Goal: Task Accomplishment & Management: Manage account settings

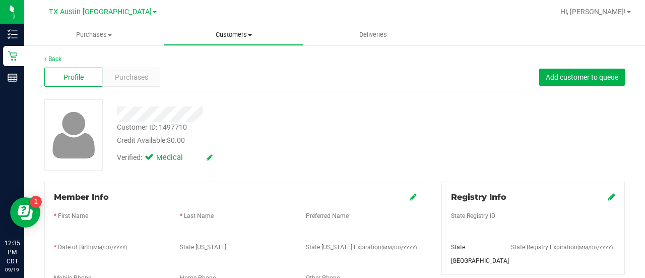
scroll to position [87, 0]
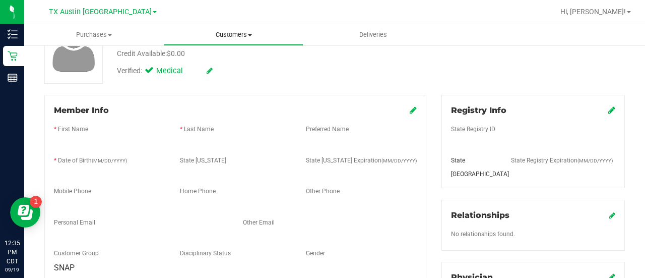
drag, startPoint x: 0, startPoint y: 0, endPoint x: 221, endPoint y: 34, distance: 223.4
click at [221, 34] on span "Customers" at bounding box center [233, 34] width 139 height 9
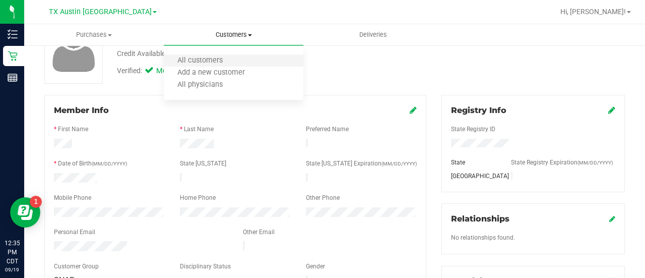
click at [213, 55] on li "All customers" at bounding box center [234, 61] width 140 height 12
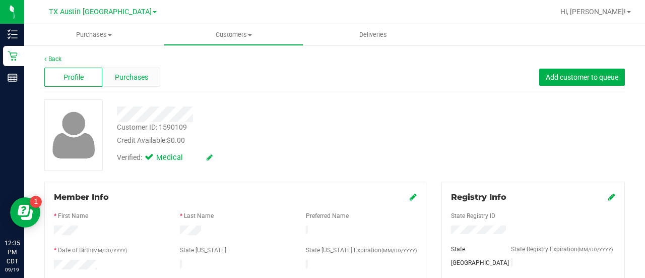
click at [137, 78] on span "Purchases" at bounding box center [131, 77] width 33 height 11
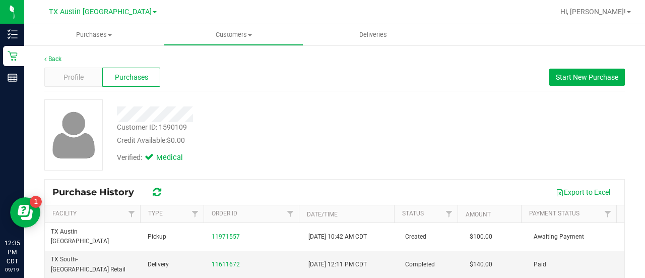
scroll to position [17, 0]
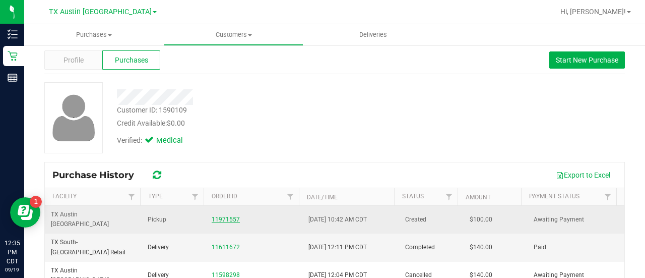
click at [225, 217] on link "11971557" at bounding box center [226, 219] width 28 height 7
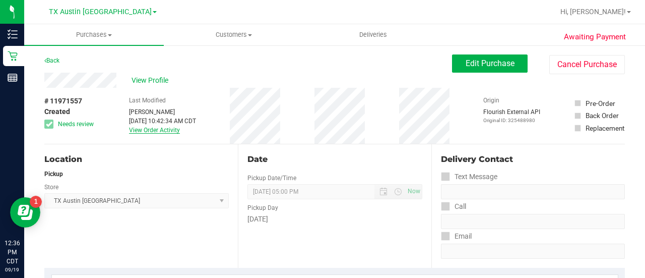
click at [142, 132] on link "View Order Activity" at bounding box center [154, 130] width 51 height 7
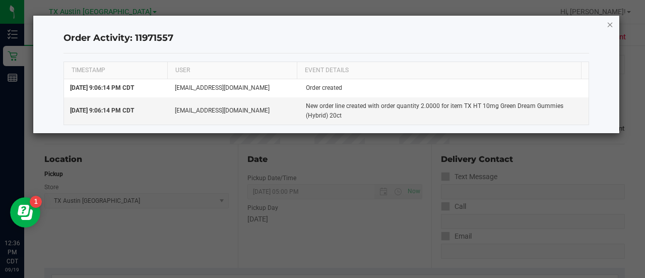
click at [608, 21] on icon "button" at bounding box center [610, 24] width 7 height 12
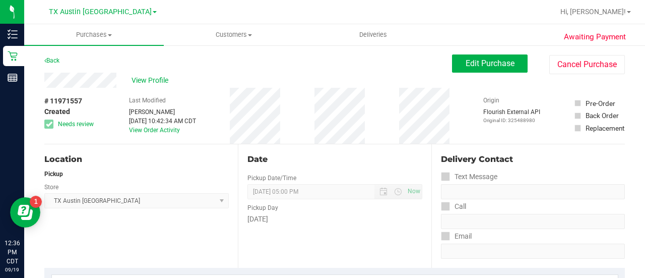
click at [347, 169] on div "Date Pickup Date/Time 09/19/2025 Now 09/19/2025 05:00 PM Now Pickup Day Friday" at bounding box center [335, 206] width 194 height 124
click at [111, 155] on div "Location" at bounding box center [136, 159] width 185 height 12
click at [469, 67] on span "Edit Purchase" at bounding box center [490, 63] width 49 height 10
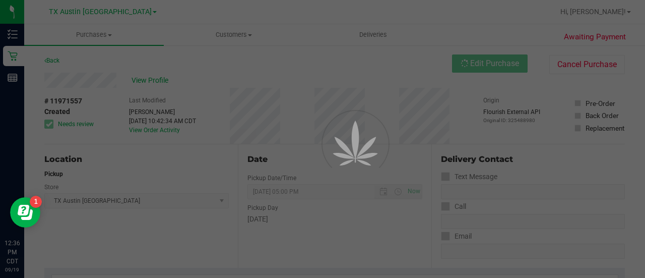
click at [85, 77] on div at bounding box center [322, 139] width 645 height 278
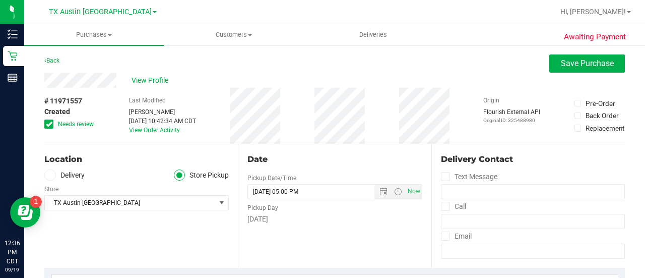
click at [109, 114] on div "# 11971557 Created Needs review Last Modified Dane Hawkins Sep 19, 2025 10:42:3…" at bounding box center [334, 116] width 581 height 56
click at [52, 126] on span at bounding box center [48, 124] width 9 height 9
click at [0, 0] on input "Needs review" at bounding box center [0, 0] width 0 height 0
click at [228, 136] on div "# 11971557 Created Needs review Last Modified Dane Hawkins Sep 19, 2025 10:42:3…" at bounding box center [334, 116] width 581 height 56
click at [50, 170] on span at bounding box center [50, 175] width 12 height 12
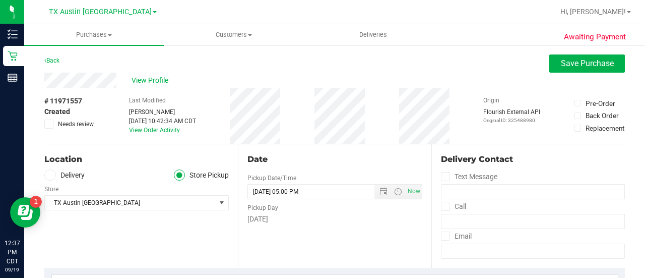
click at [0, 0] on input "Delivery" at bounding box center [0, 0] width 0 height 0
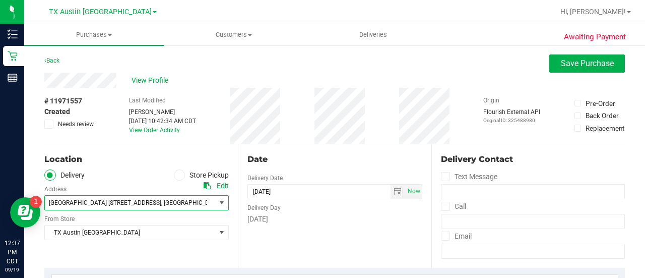
click at [161, 205] on span "South Austin 7105 E Riverside Dr, Austin, TX 78741" at bounding box center [105, 202] width 112 height 7
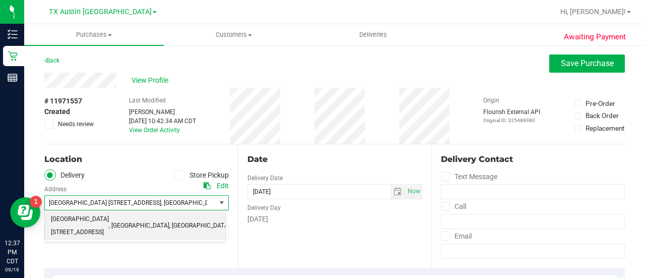
click at [258, 244] on div "Date Delivery Date 09/19/2025 Now 09/19/2025 05:00 PM Now Delivery Day Friday" at bounding box center [335, 206] width 194 height 124
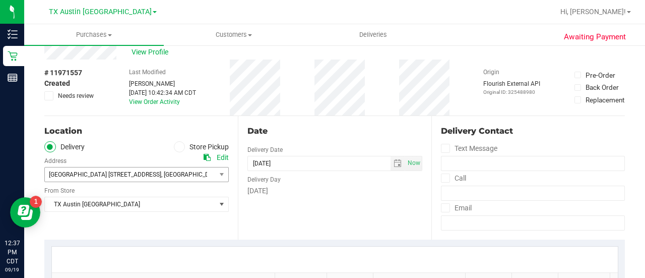
scroll to position [39, 0]
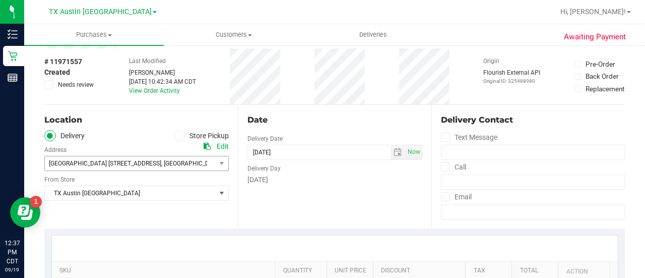
click at [226, 146] on div "Location Delivery Store Pickup Address Edit South Austin 7105 E Riverside Dr, A…" at bounding box center [141, 167] width 194 height 124
click at [226, 146] on div "Edit" at bounding box center [223, 146] width 12 height 11
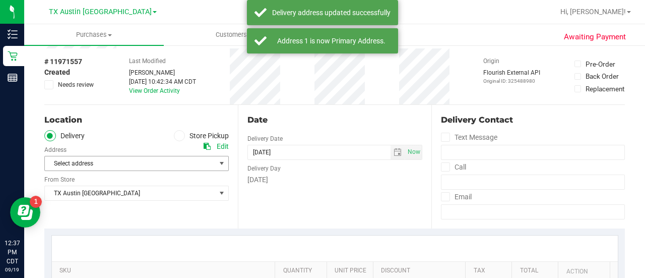
click at [196, 156] on span "Select address" at bounding box center [126, 163] width 162 height 14
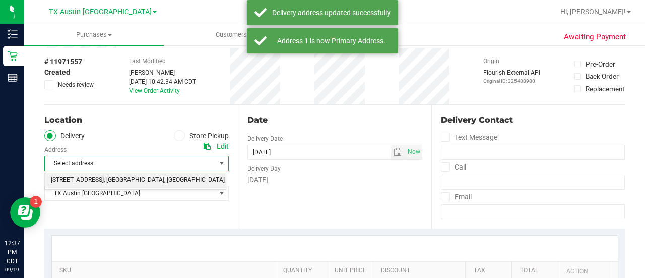
click at [202, 180] on li "2217 Park Bend Dr #300 , Austin , TX 78758" at bounding box center [135, 179] width 181 height 15
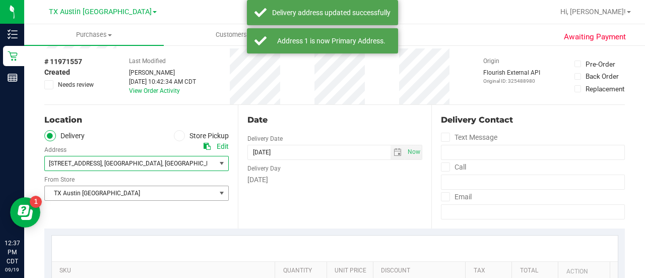
click at [197, 195] on span "TX Austin [GEOGRAPHIC_DATA]" at bounding box center [130, 193] width 171 height 14
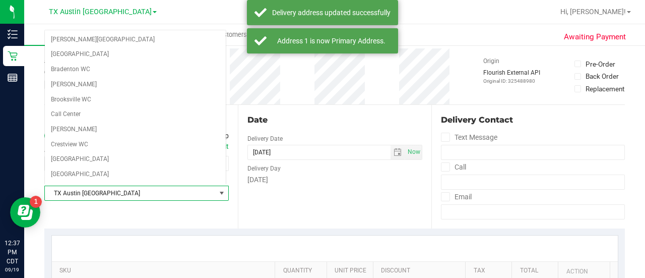
scroll to position [611, 0]
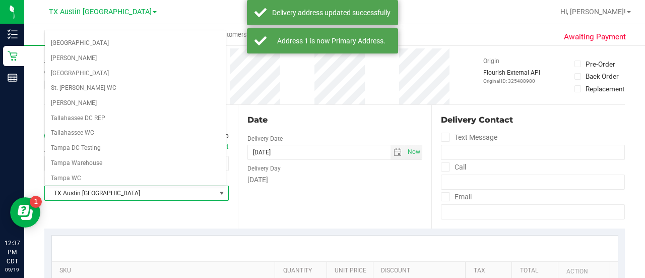
click at [289, 194] on div "Date Delivery Date 09/19/2025 Now 09/19/2025 05:00 PM Now Delivery Day Friday" at bounding box center [335, 167] width 194 height 124
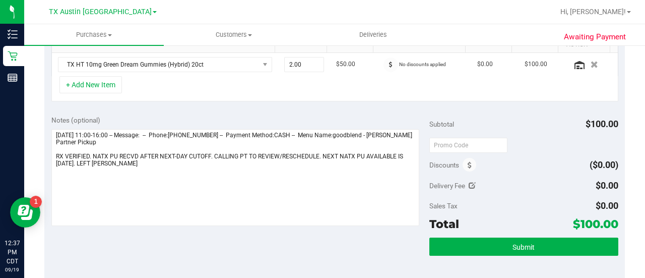
scroll to position [269, 0]
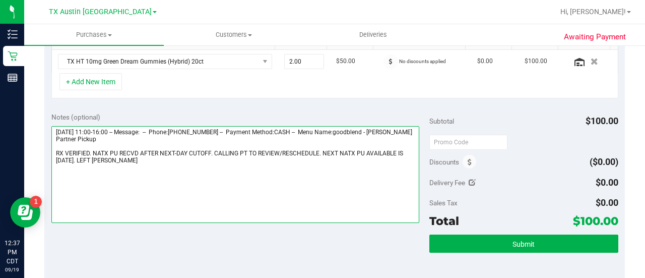
click at [194, 146] on textarea at bounding box center [235, 174] width 368 height 97
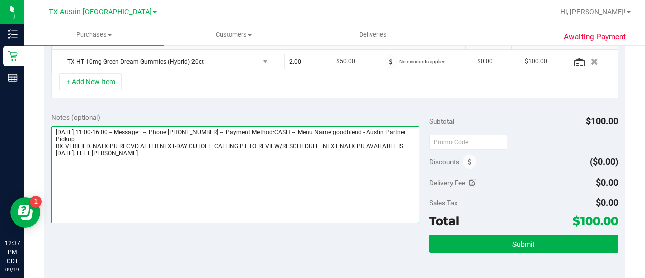
click at [182, 146] on textarea at bounding box center [235, 174] width 368 height 97
click at [180, 150] on textarea at bounding box center [235, 174] width 368 height 97
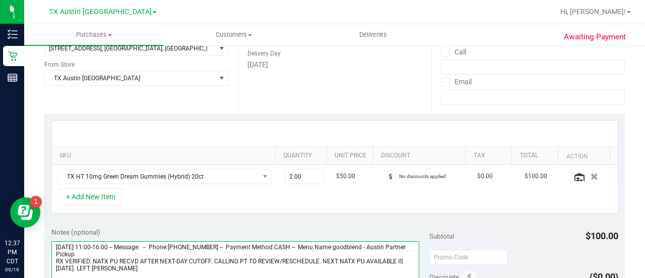
scroll to position [122, 0]
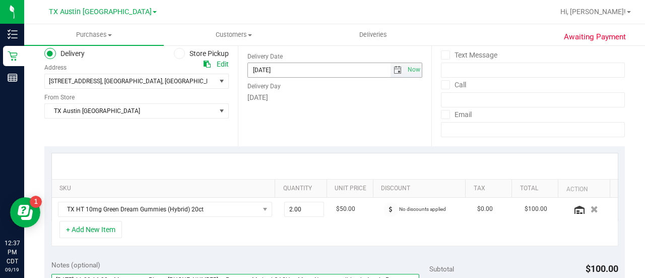
click at [394, 72] on span "select" at bounding box center [398, 70] width 8 height 8
type textarea "Friday 09/19/2025 11:00-16:00 -- Message: -- Phone:5127960252 -- Payment Method…"
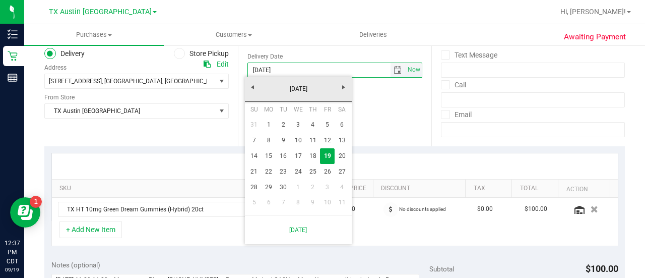
click at [330, 167] on link "26" at bounding box center [327, 172] width 15 height 16
type input "09/26/2025"
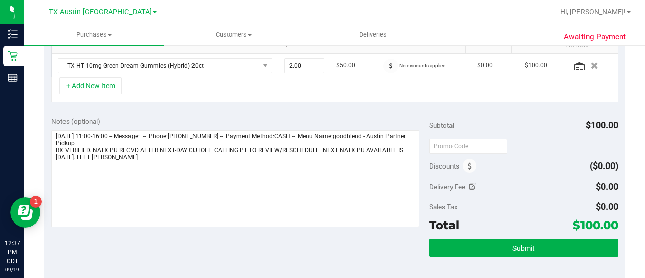
scroll to position [266, 0]
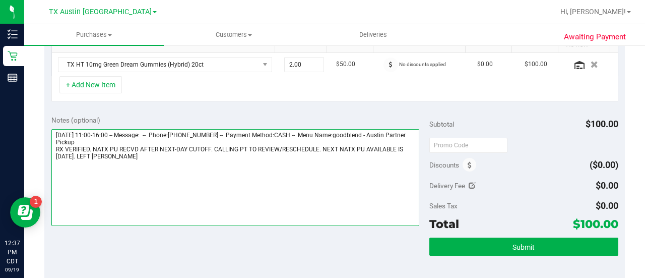
click at [342, 171] on textarea at bounding box center [235, 177] width 368 height 97
click at [297, 181] on textarea at bounding box center [235, 177] width 368 height 97
click at [200, 169] on textarea at bounding box center [235, 177] width 368 height 97
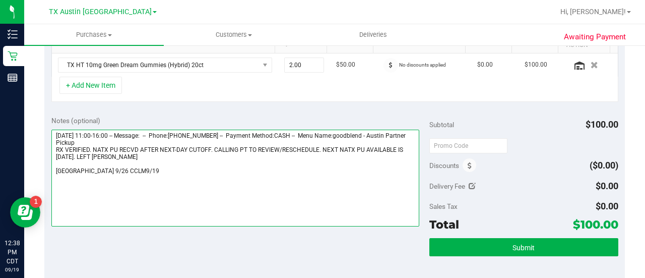
scroll to position [282, 0]
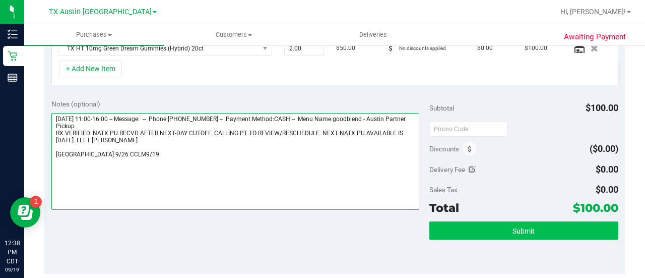
type textarea "Friday 09/19/2025 11:00-16:00 -- Message: -- Phone:5127960252 -- Payment Method…"
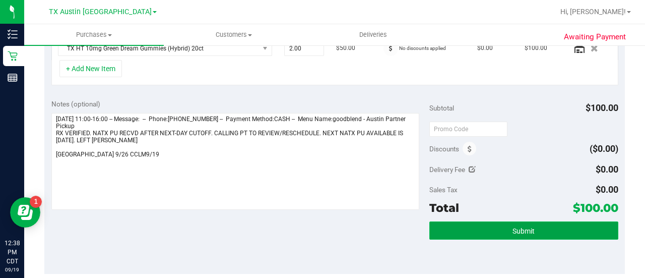
click at [538, 221] on button "Submit" at bounding box center [524, 230] width 189 height 18
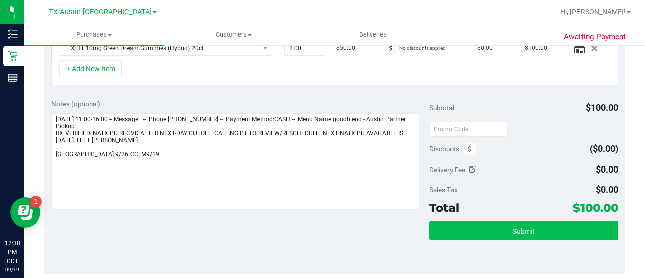
scroll to position [284, 0]
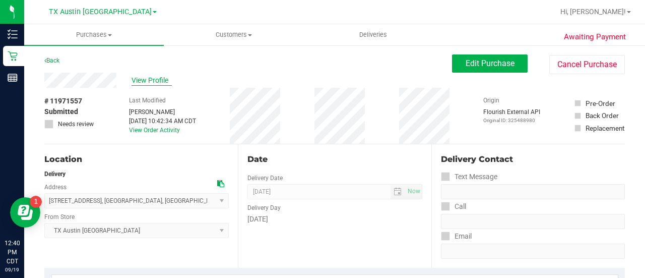
click at [146, 82] on span "View Profile" at bounding box center [152, 80] width 40 height 11
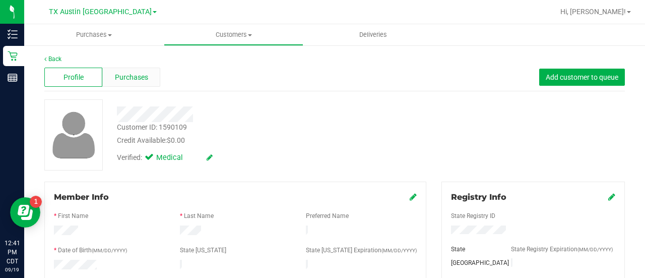
click at [130, 82] on div "Purchases" at bounding box center [131, 77] width 58 height 19
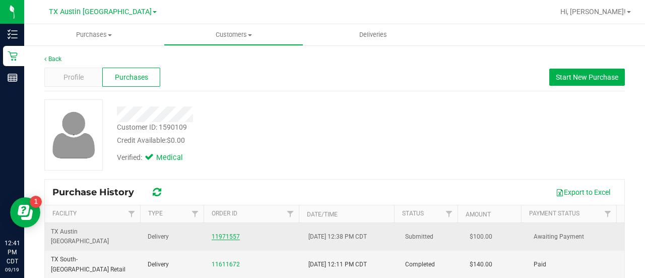
click at [212, 233] on link "11971557" at bounding box center [226, 236] width 28 height 7
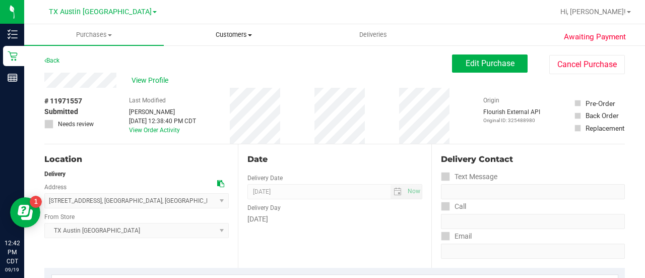
click at [219, 43] on uib-tab-heading "Customers All customers Add a new customer All physicians" at bounding box center [233, 35] width 139 height 20
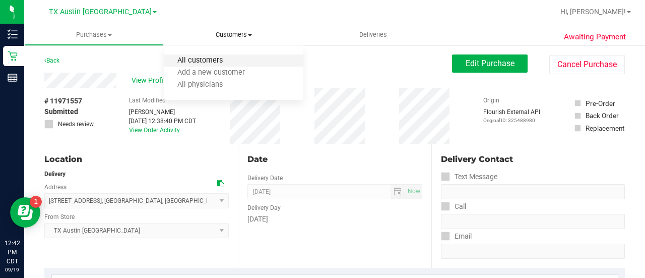
click at [208, 56] on span "All customers" at bounding box center [200, 60] width 73 height 9
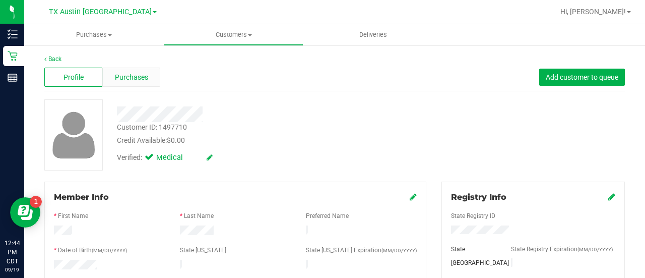
click at [144, 81] on span "Purchases" at bounding box center [131, 77] width 33 height 11
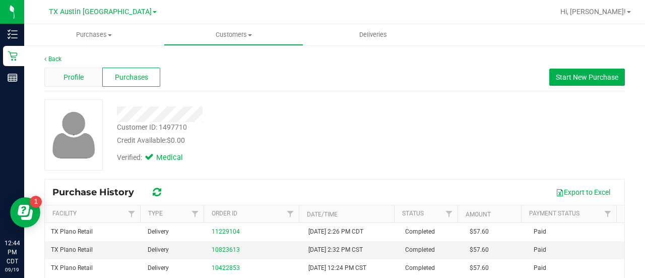
click at [78, 78] on span "Profile" at bounding box center [74, 77] width 20 height 11
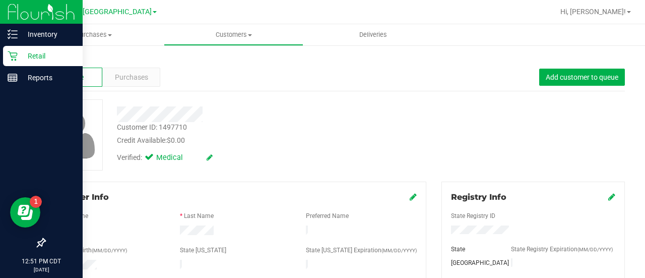
click at [3, 56] on div "Retail" at bounding box center [43, 56] width 80 height 20
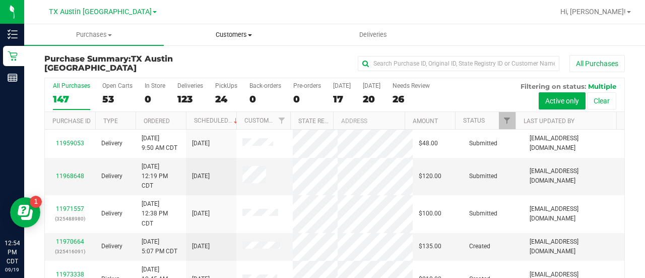
click at [247, 33] on span "Customers" at bounding box center [233, 34] width 139 height 9
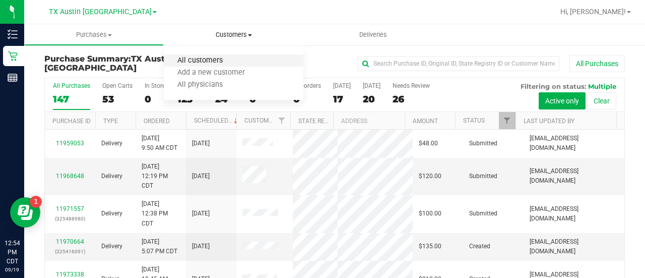
click at [188, 56] on span "All customers" at bounding box center [200, 60] width 73 height 9
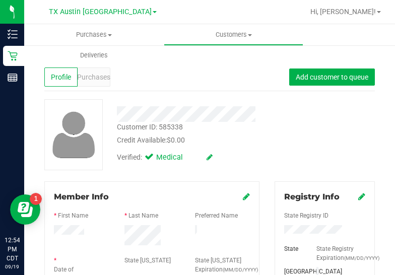
click at [287, 188] on div "Registry Info State Registry ID State State Registry Expiration (MM/DD/YYYY) TX" at bounding box center [325, 235] width 100 height 106
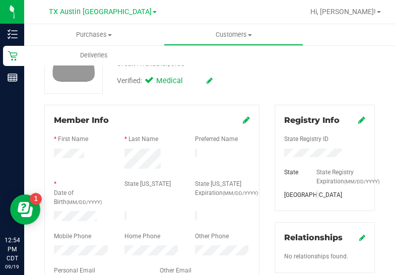
scroll to position [84, 0]
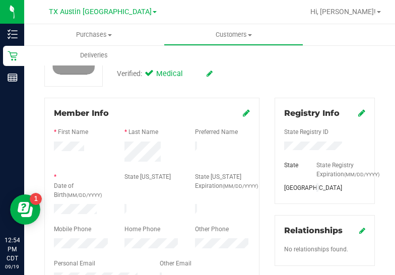
drag, startPoint x: 147, startPoint y: 159, endPoint x: 122, endPoint y: 146, distance: 28.4
click at [122, 146] on div at bounding box center [152, 153] width 71 height 23
click at [61, 212] on div at bounding box center [81, 210] width 71 height 12
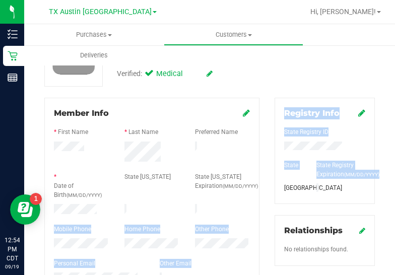
click at [395, 171] on html "Inventory Retail Reports 12:54 PM CDT 09/19/2025 09/19 TX Austin DC Hi, Lauren!…" at bounding box center [197, 137] width 395 height 275
click at [83, 225] on label "Mobile Phone" at bounding box center [72, 229] width 37 height 9
click at [117, 204] on div at bounding box center [152, 210] width 71 height 12
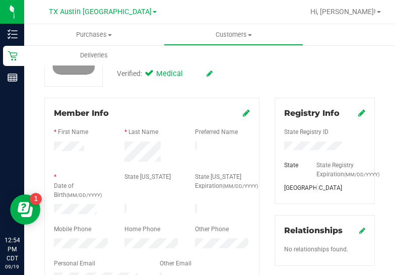
drag, startPoint x: 100, startPoint y: 208, endPoint x: 50, endPoint y: 209, distance: 49.9
click at [50, 209] on div at bounding box center [81, 210] width 71 height 12
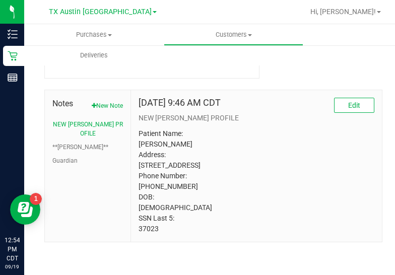
scroll to position [526, 0]
click at [142, 234] on p "Patient Name: Michelle Cardenas-Tovar Address: 2815 S. Rosary San Antonio, TX, …" at bounding box center [257, 182] width 236 height 106
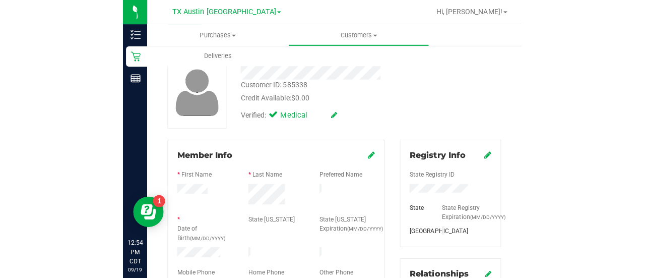
scroll to position [0, 0]
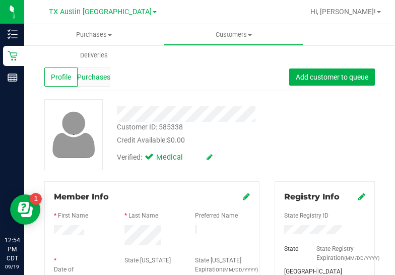
click at [92, 82] on span "Purchases" at bounding box center [93, 77] width 33 height 11
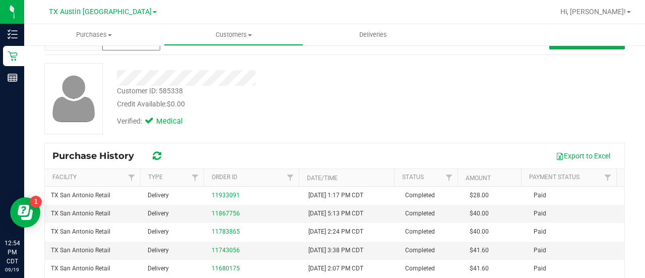
scroll to position [36, 0]
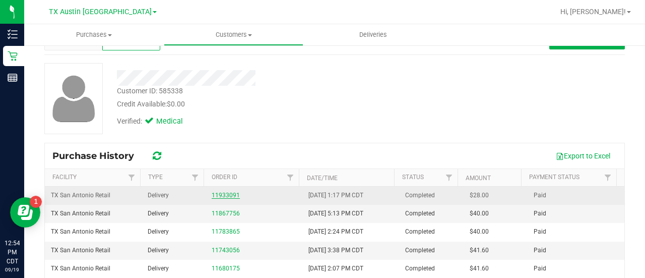
click at [223, 192] on link "11933091" at bounding box center [226, 195] width 28 height 7
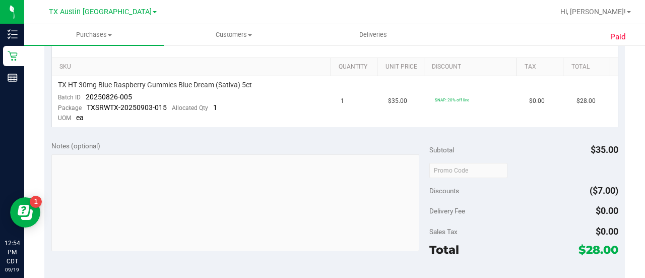
scroll to position [262, 0]
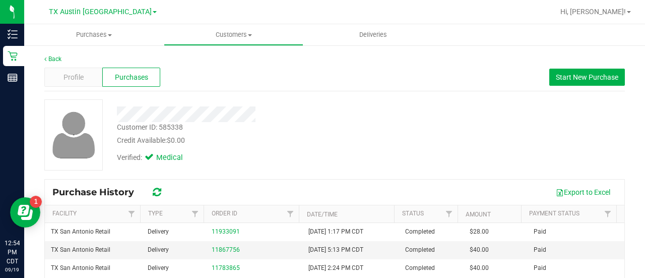
scroll to position [18, 0]
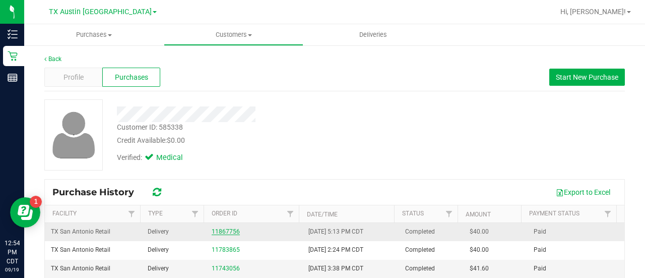
click at [220, 232] on link "11867756" at bounding box center [226, 231] width 28 height 7
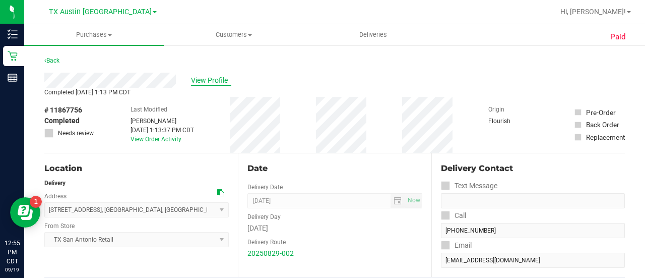
click at [205, 75] on span "View Profile" at bounding box center [211, 80] width 40 height 11
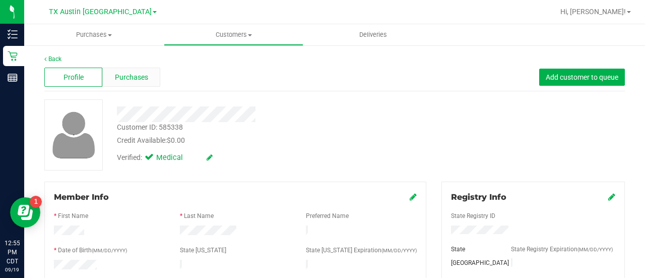
click at [126, 79] on span "Purchases" at bounding box center [131, 77] width 33 height 11
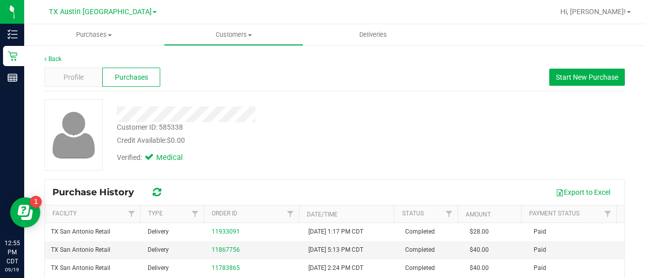
click at [479, 120] on div "Customer ID: 585338 Credit Available: $0.00 Verified: Medical" at bounding box center [335, 134] width 596 height 71
click at [577, 71] on button "Start New Purchase" at bounding box center [588, 77] width 76 height 17
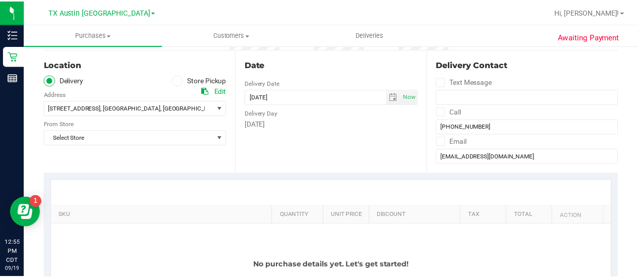
scroll to position [106, 0]
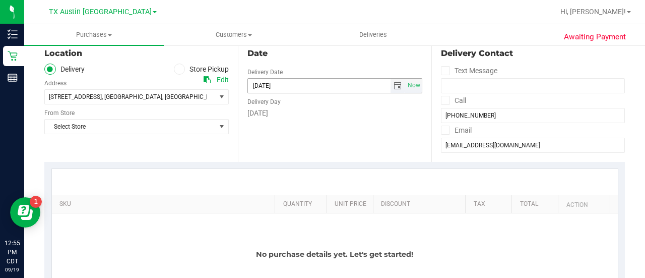
click at [391, 88] on span "select" at bounding box center [398, 86] width 15 height 14
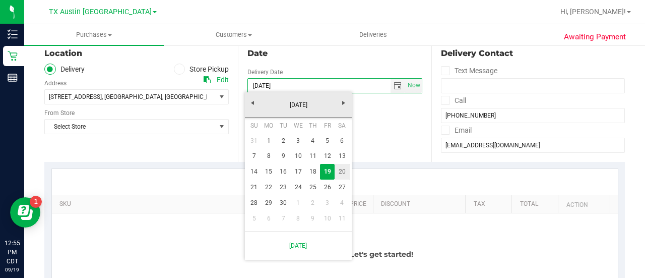
click at [341, 172] on link "20" at bounding box center [342, 172] width 15 height 16
type input "09/20/2025"
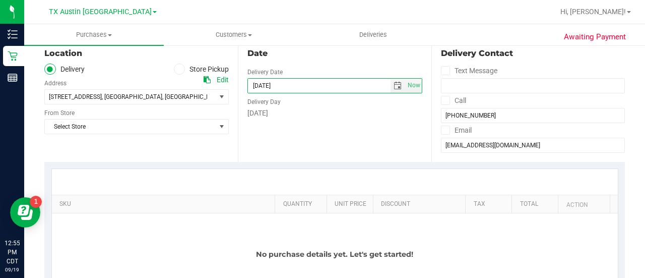
click at [238, 132] on div "Date Delivery Date 09/20/2025 Now 09/20/2025 12:55 PM Now Delivery Day Saturday" at bounding box center [335, 100] width 194 height 124
click at [165, 126] on span "Select Store" at bounding box center [130, 127] width 171 height 14
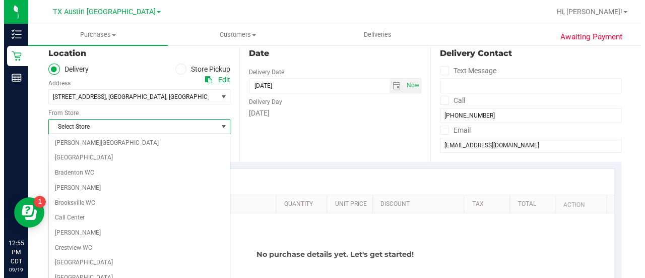
scroll to position [713, 0]
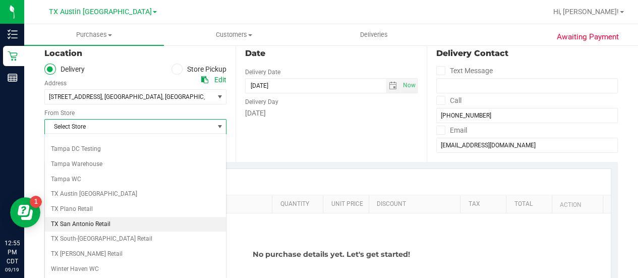
click at [63, 217] on li "TX San Antonio Retail" at bounding box center [135, 224] width 181 height 15
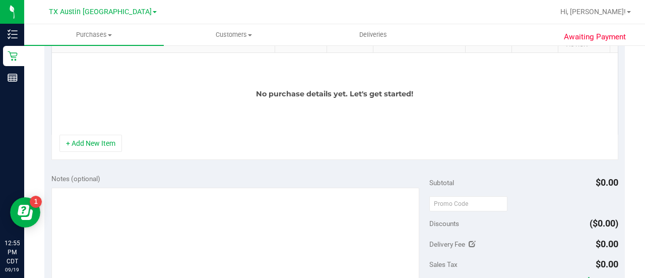
scroll to position [265, 0]
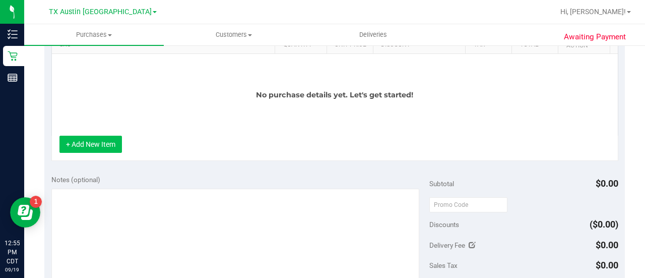
click at [81, 136] on button "+ Add New Item" at bounding box center [91, 144] width 63 height 17
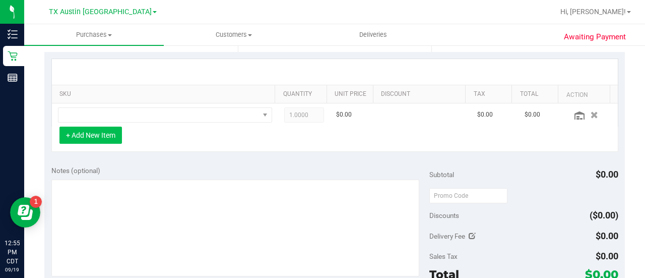
scroll to position [208, 0]
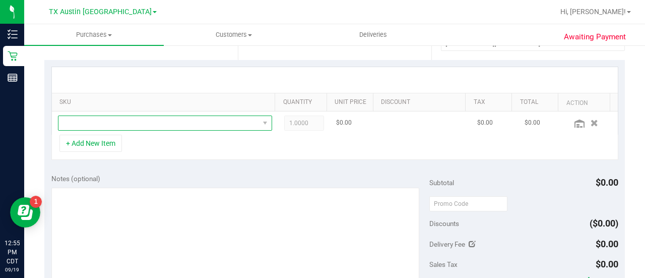
click at [149, 129] on span "NO DATA FOUND" at bounding box center [158, 123] width 201 height 14
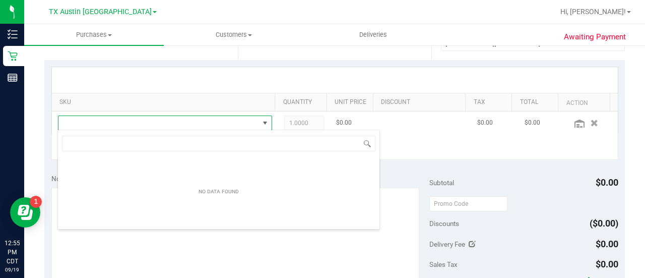
scroll to position [15, 203]
type input "green"
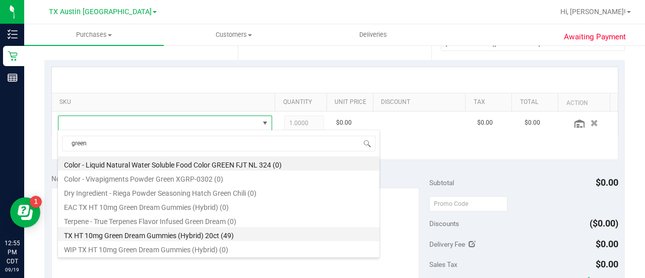
click at [227, 240] on li "TX HT 10mg Green Dream Gummies (Hybrid) 20ct (49)" at bounding box center [219, 234] width 322 height 14
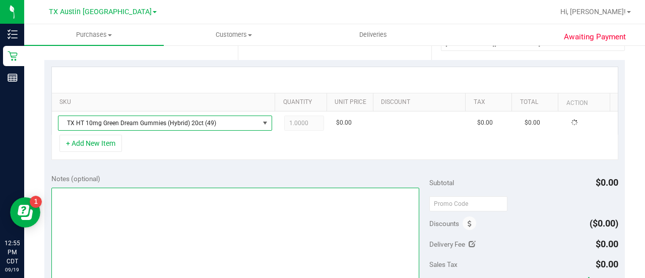
click at [214, 230] on textarea at bounding box center [235, 236] width 368 height 97
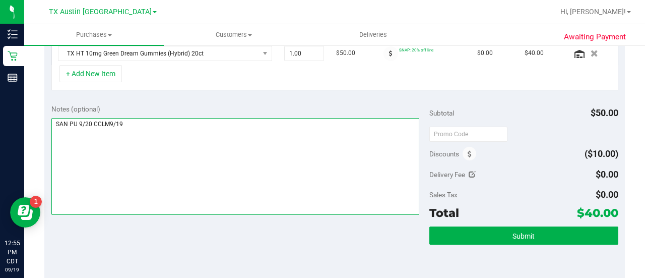
scroll to position [284, 0]
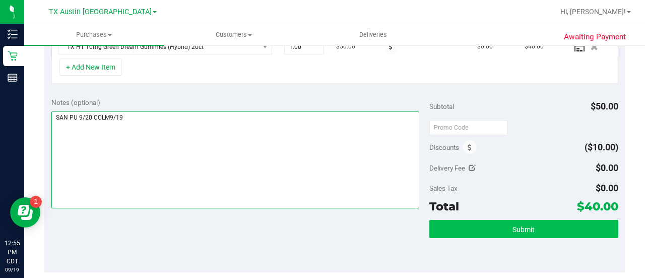
type textarea "SAN PU 9/20 CCLM9/19"
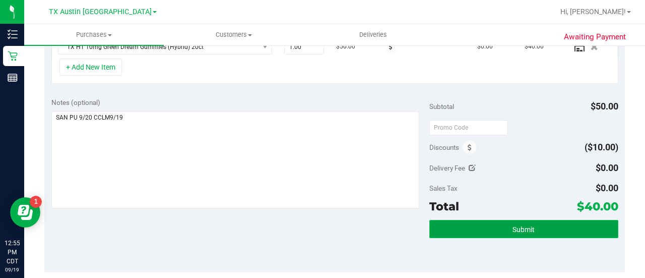
click at [492, 224] on button "Submit" at bounding box center [524, 229] width 189 height 18
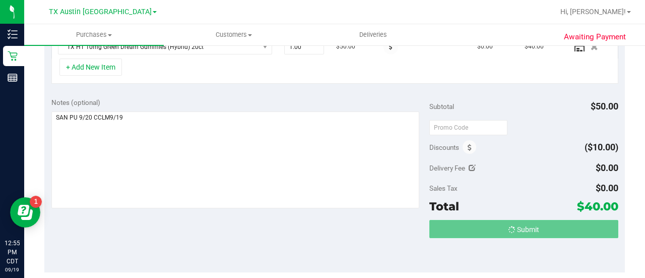
scroll to position [285, 0]
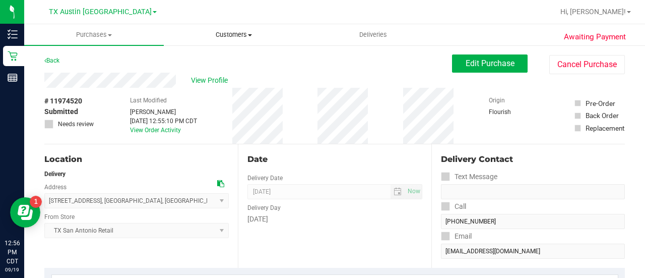
click at [228, 36] on span "Customers" at bounding box center [233, 34] width 139 height 9
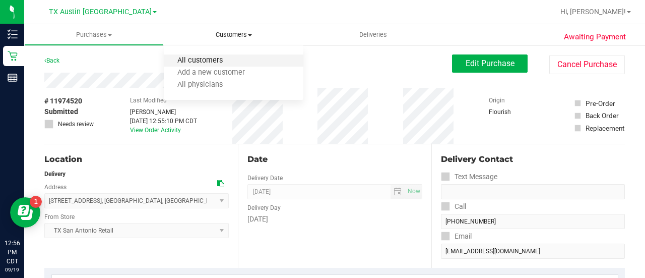
click at [220, 61] on span "All customers" at bounding box center [200, 60] width 73 height 9
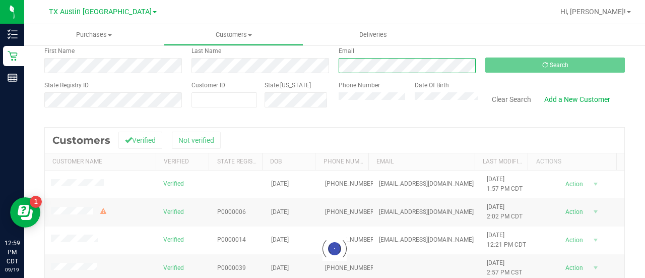
scroll to position [55, 0]
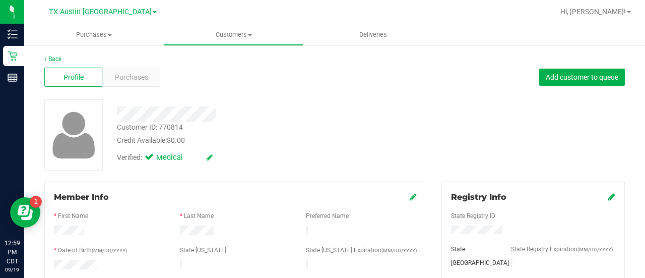
click at [136, 83] on div "Purchases" at bounding box center [131, 77] width 58 height 19
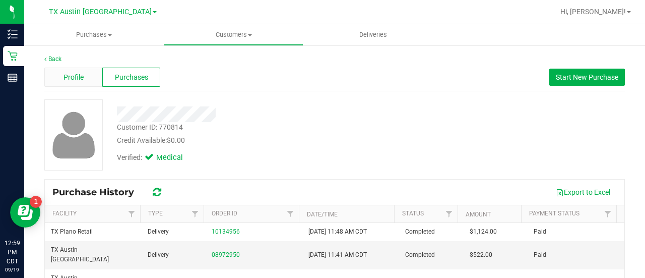
click at [73, 76] on span "Profile" at bounding box center [74, 77] width 20 height 11
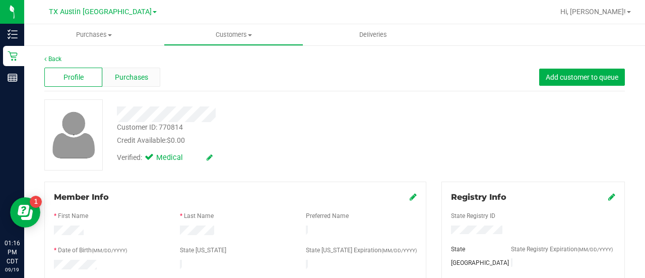
click at [119, 70] on div "Purchases" at bounding box center [131, 77] width 58 height 19
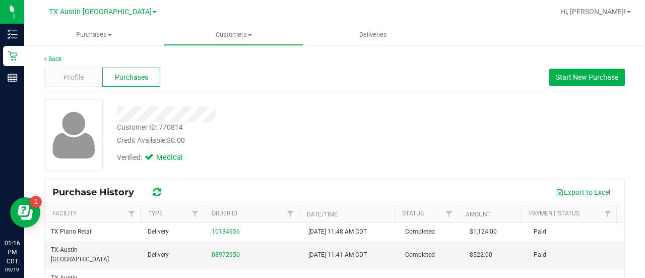
click at [72, 71] on div "Profile" at bounding box center [73, 77] width 58 height 19
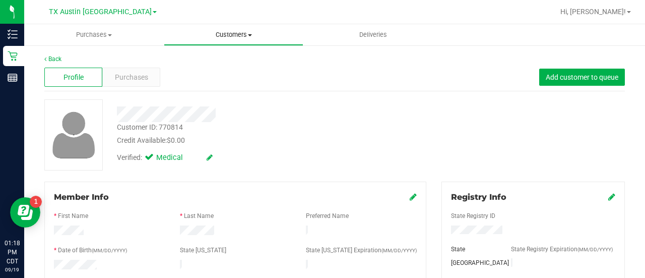
click at [231, 32] on span "Customers" at bounding box center [233, 34] width 139 height 9
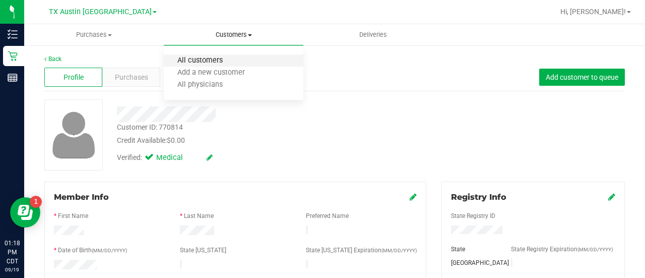
click at [213, 60] on span "All customers" at bounding box center [200, 60] width 73 height 9
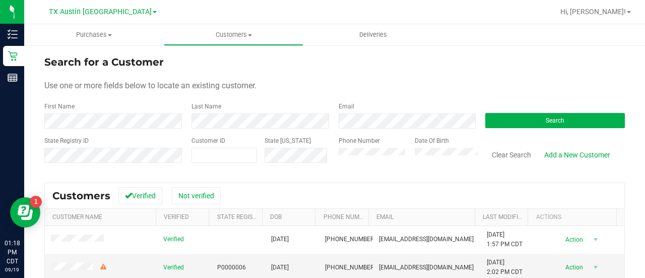
click at [357, 113] on div "Email" at bounding box center [404, 115] width 147 height 27
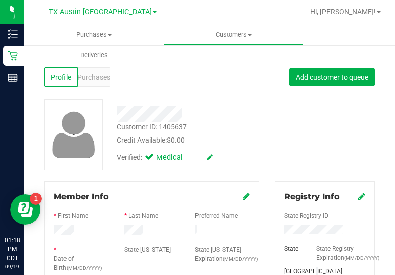
click at [289, 131] on div "Customer ID: 1405637 Credit Available: $0.00 Verified: Medical" at bounding box center [210, 134] width 346 height 71
click at [101, 81] on span "Purchases" at bounding box center [93, 77] width 33 height 11
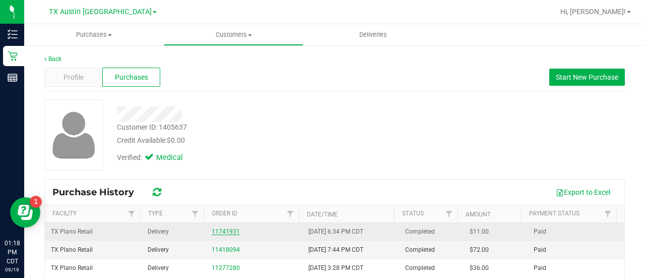
click at [212, 232] on link "11741931" at bounding box center [226, 231] width 28 height 7
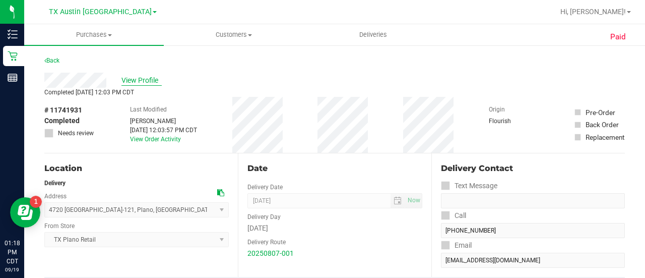
click at [156, 78] on span "View Profile" at bounding box center [142, 80] width 40 height 11
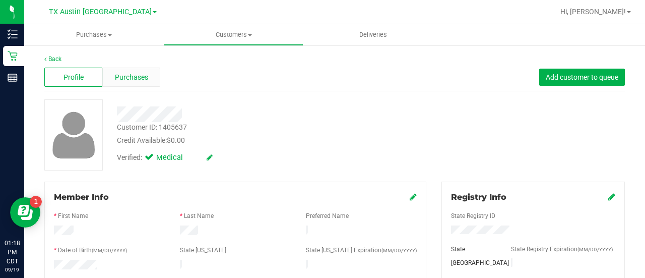
click at [147, 79] on div "Purchases" at bounding box center [131, 77] width 58 height 19
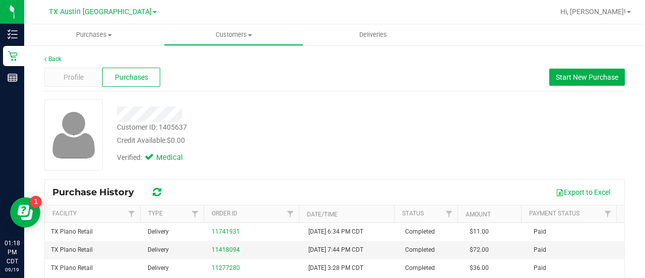
click at [369, 127] on div "Customer ID: 1405637 Credit Available: $0.00" at bounding box center [258, 134] width 298 height 24
click at [575, 78] on span "Start New Purchase" at bounding box center [587, 77] width 63 height 8
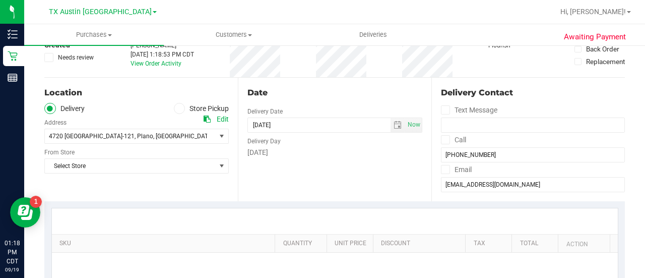
scroll to position [68, 0]
click at [394, 121] on span "select" at bounding box center [398, 124] width 8 height 8
click at [215, 208] on div at bounding box center [335, 220] width 566 height 26
click at [172, 158] on span "Select Store" at bounding box center [130, 165] width 171 height 14
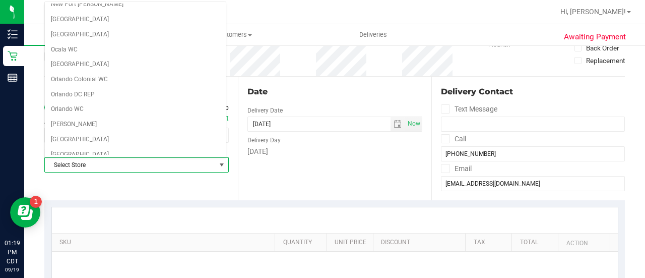
scroll to position [713, 0]
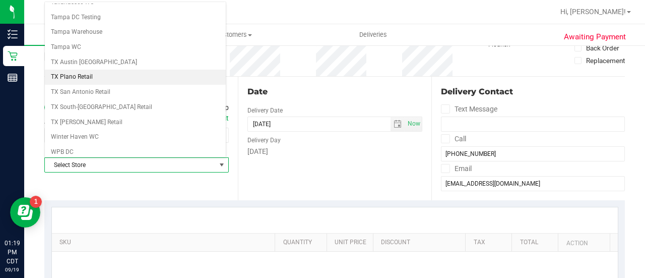
click at [74, 70] on li "TX Plano Retail" at bounding box center [135, 77] width 181 height 15
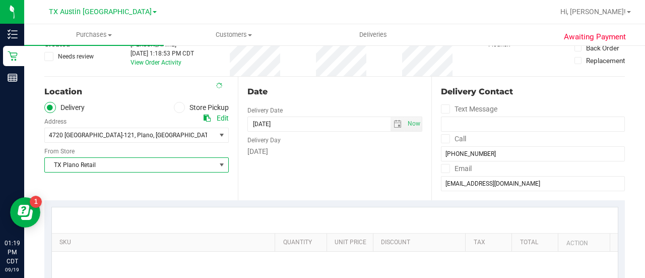
click at [324, 164] on div "Date Delivery Date 09/19/2025 Now 09/19/2025 01:18 PM Now Delivery Day Friday" at bounding box center [335, 139] width 194 height 124
click at [394, 125] on span "select" at bounding box center [398, 124] width 8 height 8
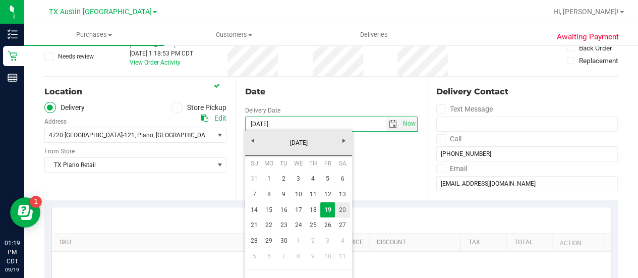
click at [337, 215] on link "20" at bounding box center [342, 210] width 15 height 16
type input "09/20/2025"
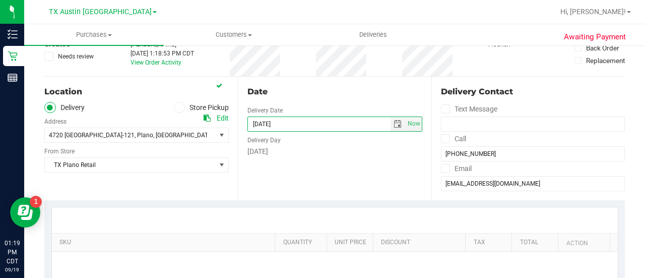
click at [387, 196] on div "Date Delivery Date 09/20/2025 Now 09/20/2025 01:18 PM Now Delivery Day Saturday" at bounding box center [335, 139] width 194 height 124
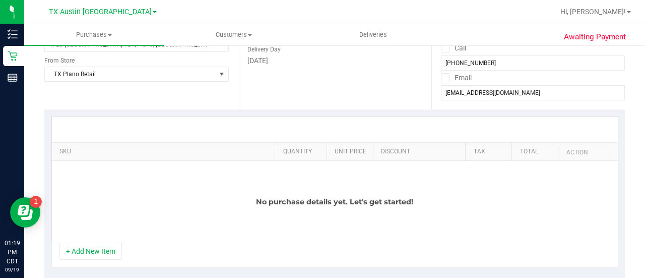
click at [103, 239] on div "No purchase details yet. Let's get started!" at bounding box center [335, 202] width 566 height 82
click at [100, 250] on button "+ Add New Item" at bounding box center [91, 251] width 63 height 17
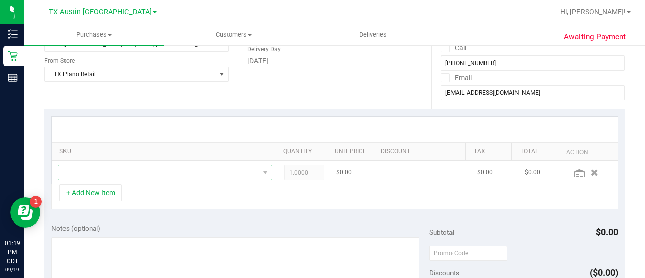
click at [200, 166] on span "NO DATA FOUND" at bounding box center [165, 172] width 214 height 15
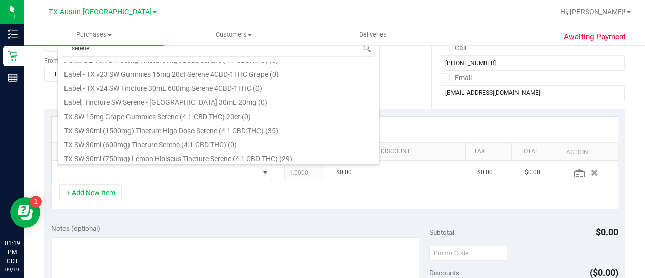
scroll to position [69, 0]
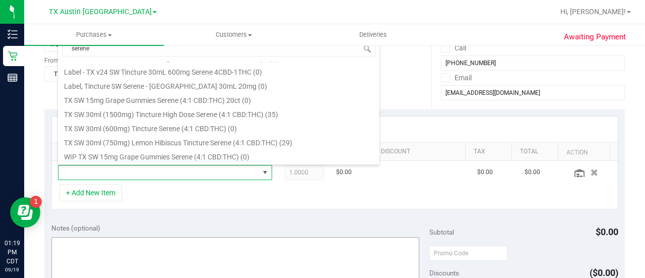
type input "serene"
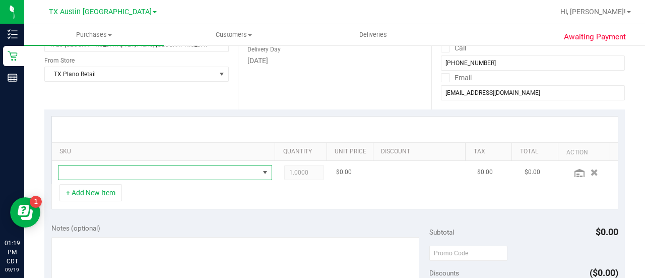
click at [225, 173] on span "NO DATA FOUND" at bounding box center [158, 172] width 201 height 14
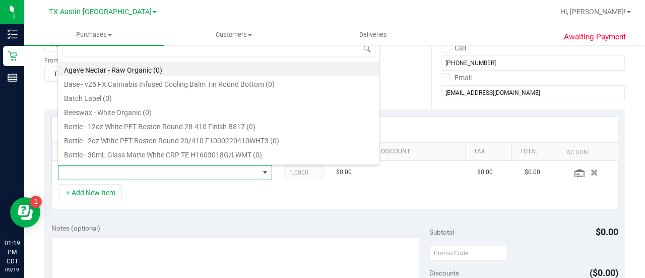
scroll to position [605, 0]
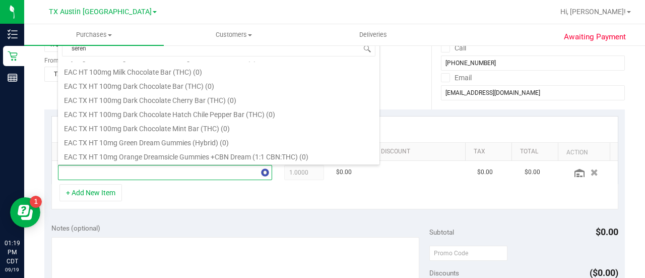
type input "serene"
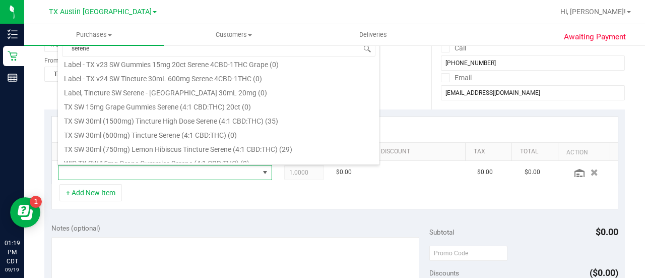
scroll to position [69, 0]
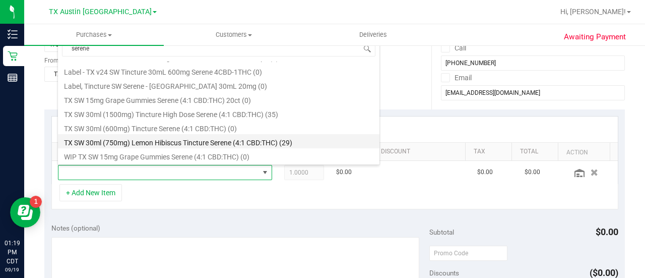
click at [303, 142] on li "TX SW 30ml (750mg) Lemon Hibiscus Tincture Serene (4:1 CBD:THC) (29)" at bounding box center [219, 141] width 322 height 14
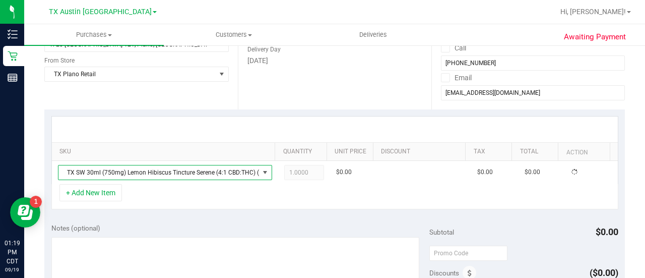
click at [261, 214] on div "SKU Quantity Unit Price Discount Tax Total Action TX SW 30ml (750mg) Lemon Hibi…" at bounding box center [334, 162] width 581 height 107
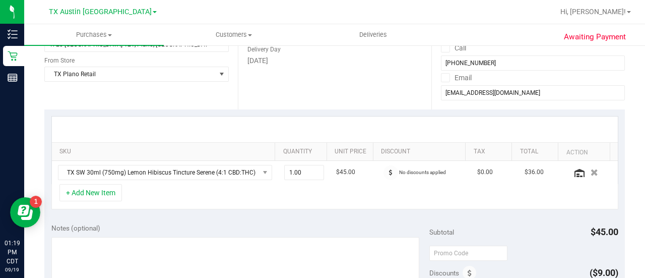
click at [271, 212] on div "SKU Quantity Unit Price Discount Tax Total Action TX SW 30ml (750mg) Lemon Hibi…" at bounding box center [334, 162] width 581 height 107
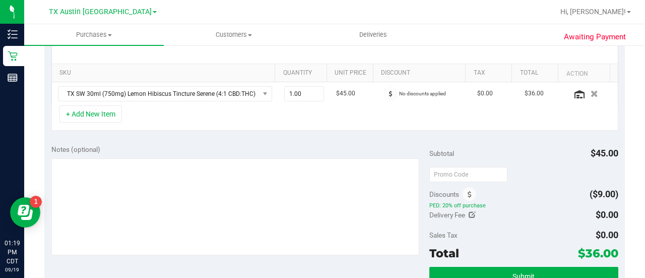
scroll to position [240, 0]
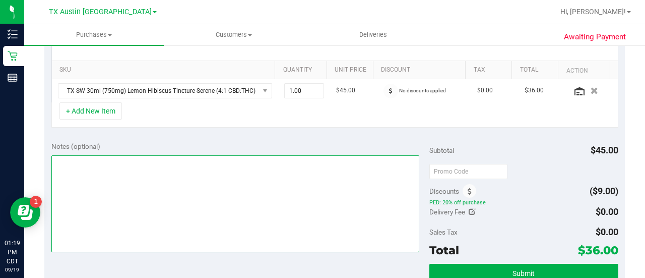
click at [208, 185] on textarea at bounding box center [235, 203] width 368 height 97
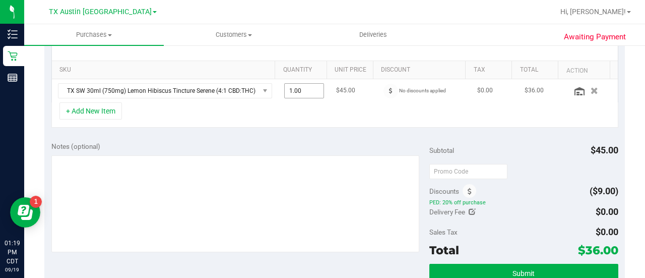
click at [293, 93] on span "1.00 1" at bounding box center [304, 90] width 40 height 15
type input "2"
type input "2.00"
click at [283, 119] on div "+ Add New Item" at bounding box center [334, 114] width 567 height 25
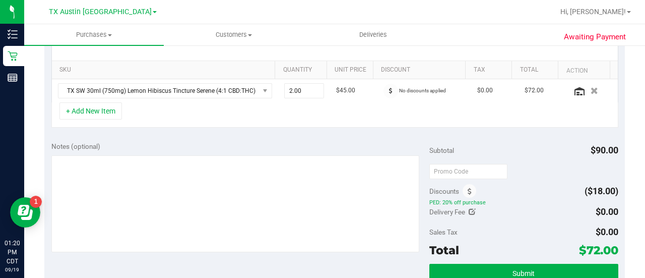
click at [280, 146] on div "Notes (optional)" at bounding box center [240, 146] width 378 height 10
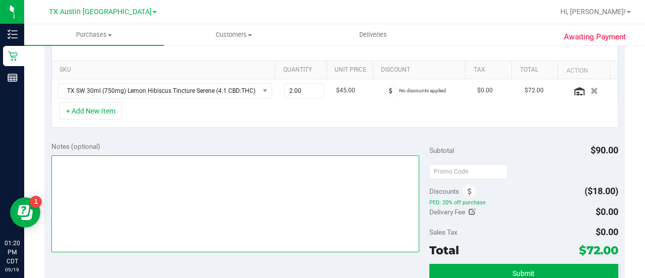
click at [268, 196] on textarea at bounding box center [235, 203] width 368 height 97
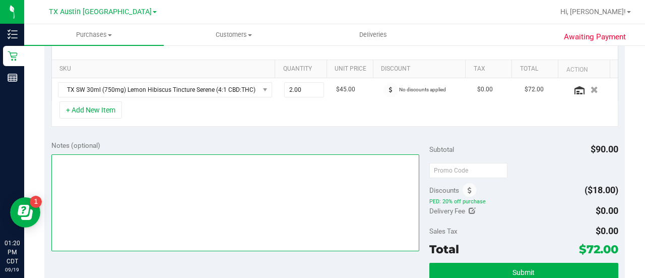
click at [310, 201] on textarea at bounding box center [235, 202] width 368 height 97
click at [206, 191] on textarea at bounding box center [235, 202] width 368 height 97
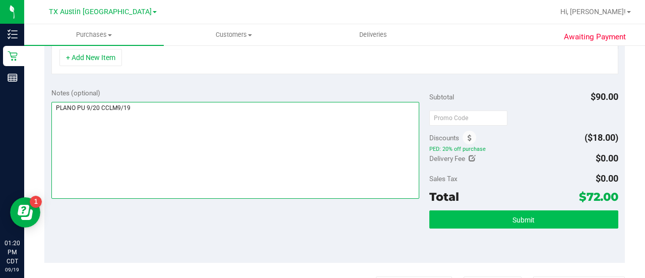
type textarea "PLANO PU 9/20 CCLM9/19"
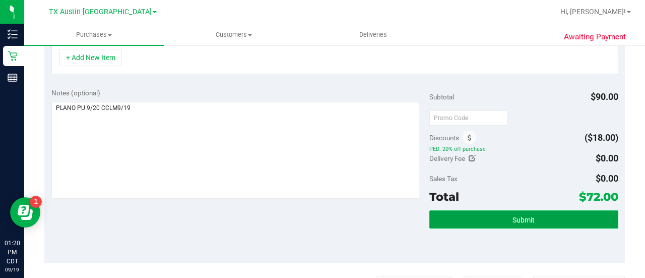
click at [540, 211] on button "Submit" at bounding box center [524, 219] width 189 height 18
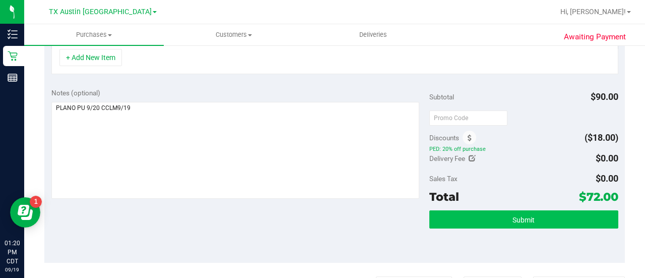
scroll to position [295, 0]
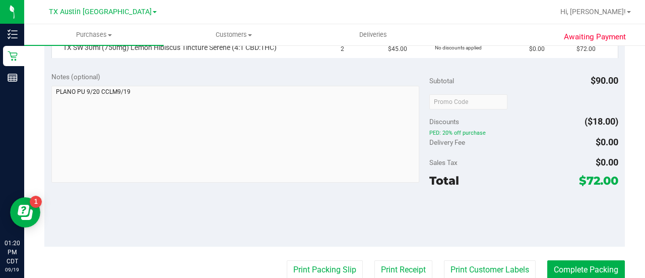
scroll to position [279, 0]
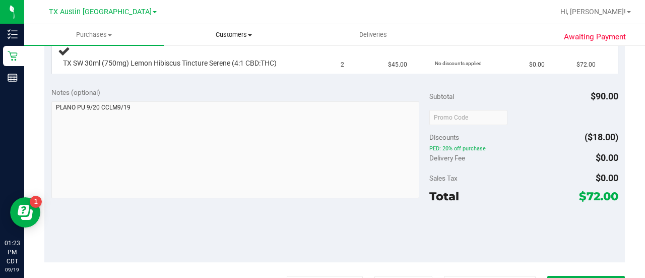
click at [236, 27] on uib-tab-heading "Customers All customers Add a new customer All physicians" at bounding box center [233, 35] width 139 height 20
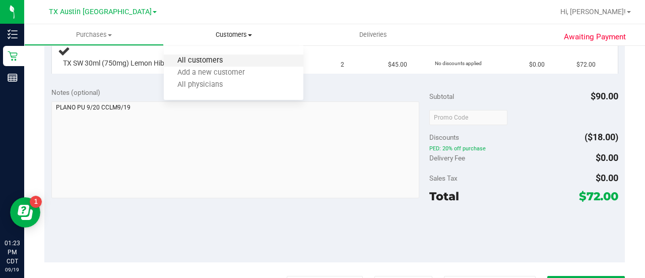
click at [218, 57] on span "All customers" at bounding box center [200, 60] width 73 height 9
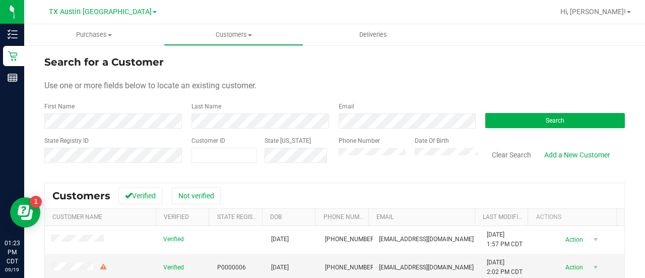
click at [358, 114] on div "Email" at bounding box center [404, 115] width 147 height 27
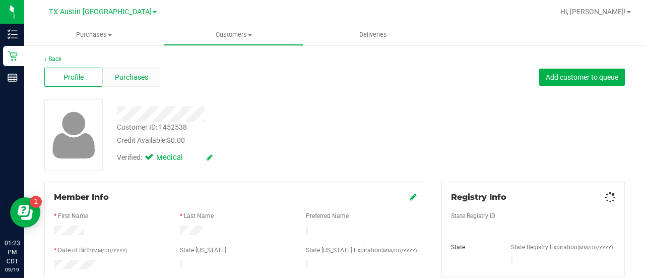
click at [147, 74] on span "Purchases" at bounding box center [131, 77] width 33 height 11
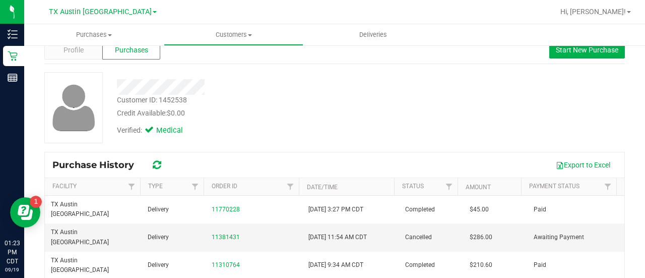
scroll to position [29, 0]
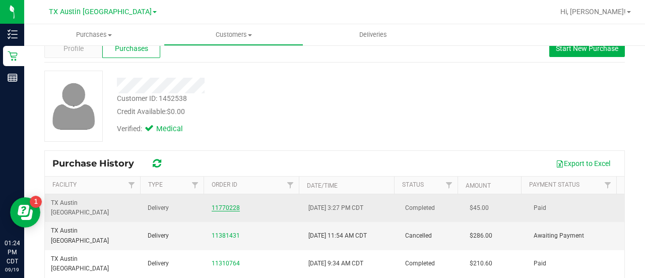
click at [216, 204] on link "11770228" at bounding box center [226, 207] width 28 height 7
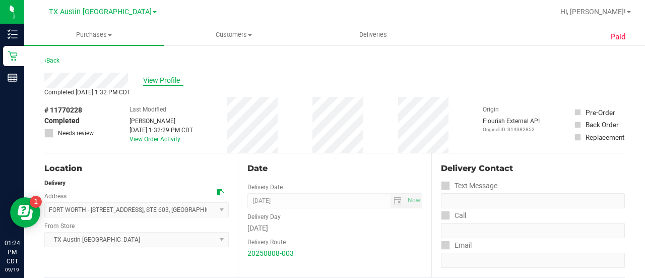
click at [157, 78] on span "View Profile" at bounding box center [163, 80] width 40 height 11
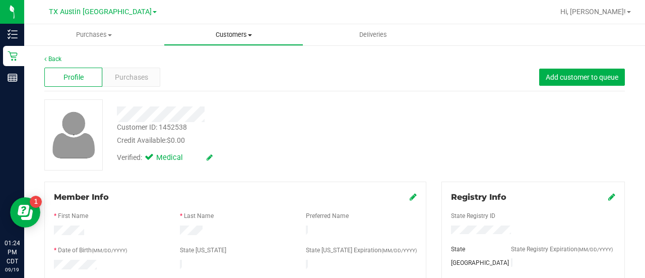
click at [232, 37] on span "Customers" at bounding box center [233, 34] width 139 height 9
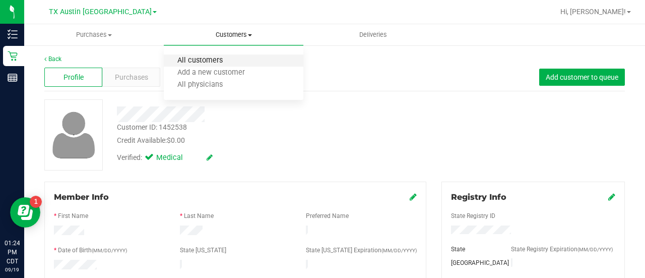
click at [214, 61] on span "All customers" at bounding box center [200, 60] width 73 height 9
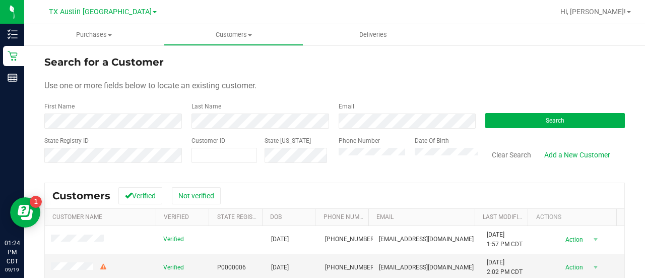
click at [349, 111] on div "Email" at bounding box center [404, 115] width 147 height 27
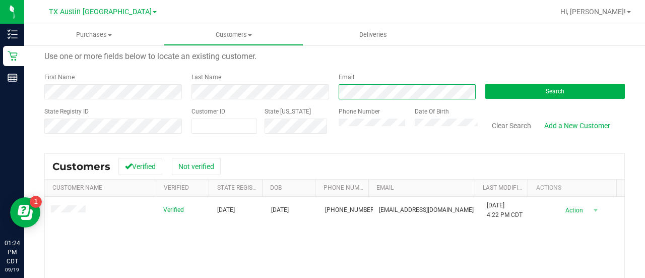
scroll to position [32, 0]
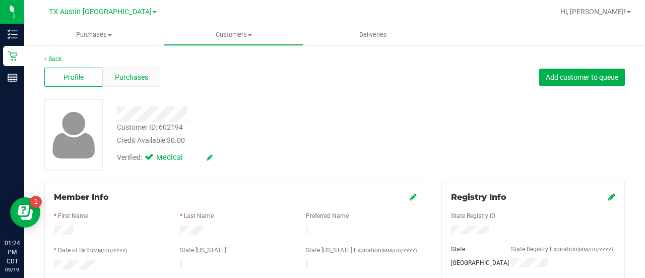
click at [144, 77] on span "Purchases" at bounding box center [131, 77] width 33 height 11
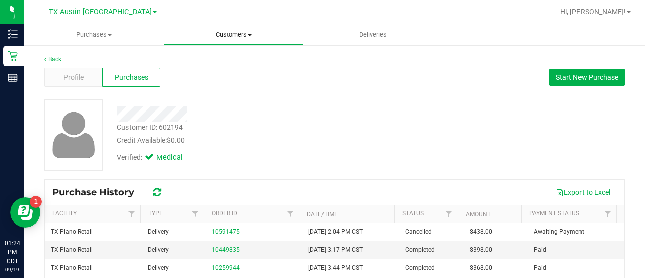
click at [227, 35] on span "Customers" at bounding box center [233, 34] width 139 height 9
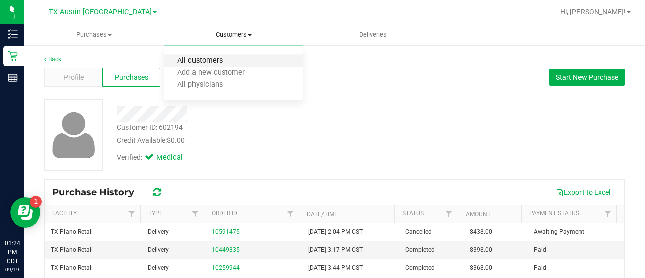
click at [233, 57] on span "All customers" at bounding box center [200, 60] width 73 height 9
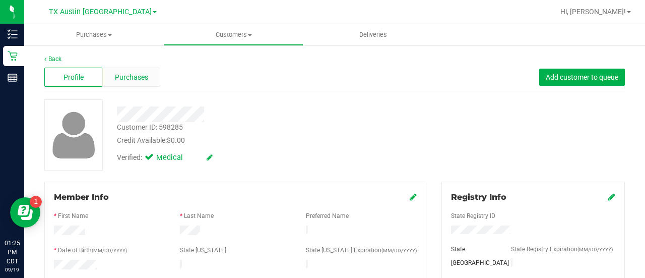
click at [146, 75] on span "Purchases" at bounding box center [131, 77] width 33 height 11
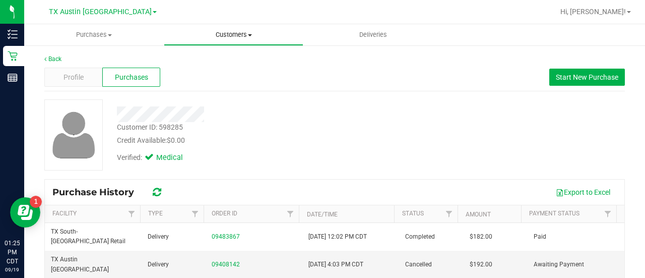
click at [232, 33] on span "Customers" at bounding box center [233, 34] width 139 height 9
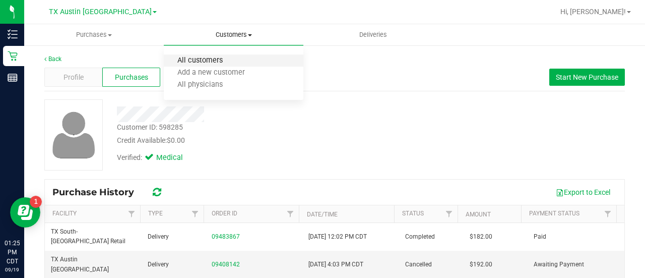
click at [226, 58] on span "All customers" at bounding box center [200, 60] width 73 height 9
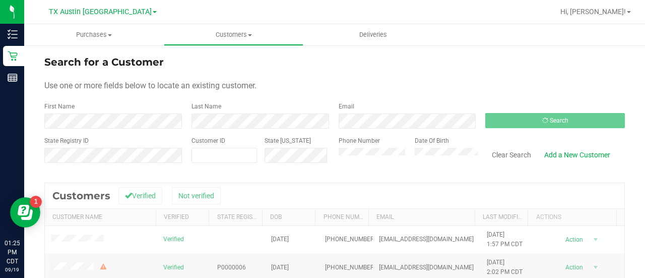
click at [400, 59] on div "Search for a Customer" at bounding box center [334, 61] width 581 height 15
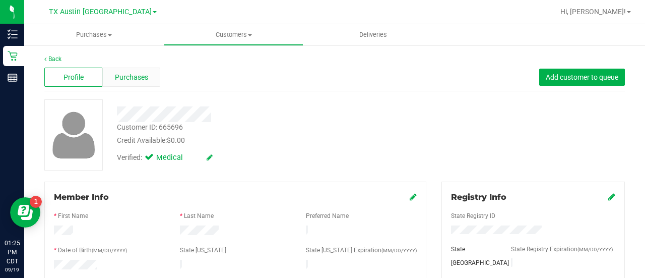
click at [142, 80] on span "Purchases" at bounding box center [131, 77] width 33 height 11
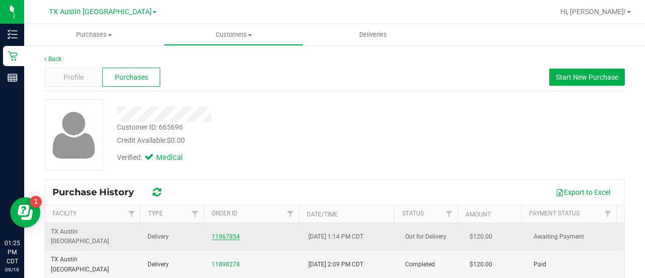
click at [220, 233] on link "11967854" at bounding box center [226, 236] width 28 height 7
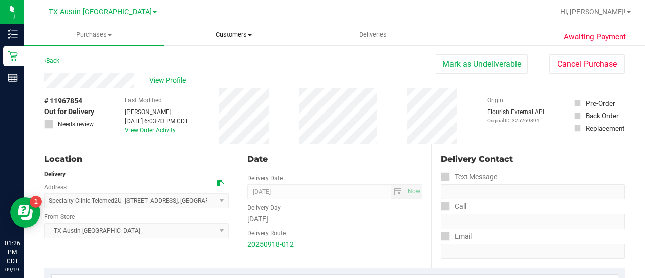
click at [222, 28] on uib-tab-heading "Customers All customers Add a new customer All physicians" at bounding box center [233, 35] width 139 height 20
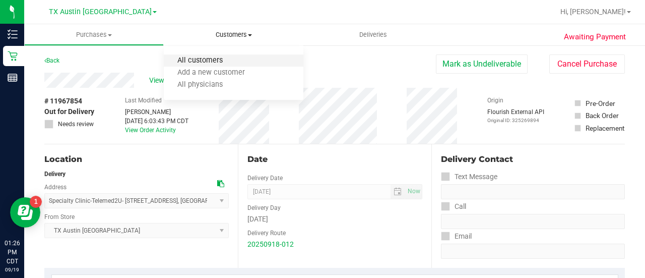
click at [209, 58] on span "All customers" at bounding box center [200, 60] width 73 height 9
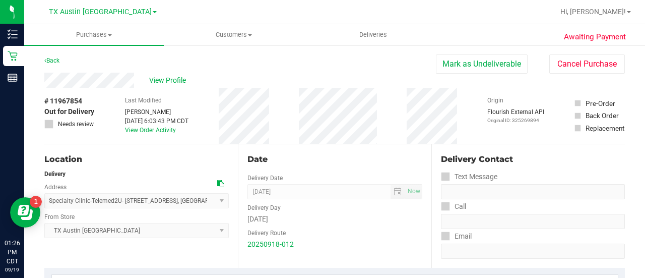
click at [148, 72] on div "Back Mark as Undeliverable Cancel Purchase" at bounding box center [334, 63] width 581 height 18
click at [159, 79] on span "View Profile" at bounding box center [169, 80] width 40 height 11
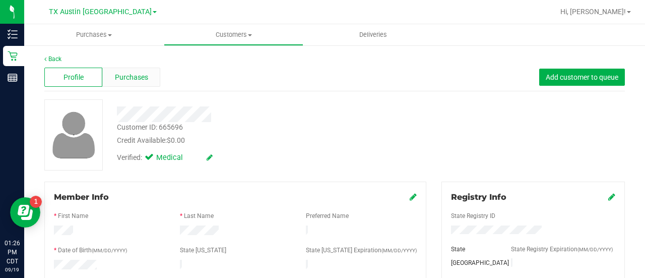
click at [144, 79] on span "Purchases" at bounding box center [131, 77] width 33 height 11
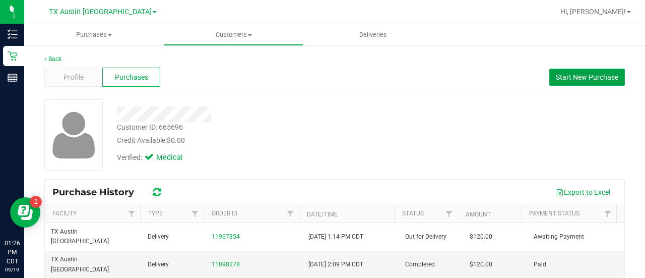
click at [565, 76] on span "Start New Purchase" at bounding box center [587, 77] width 63 height 8
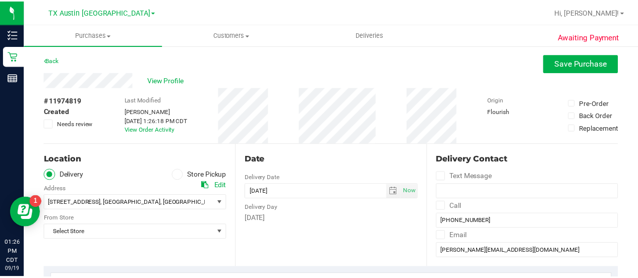
scroll to position [87, 0]
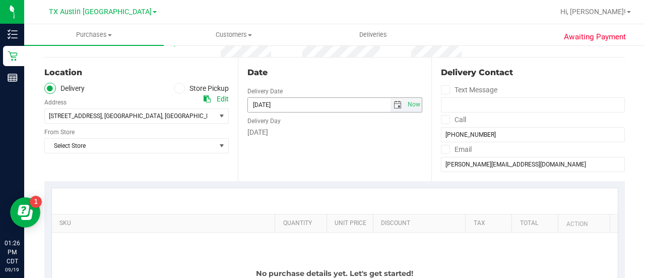
click at [394, 104] on span "select" at bounding box center [398, 105] width 8 height 8
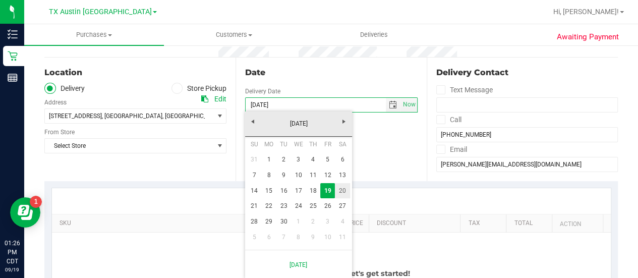
click at [335, 188] on link "20" at bounding box center [342, 191] width 15 height 16
type input "09/20/2025"
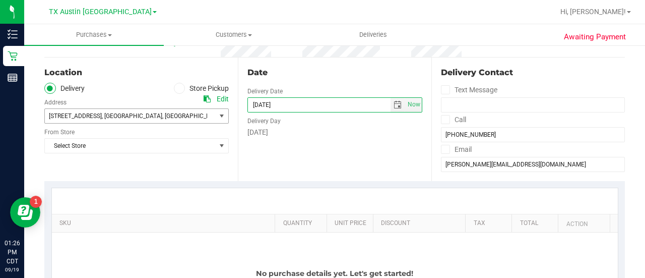
click at [223, 115] on span "78759" at bounding box center [232, 115] width 18 height 7
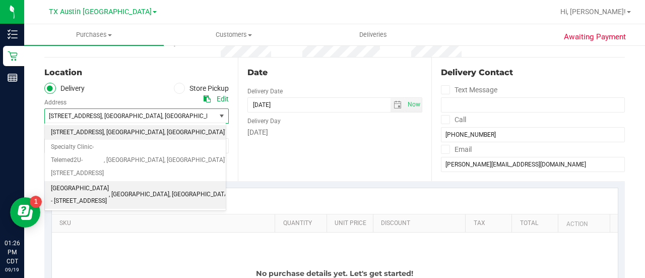
click at [109, 182] on span "SOUTH AUSTIN - 7105 E. RIVERSIDE DR." at bounding box center [80, 195] width 58 height 26
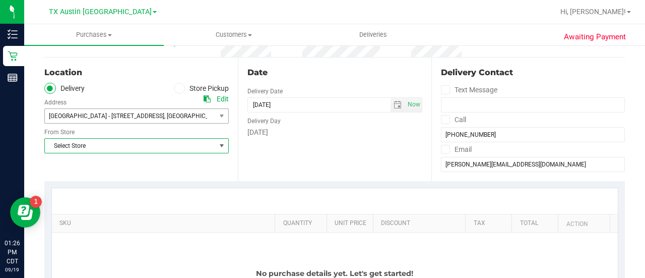
click at [156, 144] on span "Select Store" at bounding box center [130, 146] width 171 height 14
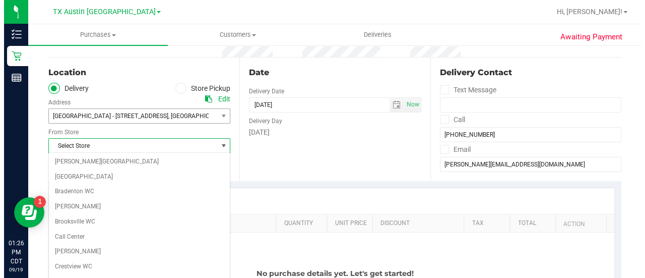
scroll to position [713, 0]
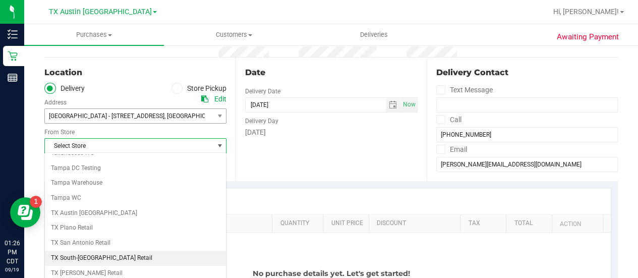
click at [99, 251] on li "TX South-[GEOGRAPHIC_DATA] Retail" at bounding box center [135, 258] width 181 height 15
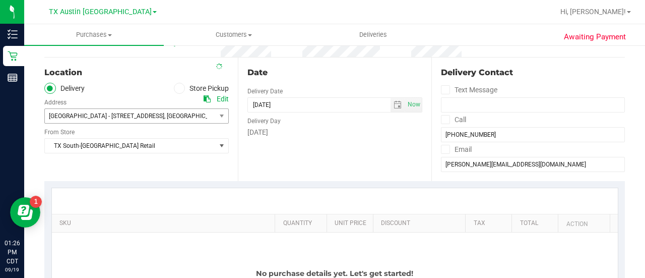
click at [191, 190] on div at bounding box center [335, 201] width 566 height 26
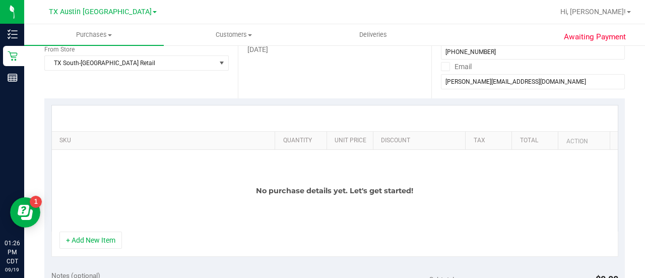
scroll to position [199, 0]
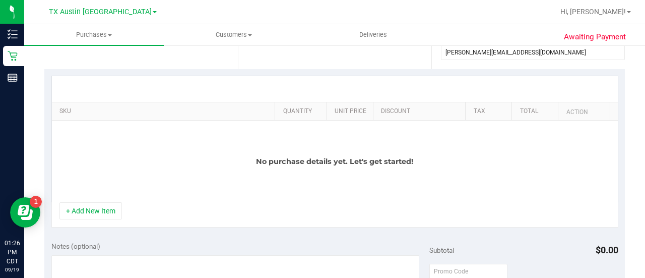
drag, startPoint x: 104, startPoint y: 202, endPoint x: 129, endPoint y: 178, distance: 34.6
click at [104, 202] on button "+ Add New Item" at bounding box center [91, 210] width 63 height 17
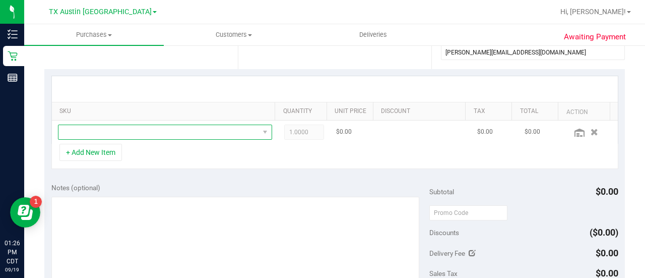
click at [190, 128] on span "NO DATA FOUND" at bounding box center [158, 132] width 201 height 14
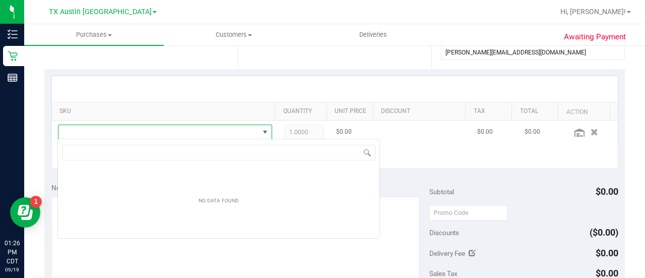
scroll to position [50411, 50218]
type input "TX HT 2fl oz (10mg) Peach Mango Beverage (THC)"
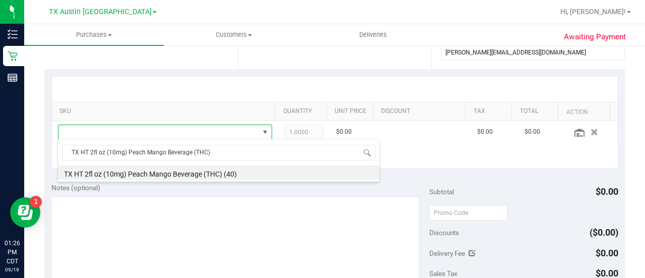
click at [268, 171] on li "TX HT 2fl oz (10mg) Peach Mango Beverage (THC) (40)" at bounding box center [219, 172] width 322 height 14
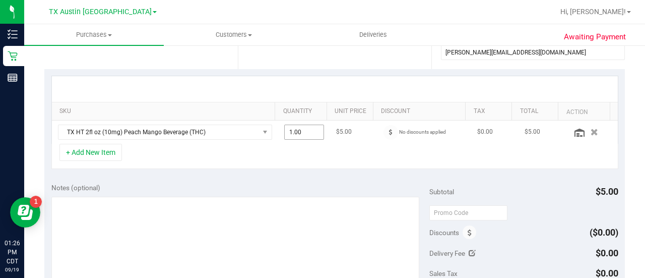
click at [291, 126] on span "1.00 1" at bounding box center [304, 132] width 40 height 15
type input "3"
type input "3.00"
click at [246, 150] on div "+ Add New Item" at bounding box center [334, 156] width 567 height 25
click at [96, 140] on td "TX HT 2fl oz (10mg) Peach Mango Beverage (THC)" at bounding box center [165, 132] width 226 height 23
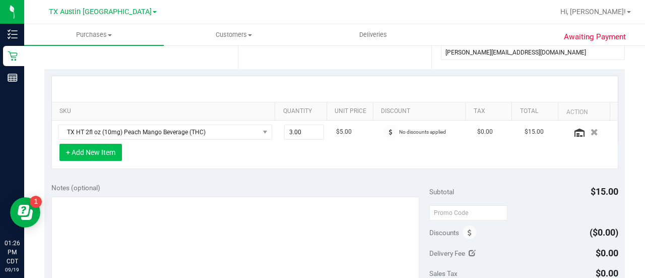
click at [97, 152] on button "+ Add New Item" at bounding box center [91, 152] width 63 height 17
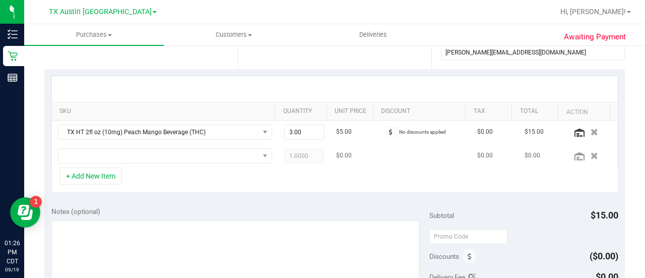
click at [134, 165] on td at bounding box center [165, 155] width 226 height 23
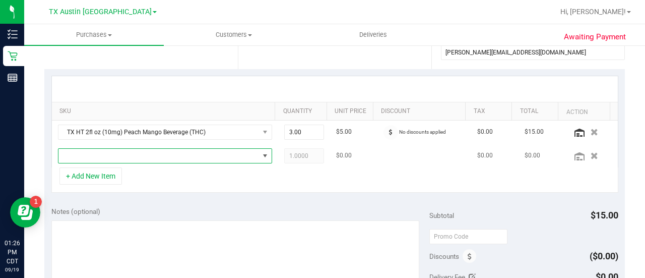
click at [138, 155] on span "NO DATA FOUND" at bounding box center [158, 156] width 201 height 14
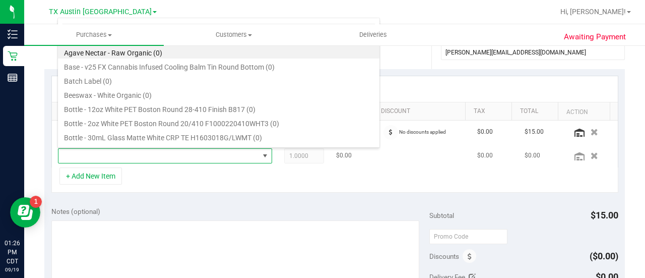
type input "TX HT 2fl oz (10mg) Lemonade Beverage (THC)"
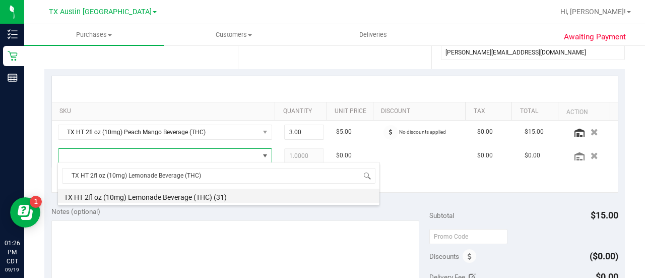
click at [232, 201] on li "TX HT 2fl oz (10mg) Lemonade Beverage (THC) (31)" at bounding box center [219, 196] width 322 height 14
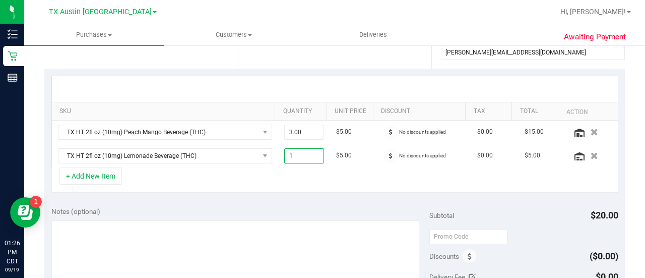
click at [293, 157] on span "1.00 1" at bounding box center [304, 155] width 40 height 15
type input "3"
type input "3.00"
click at [105, 168] on button "+ Add New Item" at bounding box center [91, 175] width 63 height 17
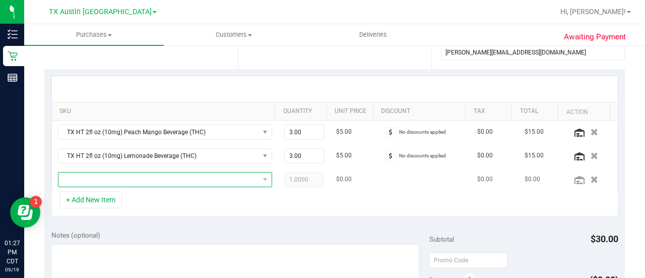
click at [162, 177] on span "NO DATA FOUND" at bounding box center [158, 179] width 201 height 14
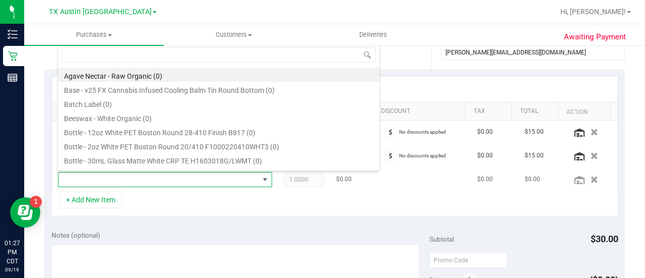
type input "TX SW 30ml (600mg) Tincture High Dose Nourish (1:1 CBG:THC)"
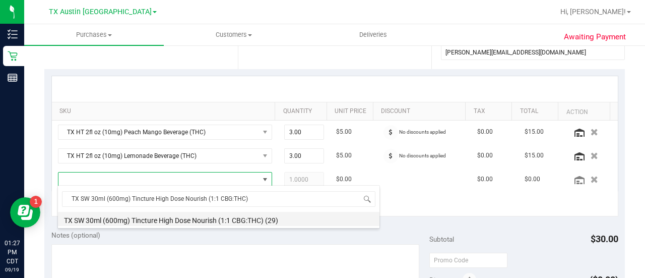
click at [239, 224] on li "TX SW 30ml (600mg) Tincture High Dose Nourish (1:1 CBG:THC) (29)" at bounding box center [219, 219] width 322 height 14
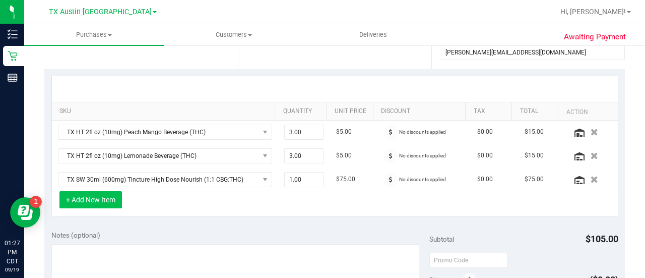
click at [97, 197] on button "+ Add New Item" at bounding box center [91, 199] width 63 height 17
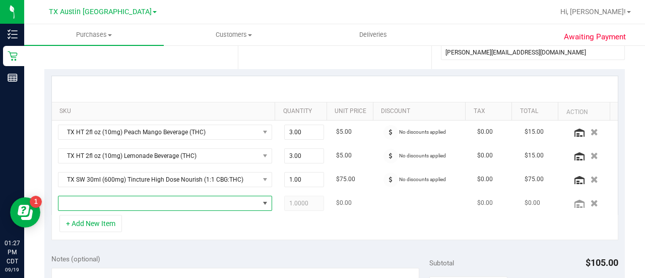
click at [223, 206] on span "NO DATA FOUND" at bounding box center [158, 203] width 201 height 14
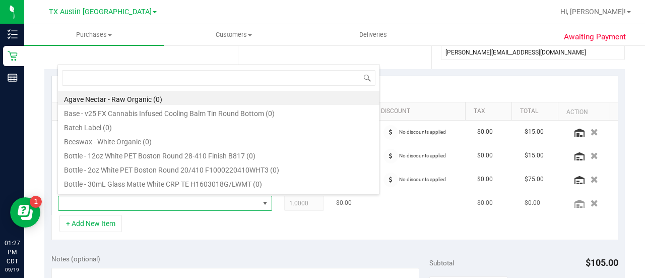
type input "TX SW 2fl oz (20mg) Agave Lemon Chamomile Liquid Rest +CBN (1:1 CBN:THC)"
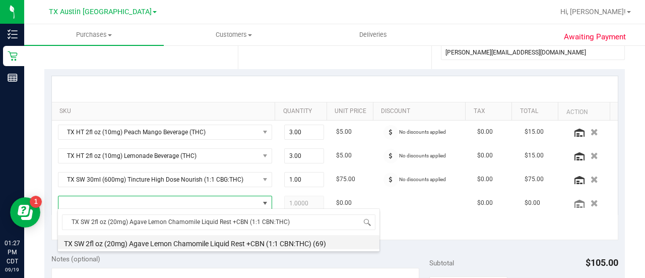
click at [272, 244] on li "TX SW 2fl oz (20mg) Agave Lemon Chamomile Liquid Rest +CBN (1:1 CBN:THC) (69)" at bounding box center [219, 242] width 322 height 14
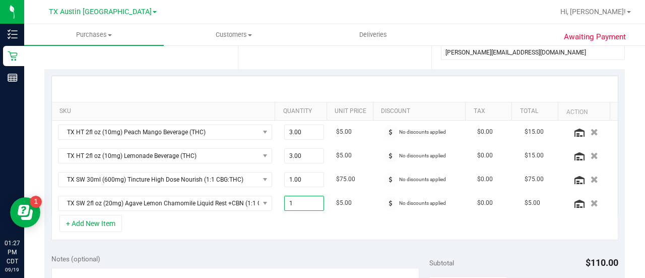
click at [292, 200] on span "1.00 1" at bounding box center [304, 203] width 40 height 15
type input "3"
type input "3.00"
click at [291, 208] on span "3.00 3" at bounding box center [304, 203] width 40 height 15
click at [290, 219] on div "+ Add New Item" at bounding box center [334, 227] width 567 height 25
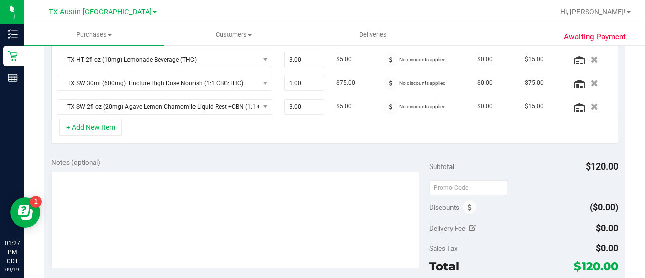
scroll to position [313, 0]
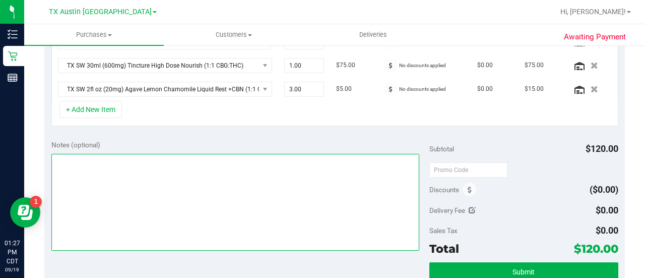
click at [294, 220] on textarea at bounding box center [235, 202] width 368 height 97
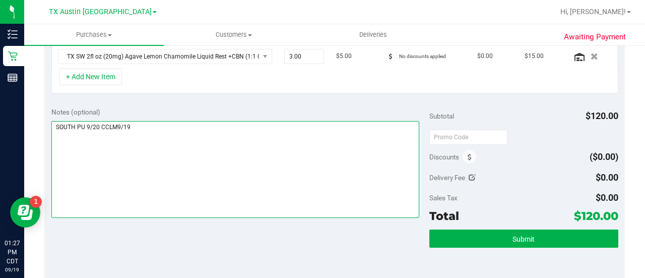
scroll to position [344, 0]
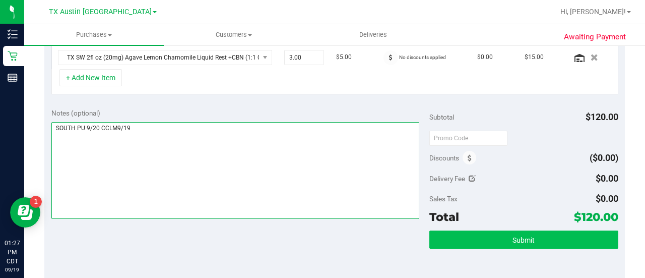
type textarea "SOUTH PU 9/20 CCLM9/19"
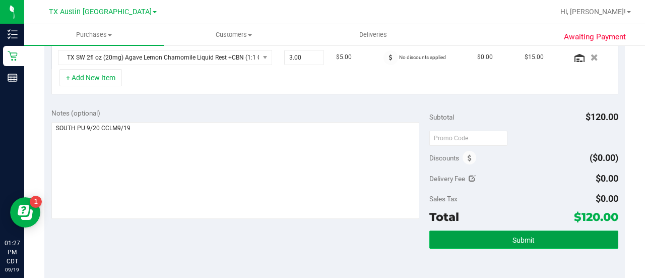
click at [536, 235] on button "Submit" at bounding box center [524, 239] width 189 height 18
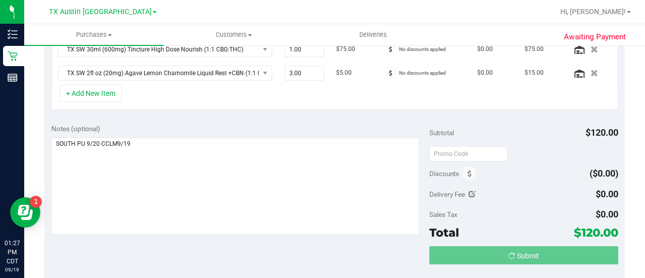
scroll to position [313, 0]
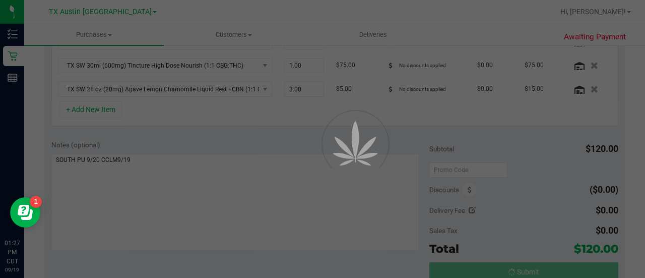
click at [643, 169] on div at bounding box center [322, 139] width 645 height 278
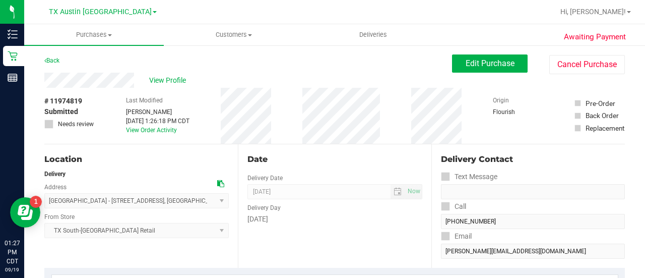
click at [103, 71] on div "Back Edit Purchase Cancel Purchase" at bounding box center [334, 63] width 581 height 18
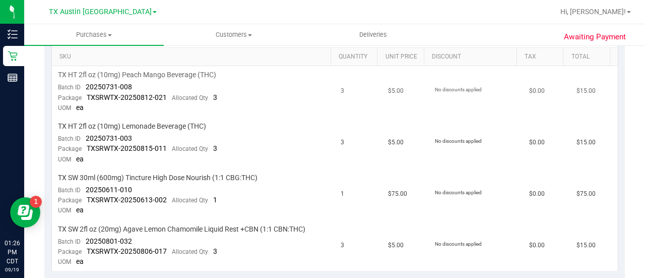
scroll to position [254, 0]
click at [165, 71] on span "TX HT 2fl oz (10mg) Peach Mango Beverage (THC)" at bounding box center [137, 74] width 158 height 10
copy div "TX HT 2fl oz (10mg) Peach Mango Beverage (THC)"
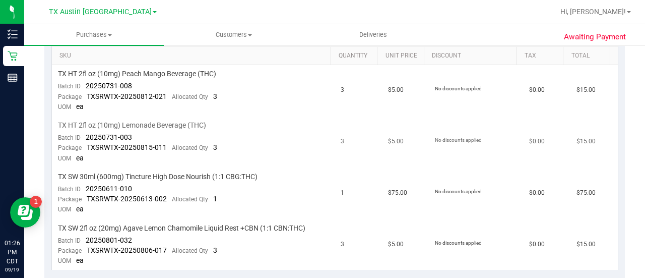
click at [148, 126] on span "TX HT 2fl oz (10mg) Lemonade Beverage (THC)" at bounding box center [132, 126] width 148 height 10
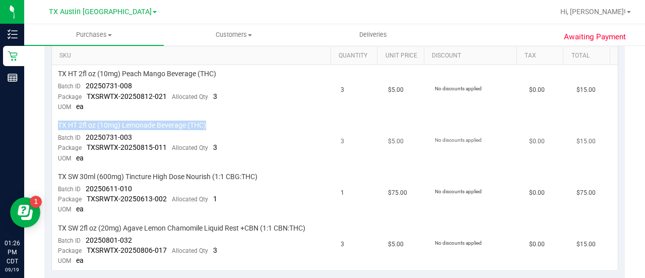
click at [148, 126] on span "TX HT 2fl oz (10mg) Lemonade Beverage (THC)" at bounding box center [132, 126] width 148 height 10
copy div "TX HT 2fl oz (10mg) Lemonade Beverage (THC)"
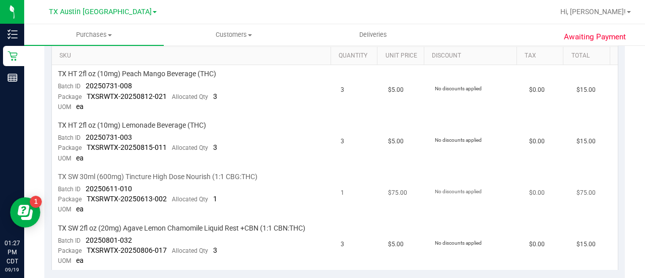
click at [192, 173] on span "TX SW 30ml (600mg) Tincture High Dose Nourish (1:1 CBG:THC)" at bounding box center [158, 177] width 200 height 10
copy div "TX SW 30ml (600mg) Tincture High Dose Nourish (1:1 CBG:THC)"
click at [209, 226] on span "TX SW 2fl oz (20mg) Agave Lemon Chamomile Liquid Rest +CBN (1:1 CBN:THC)" at bounding box center [182, 228] width 248 height 10
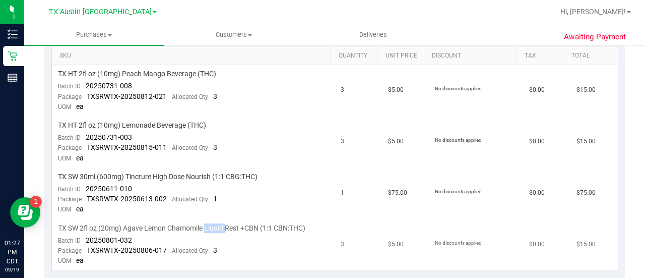
click at [209, 226] on span "TX SW 2fl oz (20mg) Agave Lemon Chamomile Liquid Rest +CBN (1:1 CBN:THC)" at bounding box center [182, 228] width 248 height 10
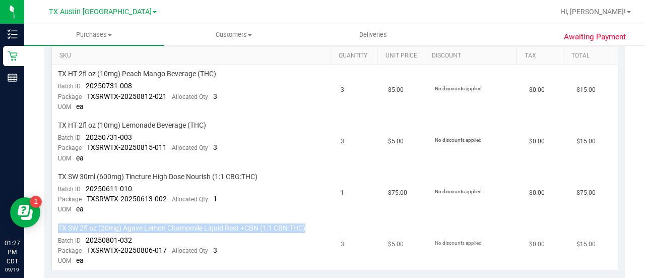
click at [209, 226] on span "TX SW 2fl oz (20mg) Agave Lemon Chamomile Liquid Rest +CBN (1:1 CBN:THC)" at bounding box center [182, 228] width 248 height 10
copy div "TX SW 2fl oz (20mg) Agave Lemon Chamomile Liquid Rest +CBN (1:1 CBN:THC)"
click at [231, 37] on span "Customers" at bounding box center [233, 34] width 139 height 9
click at [220, 68] on li "Add a new customer" at bounding box center [234, 73] width 140 height 12
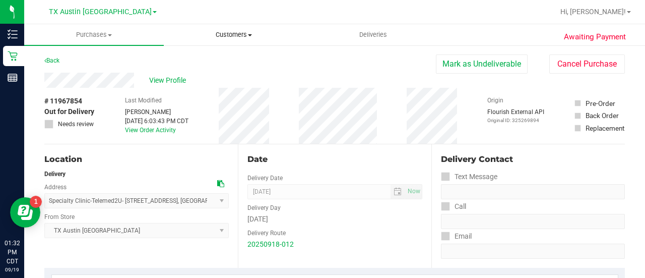
click at [218, 31] on span "Customers" at bounding box center [233, 34] width 139 height 9
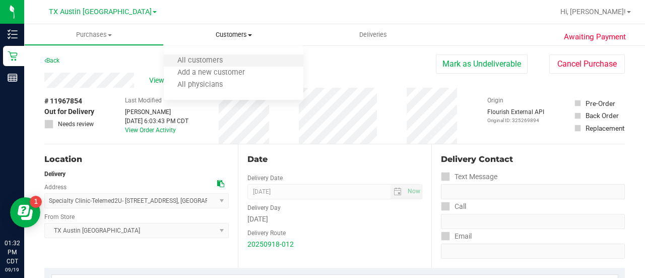
click at [217, 55] on li "All customers" at bounding box center [234, 61] width 140 height 12
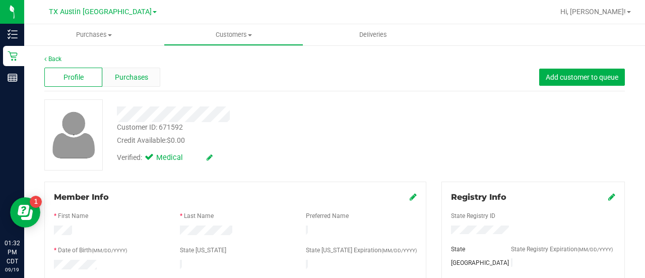
click at [116, 75] on span "Purchases" at bounding box center [131, 77] width 33 height 11
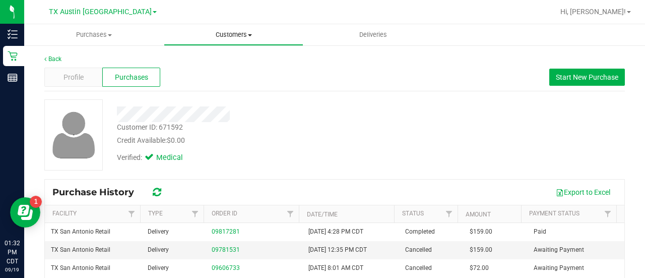
click at [220, 31] on span "Customers" at bounding box center [233, 34] width 139 height 9
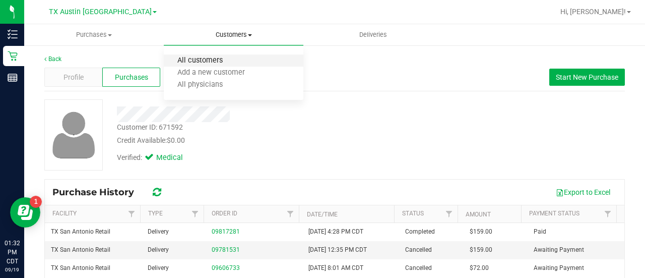
click at [215, 61] on span "All customers" at bounding box center [200, 60] width 73 height 9
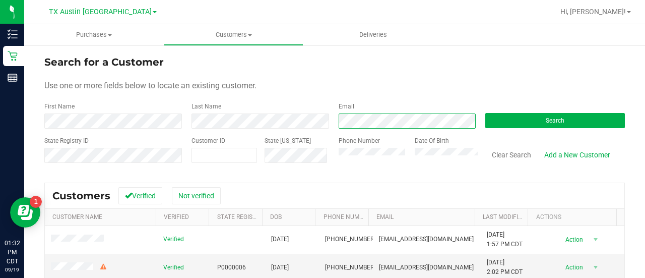
click at [361, 129] on form "Search for a Customer Use one or more fields below to locate an existing custom…" at bounding box center [334, 112] width 581 height 117
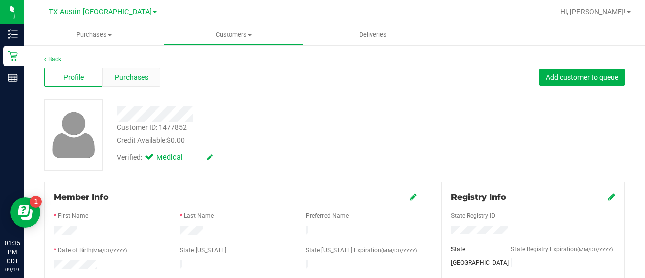
click at [142, 68] on div "Purchases" at bounding box center [131, 77] width 58 height 19
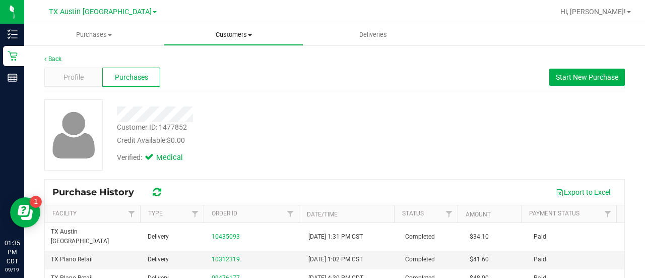
click at [224, 33] on span "Customers" at bounding box center [233, 34] width 139 height 9
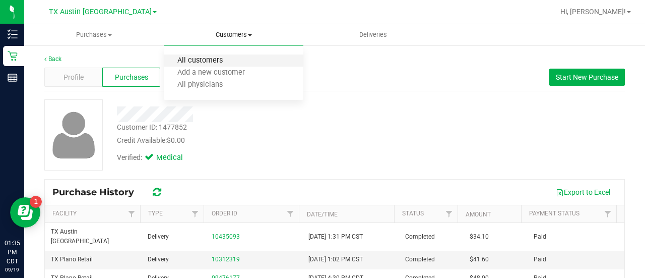
click at [215, 61] on span "All customers" at bounding box center [200, 60] width 73 height 9
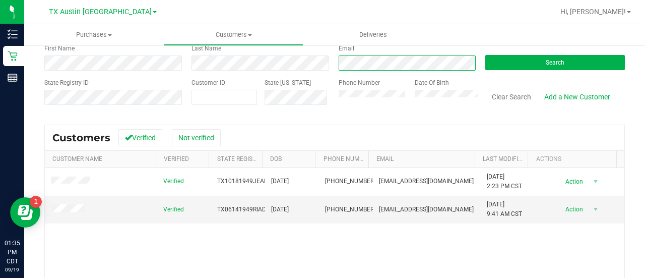
scroll to position [64, 0]
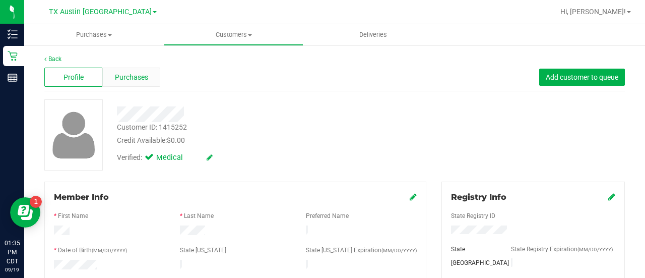
click at [127, 77] on span "Purchases" at bounding box center [131, 77] width 33 height 11
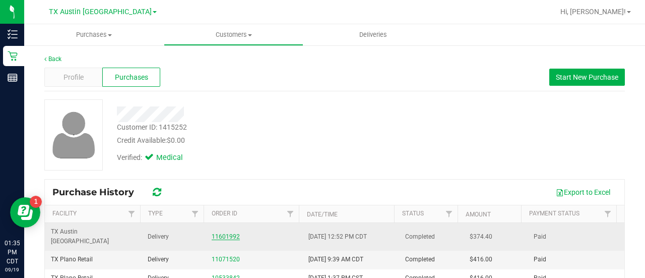
click at [230, 233] on link "11601992" at bounding box center [226, 236] width 28 height 7
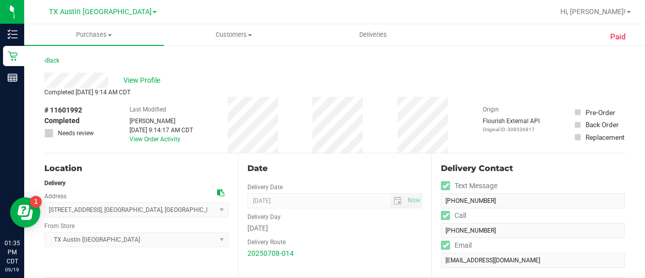
click at [152, 86] on div "View Profile" at bounding box center [334, 80] width 581 height 15
click at [152, 85] on span "View Profile" at bounding box center [144, 80] width 40 height 11
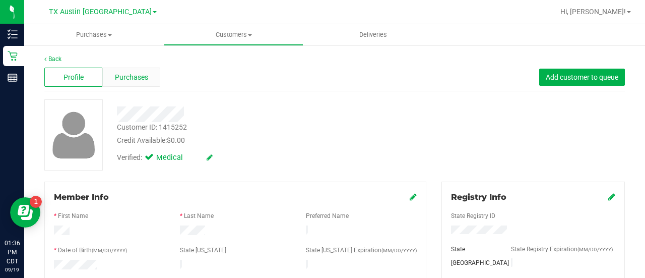
click at [125, 77] on span "Purchases" at bounding box center [131, 77] width 33 height 11
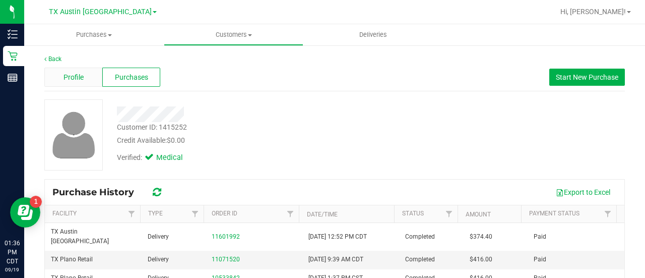
click at [52, 84] on div "Profile" at bounding box center [73, 77] width 58 height 19
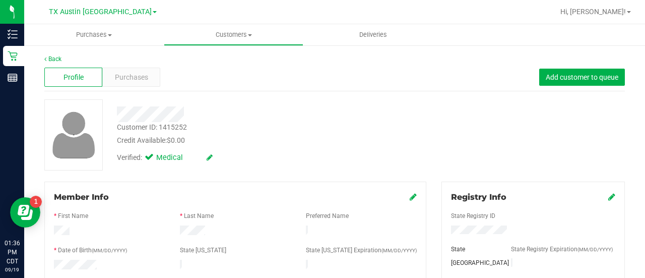
click at [352, 140] on div "Credit Available: $0.00" at bounding box center [258, 140] width 283 height 11
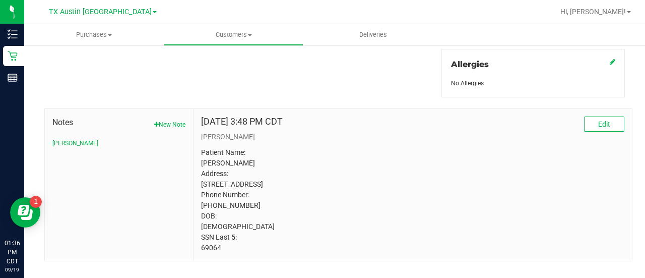
scroll to position [466, 0]
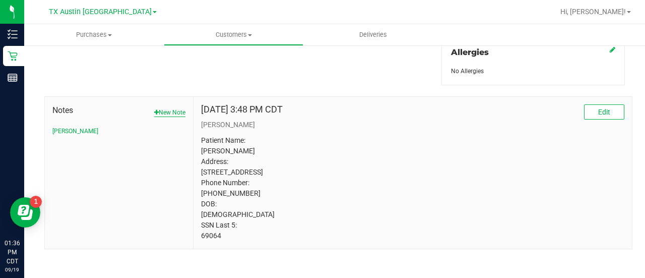
click at [158, 108] on button "New Note" at bounding box center [169, 112] width 31 height 9
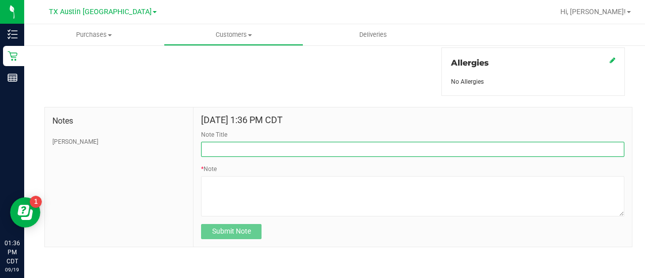
click at [240, 150] on input "Note Title" at bounding box center [413, 149] width 424 height 15
type input "HONOR $25 WINBACK - ABSENT TOGGLE."
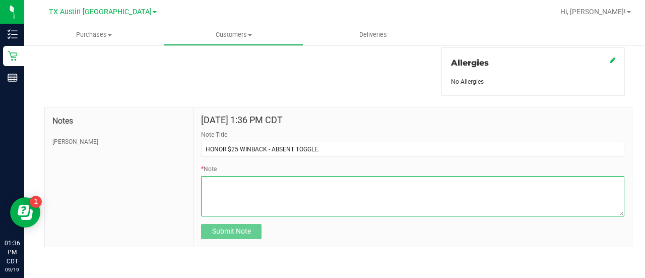
click at [275, 197] on textarea "* Note" at bounding box center [413, 196] width 424 height 40
click at [268, 195] on textarea "* Note" at bounding box center [413, 196] width 424 height 40
paste textarea "Stacks with all discounts. Update once redeemed."
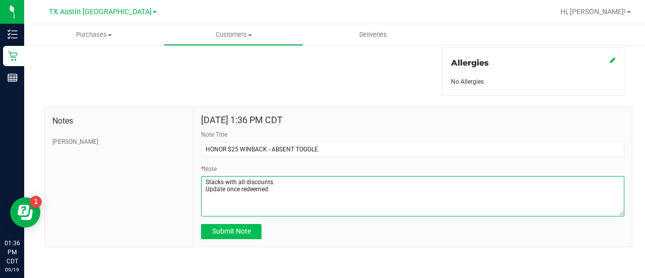
type textarea "Stacks with all discounts. Update once redeemed."
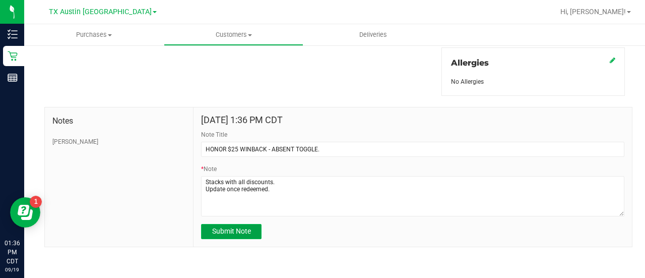
click at [244, 233] on button "Submit Note" at bounding box center [231, 231] width 61 height 15
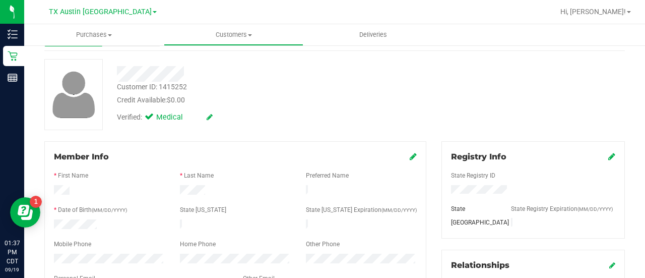
scroll to position [0, 0]
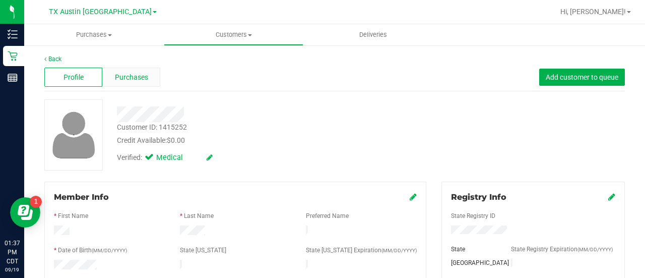
click at [142, 79] on span "Purchases" at bounding box center [131, 77] width 33 height 11
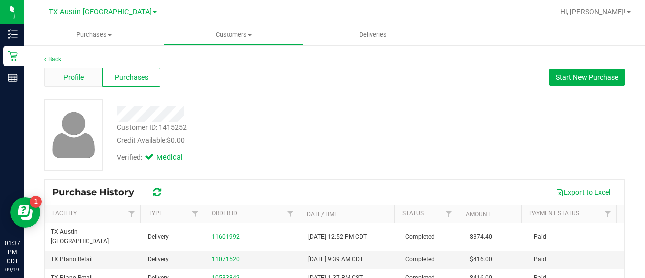
click at [95, 78] on div "Profile" at bounding box center [73, 77] width 58 height 19
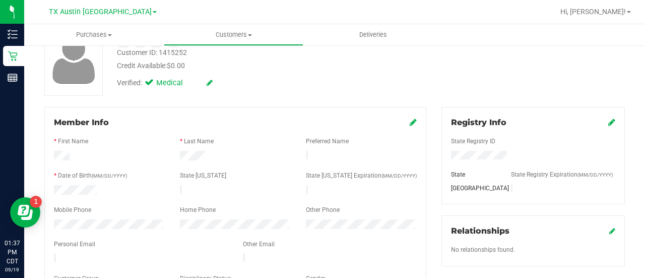
scroll to position [114, 0]
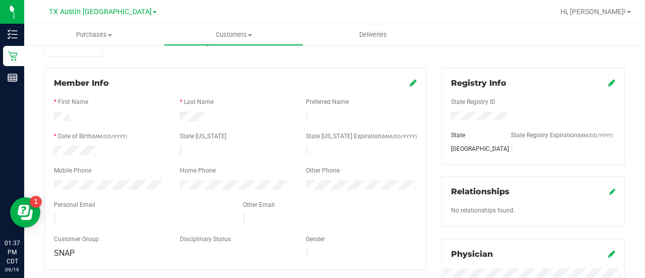
click at [99, 226] on div at bounding box center [235, 230] width 363 height 8
click at [227, 40] on uib-tab-heading "Customers All customers Add a new customer All physicians" at bounding box center [233, 35] width 139 height 20
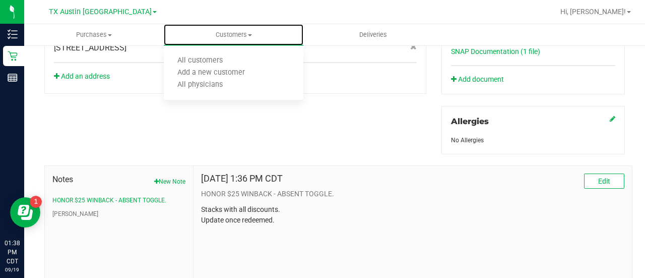
scroll to position [399, 0]
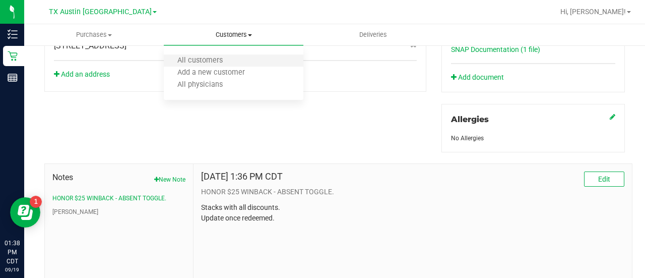
click at [241, 55] on li "All customers" at bounding box center [234, 61] width 140 height 12
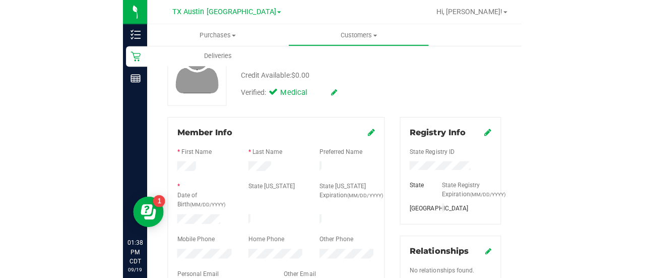
scroll to position [95, 0]
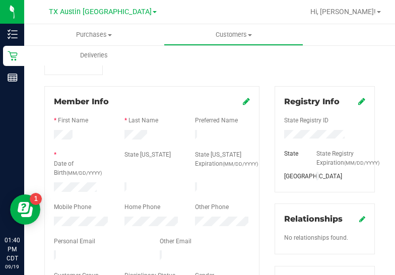
click at [325, 70] on div "Customer ID: 1426459 Credit Available: $0.00 Verified: Medical" at bounding box center [210, 39] width 346 height 71
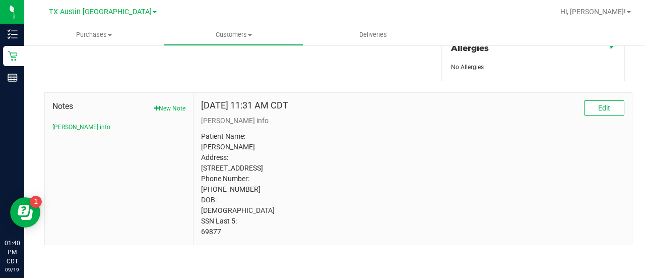
scroll to position [0, 0]
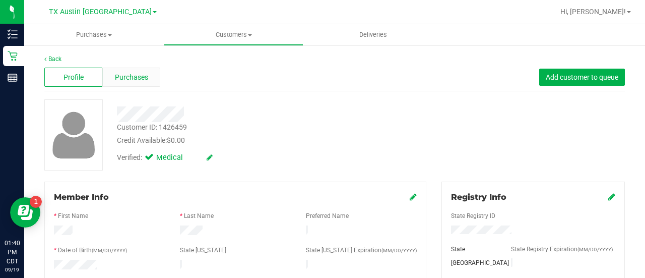
click at [139, 83] on div "Purchases" at bounding box center [131, 77] width 58 height 19
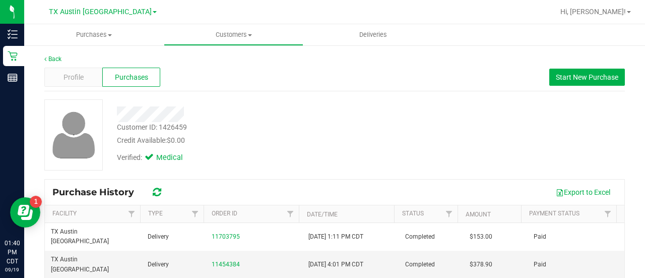
click at [98, 82] on div "Profile" at bounding box center [73, 77] width 58 height 19
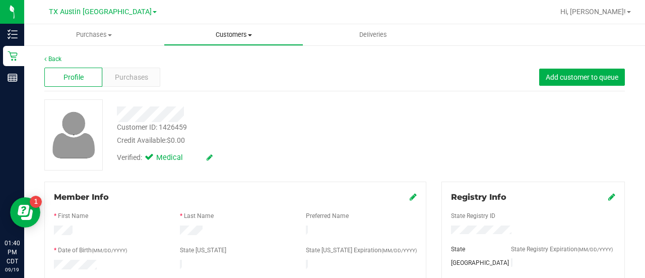
click at [224, 43] on uib-tab-heading "Customers All customers Add a new customer All physicians" at bounding box center [233, 35] width 139 height 20
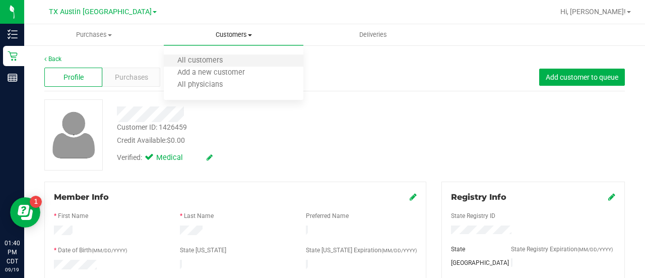
click at [212, 56] on li "All customers" at bounding box center [234, 61] width 140 height 12
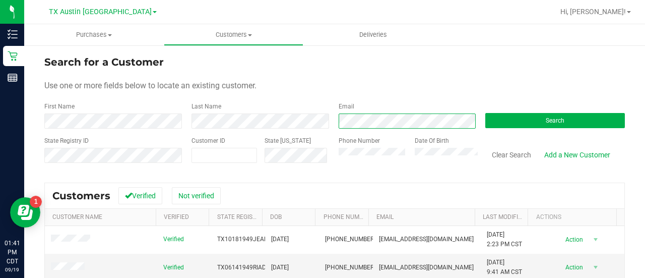
scroll to position [76, 0]
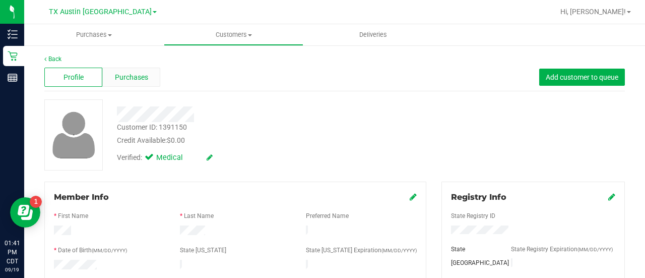
click at [146, 76] on span "Purchases" at bounding box center [131, 77] width 33 height 11
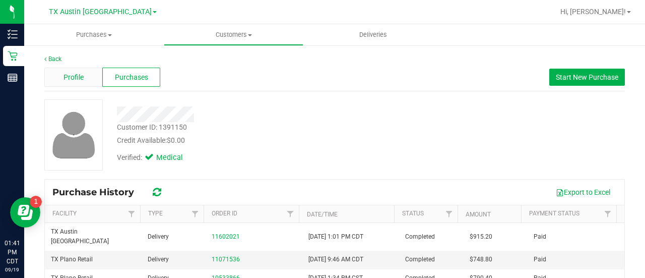
click at [71, 82] on span "Profile" at bounding box center [74, 77] width 20 height 11
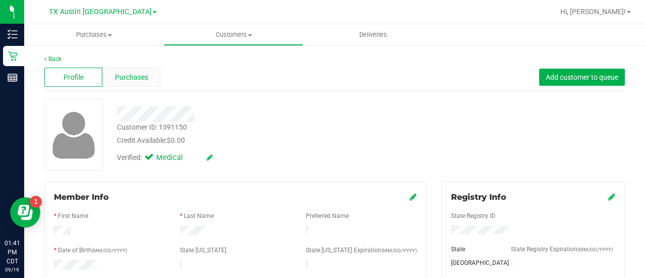
click at [142, 85] on div "Purchases" at bounding box center [131, 77] width 58 height 19
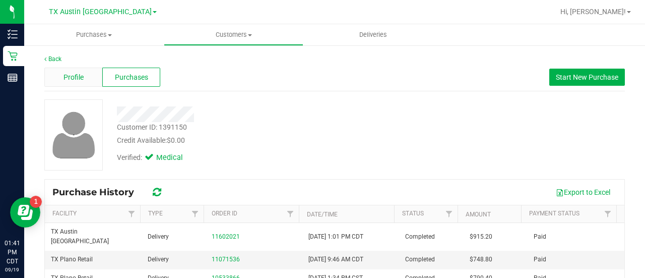
click at [69, 74] on span "Profile" at bounding box center [74, 77] width 20 height 11
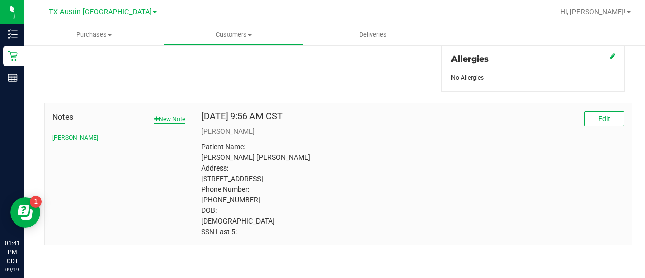
click at [182, 114] on button "New Note" at bounding box center [169, 118] width 31 height 9
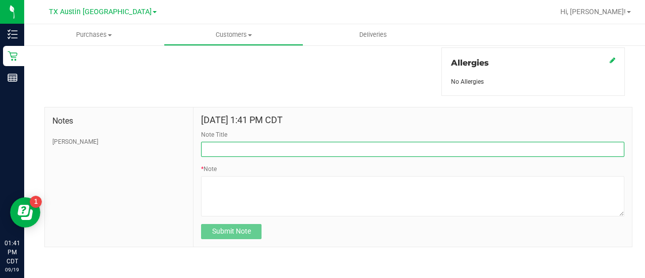
click at [260, 144] on input "Note Title" at bounding box center [413, 149] width 424 height 15
type input "CURT."
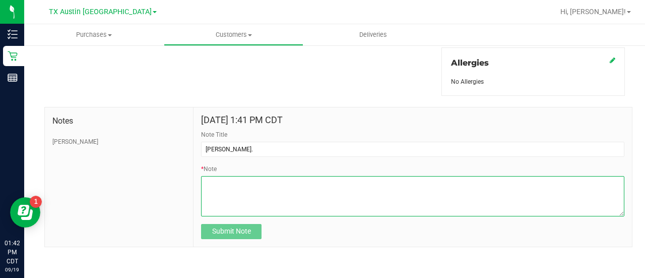
click at [250, 187] on textarea "* Note" at bounding box center [413, 196] width 424 height 40
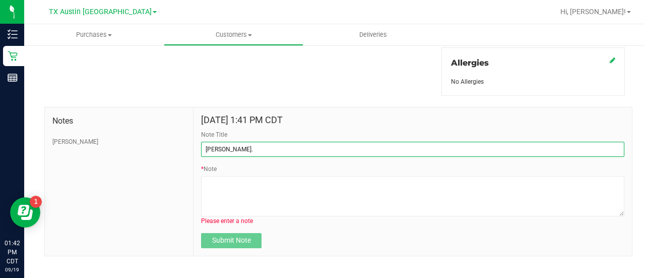
drag, startPoint x: 257, startPoint y: 149, endPoint x: 172, endPoint y: 146, distance: 84.8
click at [172, 146] on div "Notes CURT Sep 19, 2025 1:41 PM CDT Note Title CURT. * Note Please enter a note…" at bounding box center [338, 181] width 588 height 149
drag, startPoint x: 262, startPoint y: 153, endPoint x: 267, endPoint y: 139, distance: 15.5
click at [262, 153] on input "Note Title" at bounding box center [413, 149] width 424 height 15
type input "HONOR $25 WINBACK - ABSENT TOGGLE."
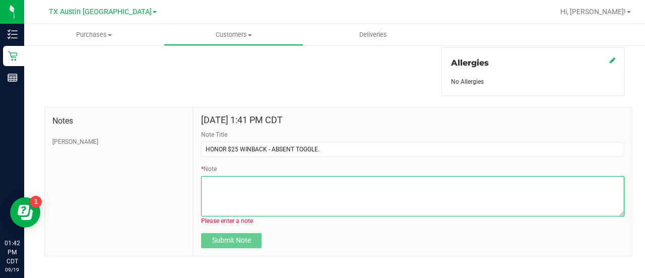
click at [265, 182] on textarea "* Note" at bounding box center [413, 196] width 424 height 40
click at [222, 176] on textarea "* Note" at bounding box center [413, 196] width 424 height 40
click at [241, 191] on textarea "* Note" at bounding box center [413, 196] width 424 height 40
paste textarea "Stacks with all discounts. Update once redeemed."
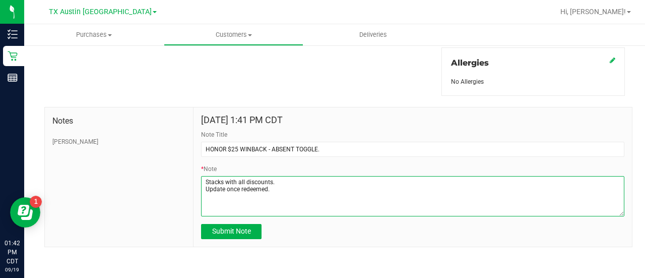
type textarea "Stacks with all discounts. Update once redeemed."
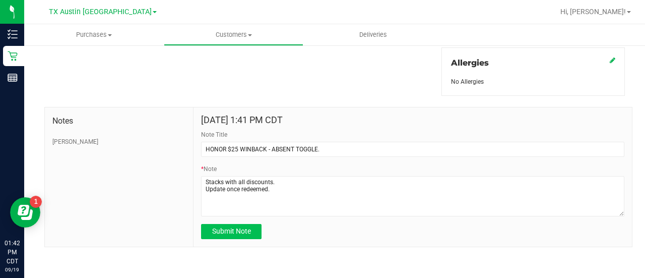
click at [220, 231] on span "Submit Note" at bounding box center [231, 231] width 39 height 8
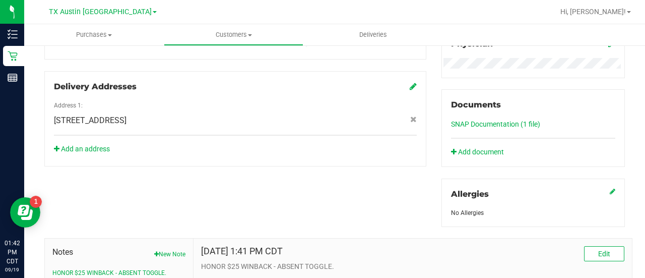
scroll to position [0, 0]
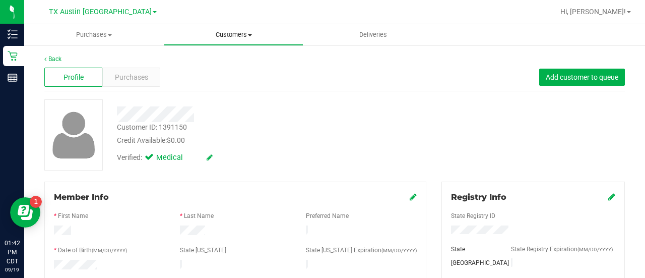
click at [223, 34] on span "Customers" at bounding box center [233, 34] width 139 height 9
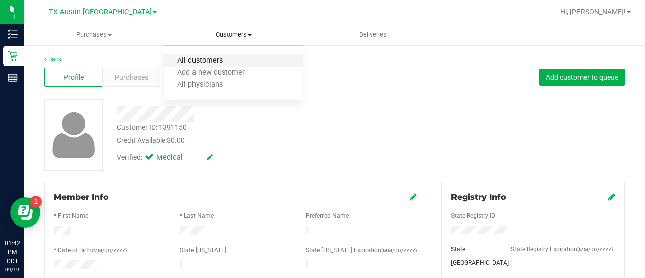
click at [183, 62] on span "All customers" at bounding box center [200, 60] width 73 height 9
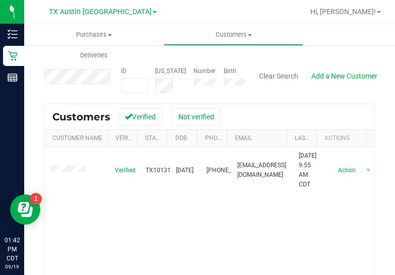
scroll to position [88, 0]
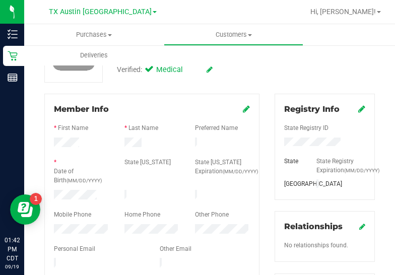
click at [68, 188] on div at bounding box center [152, 189] width 196 height 3
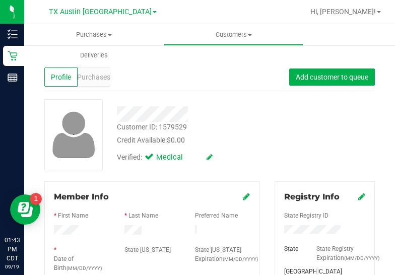
click at [107, 86] on div "Purchases" at bounding box center [94, 77] width 33 height 19
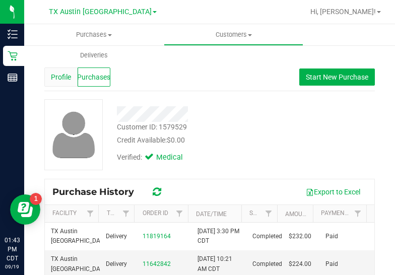
click at [44, 79] on div "Profile" at bounding box center [60, 77] width 33 height 19
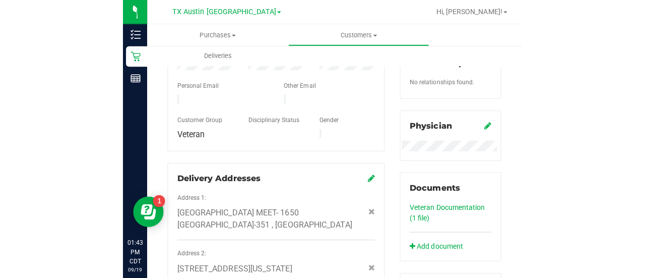
scroll to position [303, 0]
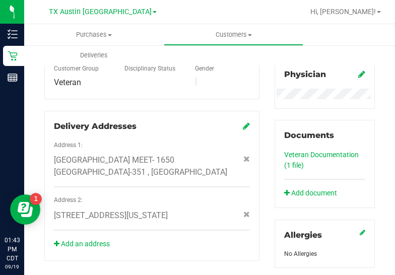
click at [267, 158] on div "Registry Info State Registry ID State State Registry Expiration (MM/DD/YYYY) TX…" at bounding box center [324, 73] width 115 height 389
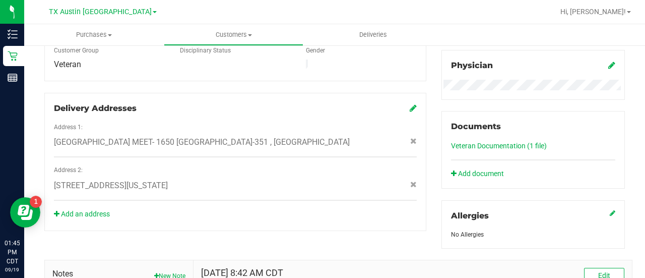
click at [335, 78] on div "Member Info * First Name * Last Name Preferred Name * Date of Birth (MM/DD/YYYY…" at bounding box center [235, 55] width 397 height 352
drag, startPoint x: 643, startPoint y: 162, endPoint x: 645, endPoint y: 200, distance: 38.4
click at [645, 200] on div "Purchases Summary of purchases Fulfillment All purchases Customers All customer…" at bounding box center [334, 151] width 621 height 254
click at [628, 163] on div "Back Profile Purchases Add customer to queue Customer ID: 1579529 Credit Availa…" at bounding box center [334, 115] width 621 height 746
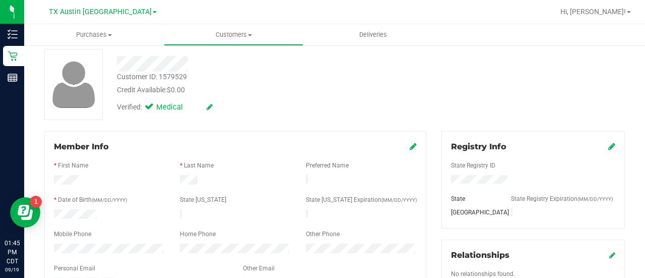
scroll to position [0, 0]
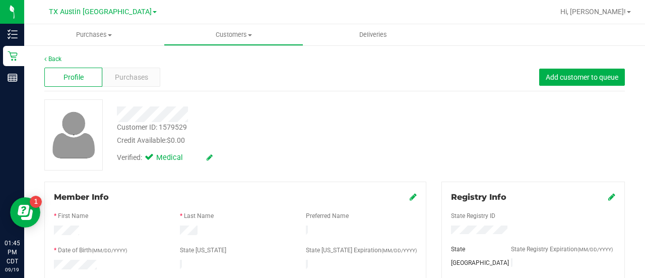
click at [382, 135] on div "Credit Available: $0.00" at bounding box center [258, 140] width 283 height 11
click at [287, 143] on div "Credit Available: $0.00" at bounding box center [258, 140] width 283 height 11
click at [147, 85] on div "Purchases" at bounding box center [131, 77] width 58 height 19
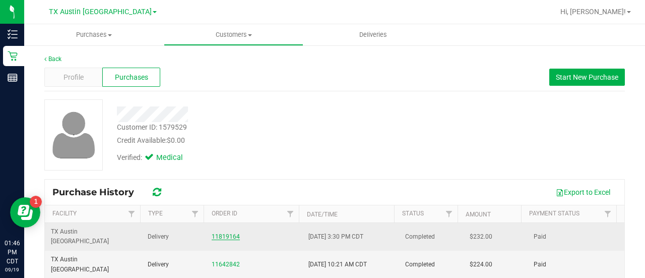
click at [221, 233] on link "11819164" at bounding box center [226, 236] width 28 height 7
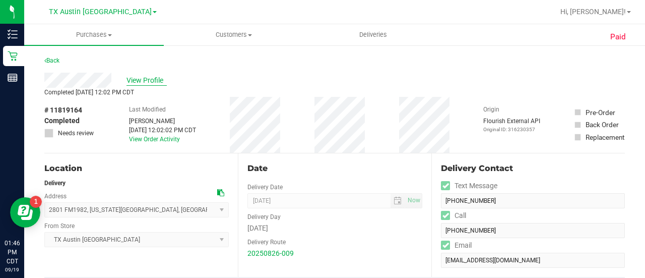
click at [148, 81] on span "View Profile" at bounding box center [147, 80] width 40 height 11
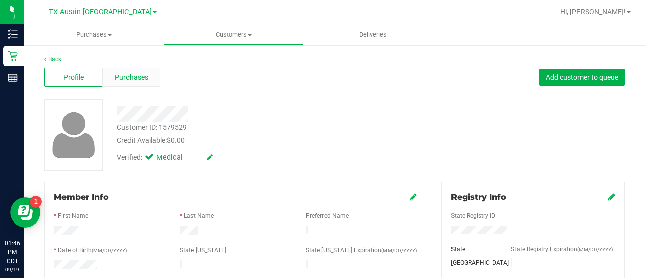
click at [133, 84] on div "Purchases" at bounding box center [131, 77] width 58 height 19
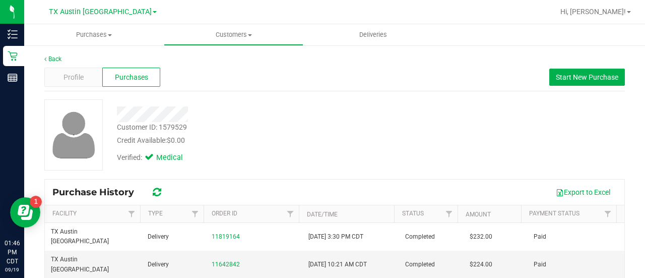
click at [314, 112] on div at bounding box center [258, 114] width 298 height 16
click at [64, 77] on span "Profile" at bounding box center [74, 77] width 20 height 11
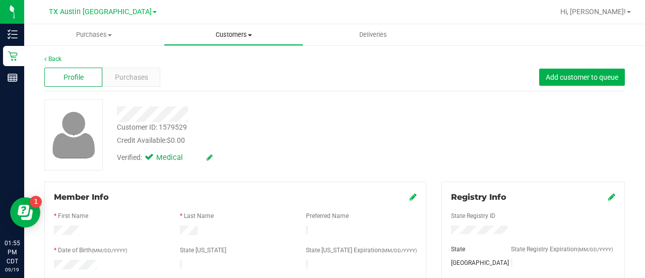
click at [233, 39] on span "Customers" at bounding box center [233, 34] width 139 height 9
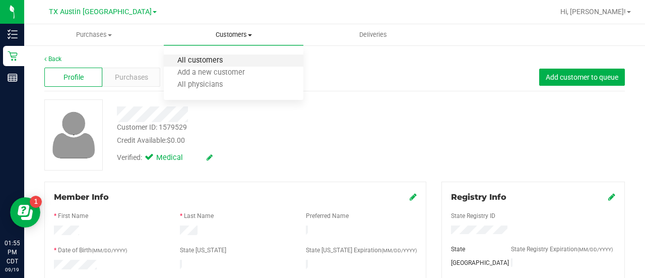
click at [225, 62] on span "All customers" at bounding box center [200, 60] width 73 height 9
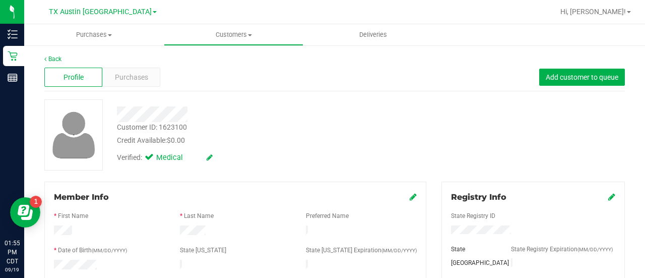
click at [254, 140] on div "Credit Available: $0.00" at bounding box center [258, 140] width 283 height 11
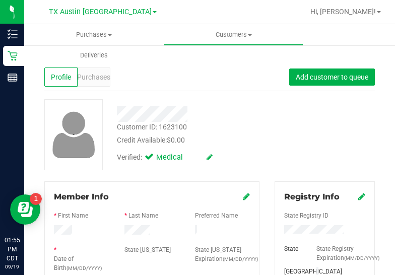
click at [291, 145] on div "Customer ID: 1623100 Credit Available: $0.00 Verified: Medical" at bounding box center [210, 134] width 346 height 71
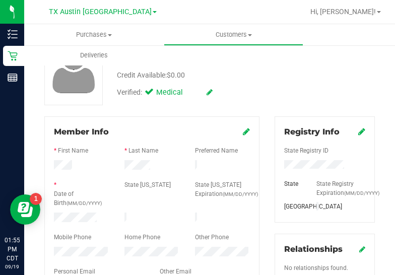
scroll to position [84, 0]
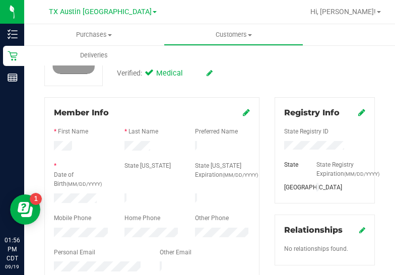
click at [272, 77] on div "Verified: Medical" at bounding box center [195, 73] width 173 height 22
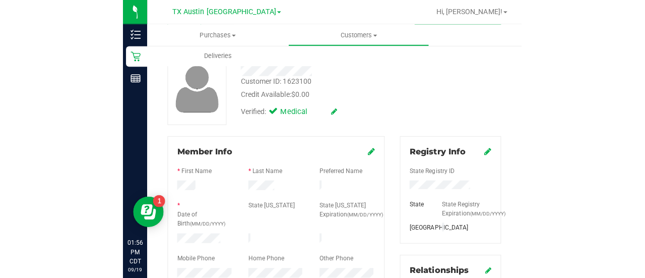
scroll to position [0, 0]
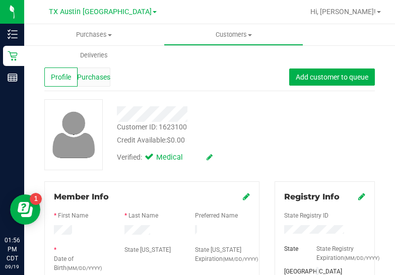
click at [95, 78] on span "Purchases" at bounding box center [93, 77] width 33 height 11
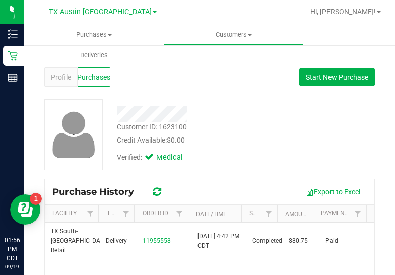
click at [252, 158] on div "Verified: Medical" at bounding box center [195, 157] width 173 height 22
click at [318, 84] on button "Start New Purchase" at bounding box center [338, 77] width 76 height 17
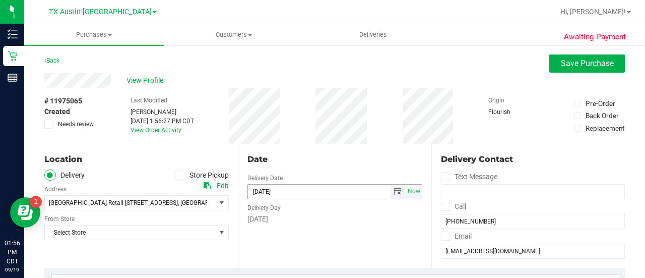
click at [398, 185] on span "select" at bounding box center [398, 192] width 15 height 14
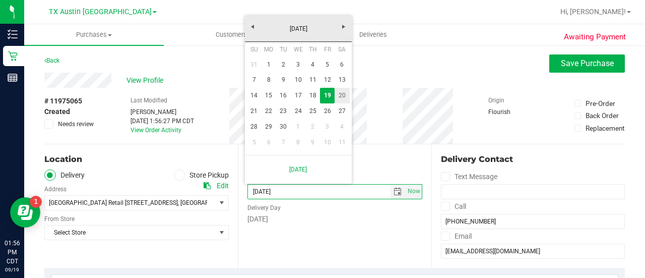
click at [339, 97] on link "20" at bounding box center [342, 96] width 15 height 16
type input "09/20/2025"
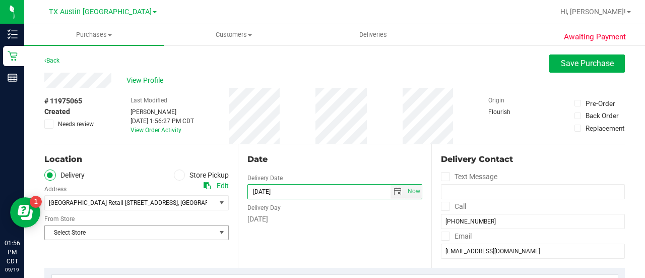
click at [190, 231] on span "Select Store" at bounding box center [130, 232] width 171 height 14
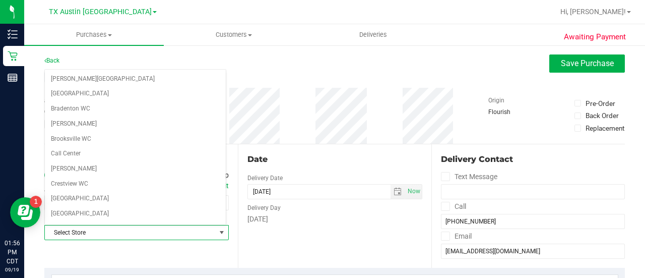
scroll to position [713, 0]
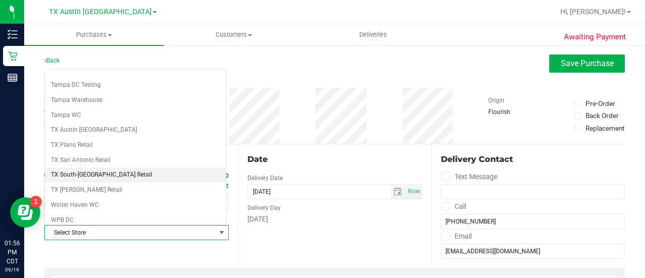
click at [91, 167] on li "TX South-[GEOGRAPHIC_DATA] Retail" at bounding box center [135, 174] width 181 height 15
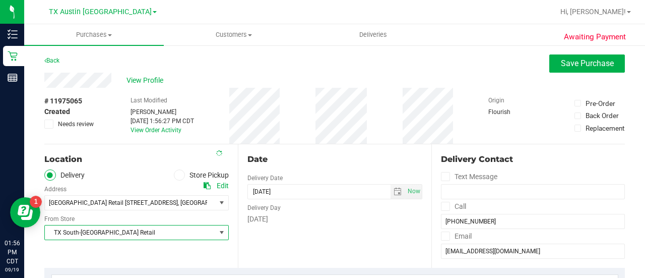
click at [273, 243] on div "Date Delivery Date 09/20/2025 Now 09/20/2025 01:56 PM Now Delivery Day Saturday" at bounding box center [335, 206] width 194 height 124
click at [295, 232] on div "Date Delivery Date 09/20/2025 Now 09/20/2025 01:56 PM Now Delivery Day Saturday" at bounding box center [335, 206] width 194 height 124
click at [323, 242] on div "Date Delivery Date 09/20/2025 Now 09/20/2025 01:56 PM Now Delivery Day Saturday" at bounding box center [335, 206] width 194 height 124
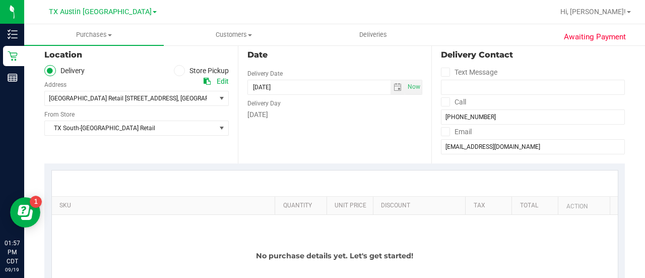
scroll to position [170, 0]
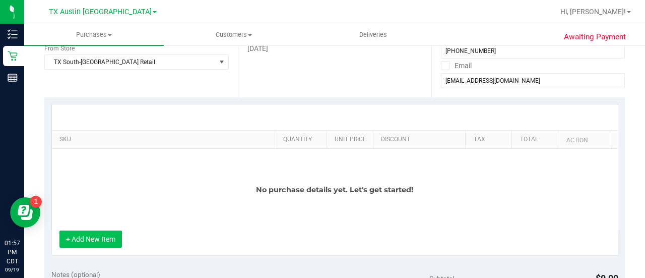
click at [94, 235] on button "+ Add New Item" at bounding box center [91, 238] width 63 height 17
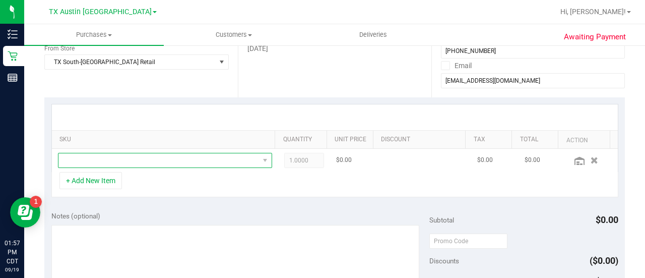
click at [224, 161] on span "NO DATA FOUND" at bounding box center [158, 160] width 201 height 14
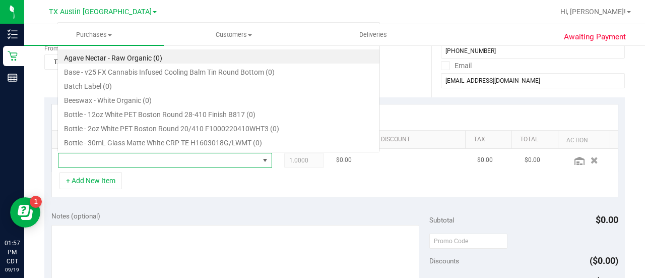
scroll to position [15, 203]
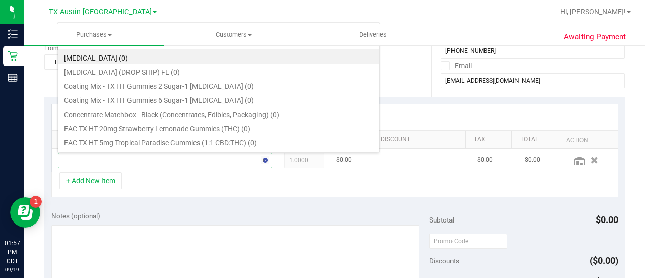
type input "tropica"
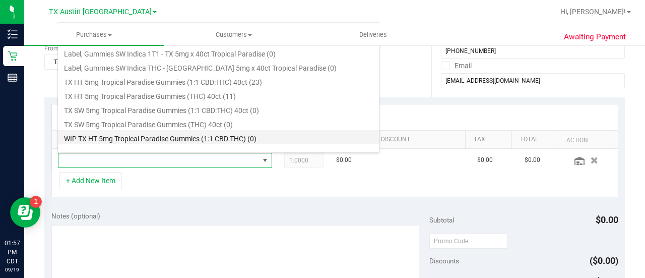
scroll to position [144, 0]
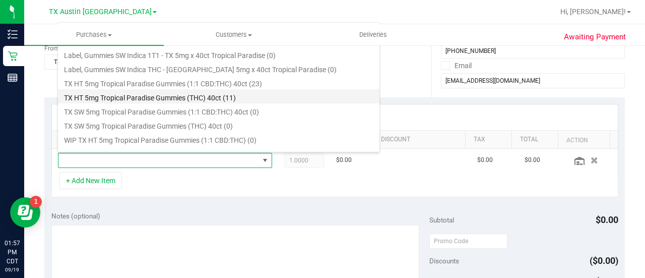
click at [211, 94] on li "TX HT 5mg Tropical Paradise Gummies (THC) 40ct (11)" at bounding box center [219, 96] width 322 height 14
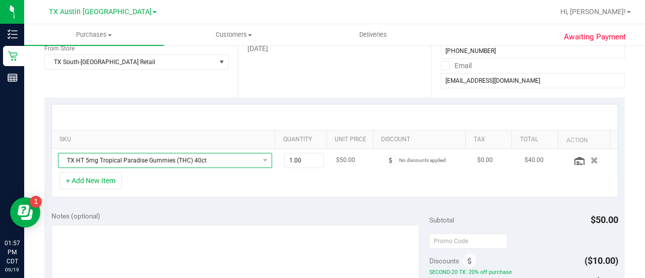
click at [220, 159] on span "TX HT 5mg Tropical Paradise Gummies (THC) 40ct" at bounding box center [158, 160] width 201 height 14
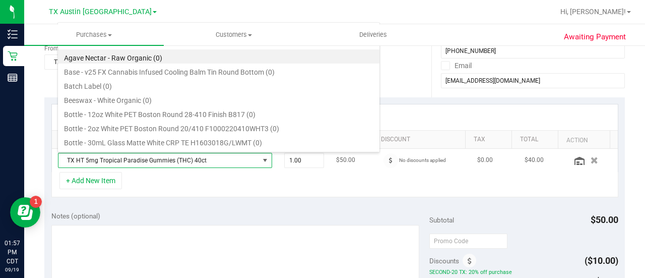
scroll to position [15, 203]
type input "t"
type input "tropical"
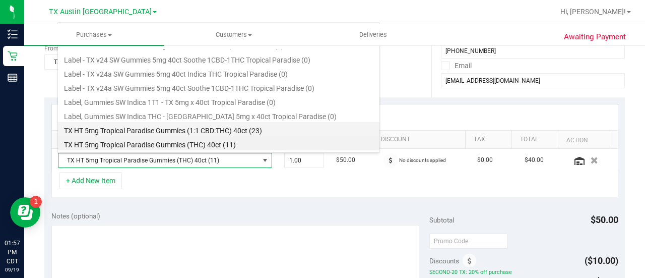
click at [267, 123] on li "TX HT 5mg Tropical Paradise Gummies (1:1 CBD:THC) 40ct (23)" at bounding box center [219, 129] width 322 height 14
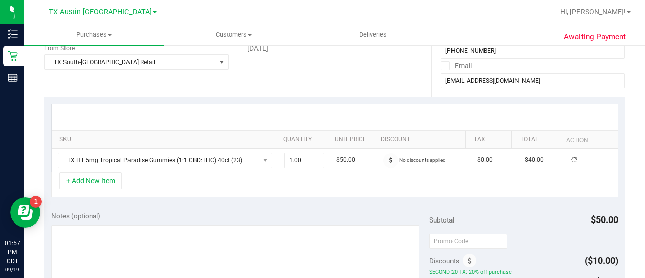
click at [258, 189] on div "+ Add New Item" at bounding box center [334, 184] width 567 height 25
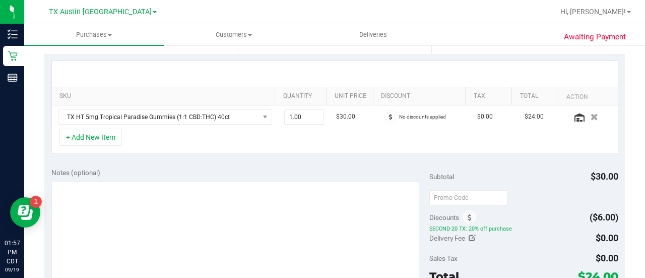
scroll to position [252, 0]
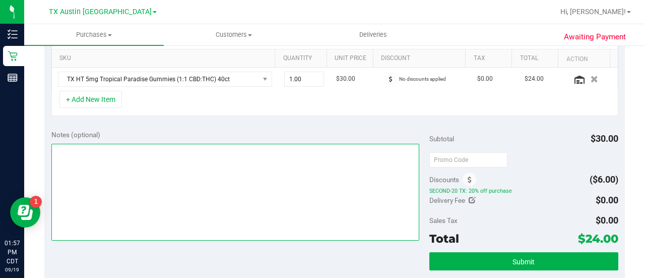
click at [289, 171] on textarea at bounding box center [235, 192] width 368 height 97
click at [182, 191] on textarea at bounding box center [235, 192] width 368 height 97
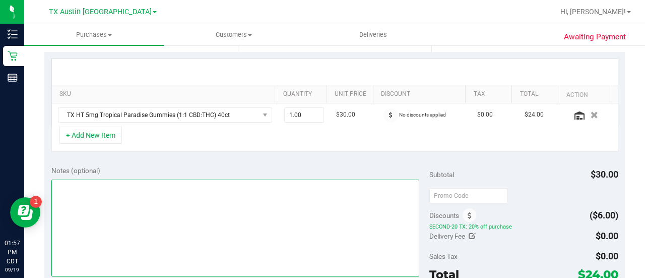
scroll to position [224, 0]
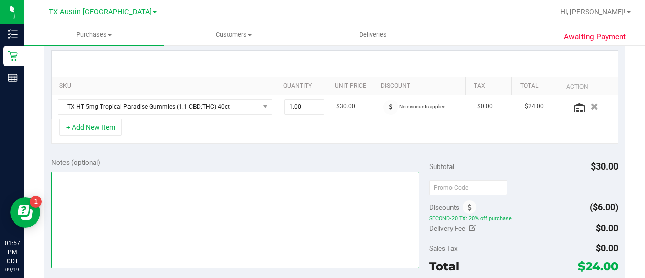
click at [252, 210] on textarea at bounding box center [235, 219] width 368 height 97
type textarea "SOUTH PU 9/20 CCLM9/19"
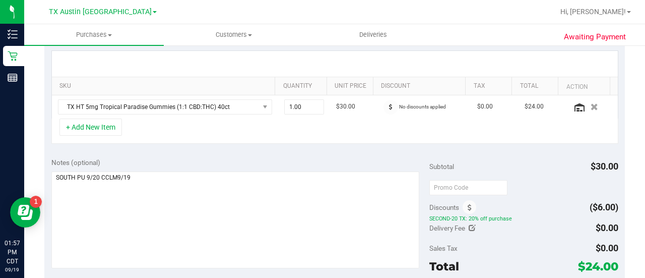
click at [170, 157] on div "Notes (optional)" at bounding box center [240, 162] width 378 height 10
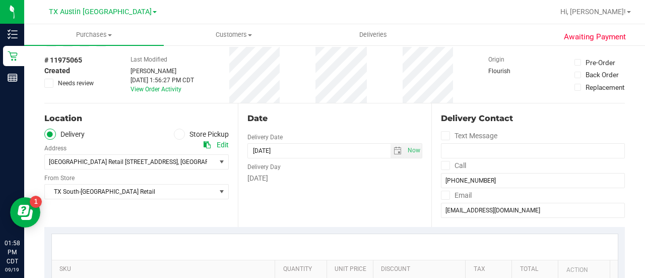
scroll to position [0, 0]
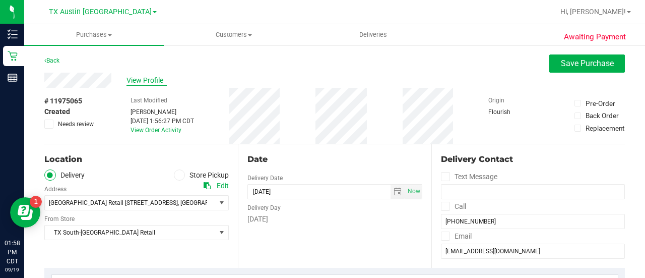
click at [142, 77] on span "View Profile" at bounding box center [147, 80] width 40 height 11
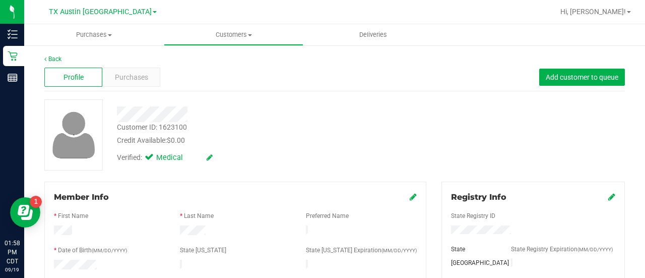
click at [145, 70] on div "Purchases" at bounding box center [131, 77] width 58 height 19
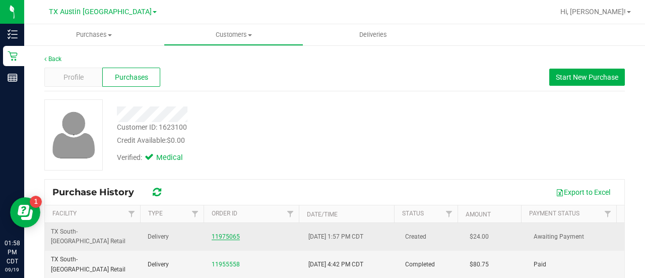
click at [219, 233] on link "11975065" at bounding box center [226, 236] width 28 height 7
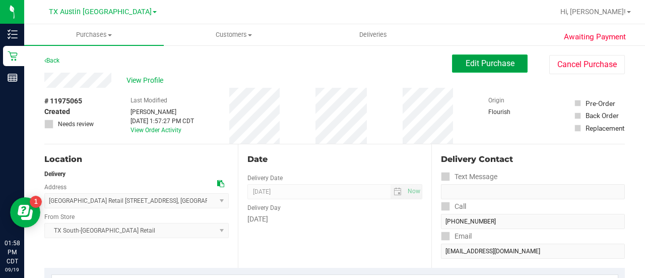
click at [479, 72] on button "Edit Purchase" at bounding box center [490, 63] width 76 height 18
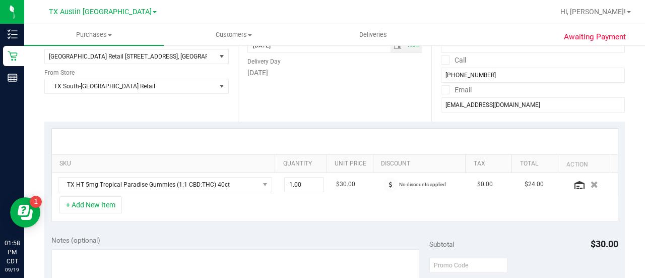
scroll to position [198, 0]
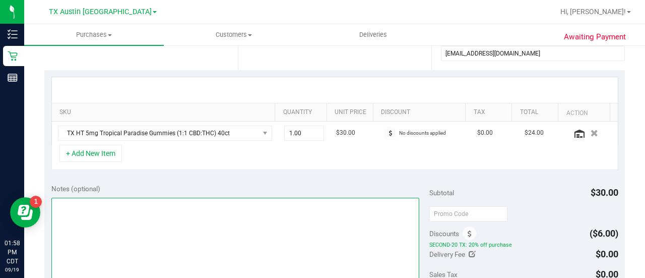
click at [315, 239] on textarea at bounding box center [235, 246] width 368 height 97
click at [234, 209] on textarea at bounding box center [235, 246] width 368 height 97
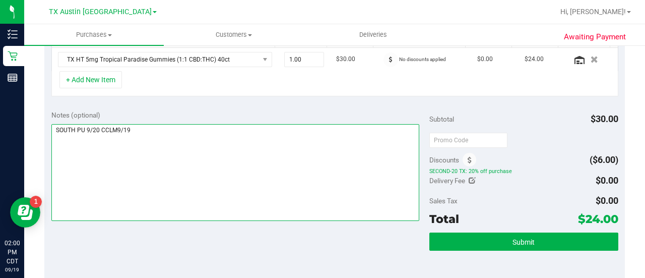
scroll to position [266, 0]
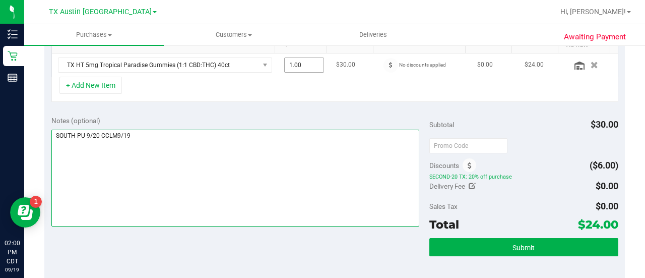
type textarea "SOUTH PU 9/20 CCLM9/19"
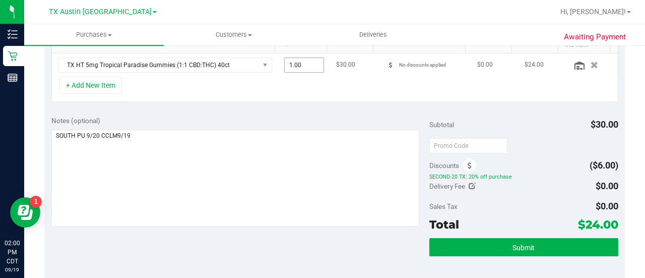
click at [297, 65] on span "1.00 1" at bounding box center [304, 64] width 40 height 15
type input "2"
type input "2.00"
click at [282, 106] on div "SKU Quantity Unit Price Discount Tax Total Action TX HT 5mg Tropical Paradise G…" at bounding box center [334, 55] width 581 height 107
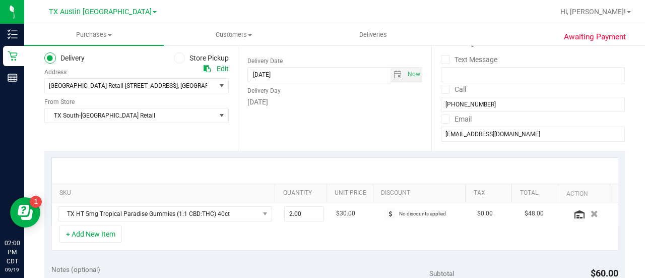
scroll to position [0, 0]
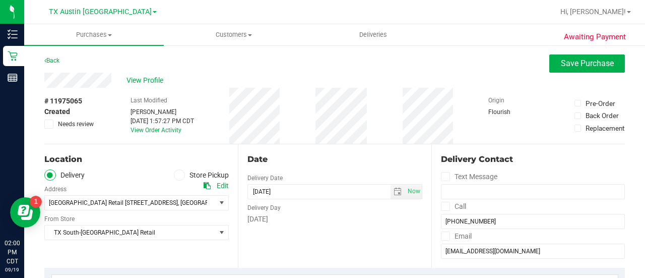
click at [227, 123] on div "# 11975065 Created Needs review Last Modified Lauren Myers Sep 19, 2025 1:57:27…" at bounding box center [334, 116] width 581 height 56
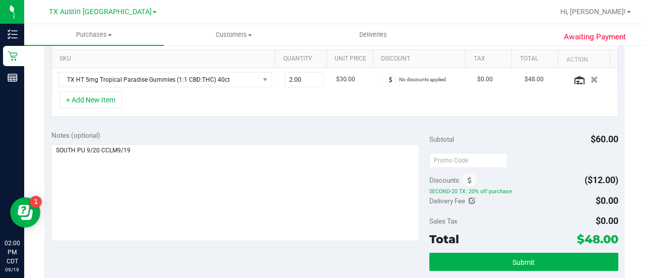
scroll to position [250, 0]
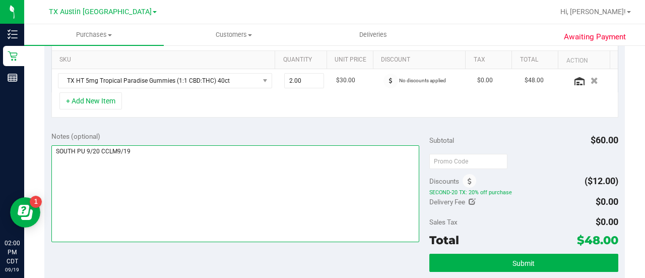
click at [282, 184] on textarea at bounding box center [235, 193] width 368 height 97
click at [214, 165] on textarea at bounding box center [235, 193] width 368 height 97
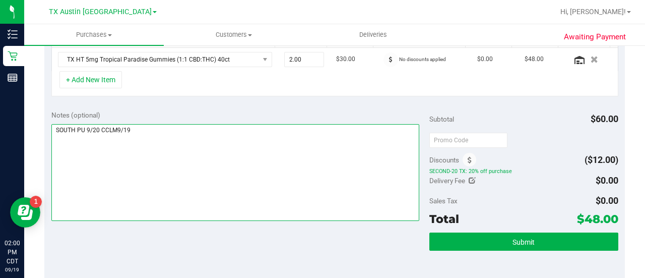
scroll to position [270, 0]
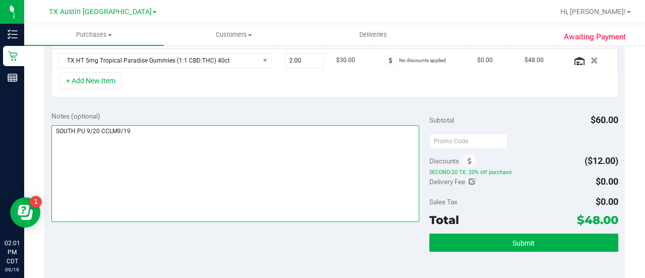
click at [277, 173] on textarea at bounding box center [235, 173] width 368 height 97
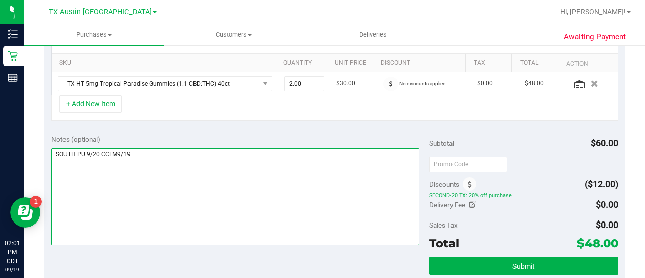
scroll to position [288, 0]
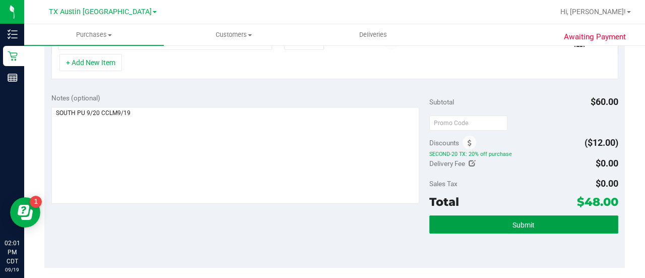
click at [463, 228] on button "Submit" at bounding box center [524, 224] width 189 height 18
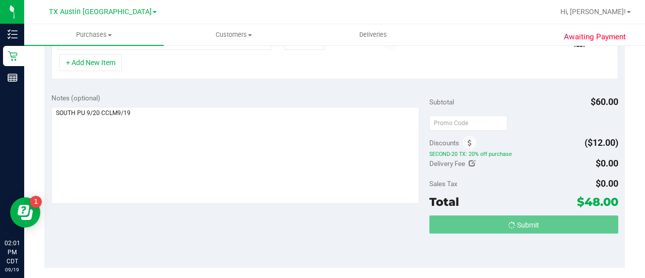
scroll to position [290, 0]
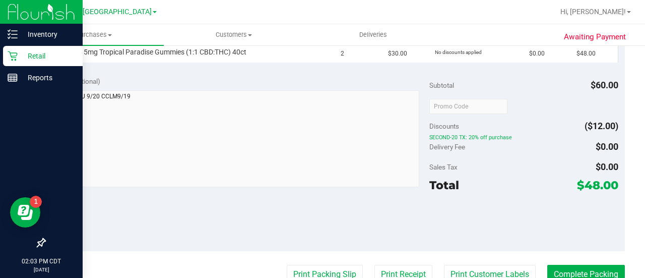
click at [17, 60] on icon at bounding box center [13, 56] width 10 height 10
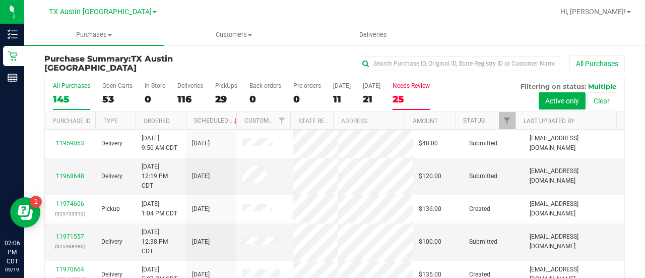
click at [423, 86] on div "Needs Review" at bounding box center [411, 85] width 37 height 7
click at [0, 0] on input "Needs Review 25" at bounding box center [0, 0] width 0 height 0
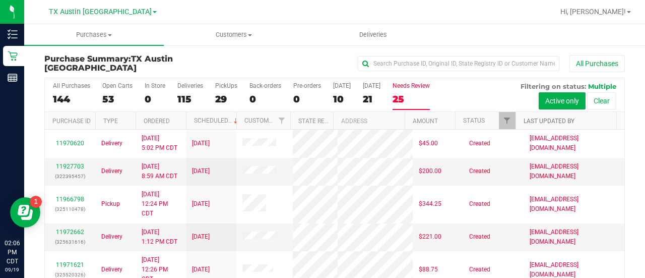
click at [536, 119] on link "Last Updated By" at bounding box center [549, 120] width 51 height 7
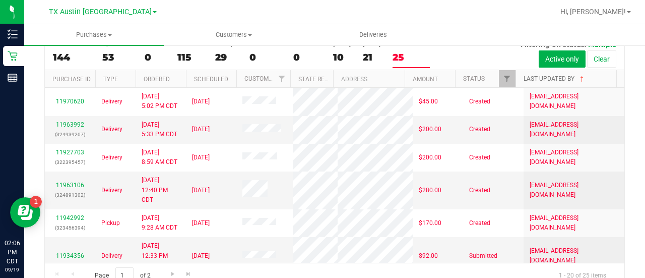
scroll to position [43, 0]
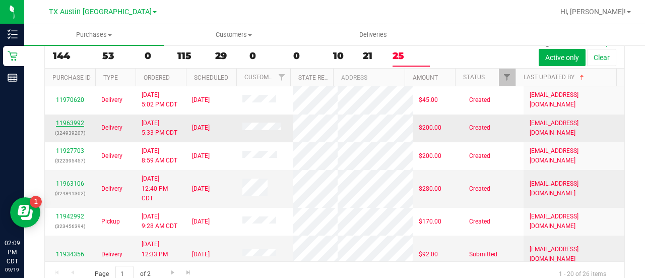
click at [70, 120] on link "11963992" at bounding box center [70, 123] width 28 height 7
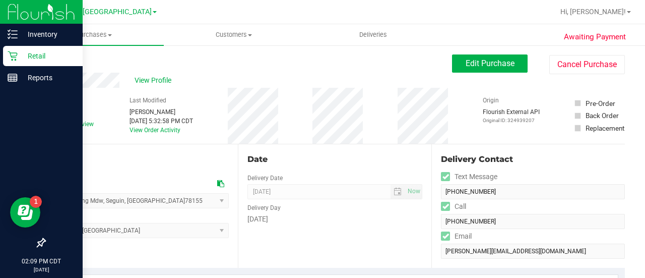
click at [17, 55] on icon at bounding box center [13, 56] width 10 height 10
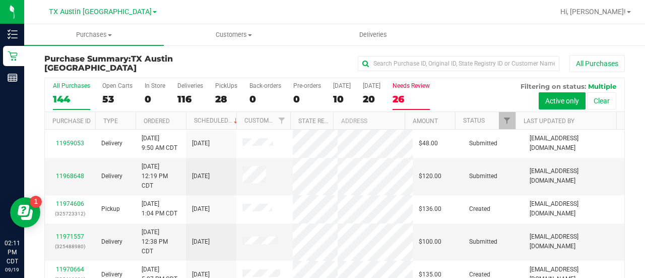
click at [409, 90] on label "Needs Review 26" at bounding box center [411, 96] width 37 height 28
click at [0, 0] on input "Needs Review 26" at bounding box center [0, 0] width 0 height 0
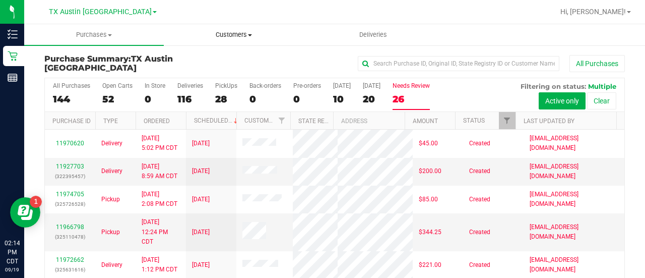
click at [234, 36] on span "Customers" at bounding box center [233, 34] width 139 height 9
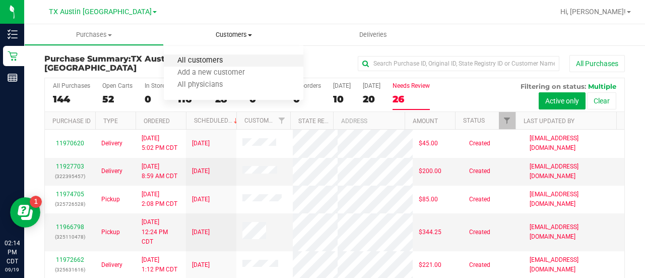
click at [204, 62] on span "All customers" at bounding box center [200, 60] width 73 height 9
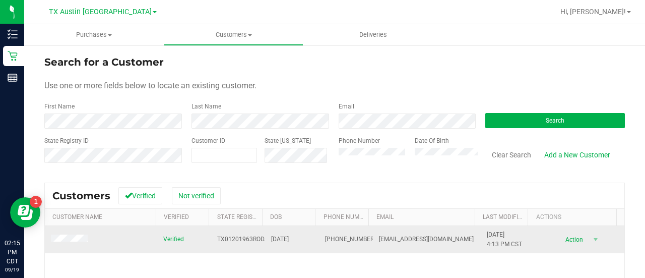
click at [78, 234] on span at bounding box center [71, 239] width 40 height 11
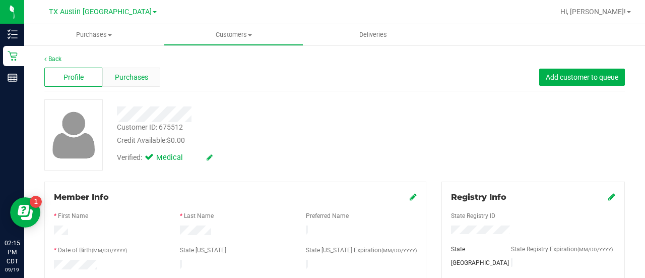
click at [144, 82] on div "Purchases" at bounding box center [131, 77] width 58 height 19
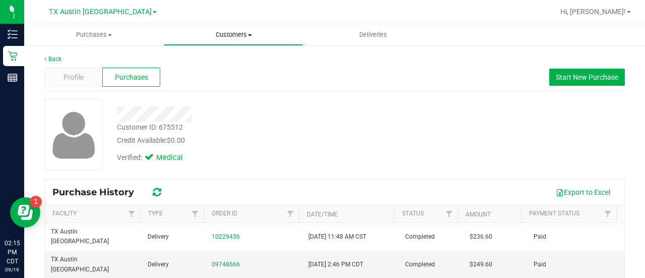
click at [229, 38] on span "Customers" at bounding box center [233, 34] width 139 height 9
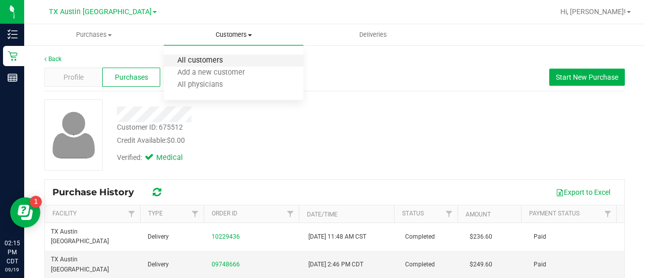
click at [222, 58] on span "All customers" at bounding box center [200, 60] width 73 height 9
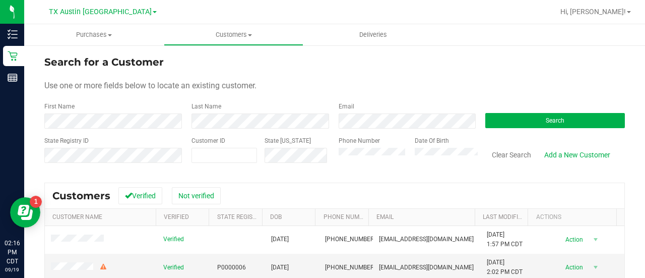
click at [400, 110] on div "Email" at bounding box center [404, 115] width 147 height 27
click at [391, 130] on form "Search for a Customer Use one or more fields below to locate an existing custom…" at bounding box center [334, 112] width 581 height 117
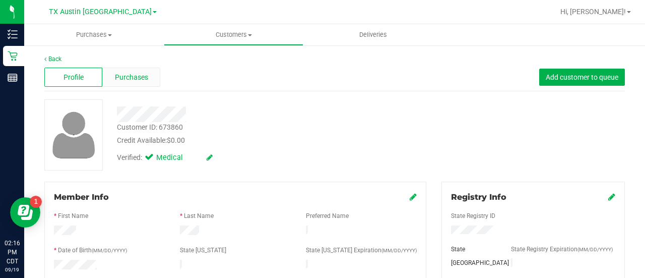
click at [148, 74] on div "Purchases" at bounding box center [131, 77] width 58 height 19
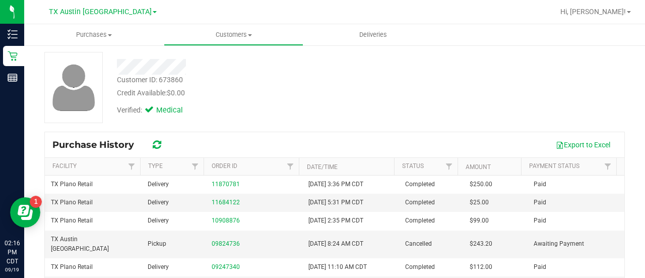
scroll to position [49, 0]
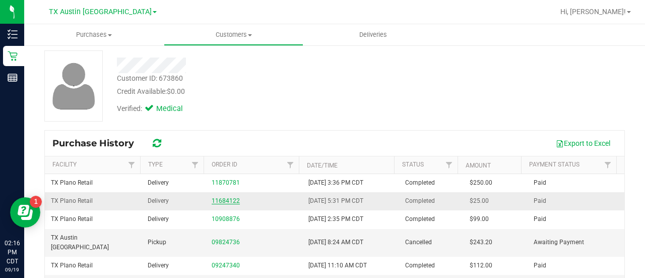
click at [233, 197] on link "11684122" at bounding box center [226, 200] width 28 height 7
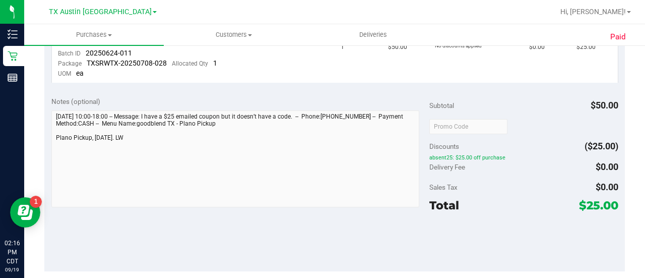
scroll to position [241, 0]
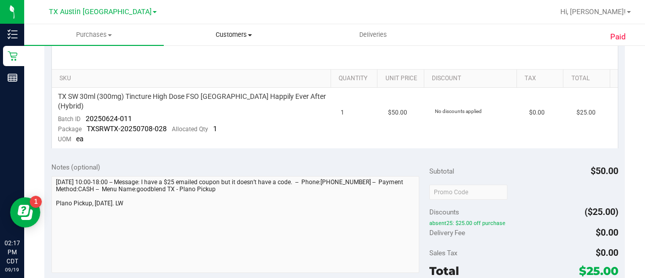
click at [227, 43] on uib-tab-heading "Customers All customers Add a new customer All physicians" at bounding box center [233, 35] width 139 height 20
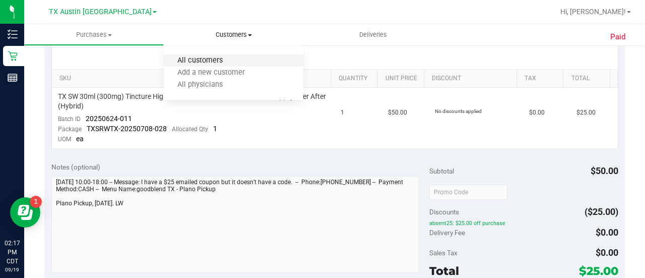
click at [201, 58] on span "All customers" at bounding box center [200, 60] width 73 height 9
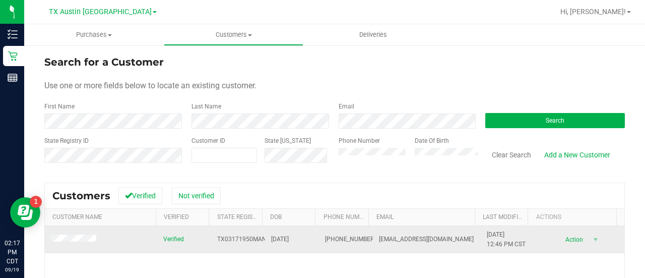
click at [70, 234] on span at bounding box center [75, 239] width 48 height 11
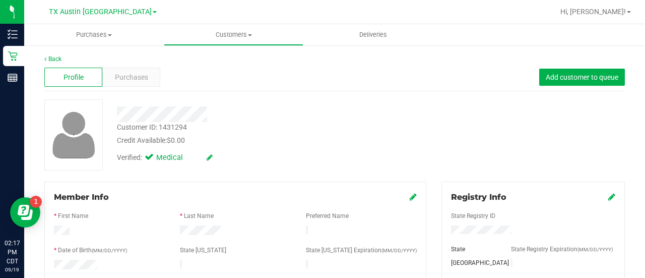
drag, startPoint x: 645, startPoint y: 93, endPoint x: 636, endPoint y: 185, distance: 92.7
click at [123, 71] on div "Purchases" at bounding box center [131, 77] width 58 height 19
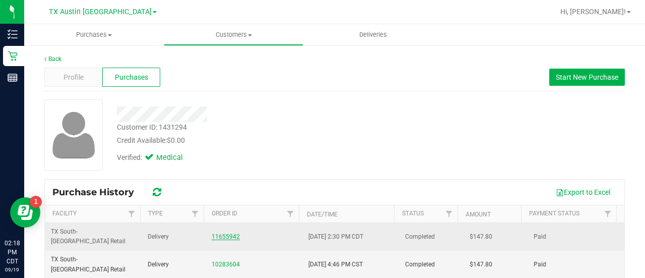
click at [212, 233] on link "11655942" at bounding box center [226, 236] width 28 height 7
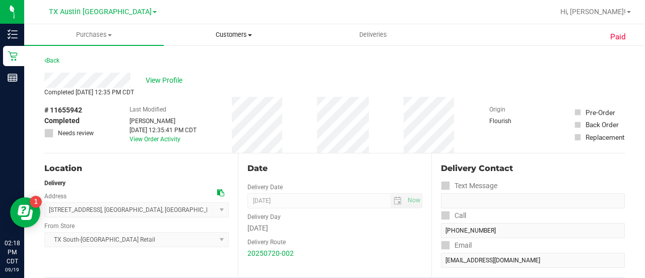
click at [209, 26] on uib-tab-heading "Customers All customers Add a new customer All physicians" at bounding box center [233, 35] width 139 height 20
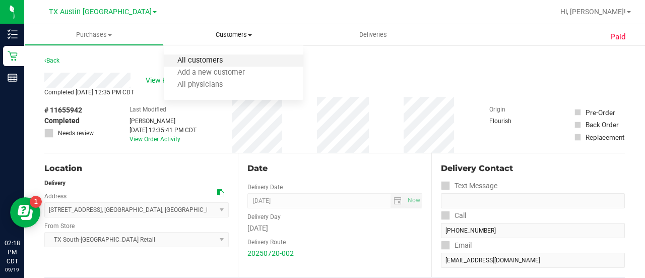
click at [224, 60] on span "All customers" at bounding box center [200, 60] width 73 height 9
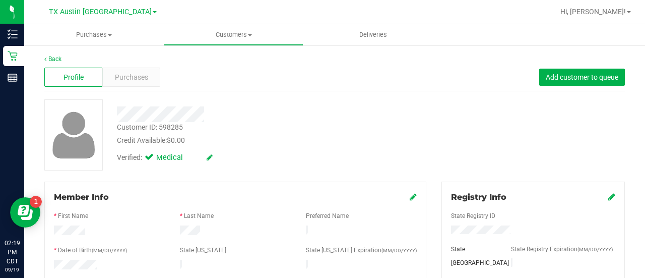
click at [144, 87] on div "Profile Purchases Add customer to queue" at bounding box center [334, 78] width 581 height 28
click at [144, 83] on div "Purchases" at bounding box center [131, 77] width 58 height 19
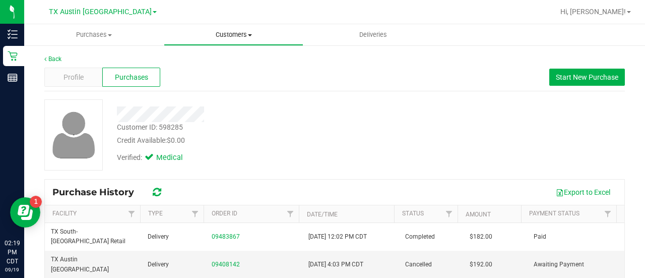
click at [220, 27] on uib-tab-heading "Customers All customers Add a new customer All physicians" at bounding box center [233, 35] width 139 height 20
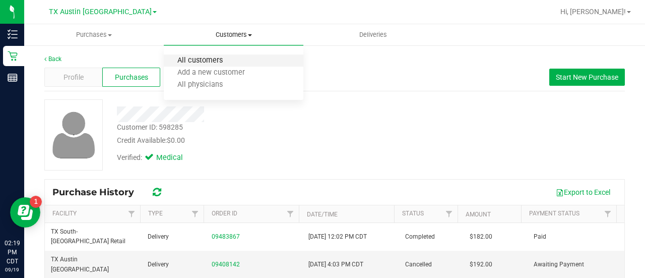
click at [210, 61] on span "All customers" at bounding box center [200, 60] width 73 height 9
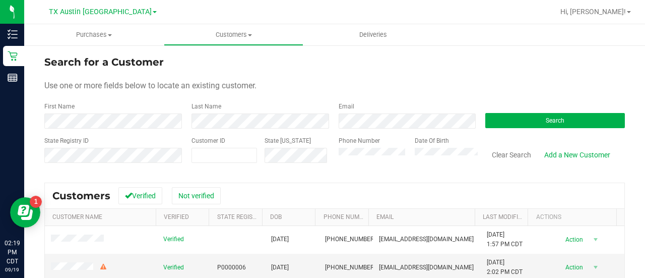
click at [357, 109] on div "Email" at bounding box center [404, 115] width 147 height 27
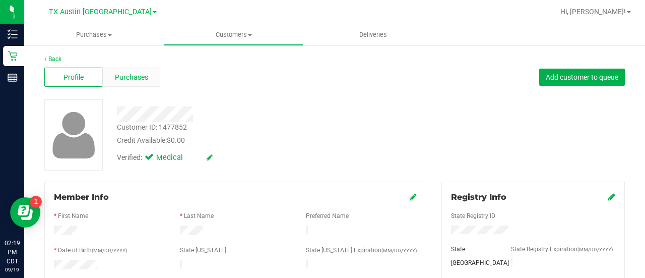
click at [132, 78] on span "Purchases" at bounding box center [131, 77] width 33 height 11
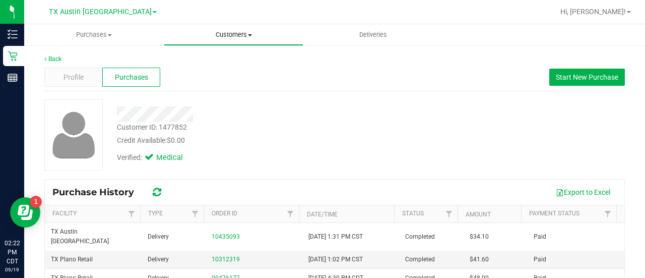
drag, startPoint x: 231, startPoint y: 39, endPoint x: 224, endPoint y: 50, distance: 13.4
click at [231, 39] on span "Customers" at bounding box center [233, 34] width 139 height 9
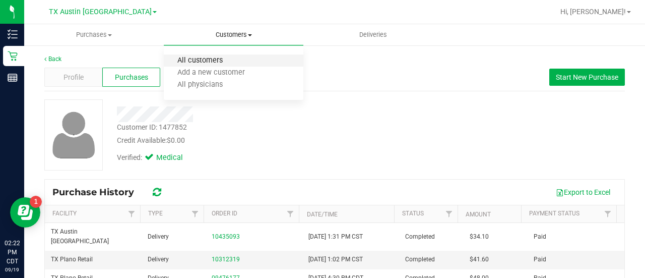
click at [215, 58] on span "All customers" at bounding box center [200, 60] width 73 height 9
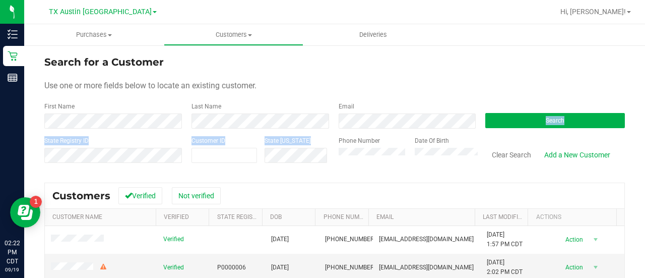
click at [356, 124] on form "Search for a Customer Use one or more fields below to locate an existing custom…" at bounding box center [334, 112] width 581 height 117
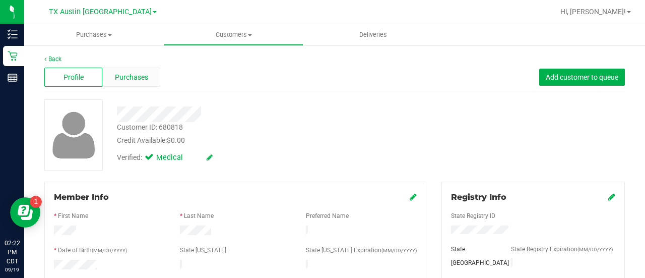
click at [155, 81] on div "Purchases" at bounding box center [131, 77] width 58 height 19
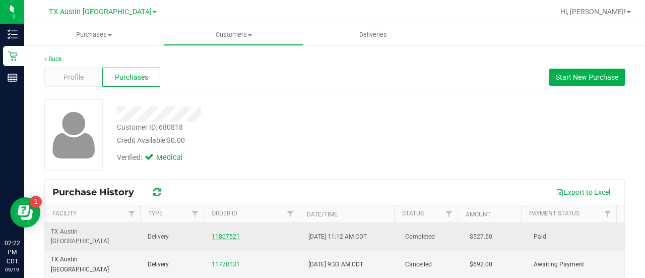
click at [217, 233] on link "11807521" at bounding box center [226, 236] width 28 height 7
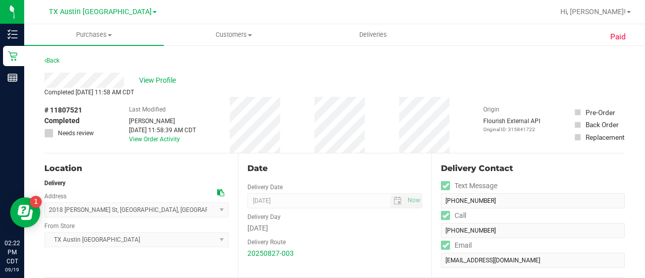
drag, startPoint x: 644, startPoint y: 44, endPoint x: 614, endPoint y: 85, distance: 51.2
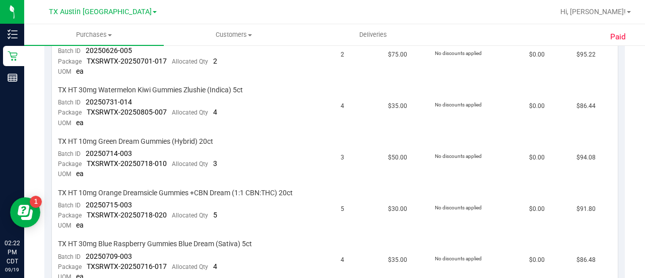
scroll to position [557, 0]
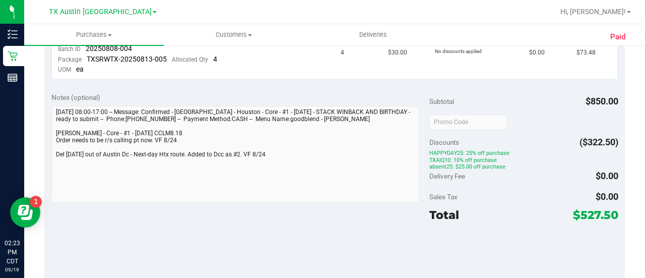
click at [599, 197] on span "$0.00" at bounding box center [607, 196] width 23 height 11
click at [522, 136] on div "Discounts ($322.50)" at bounding box center [524, 142] width 189 height 18
click at [418, 224] on div "Notes (optional) Subtotal $850.00 Discounts ($322.50) HAPPYDAY25: 25% off purch…" at bounding box center [334, 182] width 581 height 195
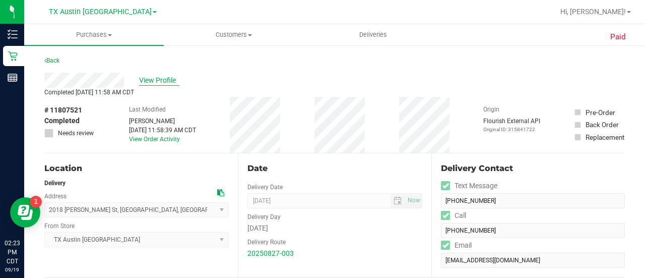
click at [162, 83] on span "View Profile" at bounding box center [159, 80] width 40 height 11
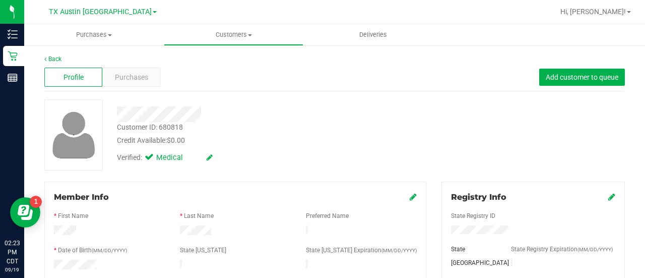
click at [127, 58] on div "Back" at bounding box center [334, 58] width 581 height 9
click at [131, 72] on span "Purchases" at bounding box center [131, 77] width 33 height 11
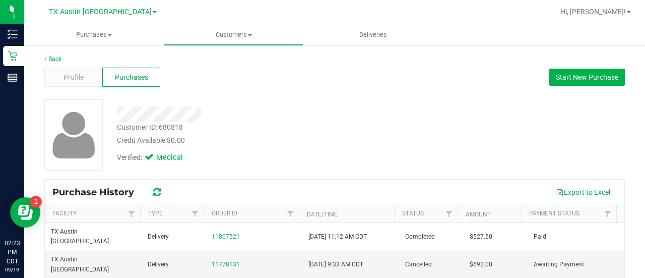
click at [261, 136] on div "Credit Available: $0.00" at bounding box center [258, 140] width 283 height 11
drag, startPoint x: 231, startPoint y: 33, endPoint x: 229, endPoint y: 48, distance: 15.3
click at [231, 33] on span "Customers" at bounding box center [233, 34] width 139 height 9
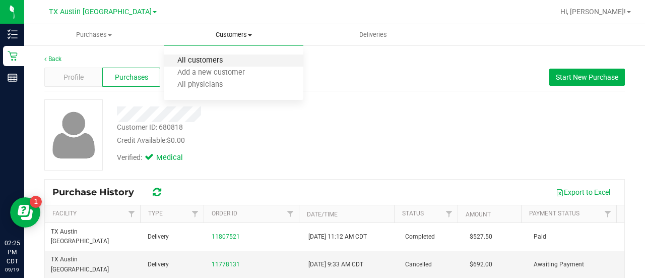
click at [221, 62] on span "All customers" at bounding box center [200, 60] width 73 height 9
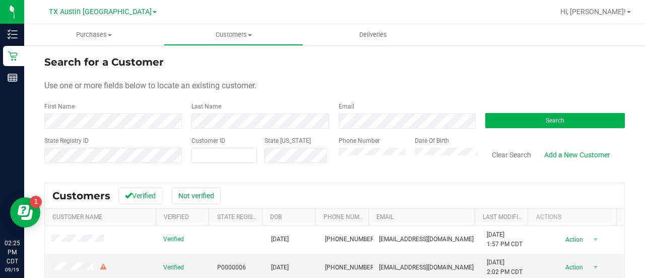
click at [436, 130] on form "Search for a Customer Use one or more fields below to locate an existing custom…" at bounding box center [334, 112] width 581 height 117
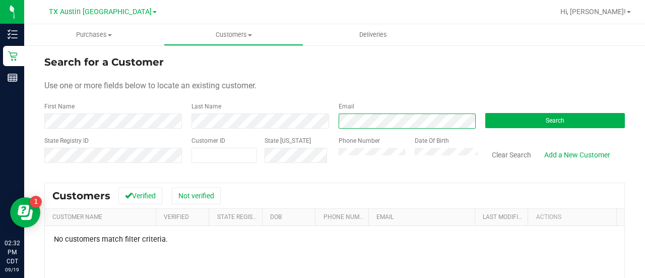
click at [325, 126] on div "First Name Last Name Email Search" at bounding box center [334, 115] width 581 height 27
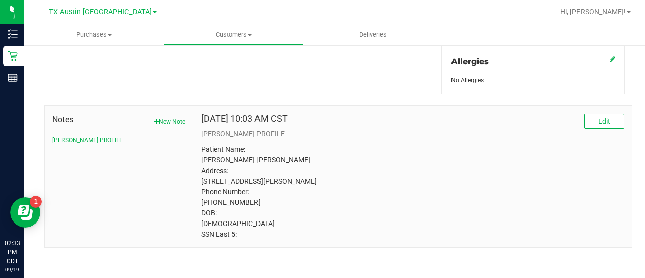
click at [175, 118] on button "New Note" at bounding box center [169, 121] width 31 height 9
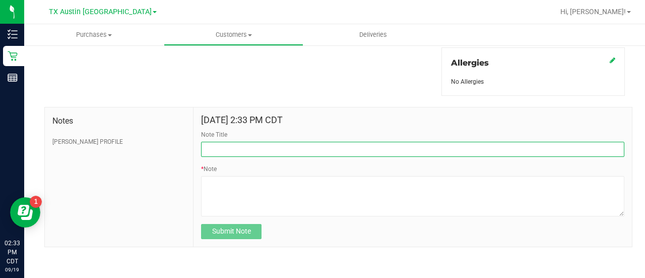
click at [233, 142] on input "Note Title" at bounding box center [413, 149] width 424 height 15
type input "HONOR $25 WINBACK - ABSENT TOGGLE."
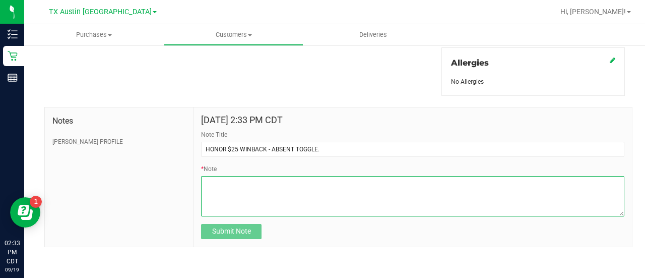
click at [232, 207] on textarea "* Note" at bounding box center [413, 196] width 424 height 40
click at [238, 180] on textarea "* Note" at bounding box center [413, 196] width 424 height 40
paste textarea "Stacks with all discounts. Update once redeemed."
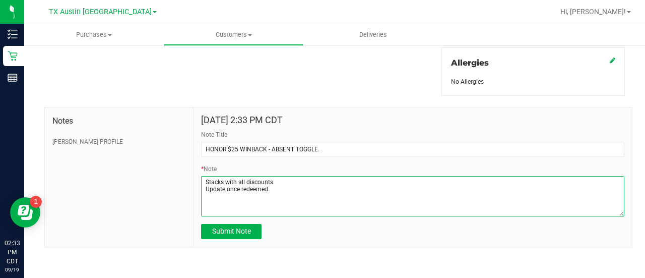
type textarea "Stacks with all discounts. Update once redeemed."
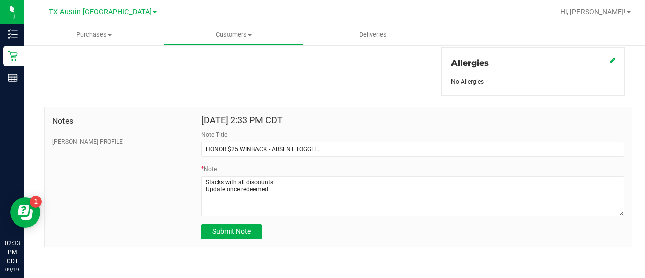
click at [237, 219] on form "Sep 19, 2025 2:33 PM CDT Note Title HONOR $25 WINBACK - ABSENT TOGGLE. * Note S…" at bounding box center [413, 177] width 424 height 124
click at [237, 224] on button "Submit Note" at bounding box center [231, 231] width 61 height 15
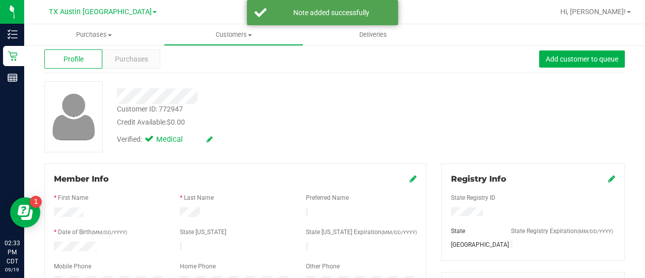
scroll to position [17, 0]
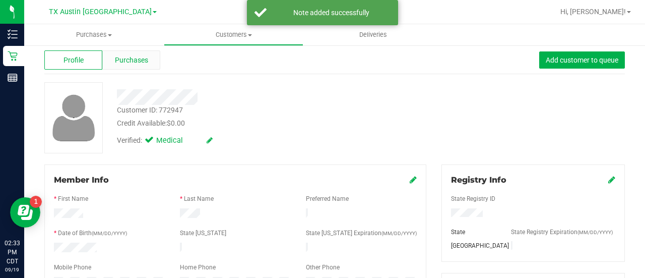
click at [142, 64] on span "Purchases" at bounding box center [131, 60] width 33 height 11
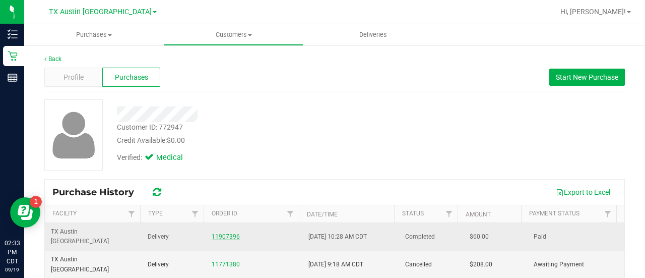
click at [219, 233] on link "11907396" at bounding box center [226, 236] width 28 height 7
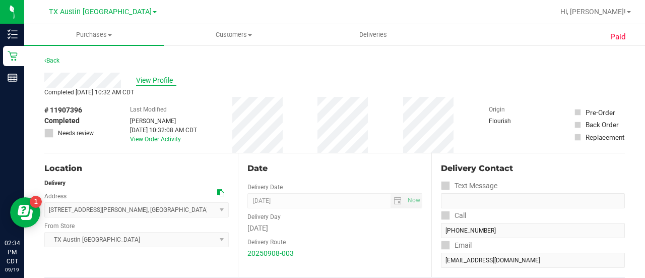
click at [167, 75] on span "View Profile" at bounding box center [156, 80] width 40 height 11
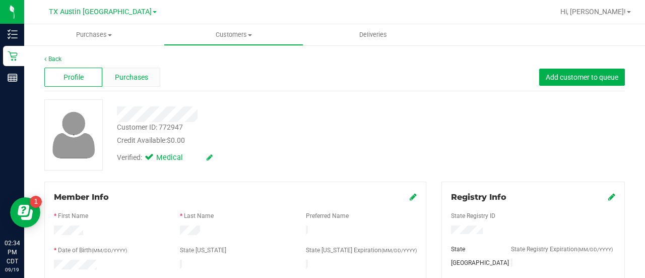
click at [140, 79] on span "Purchases" at bounding box center [131, 77] width 33 height 11
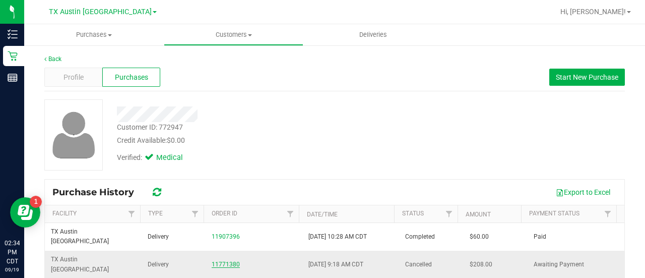
click at [217, 261] on link "11771380" at bounding box center [226, 264] width 28 height 7
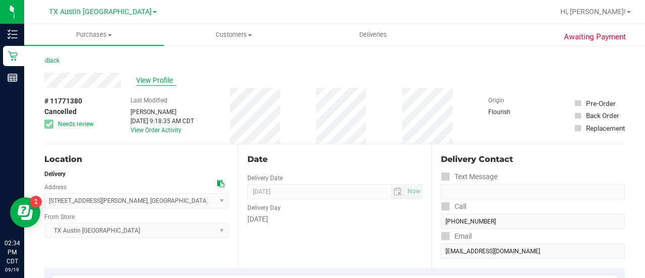
click at [157, 78] on span "View Profile" at bounding box center [156, 80] width 40 height 11
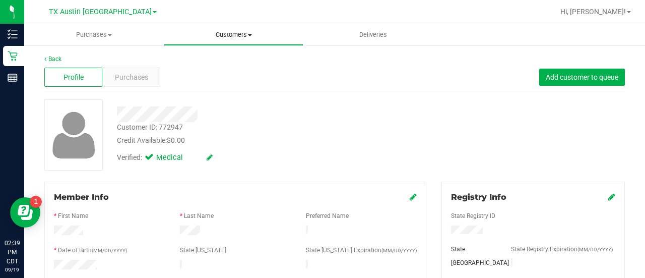
click at [229, 40] on uib-tab-heading "Customers All customers Add a new customer All physicians" at bounding box center [233, 35] width 139 height 20
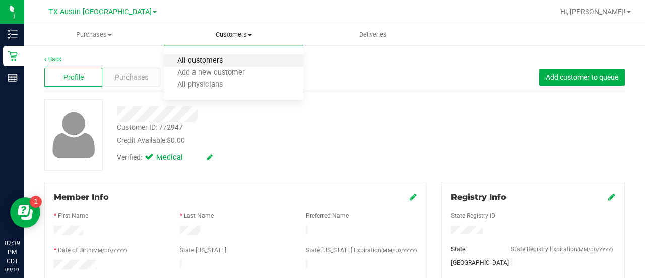
click at [221, 64] on span "All customers" at bounding box center [200, 60] width 73 height 9
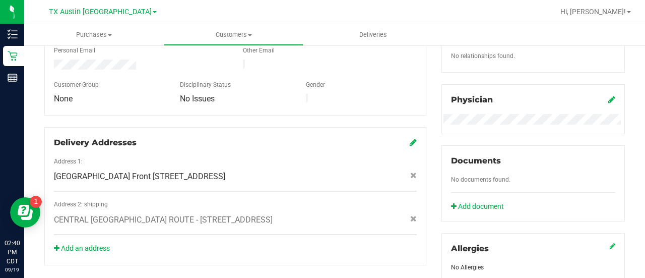
scroll to position [449, 0]
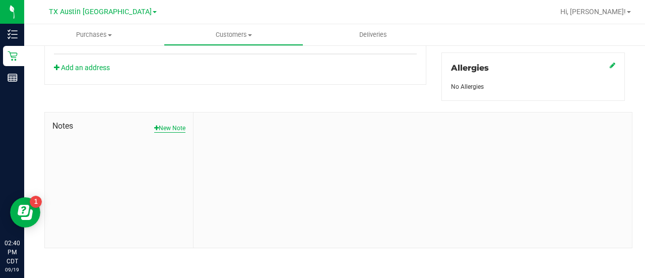
click at [154, 126] on icon "button" at bounding box center [156, 128] width 5 height 6
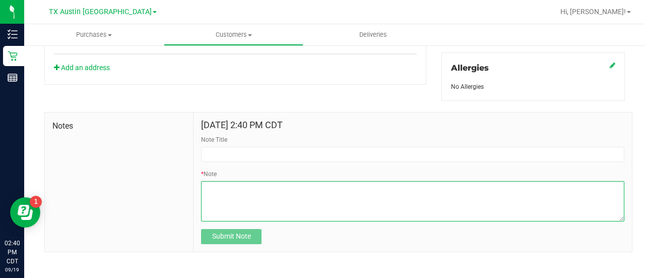
click at [377, 184] on textarea "* Note" at bounding box center [413, 201] width 424 height 40
paste textarea "Patient Name: Holli L Sanchez Address: 124 N 30th St Gatesville, TX, 76528 Phon…"
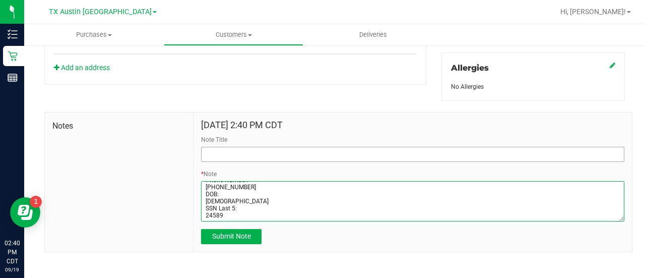
type textarea "Patient Name: Holli L Sanchez Address: 124 N 30th St Gatesville, TX, 76528 Phon…"
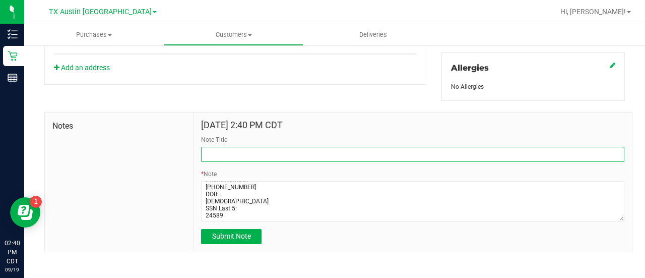
click at [376, 153] on input "Note Title" at bounding box center [413, 154] width 424 height 15
type input "CURT."
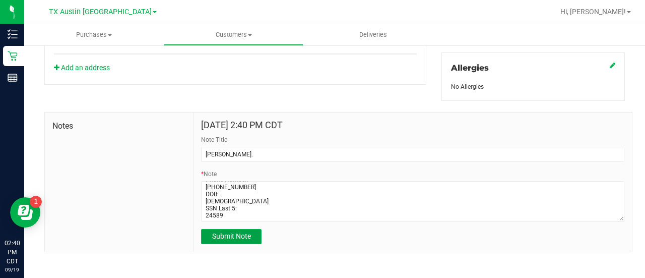
click at [240, 229] on button "Submit Note" at bounding box center [231, 236] width 61 height 15
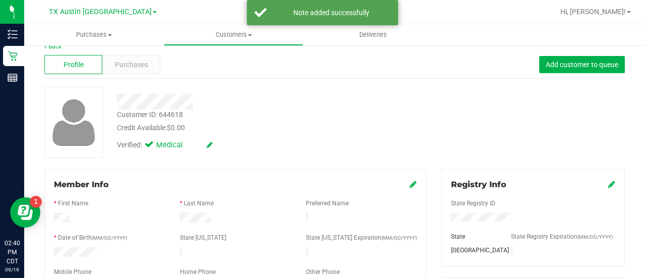
scroll to position [0, 0]
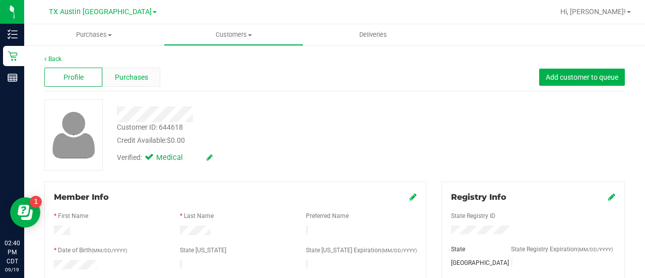
click at [136, 68] on div "Purchases" at bounding box center [131, 77] width 58 height 19
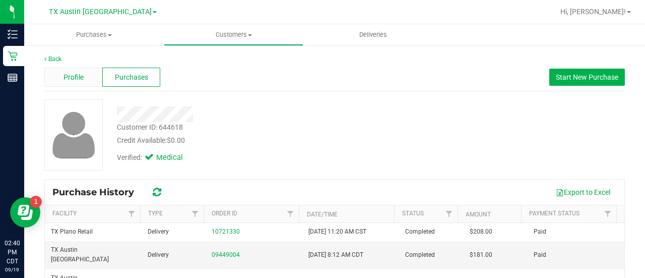
click at [75, 82] on span "Profile" at bounding box center [74, 77] width 20 height 11
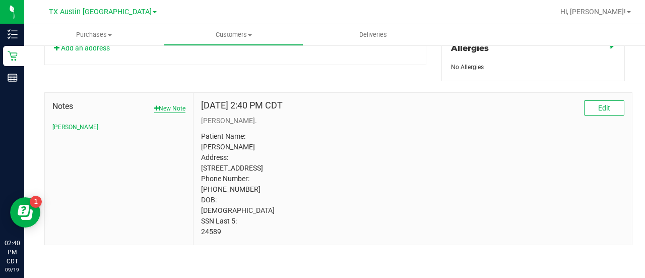
click at [175, 104] on button "New Note" at bounding box center [169, 108] width 31 height 9
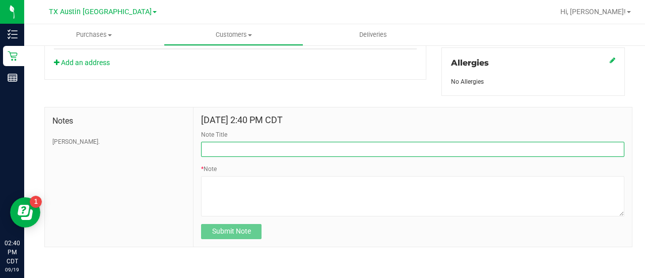
click at [267, 152] on input "Note Title" at bounding box center [413, 149] width 424 height 15
type input "HONOR $25 WINBACK - ABSENT TOGGLE."
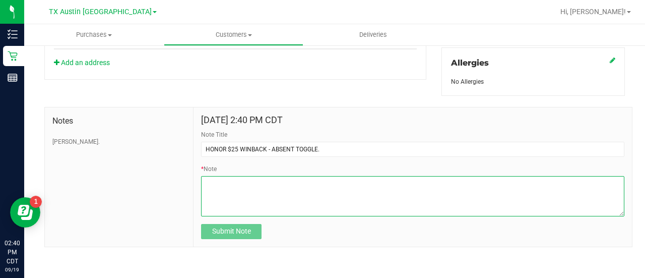
click at [254, 185] on textarea "* Note" at bounding box center [413, 196] width 424 height 40
click at [257, 185] on textarea "* Note" at bounding box center [413, 196] width 424 height 40
paste textarea "Stacks with all discounts. Update once redeemed."
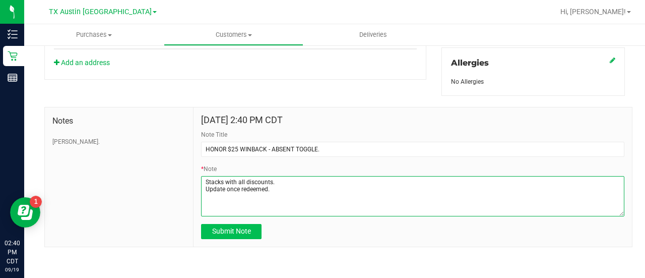
type textarea "Stacks with all discounts. Update once redeemed."
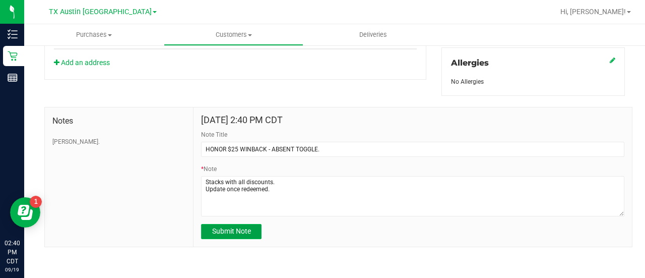
click at [225, 225] on button "Submit Note" at bounding box center [231, 231] width 61 height 15
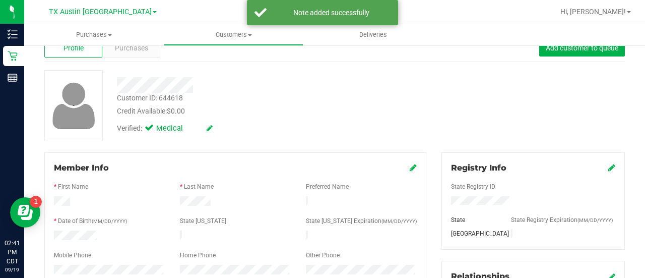
scroll to position [0, 0]
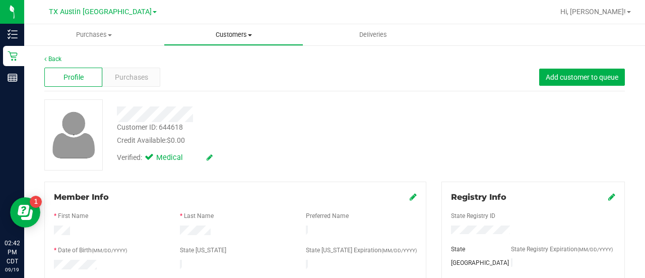
click at [213, 40] on uib-tab-heading "Customers All customers Add a new customer All physicians" at bounding box center [233, 35] width 139 height 20
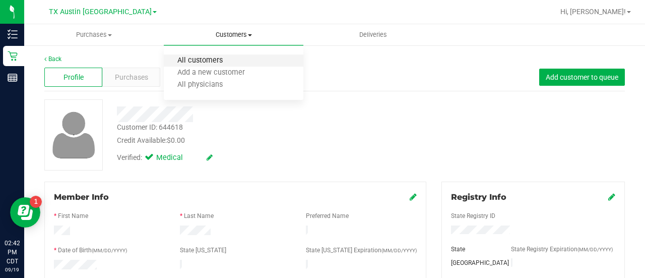
click at [208, 57] on span "All customers" at bounding box center [200, 60] width 73 height 9
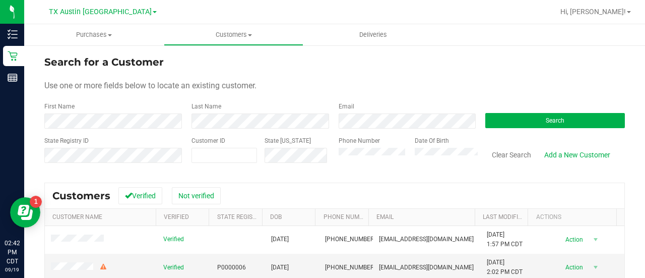
click at [357, 134] on form "Search for a Customer Use one or more fields below to locate an existing custom…" at bounding box center [334, 112] width 581 height 117
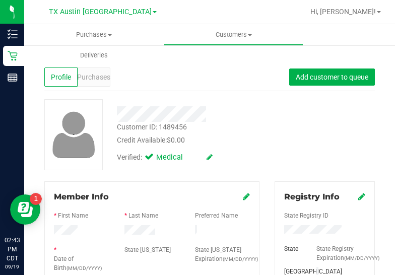
click at [317, 150] on div "Customer ID: 1489456 Credit Available: $0.00 Verified: Medical" at bounding box center [210, 134] width 346 height 71
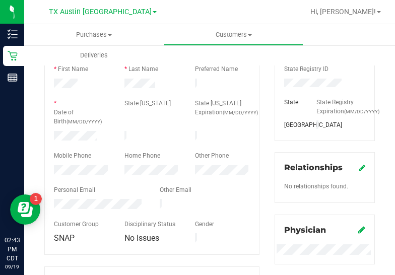
scroll to position [136, 0]
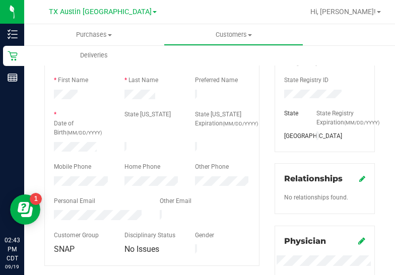
click at [136, 102] on div at bounding box center [152, 106] width 196 height 8
click at [94, 150] on div at bounding box center [81, 148] width 71 height 12
click at [260, 155] on div "Member Info * First Name * Last Name Preferred Name * Date of Birth (MM/DD/YYYY…" at bounding box center [152, 253] width 230 height 415
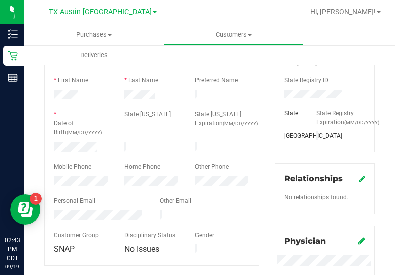
scroll to position [529, 0]
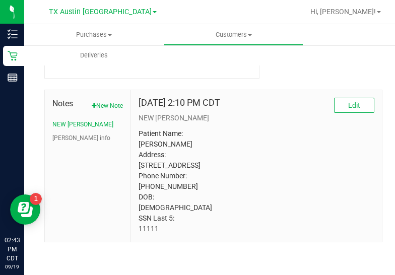
click at [140, 232] on p "Patient Name: Alyssa Edwards Address: 237 Bradford drive Hurst, TX, 76053 Phone…" at bounding box center [257, 182] width 236 height 106
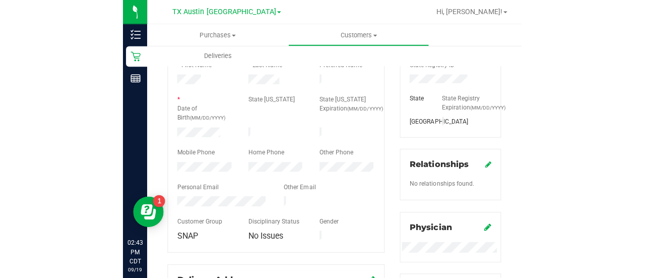
scroll to position [0, 0]
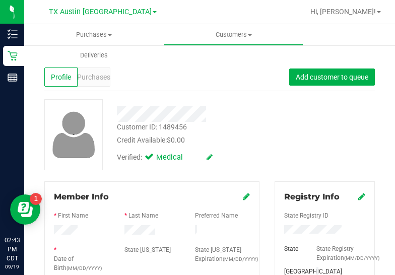
click at [101, 82] on span "Purchases" at bounding box center [93, 77] width 33 height 11
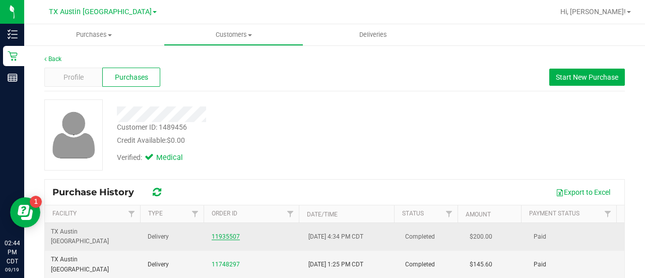
click at [217, 233] on link "11935507" at bounding box center [226, 236] width 28 height 7
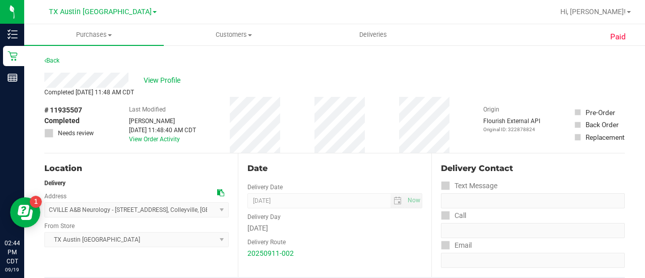
click at [161, 73] on div "View Profile" at bounding box center [334, 80] width 581 height 15
click at [162, 81] on span "View Profile" at bounding box center [164, 80] width 40 height 11
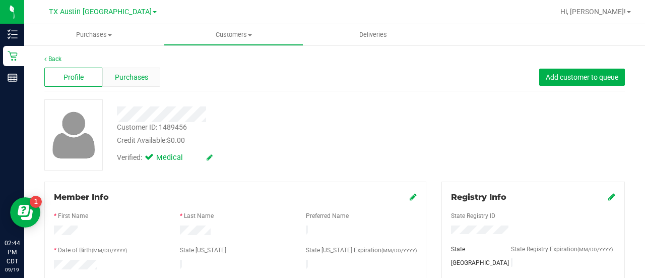
click at [140, 78] on span "Purchases" at bounding box center [131, 77] width 33 height 11
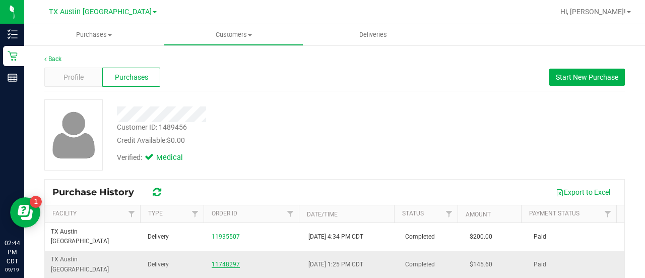
click at [219, 261] on link "11748297" at bounding box center [226, 264] width 28 height 7
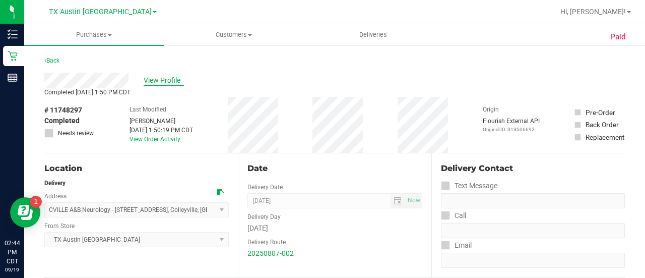
click at [178, 84] on span "View Profile" at bounding box center [164, 80] width 40 height 11
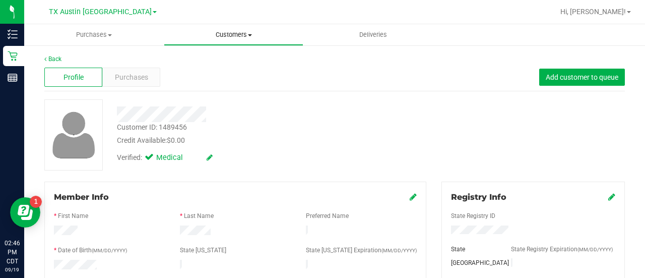
click at [227, 32] on span "Customers" at bounding box center [233, 34] width 139 height 9
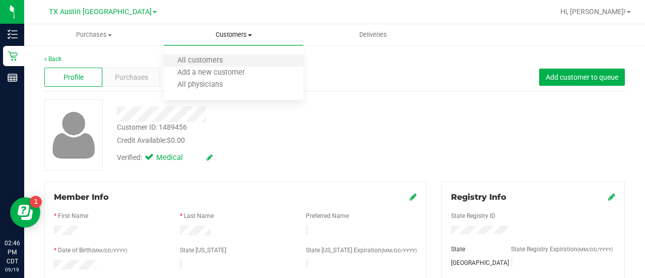
click at [202, 66] on li "All customers" at bounding box center [234, 61] width 140 height 12
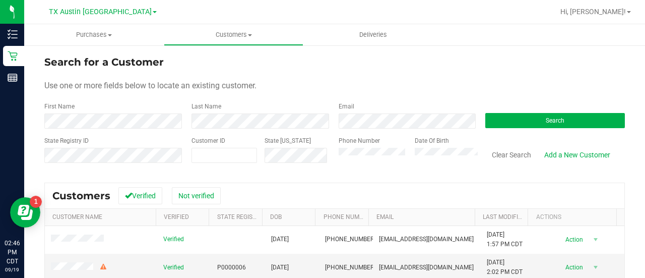
click at [366, 127] on form "Search for a Customer Use one or more fields below to locate an existing custom…" at bounding box center [334, 112] width 581 height 117
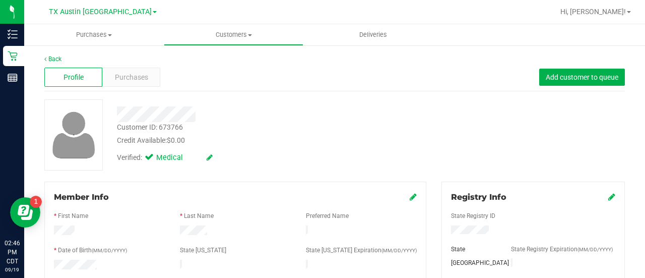
click at [193, 260] on div at bounding box center [235, 266] width 126 height 12
click at [126, 79] on span "Purchases" at bounding box center [131, 77] width 33 height 11
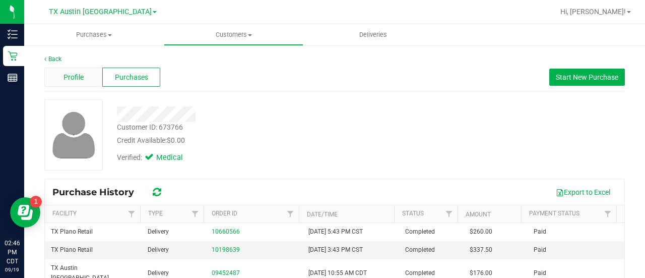
click at [65, 82] on span "Profile" at bounding box center [74, 77] width 20 height 11
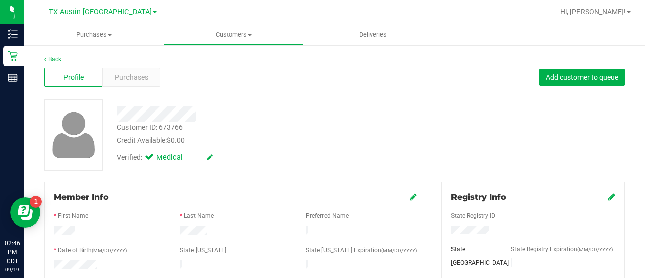
scroll to position [540, 0]
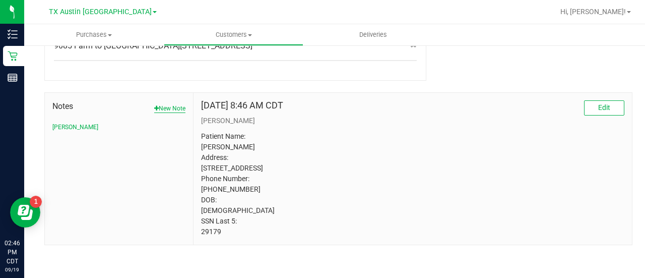
click at [169, 104] on button "New Note" at bounding box center [169, 108] width 31 height 9
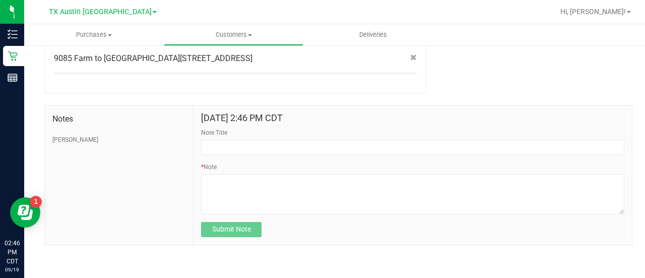
scroll to position [517, 0]
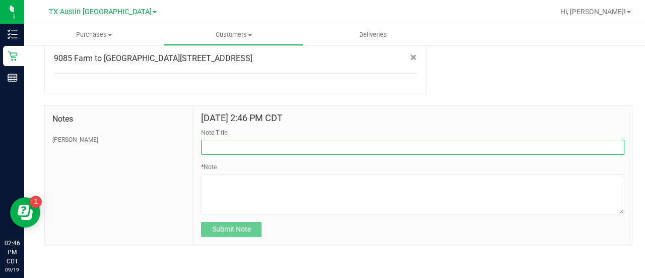
click at [248, 150] on input "Note Title" at bounding box center [413, 147] width 424 height 15
type input "HONOR $25 WINBACK - ABSENT TOGGLE."
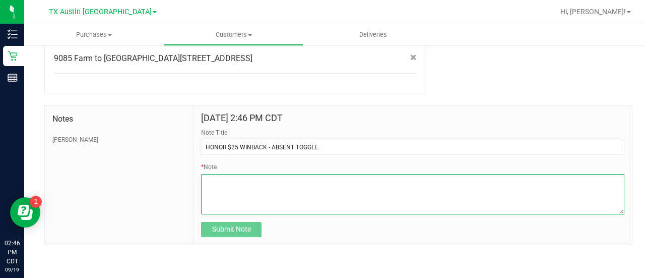
click at [247, 197] on textarea "* Note" at bounding box center [413, 194] width 424 height 40
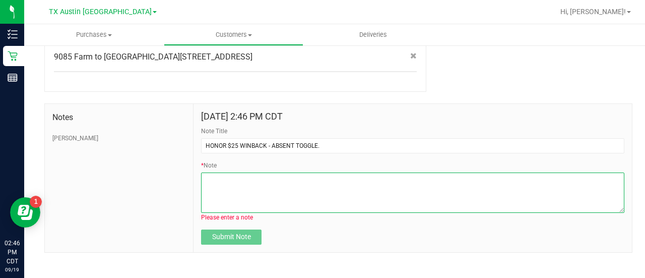
click at [264, 179] on textarea "* Note" at bounding box center [413, 192] width 424 height 40
paste textarea "Stacks with all discounts. Update once redeemed."
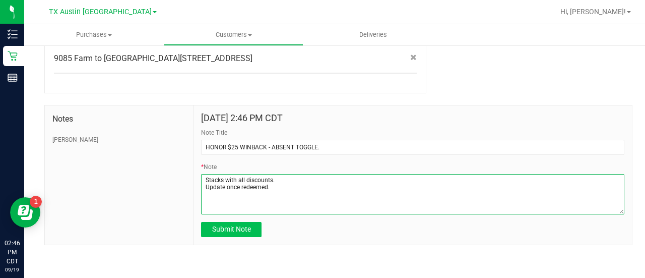
type textarea "Stacks with all discounts. Update once redeemed."
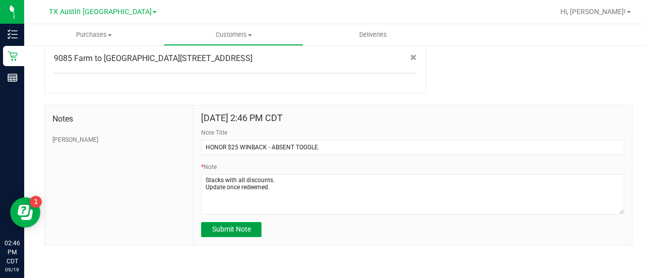
click at [238, 233] on span "Submit Note" at bounding box center [231, 229] width 39 height 8
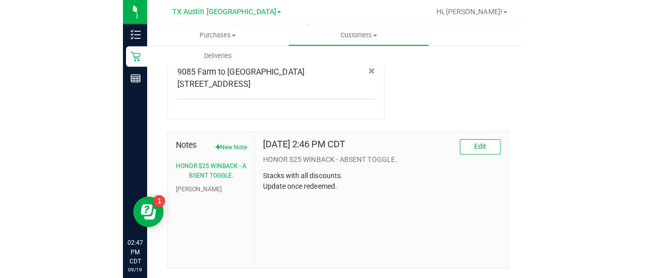
scroll to position [570, 0]
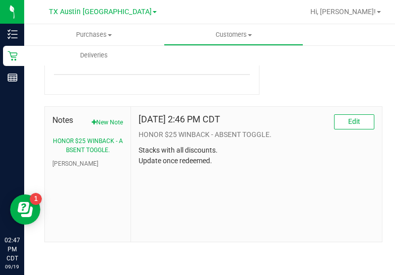
click at [80, 165] on li "[PERSON_NAME]" at bounding box center [87, 163] width 71 height 9
click at [72, 164] on li "[PERSON_NAME]" at bounding box center [87, 163] width 71 height 9
click at [68, 163] on li "[PERSON_NAME]" at bounding box center [87, 163] width 71 height 9
click at [60, 163] on button "[PERSON_NAME]" at bounding box center [75, 163] width 46 height 9
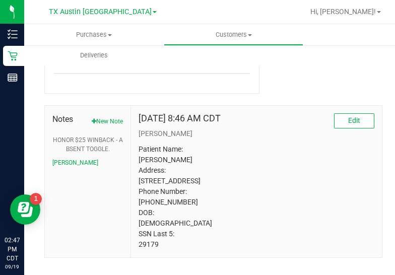
click at [142, 250] on p "Patient Name: Sarah Watson Address: 9085 FM 1249 E Kilgore, TX, 75662 Phone Num…" at bounding box center [257, 197] width 236 height 106
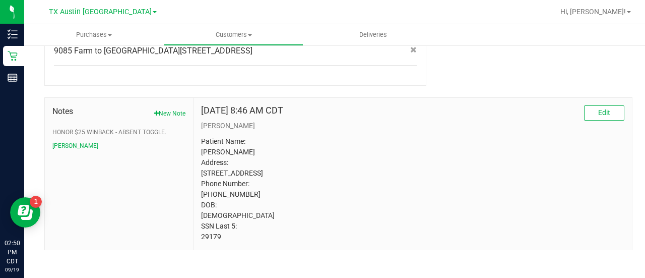
scroll to position [540, 0]
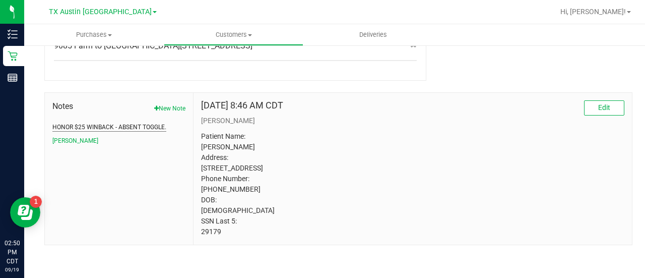
click at [124, 123] on button "HONOR $25 WINBACK - ABSENT TOGGLE." at bounding box center [109, 127] width 114 height 9
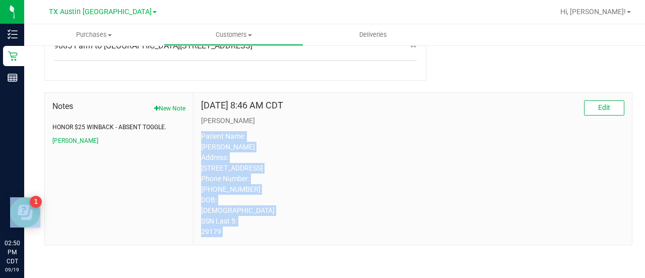
scroll to position [512, 0]
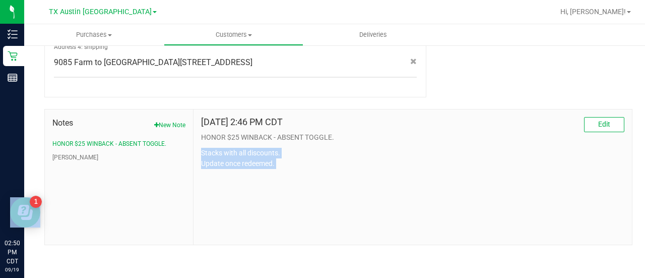
click at [537, 182] on div "Sep 19, 2025 2:46 PM CDT Edit HONOR $25 WINBACK - ABSENT TOGGLE. Stacks with al…" at bounding box center [413, 176] width 439 height 135
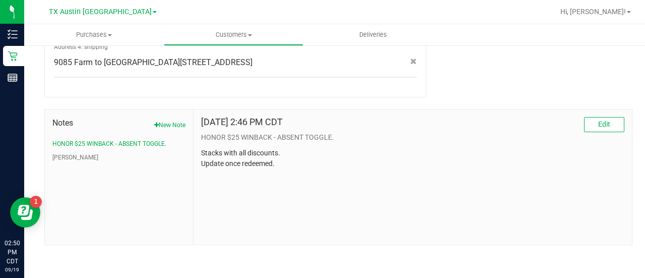
scroll to position [0, 0]
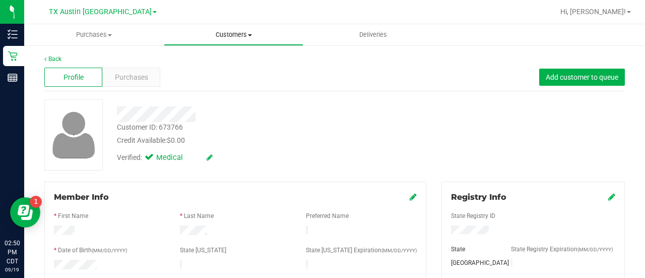
click at [228, 35] on span "Customers" at bounding box center [233, 34] width 139 height 9
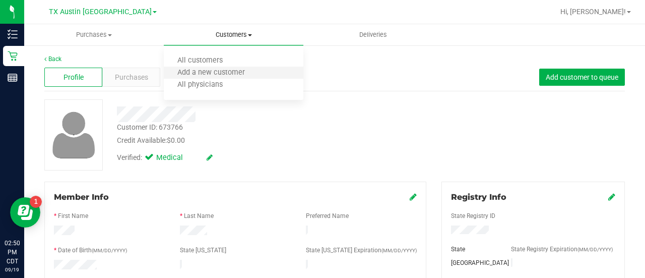
click at [218, 67] on li "Add a new customer" at bounding box center [234, 73] width 140 height 12
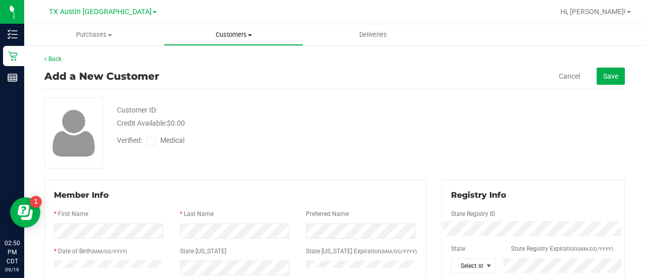
click at [233, 30] on uib-tab-heading "Customers All customers Add a new customer All physicians" at bounding box center [233, 35] width 139 height 20
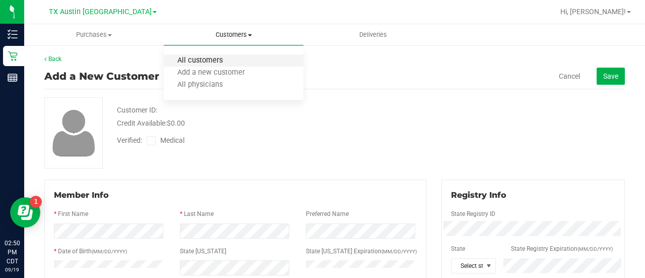
click at [219, 57] on span "All customers" at bounding box center [200, 60] width 73 height 9
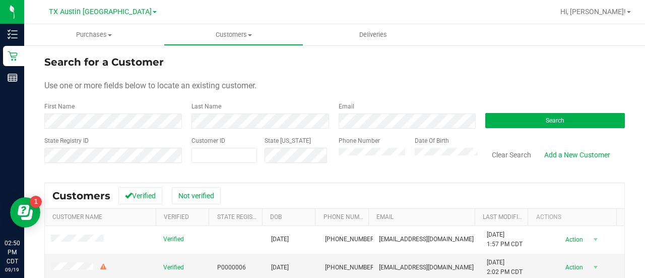
click at [381, 139] on div "Phone Number" at bounding box center [373, 154] width 69 height 36
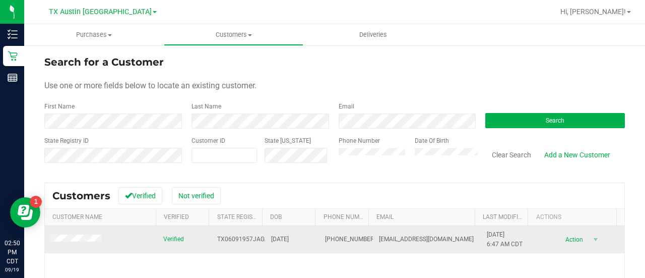
click at [67, 249] on td at bounding box center [101, 239] width 112 height 27
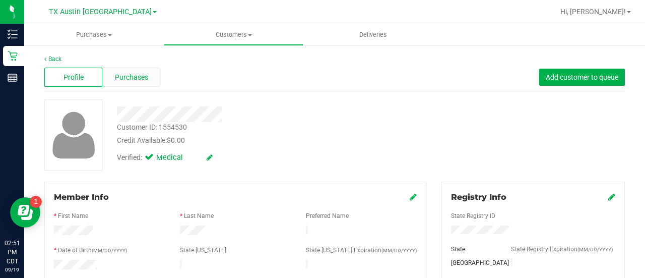
click at [128, 78] on span "Purchases" at bounding box center [131, 77] width 33 height 11
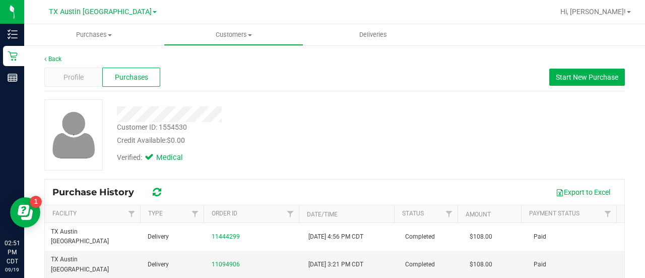
click at [72, 73] on span "Profile" at bounding box center [74, 77] width 20 height 11
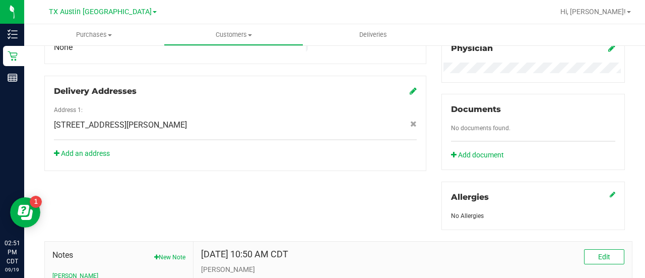
scroll to position [326, 0]
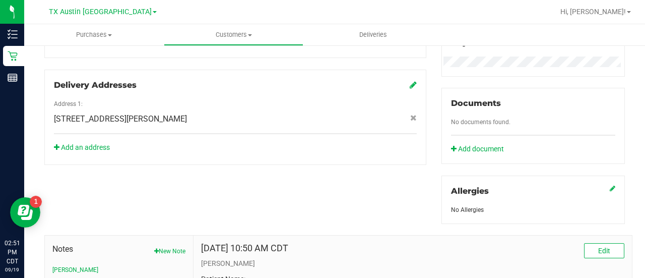
click at [164, 253] on div "Notes New Note CURT" at bounding box center [118, 258] width 133 height 31
click at [166, 249] on button "New Note" at bounding box center [169, 251] width 31 height 9
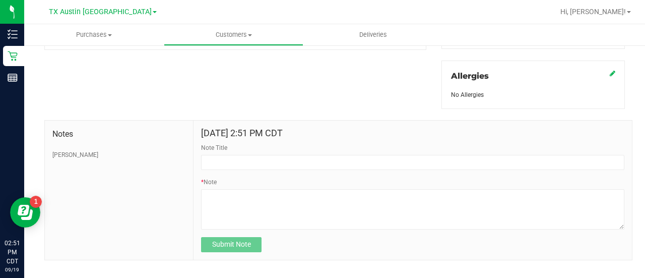
scroll to position [441, 0]
click at [313, 146] on div "Note Title" at bounding box center [413, 156] width 424 height 27
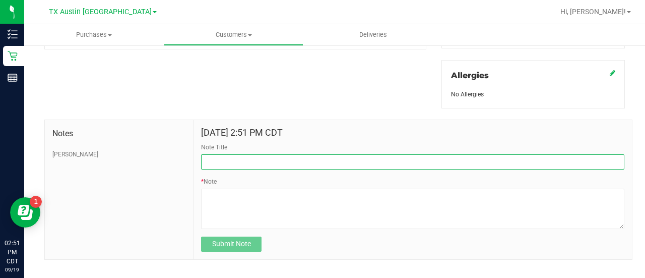
click at [310, 162] on input "Note Title" at bounding box center [413, 161] width 424 height 15
type input "CURT."
drag, startPoint x: 258, startPoint y: 155, endPoint x: 194, endPoint y: 156, distance: 64.5
click at [194, 156] on div "Sep 19, 2025 2:51 PM CDT Note Title CURT. * Note Submit Note" at bounding box center [413, 189] width 439 height 139
click at [254, 160] on input "Note Title" at bounding box center [413, 161] width 424 height 15
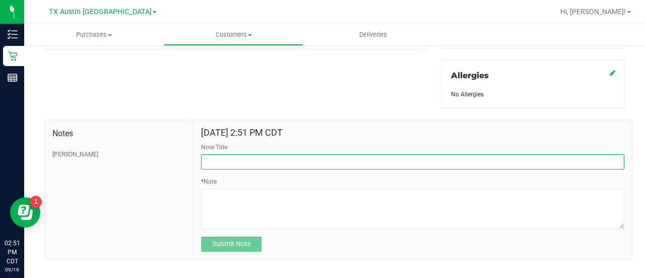
type input "HONOR $25 WINBACK - ABSENT TOGGLE."
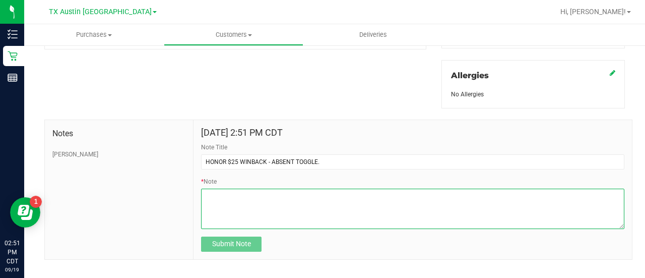
click at [285, 192] on textarea "* Note" at bounding box center [413, 209] width 424 height 40
click at [257, 199] on textarea "* Note" at bounding box center [413, 209] width 424 height 40
paste textarea "Stacks with all discounts. Update once redeemed."
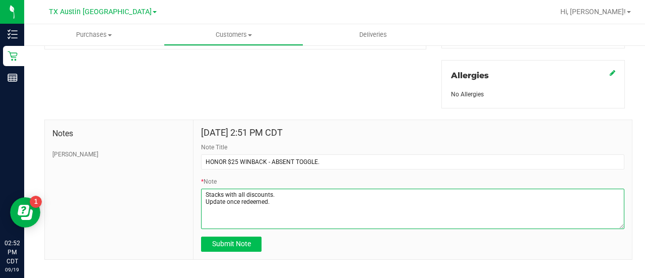
type textarea "Stacks with all discounts. Update once redeemed."
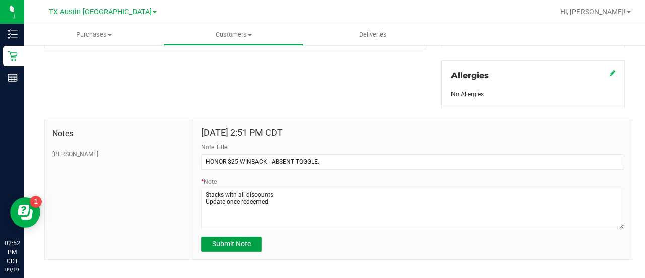
click at [225, 243] on span "Submit Note" at bounding box center [231, 244] width 39 height 8
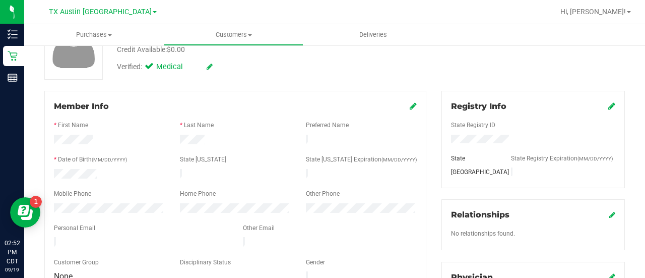
scroll to position [100, 0]
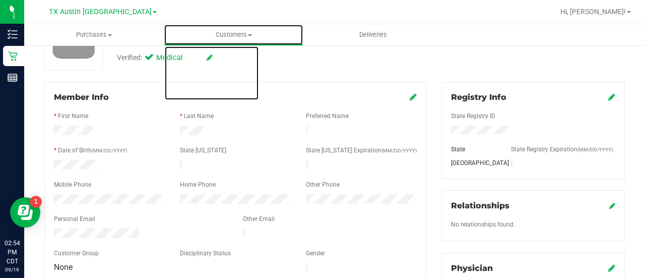
click at [222, 39] on span "Customers" at bounding box center [233, 34] width 139 height 9
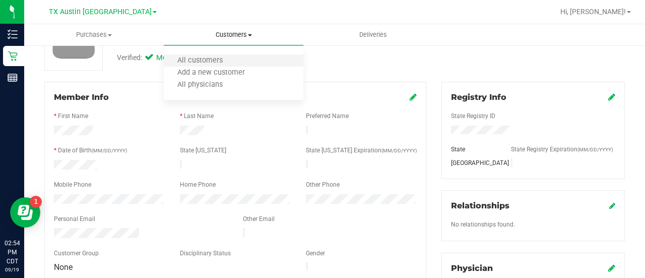
click at [229, 66] on li "All customers" at bounding box center [234, 61] width 140 height 12
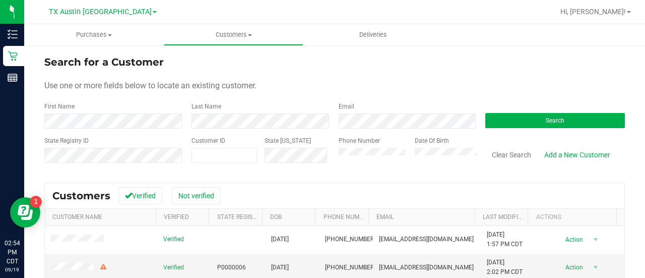
click at [379, 109] on div "Email" at bounding box center [404, 115] width 147 height 27
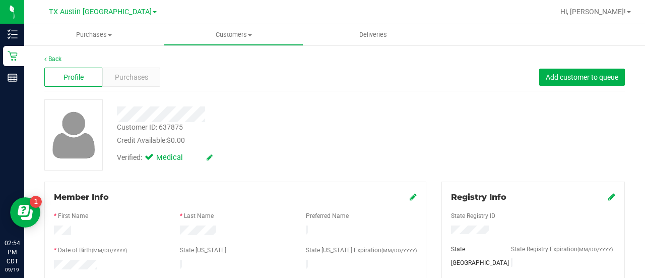
drag, startPoint x: 329, startPoint y: 130, endPoint x: 603, endPoint y: 102, distance: 275.2
click at [357, 123] on div "Customer ID: 637875 Credit Available: $0.00" at bounding box center [258, 134] width 298 height 24
click at [140, 74] on span "Purchases" at bounding box center [131, 77] width 33 height 11
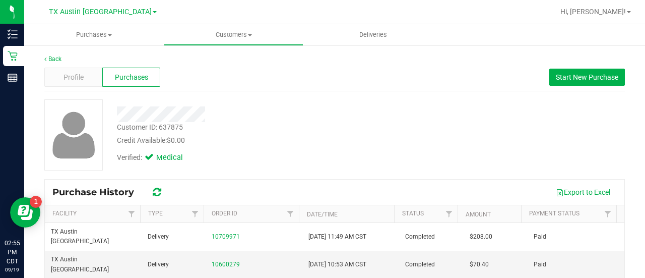
click at [334, 127] on div "Customer ID: 637875 Credit Available: $0.00" at bounding box center [258, 134] width 298 height 24
click at [243, 27] on uib-tab-heading "Customers All customers Add a new customer All physicians" at bounding box center [233, 35] width 139 height 20
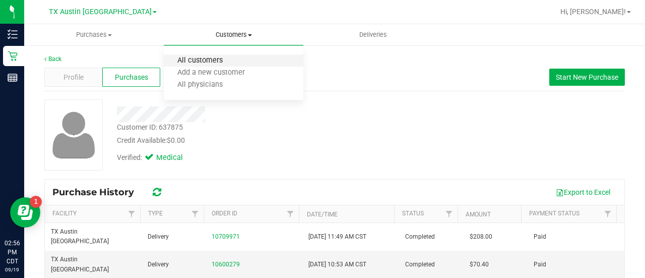
click at [215, 60] on span "All customers" at bounding box center [200, 60] width 73 height 9
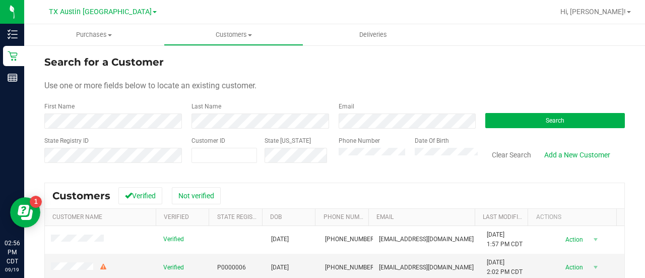
click at [368, 104] on div "Email" at bounding box center [404, 115] width 147 height 27
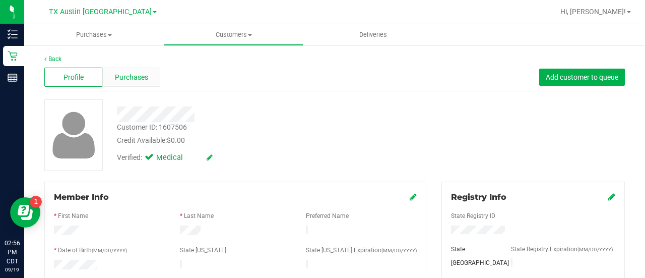
click at [125, 75] on span "Purchases" at bounding box center [131, 77] width 33 height 11
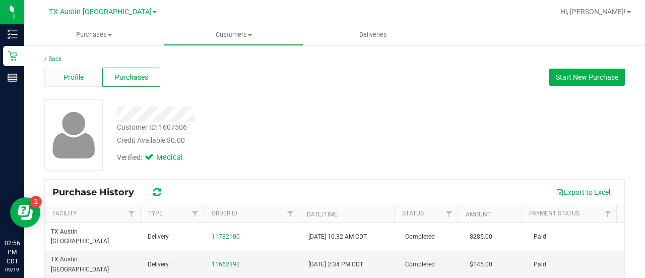
click at [89, 84] on div "Profile" at bounding box center [73, 77] width 58 height 19
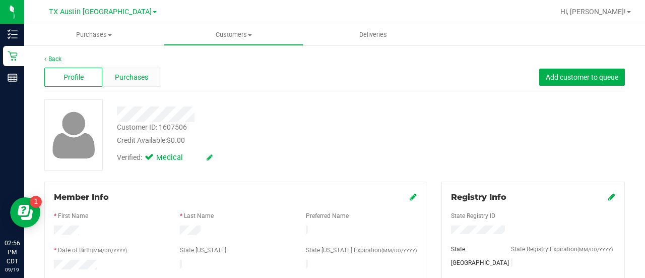
click at [144, 85] on div "Purchases" at bounding box center [131, 77] width 58 height 19
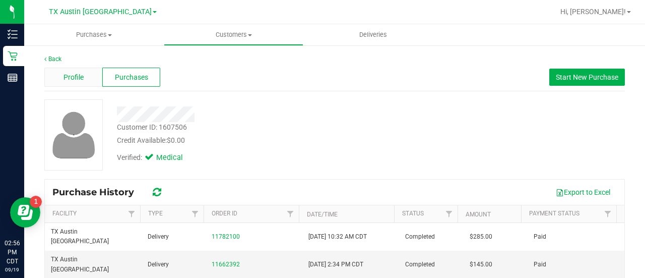
click at [73, 74] on span "Profile" at bounding box center [74, 77] width 20 height 11
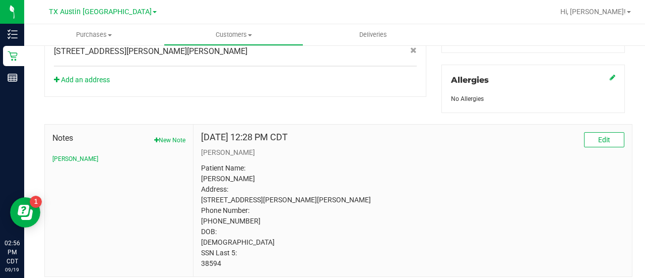
scroll to position [476, 0]
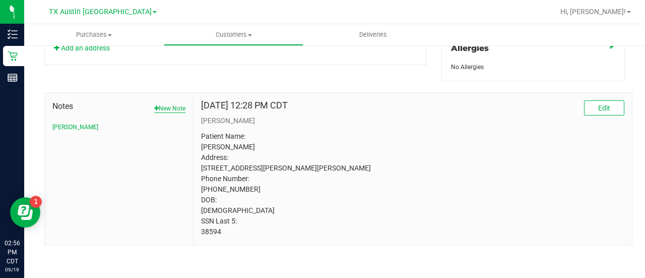
click at [163, 104] on button "New Note" at bounding box center [169, 108] width 31 height 9
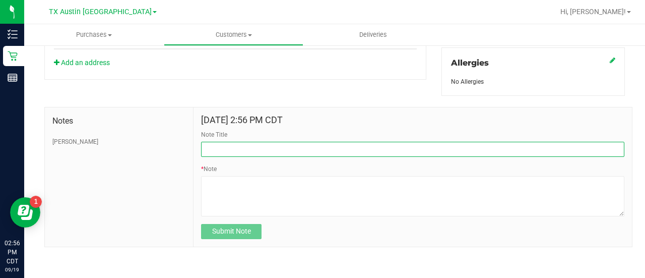
click at [258, 152] on input "Note Title" at bounding box center [413, 149] width 424 height 15
type input "HONOR $25 WINBACK - ABSENT TOGGLE."
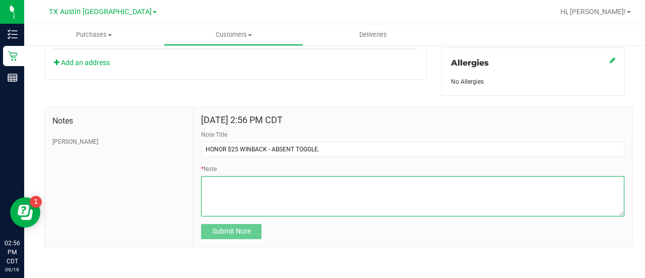
drag, startPoint x: 258, startPoint y: 152, endPoint x: 249, endPoint y: 187, distance: 36.0
click at [249, 187] on textarea "* Note" at bounding box center [413, 196] width 424 height 40
click at [268, 192] on textarea "* Note" at bounding box center [413, 196] width 424 height 40
paste textarea "Stacks with all discounts. Update once redeemed."
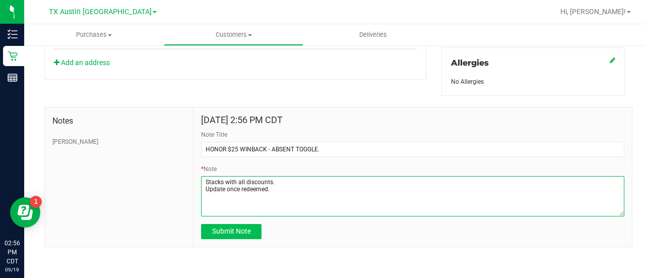
type textarea "Stacks with all discounts. Update once redeemed."
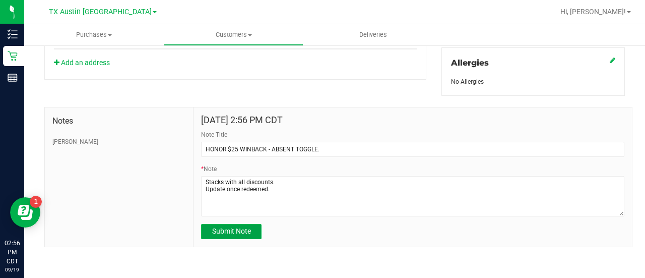
click at [245, 229] on span "Submit Note" at bounding box center [231, 231] width 39 height 8
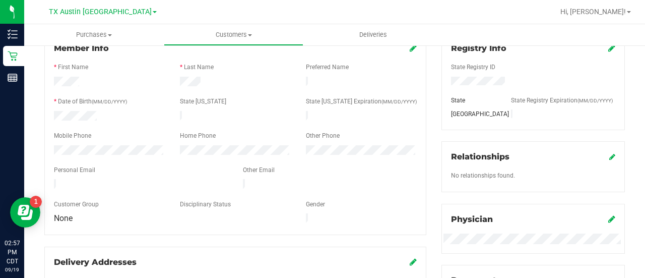
scroll to position [109, 0]
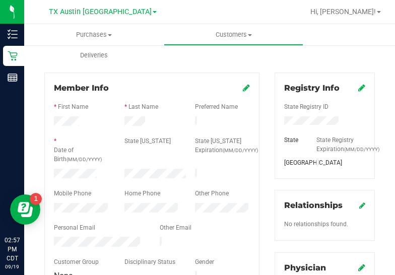
click at [79, 181] on div at bounding box center [152, 185] width 196 height 8
click at [79, 176] on div at bounding box center [81, 175] width 71 height 12
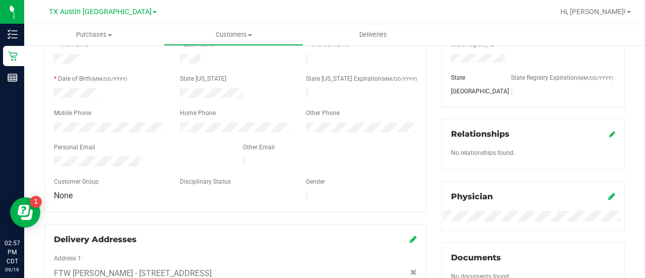
scroll to position [0, 0]
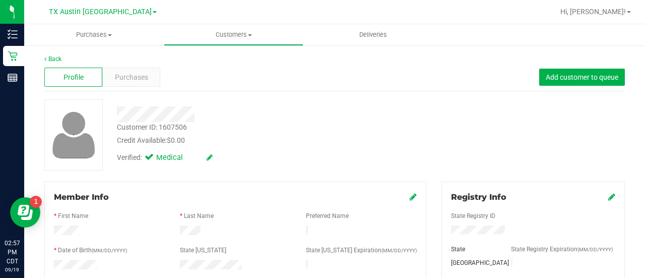
click at [137, 56] on div "Back" at bounding box center [334, 58] width 581 height 9
click at [135, 79] on span "Purchases" at bounding box center [131, 77] width 33 height 11
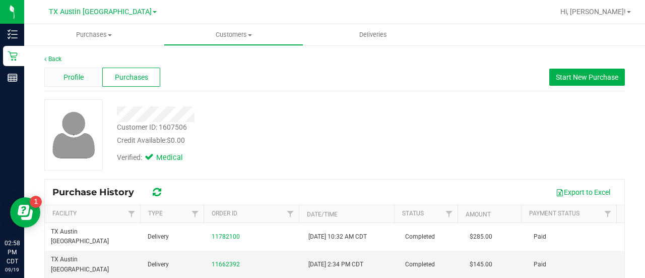
click at [71, 69] on div "Profile" at bounding box center [73, 77] width 58 height 19
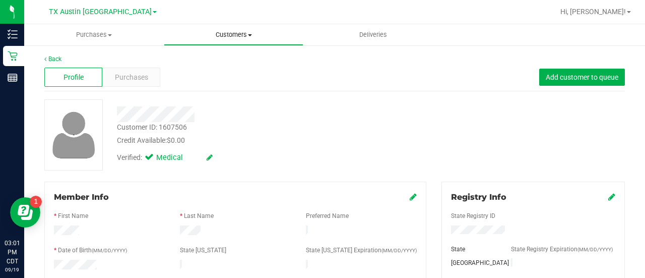
click at [225, 42] on uib-tab-heading "Customers All customers Add a new customer All physicians" at bounding box center [233, 35] width 139 height 20
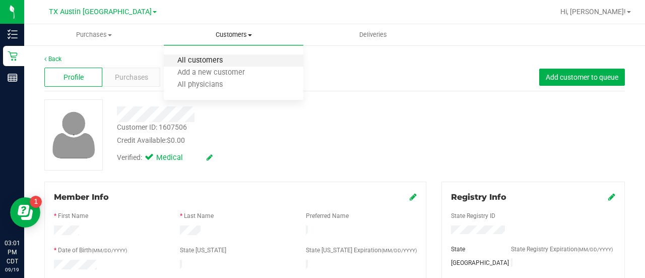
click at [220, 58] on span "All customers" at bounding box center [200, 60] width 73 height 9
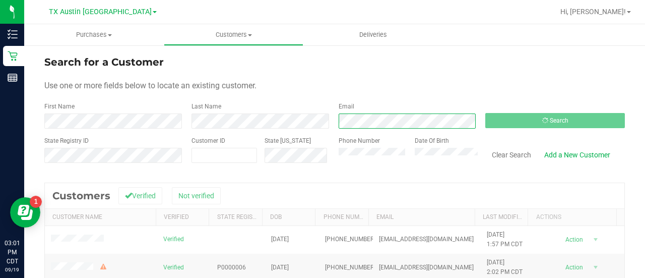
scroll to position [36, 0]
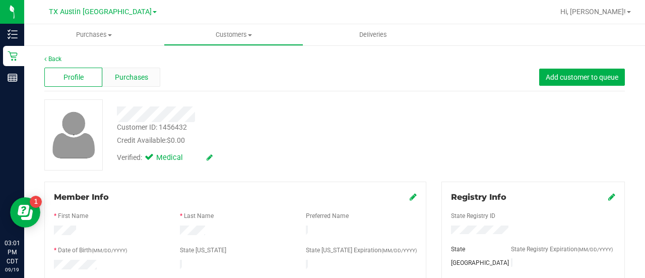
click at [139, 75] on span "Purchases" at bounding box center [131, 77] width 33 height 11
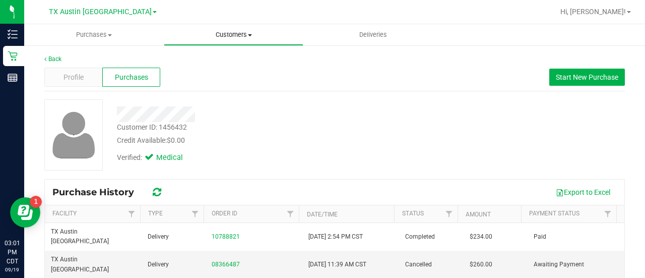
drag, startPoint x: 224, startPoint y: 35, endPoint x: 229, endPoint y: 44, distance: 10.4
click at [224, 35] on span "Customers" at bounding box center [233, 34] width 139 height 9
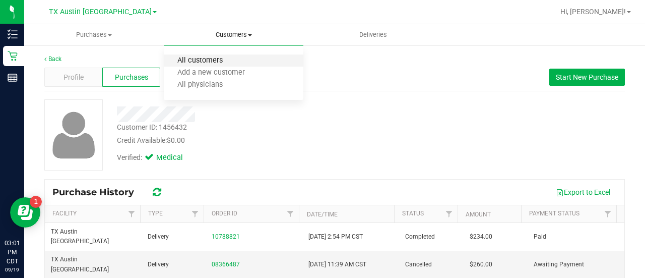
click at [226, 56] on span "All customers" at bounding box center [200, 60] width 73 height 9
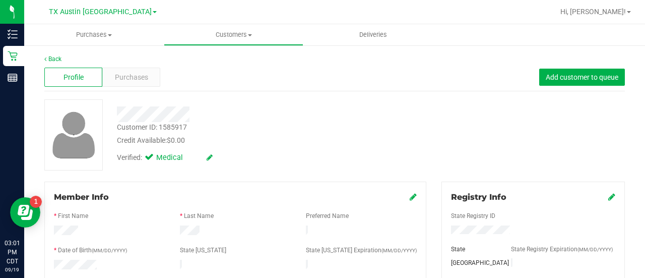
click at [144, 74] on span "Purchases" at bounding box center [131, 77] width 33 height 11
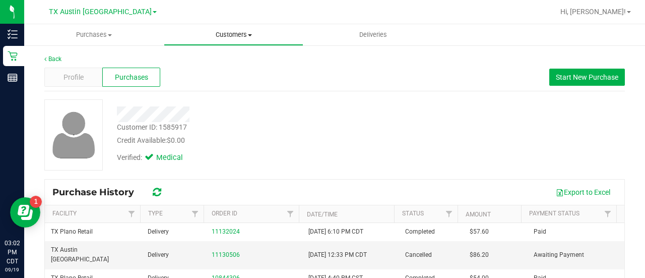
click at [233, 32] on span "Customers" at bounding box center [233, 34] width 139 height 9
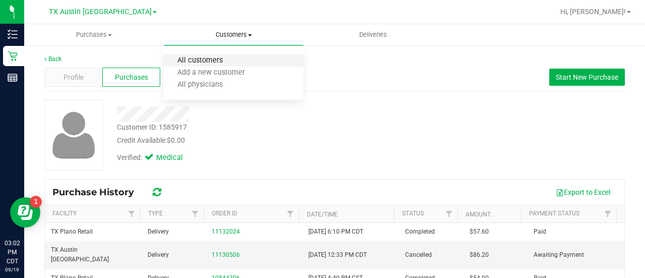
click at [209, 57] on span "All customers" at bounding box center [200, 60] width 73 height 9
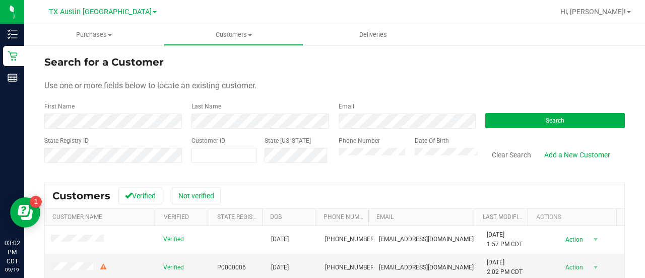
click at [369, 112] on div "Email" at bounding box center [404, 115] width 147 height 27
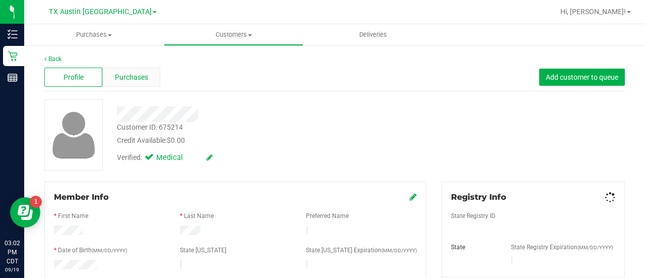
click at [138, 79] on span "Purchases" at bounding box center [131, 77] width 33 height 11
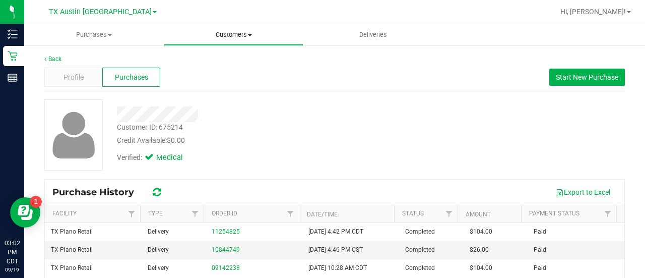
click at [221, 36] on span "Customers" at bounding box center [233, 34] width 139 height 9
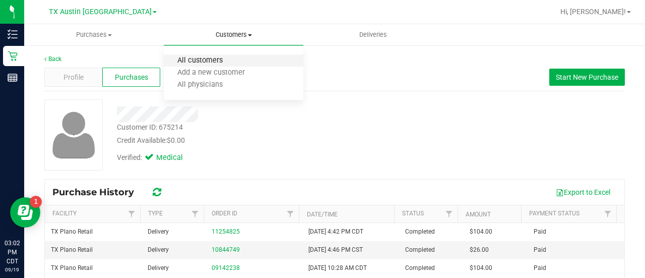
click at [216, 61] on span "All customers" at bounding box center [200, 60] width 73 height 9
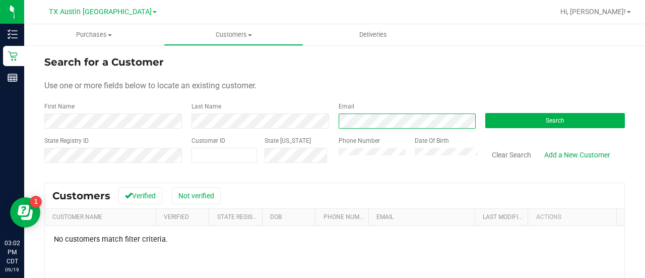
click at [298, 127] on div "First Name Last Name Email Search" at bounding box center [334, 115] width 581 height 27
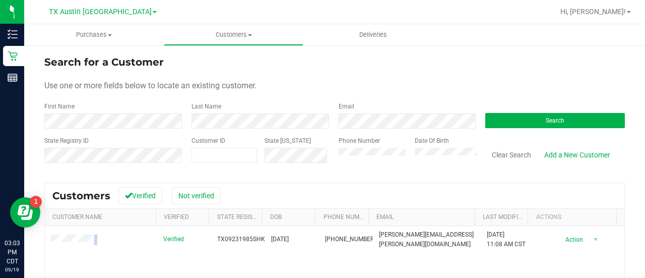
drag, startPoint x: 97, startPoint y: 243, endPoint x: 33, endPoint y: 243, distance: 64.0
click at [33, 243] on div "Search for a Customer Use one or more fields below to locate an existing custom…" at bounding box center [334, 239] width 621 height 391
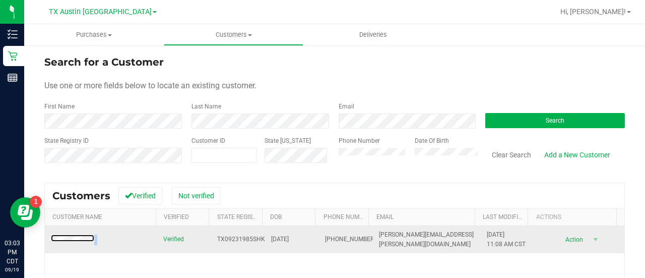
copy table
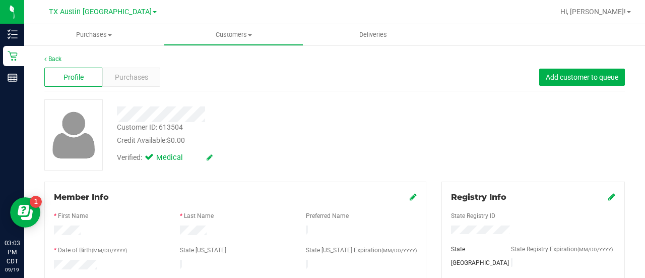
click at [120, 78] on span "Purchases" at bounding box center [131, 77] width 33 height 11
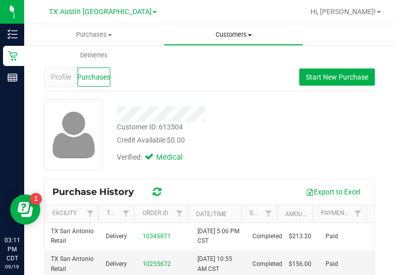
click at [240, 33] on span "Customers" at bounding box center [233, 34] width 139 height 9
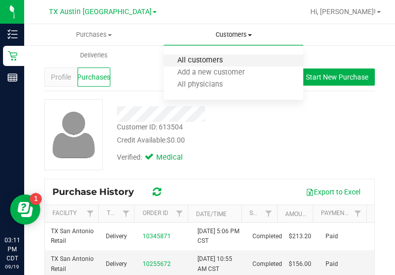
click at [197, 64] on span "All customers" at bounding box center [200, 60] width 73 height 9
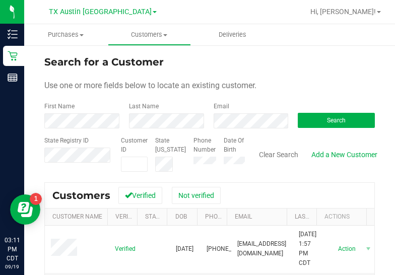
click at [336, 111] on div "Search" at bounding box center [332, 115] width 85 height 27
click at [337, 119] on span "Search" at bounding box center [336, 120] width 19 height 7
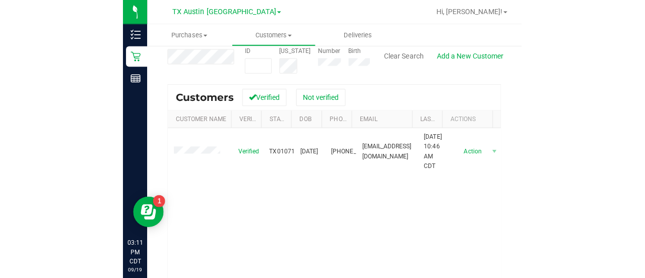
scroll to position [101, 0]
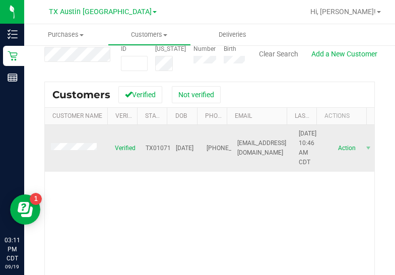
click at [121, 149] on td "Verified" at bounding box center [124, 148] width 31 height 47
click at [120, 144] on span "Verified" at bounding box center [125, 149] width 21 height 10
click at [129, 144] on span "Verified" at bounding box center [125, 149] width 21 height 10
click at [123, 145] on span "Verified" at bounding box center [125, 149] width 21 height 10
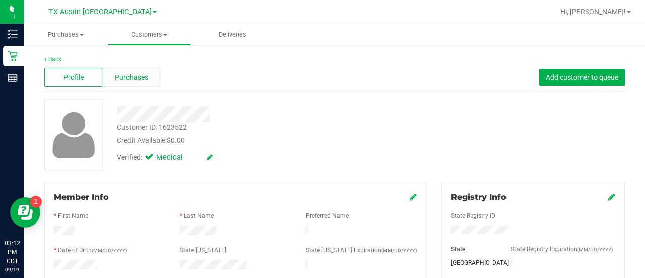
click at [119, 81] on span "Purchases" at bounding box center [131, 77] width 33 height 11
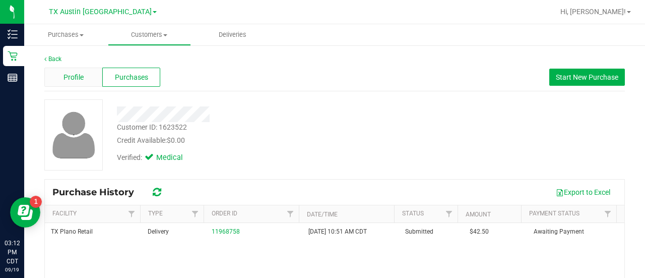
click at [65, 82] on div "Profile" at bounding box center [73, 77] width 58 height 19
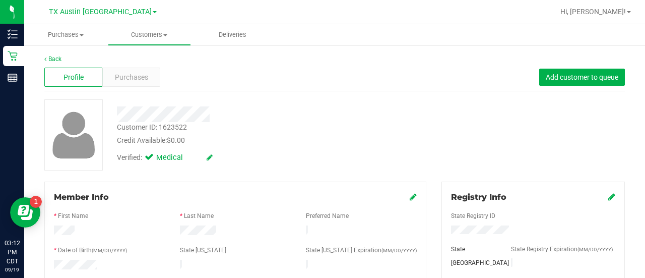
click at [314, 149] on div "Verified: Medical" at bounding box center [258, 157] width 298 height 22
click at [143, 68] on div "Purchases" at bounding box center [131, 77] width 58 height 19
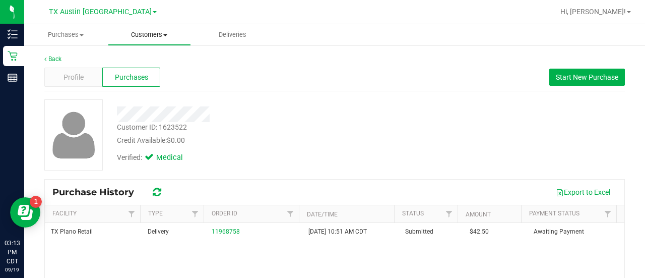
click at [159, 36] on span "Customers" at bounding box center [149, 34] width 83 height 9
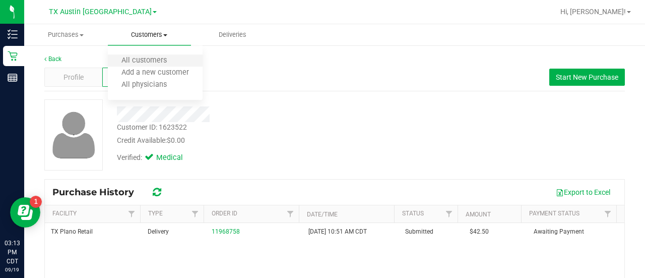
click at [151, 55] on li "All customers" at bounding box center [155, 61] width 95 height 12
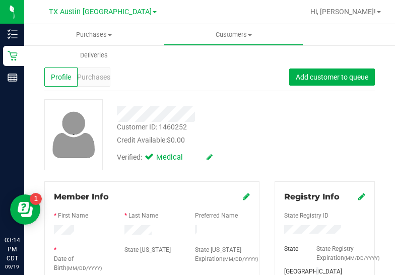
click at [325, 113] on div "Customer ID: 1460252 Credit Available: $0.00 Verified: Medical" at bounding box center [210, 134] width 346 height 71
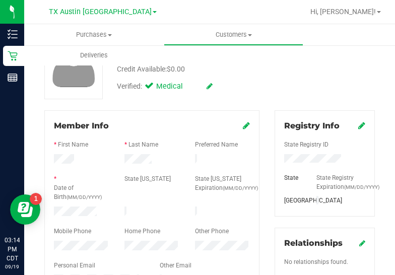
scroll to position [103, 0]
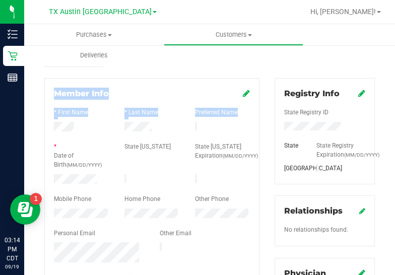
click at [395, 43] on html "Inventory Retail Reports 03:14 PM CDT 09/19/2025 09/19 TX Austin DC Hi, Lauren!…" at bounding box center [197, 137] width 395 height 275
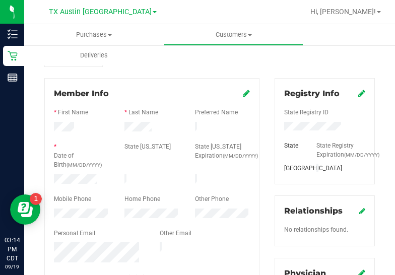
click at [156, 134] on div at bounding box center [152, 138] width 196 height 8
click at [144, 134] on div at bounding box center [152, 138] width 196 height 8
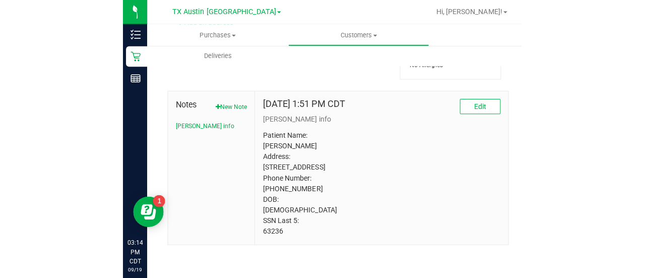
scroll to position [476, 0]
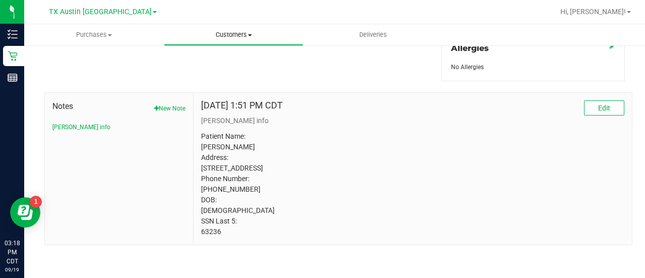
click at [219, 37] on span "Customers" at bounding box center [233, 34] width 139 height 9
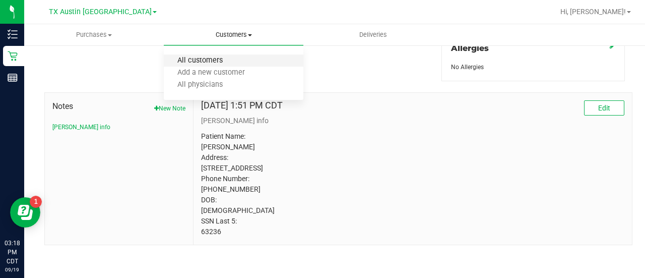
click at [219, 60] on span "All customers" at bounding box center [200, 60] width 73 height 9
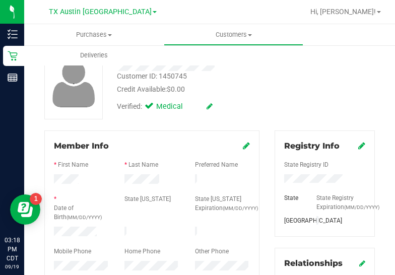
scroll to position [73, 0]
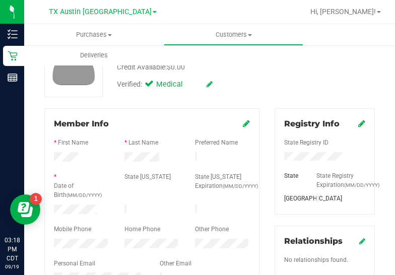
click at [138, 150] on div at bounding box center [152, 151] width 196 height 3
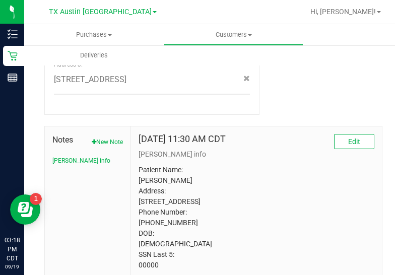
scroll to position [540, 0]
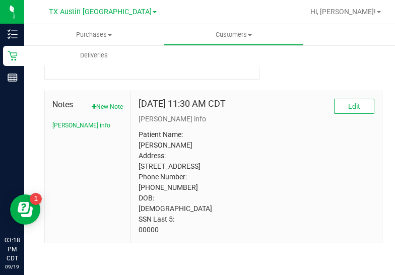
click at [147, 226] on p "Patient Name: Bonnie Irene Crosswell Address: 300 Lonesome Prairie Tr Haslet, T…" at bounding box center [257, 183] width 236 height 106
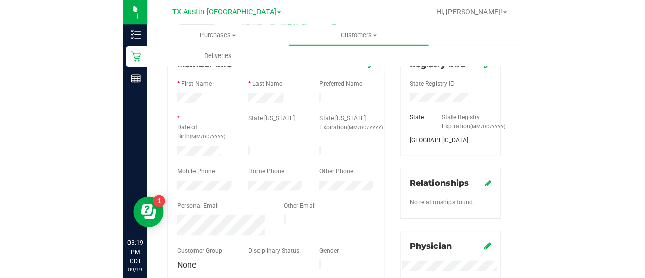
scroll to position [0, 0]
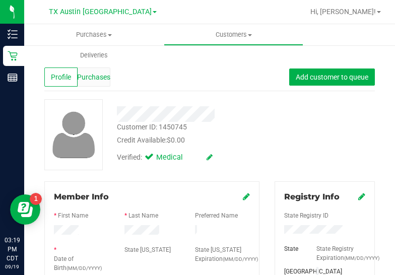
click at [98, 83] on div "Purchases" at bounding box center [94, 77] width 33 height 19
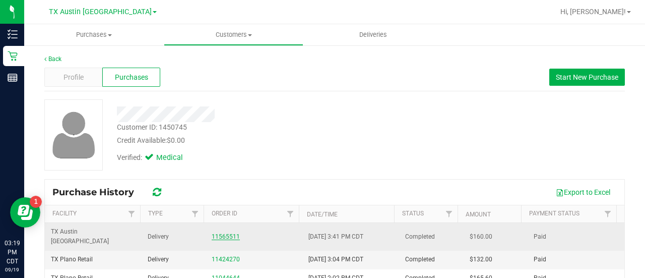
click at [222, 233] on link "11565511" at bounding box center [226, 236] width 28 height 7
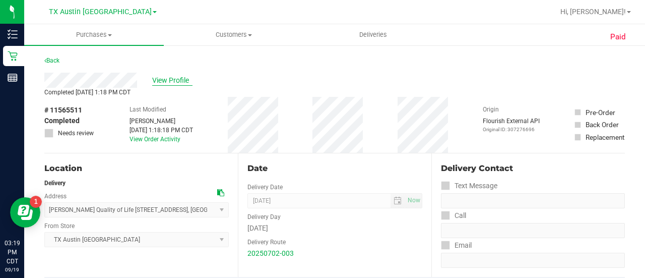
click at [165, 83] on span "View Profile" at bounding box center [172, 80] width 40 height 11
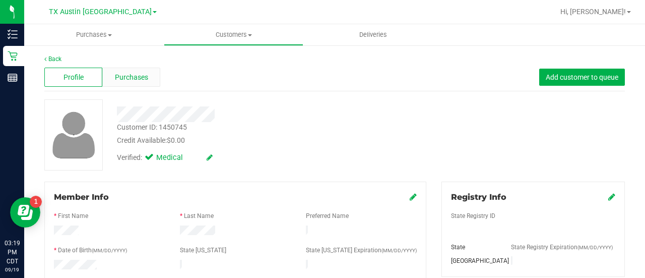
click at [146, 84] on div "Purchases" at bounding box center [131, 77] width 58 height 19
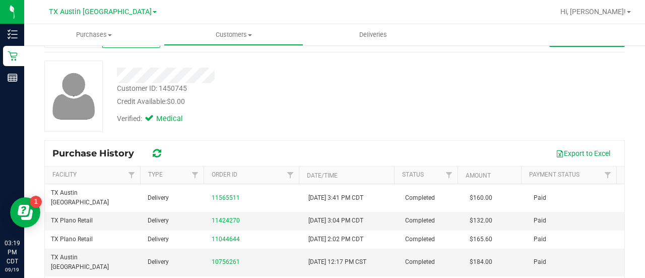
scroll to position [41, 0]
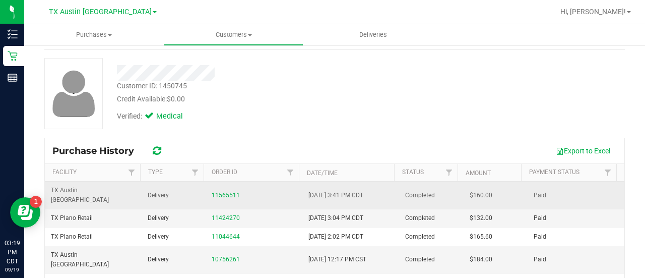
click at [217, 197] on td "11565511" at bounding box center [254, 196] width 97 height 28
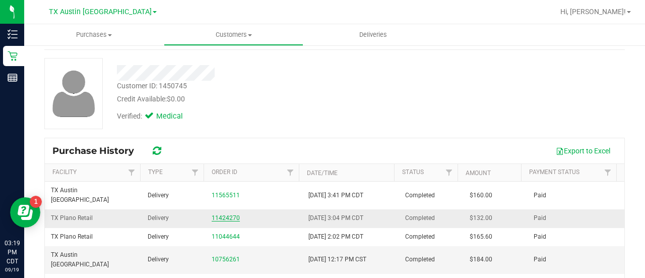
click at [212, 214] on link "11424270" at bounding box center [226, 217] width 28 height 7
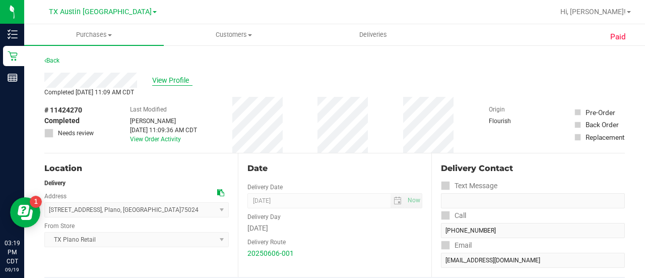
click at [189, 83] on span "View Profile" at bounding box center [172, 80] width 40 height 11
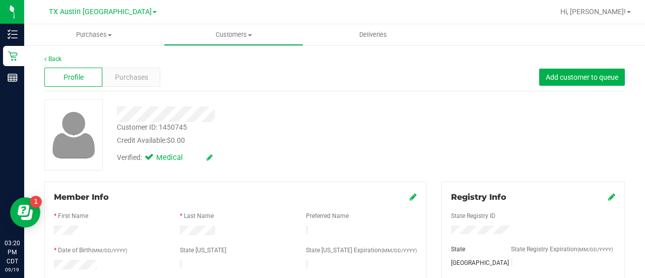
click at [262, 160] on div "Verified: Medical" at bounding box center [258, 157] width 298 height 22
click at [134, 73] on span "Purchases" at bounding box center [131, 77] width 33 height 11
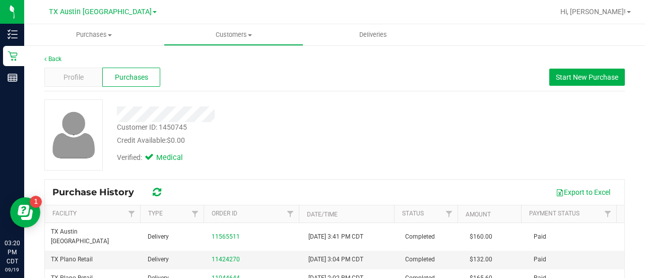
click at [332, 140] on div "Credit Available: $0.00" at bounding box center [258, 140] width 283 height 11
click at [321, 165] on div "Verified: Medical" at bounding box center [258, 157] width 298 height 22
click at [550, 85] on button "Start New Purchase" at bounding box center [588, 77] width 76 height 17
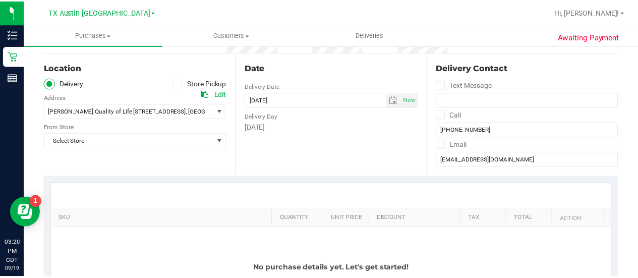
scroll to position [99, 0]
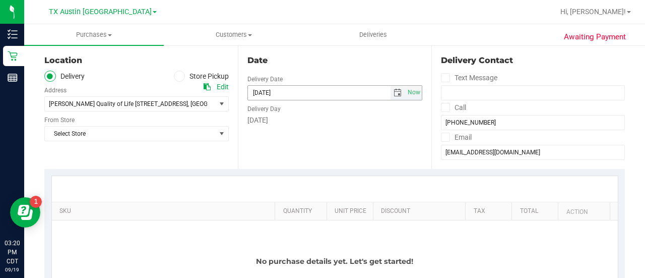
click at [395, 97] on span "select" at bounding box center [398, 93] width 15 height 14
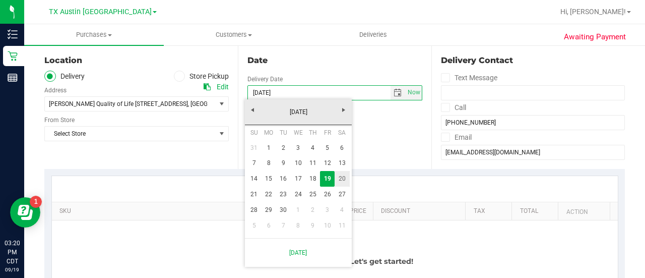
click at [345, 180] on link "20" at bounding box center [342, 179] width 15 height 16
type input "09/20/2025"
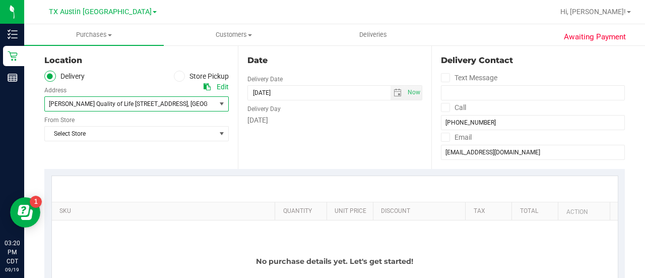
click at [188, 102] on span ", Fort Worth" at bounding box center [218, 103] width 61 height 7
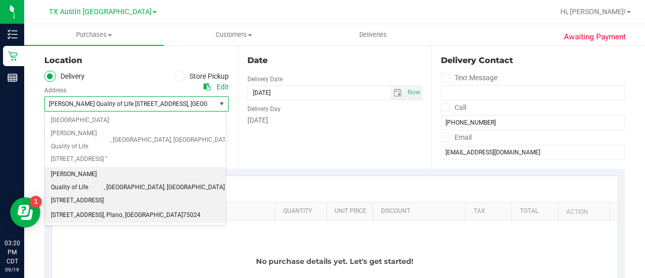
click at [183, 209] on span "75024" at bounding box center [192, 215] width 18 height 13
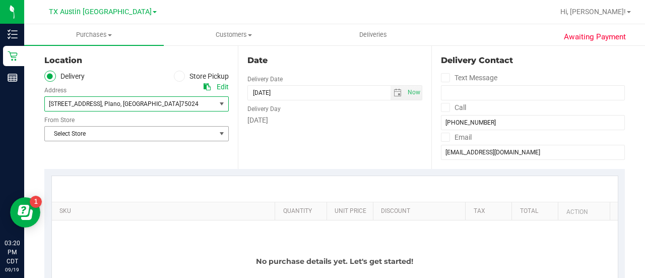
click at [145, 133] on span "Select Store" at bounding box center [130, 134] width 171 height 14
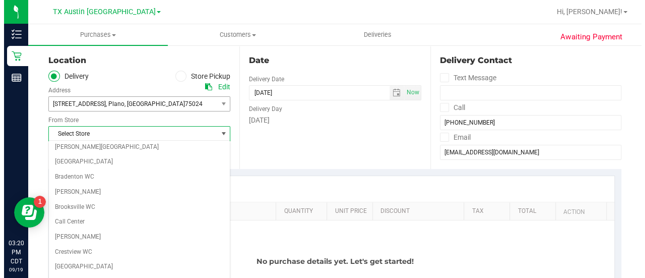
scroll to position [713, 0]
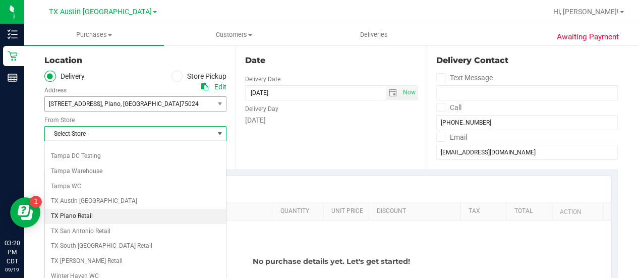
click at [57, 209] on li "TX Plano Retail" at bounding box center [135, 216] width 181 height 15
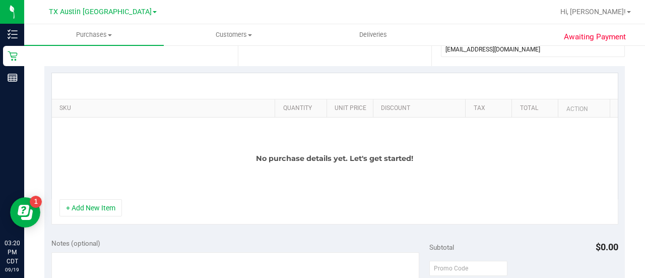
scroll to position [211, 0]
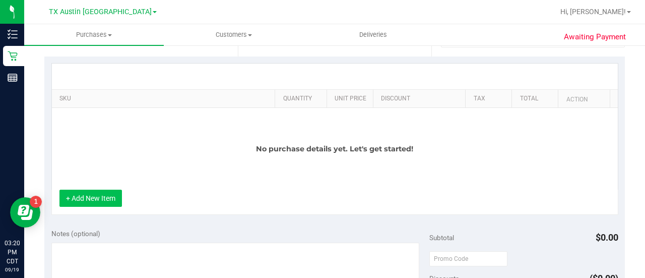
click at [99, 199] on button "+ Add New Item" at bounding box center [91, 198] width 63 height 17
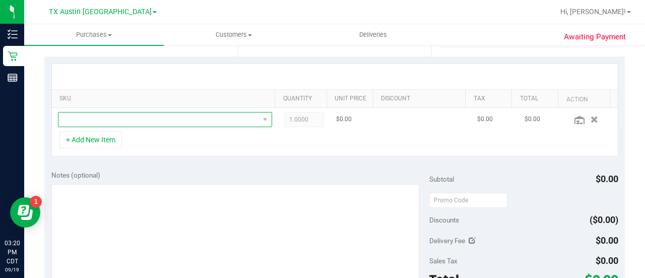
click at [202, 122] on span "NO DATA FOUND" at bounding box center [158, 119] width 201 height 14
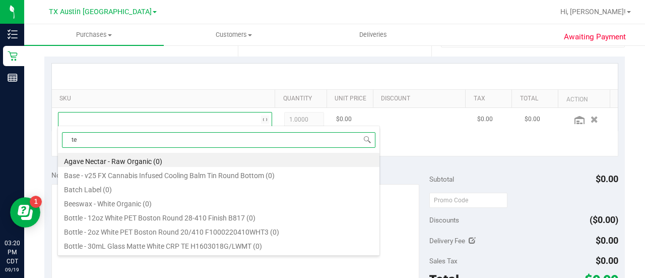
scroll to position [15, 203]
type input "texas orange"
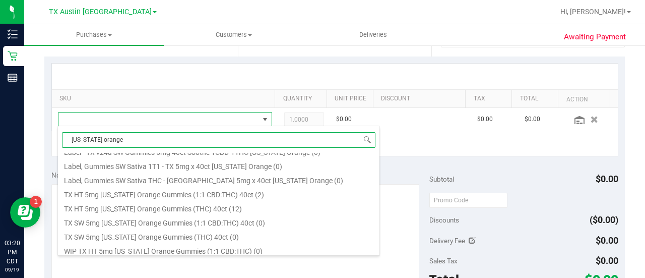
scroll to position [167, 0]
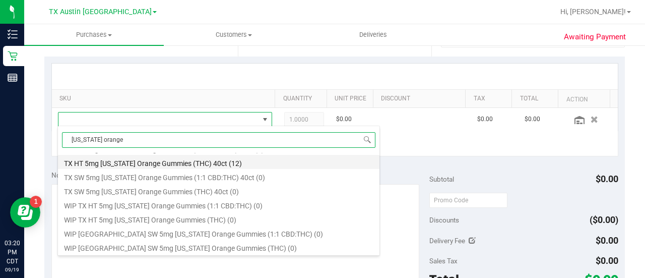
click at [254, 160] on li "TX HT 5mg Texas Orange Gummies (THC) 40ct (12)" at bounding box center [219, 162] width 322 height 14
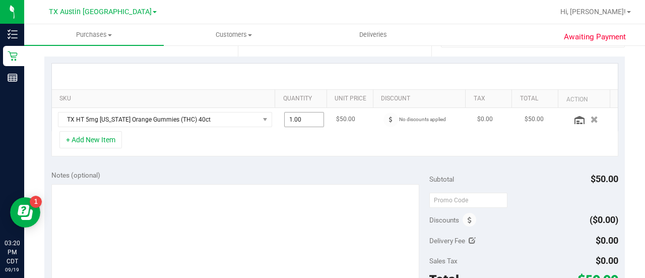
click at [297, 116] on span "1.00 1" at bounding box center [304, 119] width 40 height 15
type input "2"
type input "2.00"
click at [244, 156] on div "SKU Quantity Unit Price Discount Tax Total Action TX HT 5mg Texas Orange Gummie…" at bounding box center [334, 109] width 581 height 107
click at [84, 143] on button "+ Add New Item" at bounding box center [91, 139] width 63 height 17
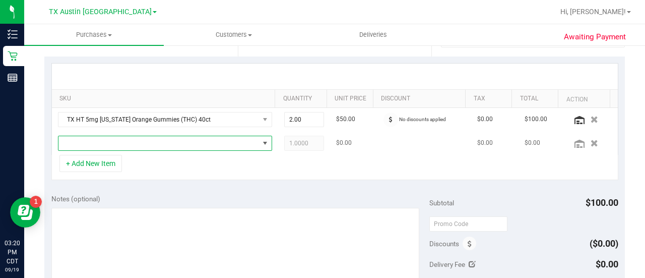
click at [146, 136] on span "NO DATA FOUND" at bounding box center [158, 143] width 201 height 14
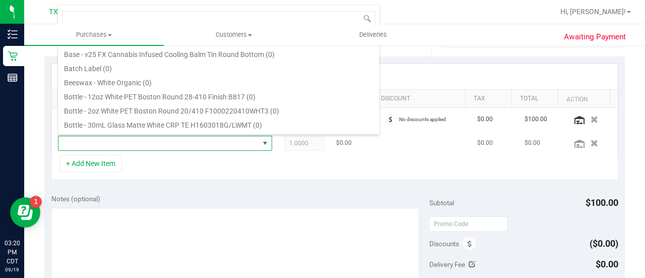
scroll to position [15, 203]
type input "blue"
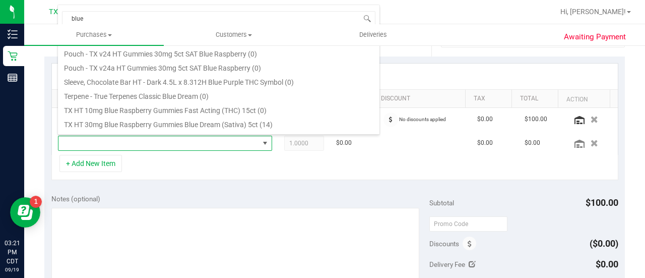
scroll to position [125, 0]
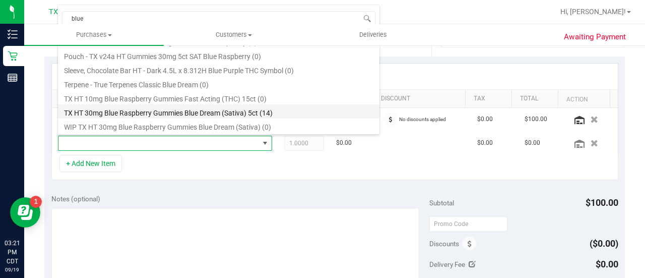
click at [271, 107] on li "TX HT 30mg Blue Raspberry Gummies Blue Dream (Sativa) 5ct (14)" at bounding box center [219, 111] width 322 height 14
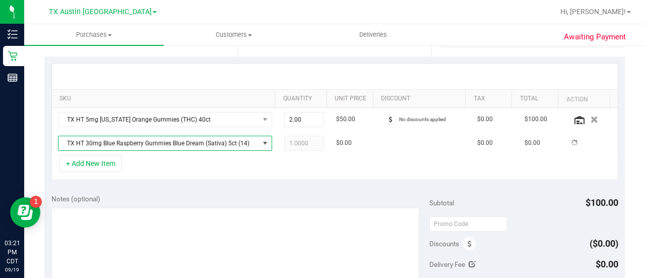
click at [245, 187] on div "Notes (optional) Subtotal $100.00 Discounts ($0.00) Delivery Fee $0.00 Sales Ta…" at bounding box center [334, 278] width 581 height 182
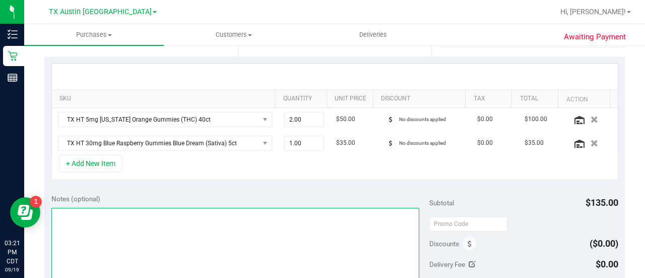
click at [215, 255] on textarea at bounding box center [235, 256] width 368 height 97
type textarea "PLANO PU 9/20 CCLM9/19"
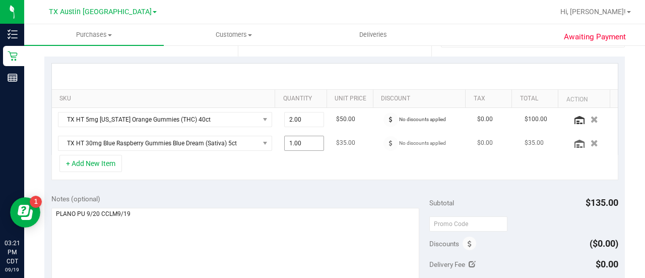
click at [295, 143] on span "1.00 1" at bounding box center [304, 143] width 40 height 15
type input "4"
type input "4.00"
click at [296, 194] on div "Notes (optional)" at bounding box center [240, 199] width 378 height 10
click at [382, 188] on div "Notes (optional) Subtotal $240.00 Discounts ($0.00) Delivery Fee $0.00 Sales Ta…" at bounding box center [334, 278] width 581 height 182
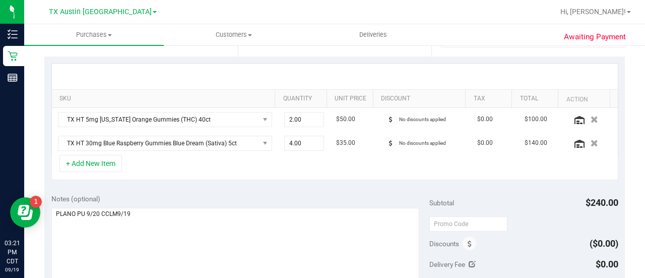
click at [299, 188] on div "Notes (optional) Subtotal $240.00 Discounts ($0.00) Delivery Fee $0.00 Sales Ta…" at bounding box center [334, 278] width 581 height 182
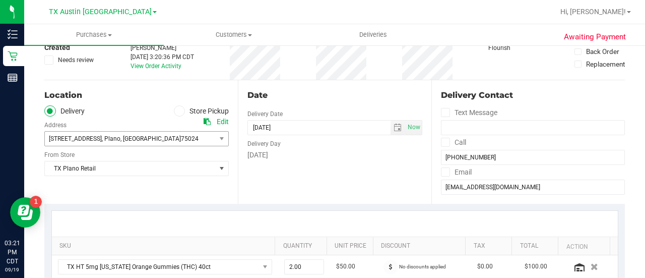
scroll to position [7, 0]
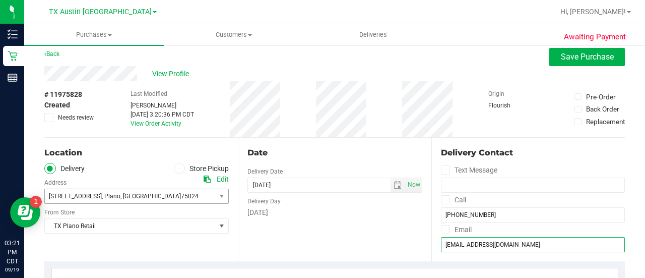
click at [507, 241] on input "crosswellbonnie@yahoo.com" at bounding box center [533, 244] width 184 height 15
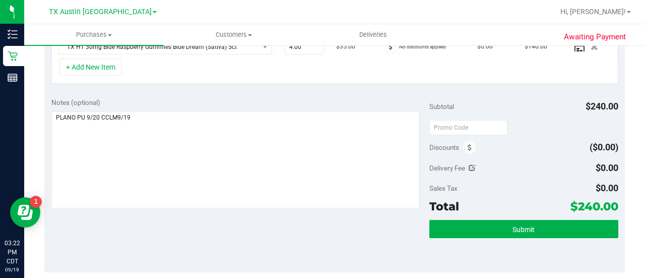
scroll to position [303, 0]
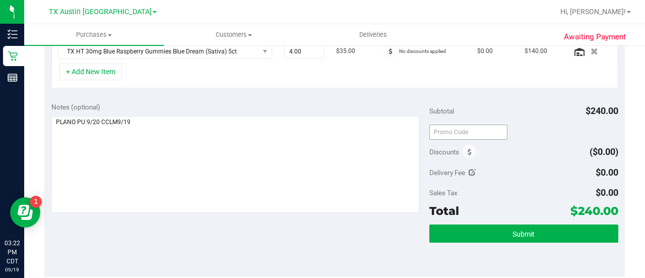
click at [466, 137] on div at bounding box center [469, 132] width 78 height 18
click at [465, 135] on input "text" at bounding box center [469, 132] width 78 height 15
type input "TXAIQ10"
click at [489, 156] on div "Discounts ($0.00)" at bounding box center [524, 152] width 189 height 18
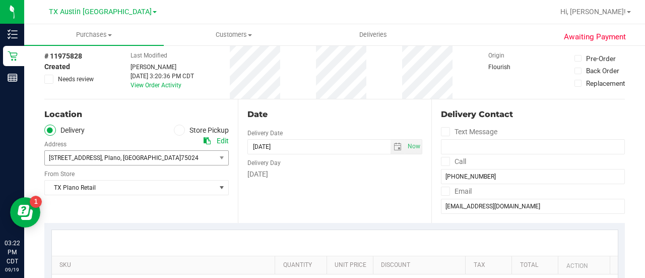
scroll to position [0, 0]
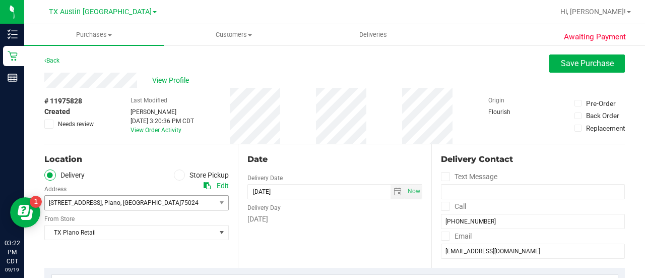
click at [332, 239] on div "Date Delivery Date 09/20/2025 Now 09/20/2025 08:00 AM Now Delivery Day Saturday" at bounding box center [335, 206] width 194 height 124
drag, startPoint x: 645, startPoint y: 39, endPoint x: 632, endPoint y: 75, distance: 37.5
click at [645, 50] on div "Purchases Summary of purchases Fulfillment All purchases Customers All customer…" at bounding box center [334, 151] width 621 height 254
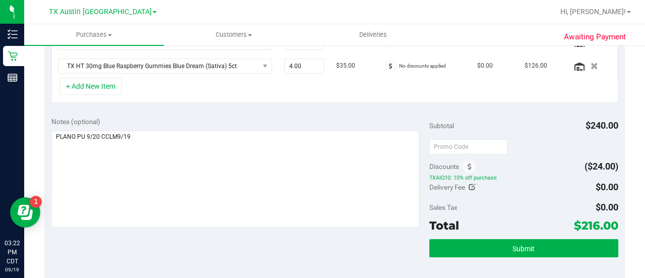
scroll to position [287, 0]
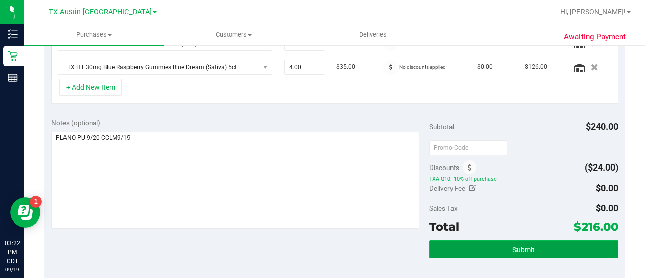
click at [527, 254] on button "Submit" at bounding box center [524, 249] width 189 height 18
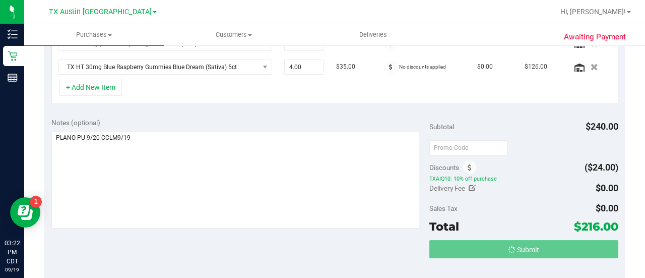
scroll to position [289, 0]
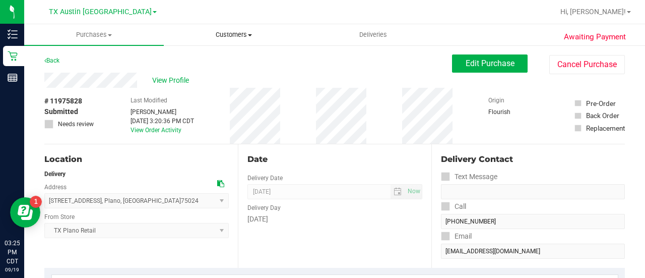
click at [237, 33] on span "Customers" at bounding box center [233, 34] width 139 height 9
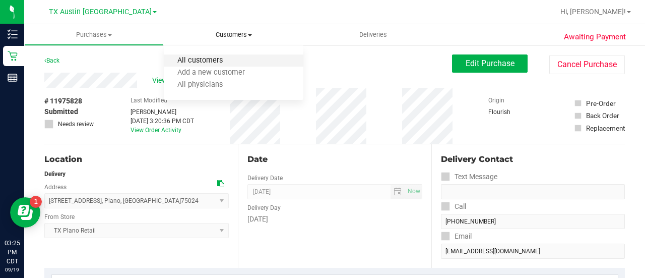
click at [197, 62] on span "All customers" at bounding box center [200, 60] width 73 height 9
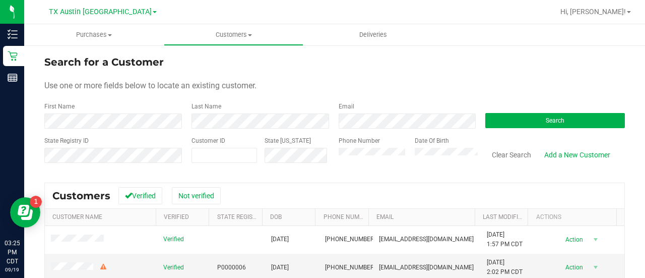
click at [337, 122] on div "Email" at bounding box center [404, 115] width 147 height 27
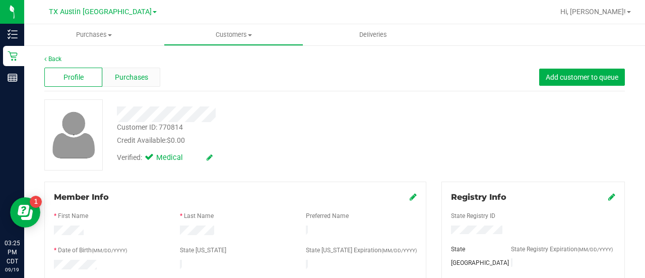
click at [139, 74] on span "Purchases" at bounding box center [131, 77] width 33 height 11
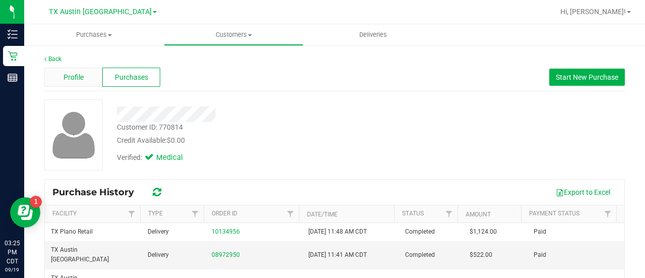
click at [94, 77] on div "Profile" at bounding box center [73, 77] width 58 height 19
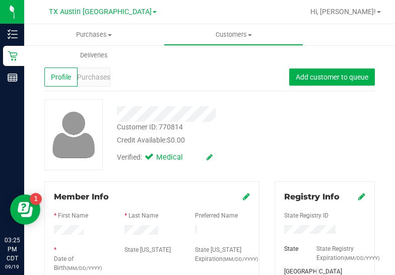
click at [260, 157] on div "Verified: Medical" at bounding box center [195, 157] width 173 height 22
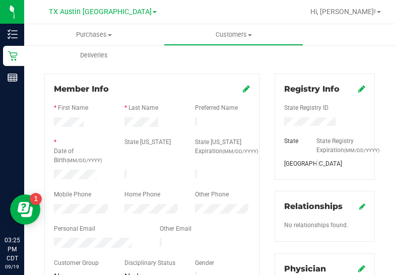
scroll to position [112, 0]
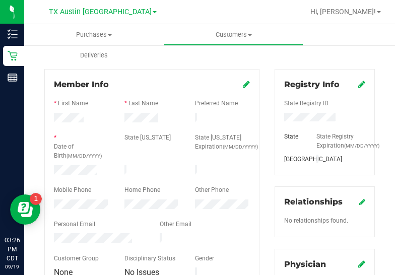
click at [145, 122] on div at bounding box center [152, 119] width 71 height 12
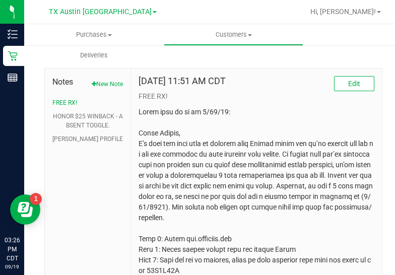
scroll to position [495, 0]
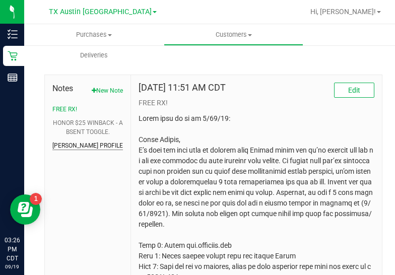
click at [71, 150] on button "CURT PROFILE" at bounding box center [87, 145] width 71 height 9
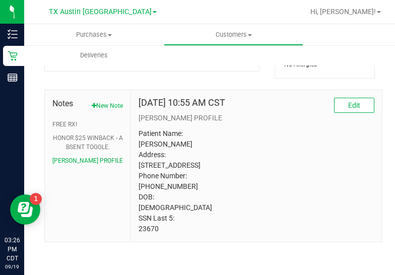
click at [141, 230] on p "Patient Name: Steven Bolster Address: 1231 County Road 3350 cookville, TX, 7555…" at bounding box center [257, 182] width 236 height 106
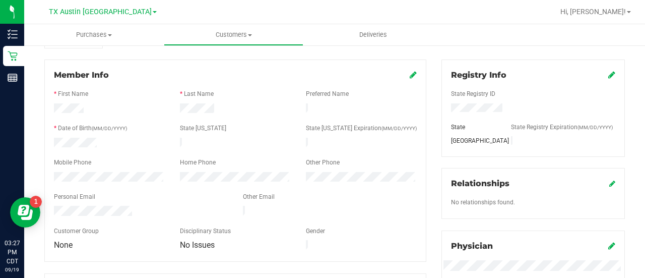
scroll to position [0, 0]
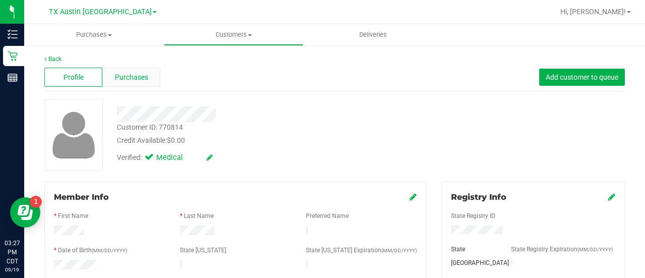
click at [150, 76] on div "Purchases" at bounding box center [131, 77] width 58 height 19
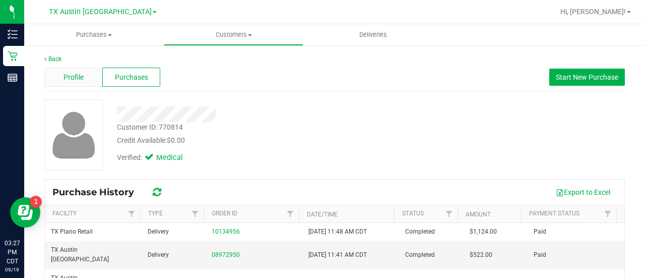
click at [73, 81] on span "Profile" at bounding box center [74, 77] width 20 height 11
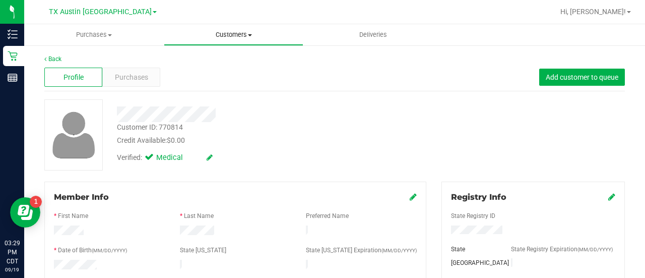
click at [218, 37] on span "Customers" at bounding box center [233, 34] width 139 height 9
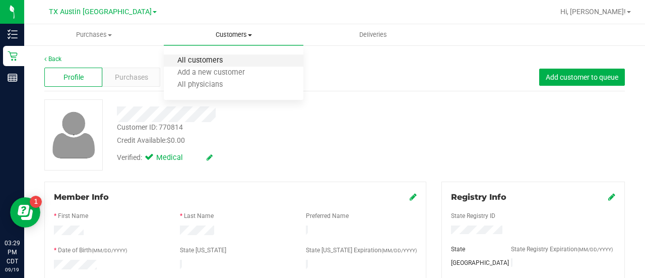
click at [207, 60] on span "All customers" at bounding box center [200, 60] width 73 height 9
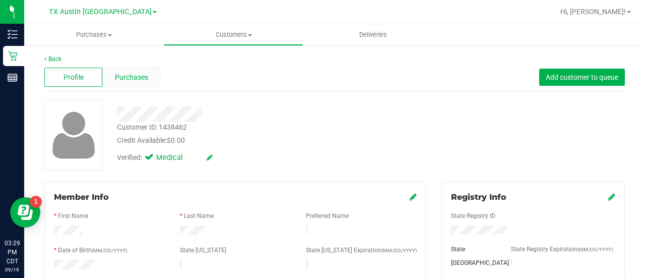
click at [134, 75] on span "Purchases" at bounding box center [131, 77] width 33 height 11
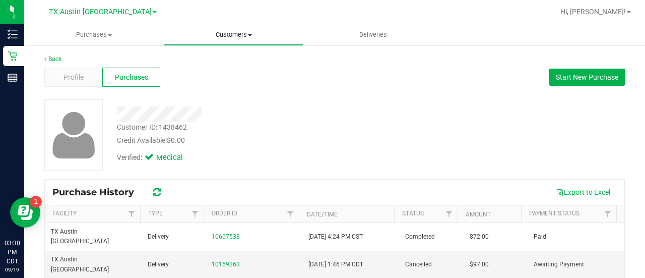
click at [228, 36] on span "Customers" at bounding box center [233, 34] width 139 height 9
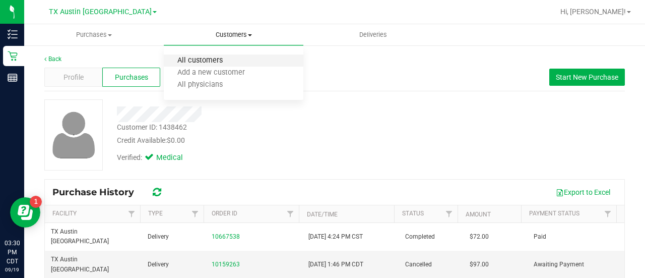
click at [210, 62] on span "All customers" at bounding box center [200, 60] width 73 height 9
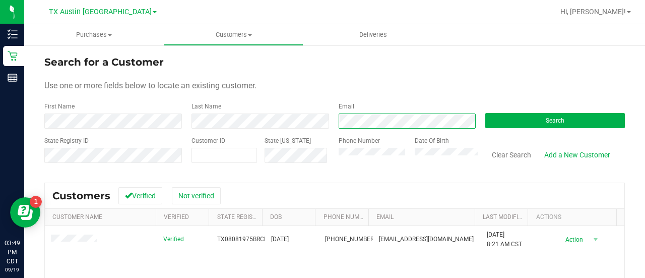
scroll to position [12, 0]
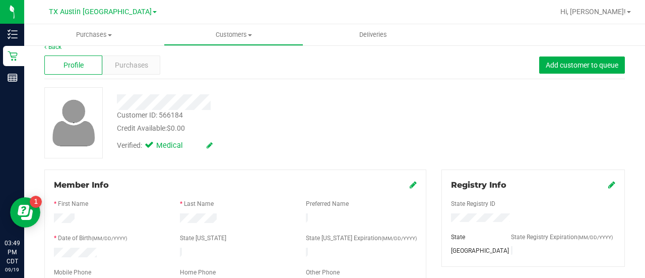
click at [275, 149] on div "Verified: Medical" at bounding box center [258, 145] width 298 height 22
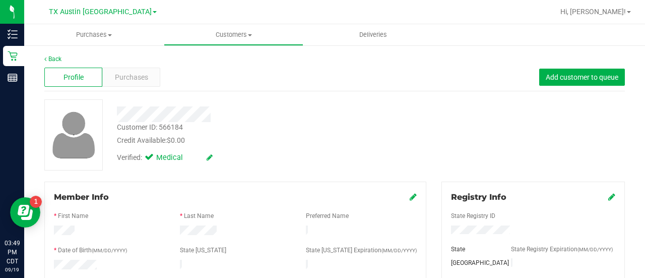
click at [339, 132] on div "Customer ID: 566184 Credit Available: $0.00" at bounding box center [258, 134] width 298 height 24
click at [146, 74] on span "Purchases" at bounding box center [131, 77] width 33 height 11
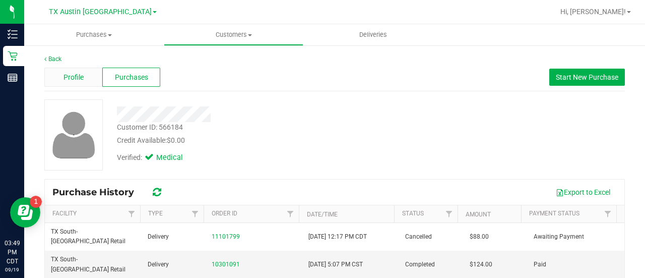
click at [78, 73] on span "Profile" at bounding box center [74, 77] width 20 height 11
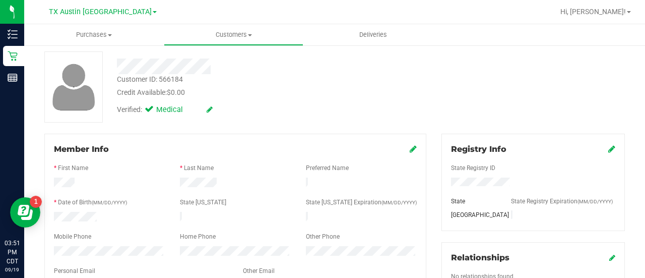
scroll to position [15, 0]
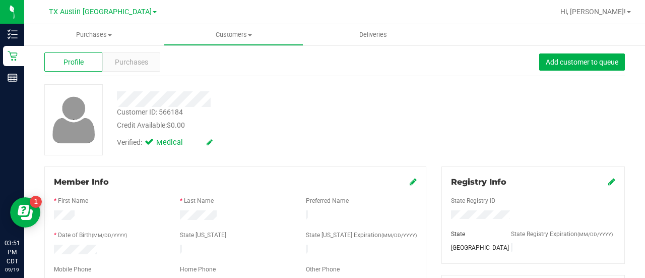
click at [126, 62] on span "Purchases" at bounding box center [131, 62] width 33 height 11
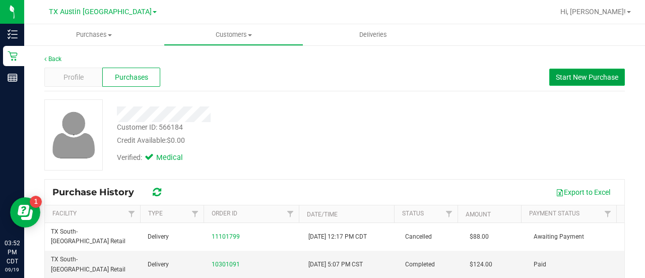
click at [554, 82] on button "Start New Purchase" at bounding box center [588, 77] width 76 height 17
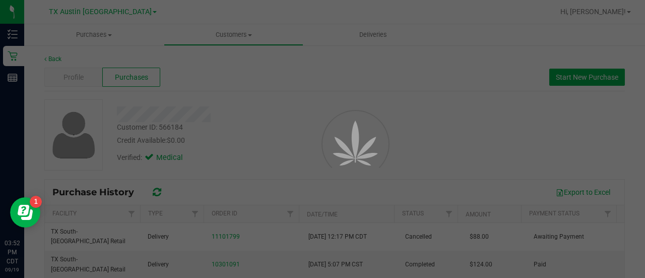
click at [437, 96] on div at bounding box center [322, 139] width 645 height 278
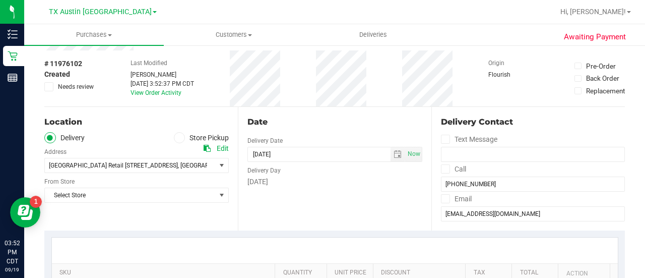
scroll to position [40, 0]
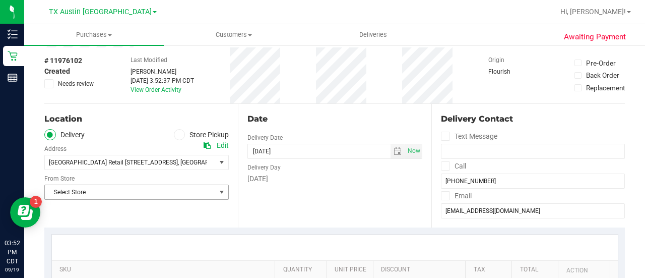
click at [171, 194] on span "Select Store" at bounding box center [130, 192] width 171 height 14
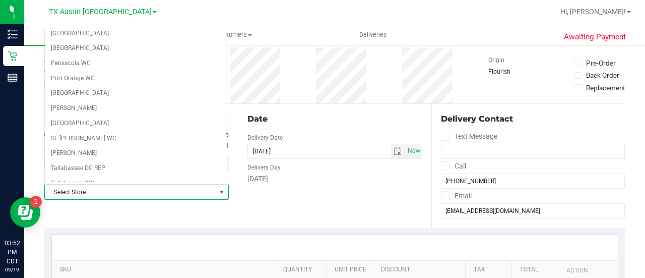
scroll to position [713, 0]
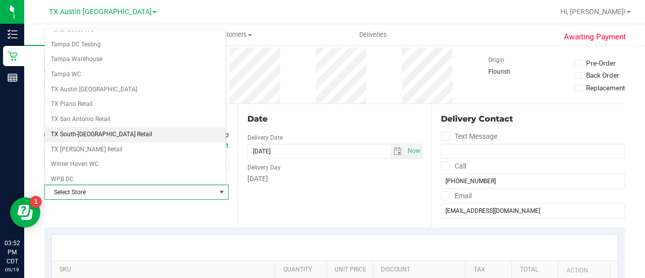
click at [97, 127] on li "TX South-[GEOGRAPHIC_DATA] Retail" at bounding box center [135, 134] width 181 height 15
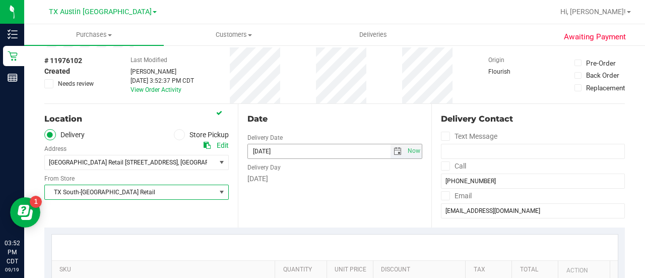
click at [391, 155] on span "select" at bounding box center [398, 151] width 15 height 14
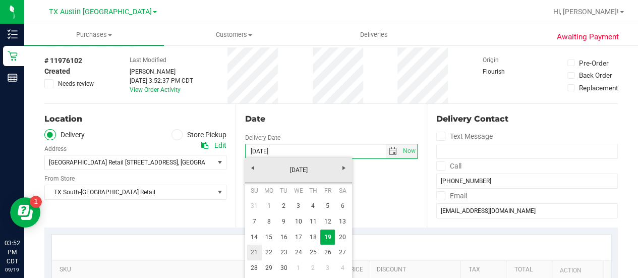
click at [249, 252] on link "21" at bounding box center [254, 253] width 15 height 16
type input "09/21/2025"
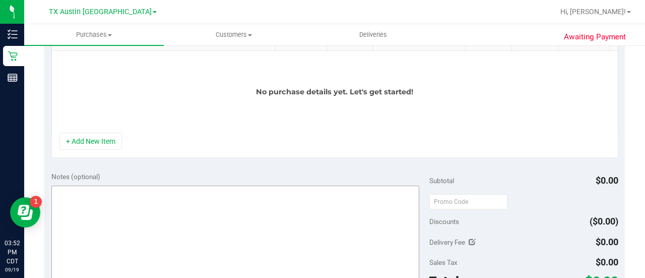
scroll to position [275, 0]
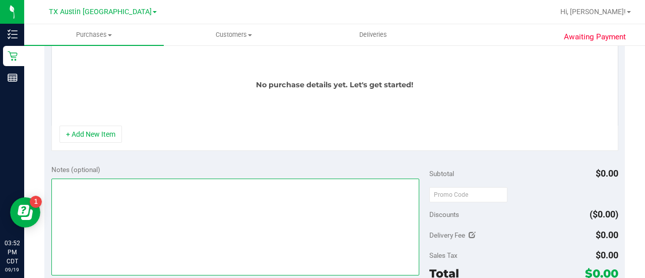
click at [243, 203] on textarea at bounding box center [235, 227] width 368 height 97
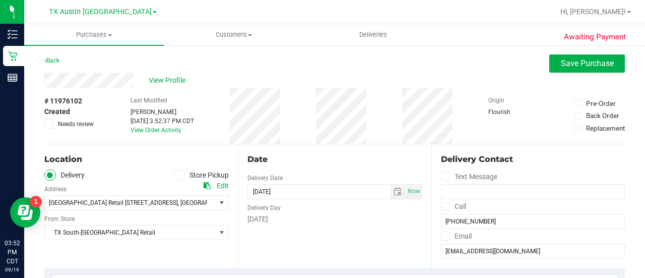
scroll to position [0, 0]
click at [161, 76] on span "View Profile" at bounding box center [169, 80] width 40 height 11
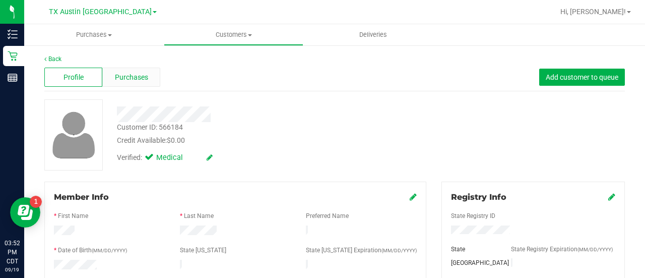
click at [122, 78] on span "Purchases" at bounding box center [131, 77] width 33 height 11
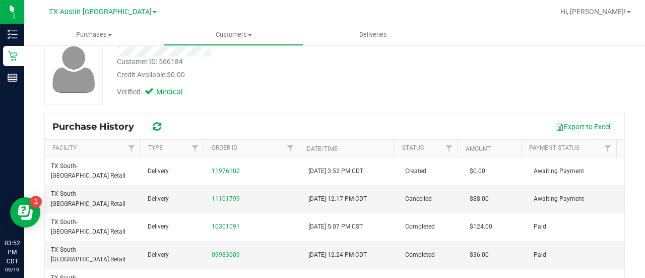
scroll to position [82, 0]
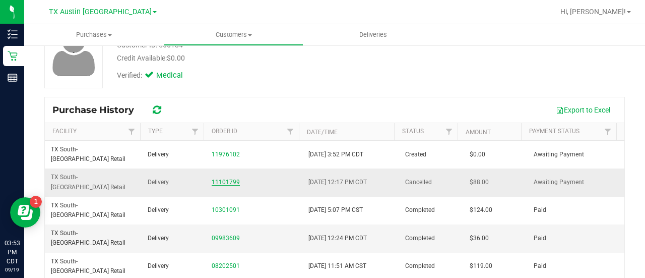
click at [212, 179] on link "11101799" at bounding box center [226, 182] width 28 height 7
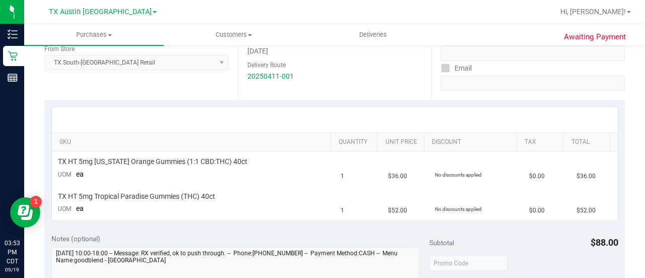
scroll to position [165, 0]
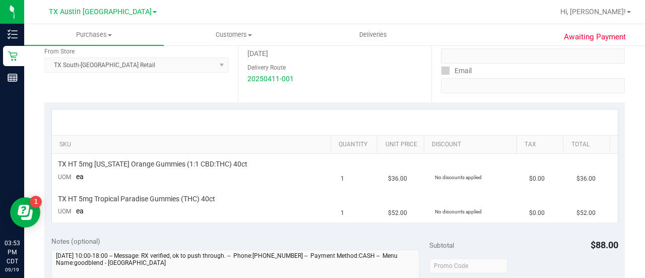
click at [645, 113] on div "Purchases Summary of purchases Fulfillment All purchases Customers All customer…" at bounding box center [334, 151] width 621 height 254
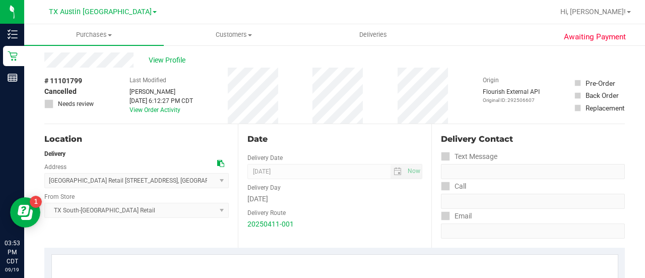
scroll to position [0, 0]
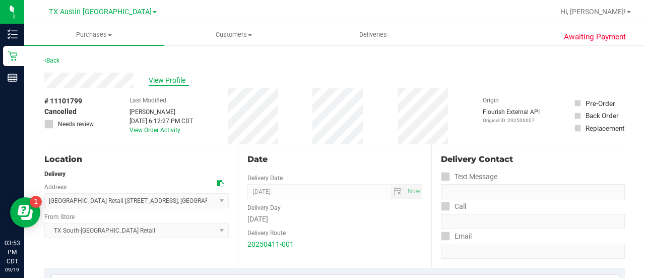
click at [164, 76] on span "View Profile" at bounding box center [169, 80] width 40 height 11
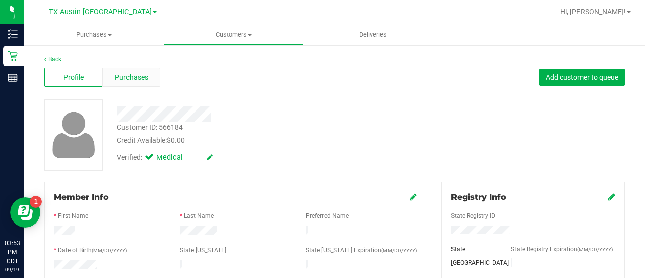
click at [141, 83] on div "Purchases" at bounding box center [131, 77] width 58 height 19
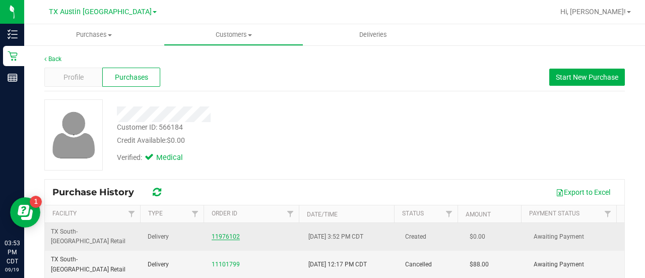
click at [222, 233] on link "11976102" at bounding box center [226, 236] width 28 height 7
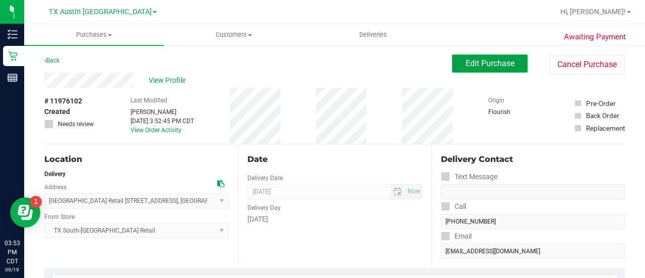
click at [466, 65] on span "Edit Purchase" at bounding box center [490, 63] width 49 height 10
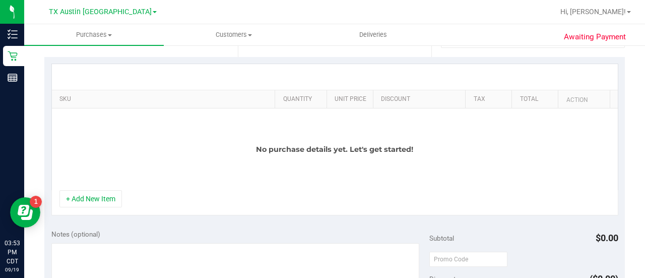
scroll to position [218, 0]
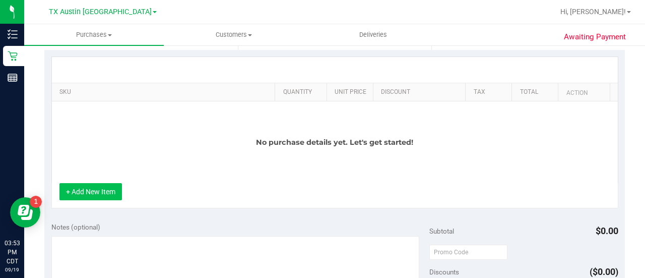
click at [82, 194] on button "+ Add New Item" at bounding box center [91, 191] width 63 height 17
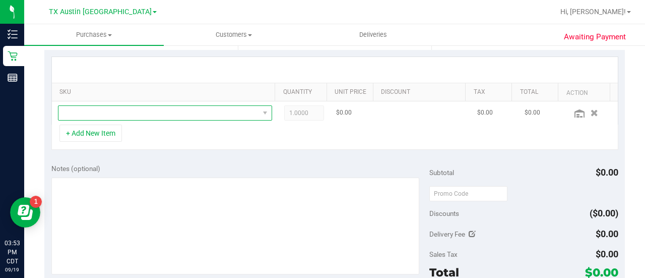
click at [133, 111] on span "NO DATA FOUND" at bounding box center [158, 113] width 201 height 14
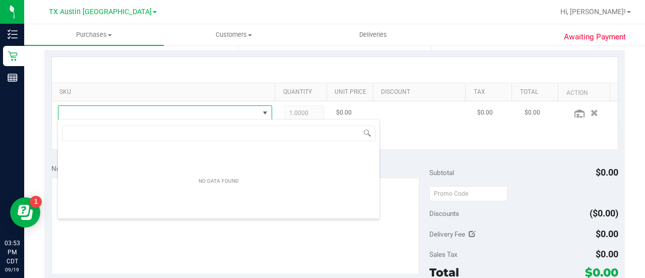
scroll to position [15, 203]
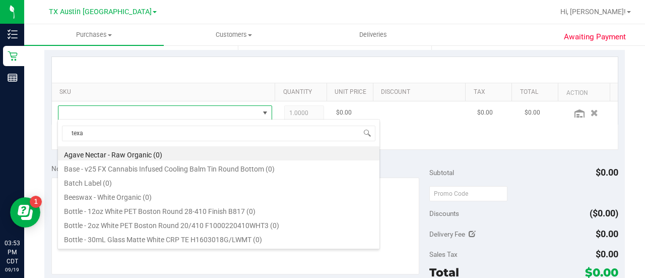
type input "texas"
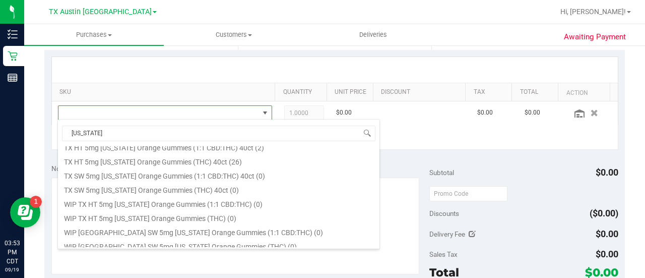
scroll to position [157, 0]
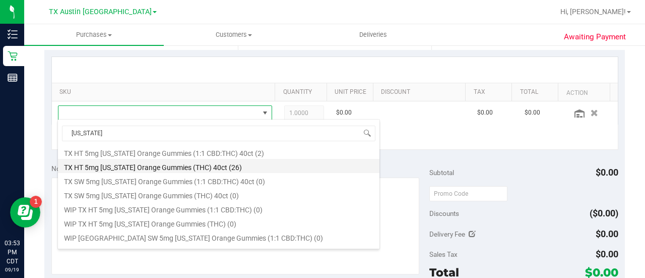
click at [208, 164] on li "TX HT 5mg Texas Orange Gummies (THC) 40ct (26)" at bounding box center [219, 166] width 322 height 14
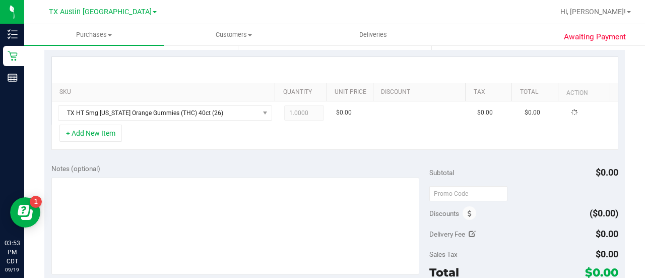
click at [209, 159] on div "Notes (optional) Subtotal $0.00 Discounts ($0.00) Delivery Fee $0.00 Sales Tax …" at bounding box center [334, 248] width 581 height 182
click at [463, 211] on span at bounding box center [470, 213] width 14 height 14
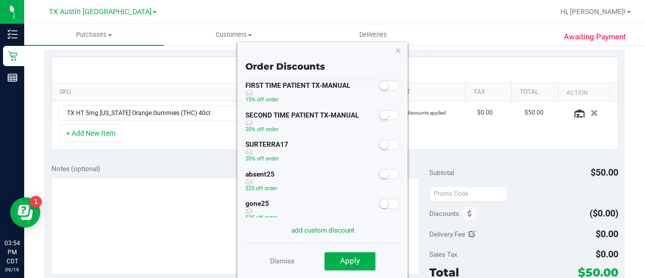
scroll to position [41, 0]
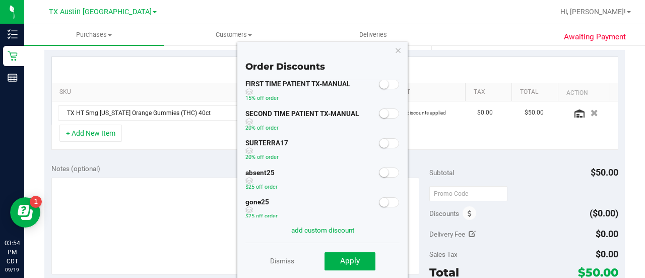
click at [381, 175] on span at bounding box center [389, 172] width 20 height 10
click at [357, 263] on span "Apply" at bounding box center [350, 260] width 20 height 9
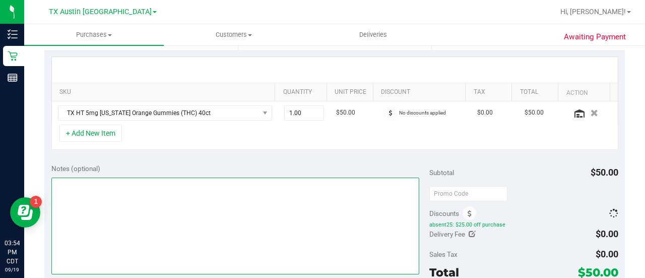
click at [225, 237] on textarea at bounding box center [235, 226] width 368 height 97
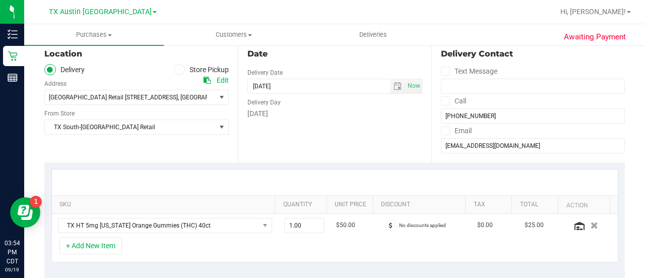
scroll to position [104, 0]
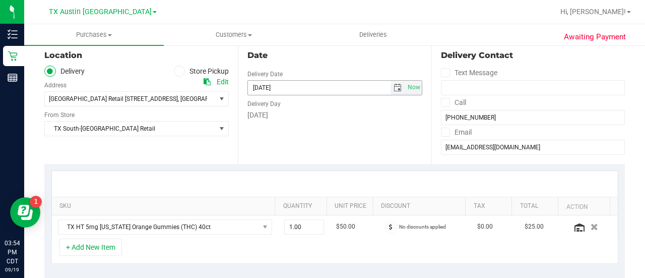
click at [394, 89] on span "select" at bounding box center [398, 88] width 8 height 8
type textarea "SOUTH PU"
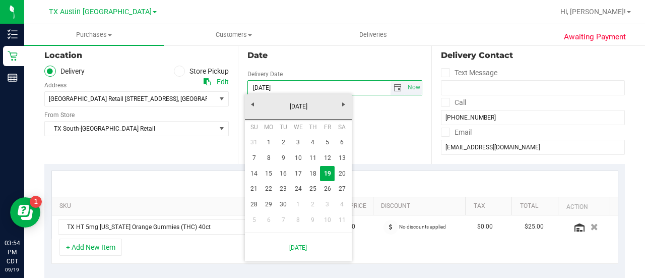
click at [340, 166] on link "20" at bounding box center [342, 174] width 15 height 16
type input "09/20/2025"
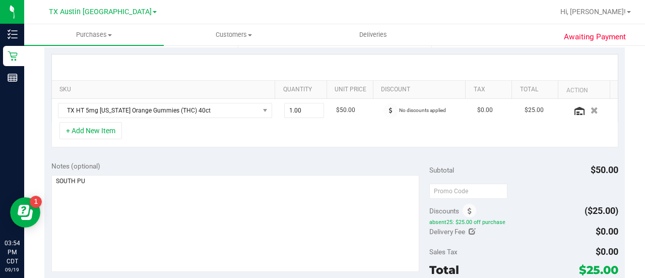
scroll to position [222, 0]
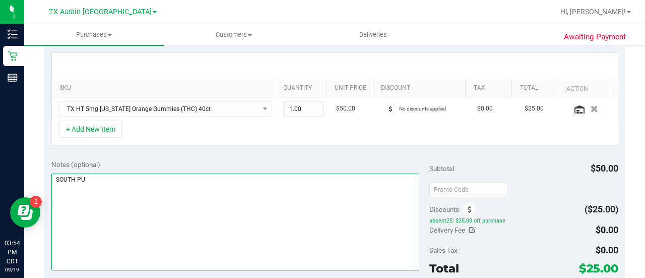
click at [309, 208] on textarea at bounding box center [235, 221] width 368 height 97
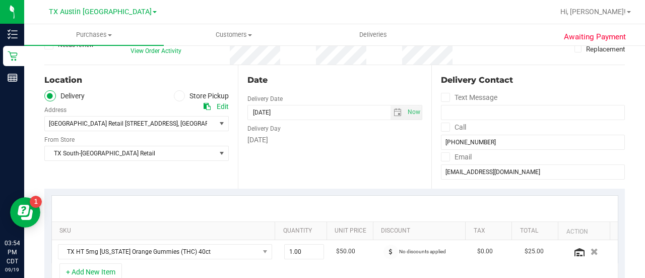
scroll to position [0, 0]
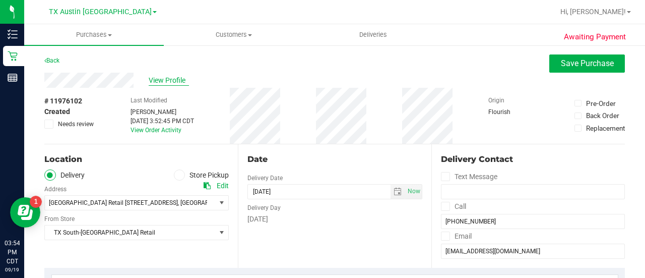
type textarea "SOUTH PU 9/20 CCLM9/19"
click at [163, 76] on span "View Profile" at bounding box center [169, 80] width 40 height 11
click at [585, 67] on span "Save Purchase" at bounding box center [587, 63] width 53 height 10
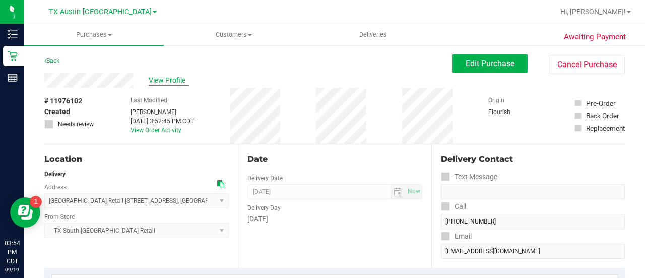
click at [164, 82] on span "View Profile" at bounding box center [169, 80] width 40 height 11
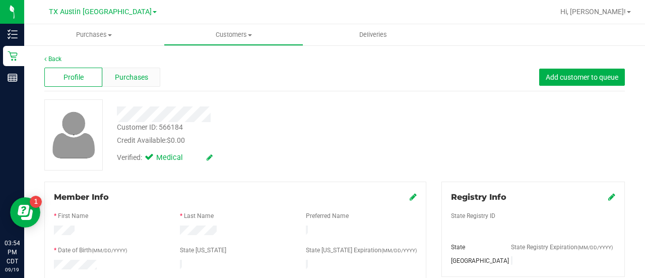
click at [149, 79] on div "Purchases" at bounding box center [131, 77] width 58 height 19
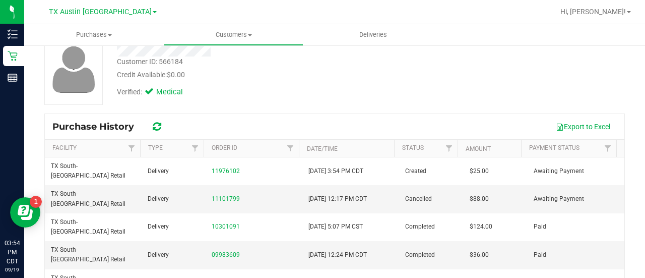
scroll to position [71, 0]
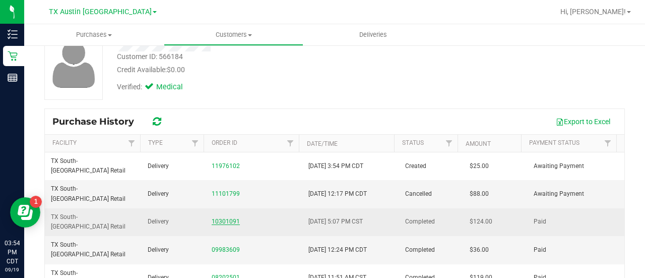
click at [227, 218] on link "10301091" at bounding box center [226, 221] width 28 height 7
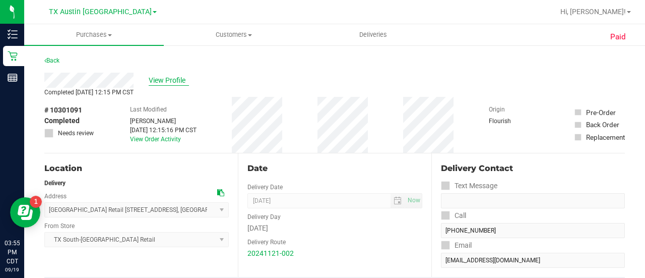
click at [165, 75] on span "View Profile" at bounding box center [169, 80] width 40 height 11
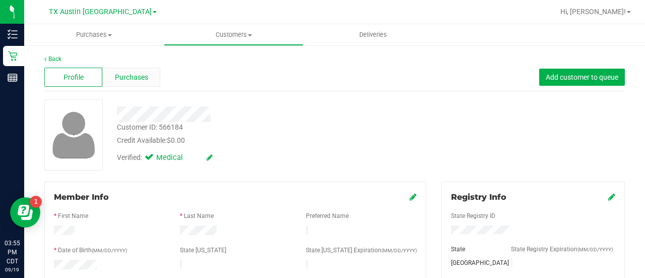
click at [118, 69] on div "Purchases" at bounding box center [131, 77] width 58 height 19
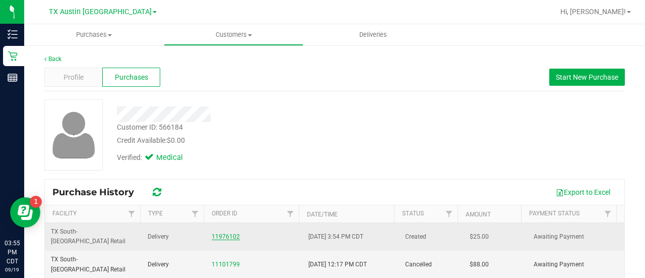
click at [217, 233] on link "11976102" at bounding box center [226, 236] width 28 height 7
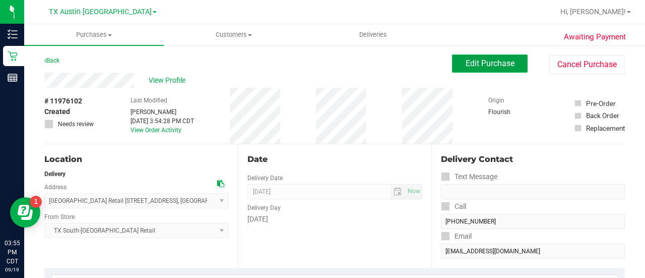
click at [498, 70] on button "Edit Purchase" at bounding box center [490, 63] width 76 height 18
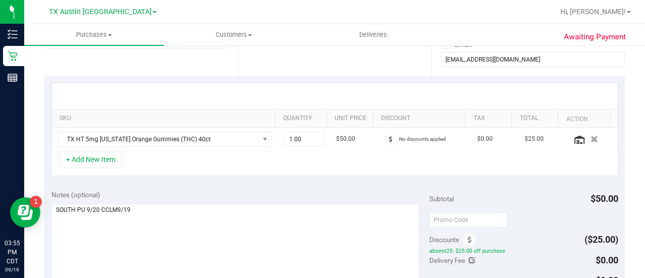
scroll to position [198, 0]
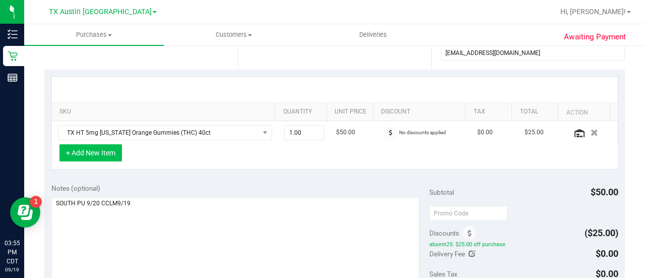
click at [102, 147] on button "+ Add New Item" at bounding box center [91, 152] width 63 height 17
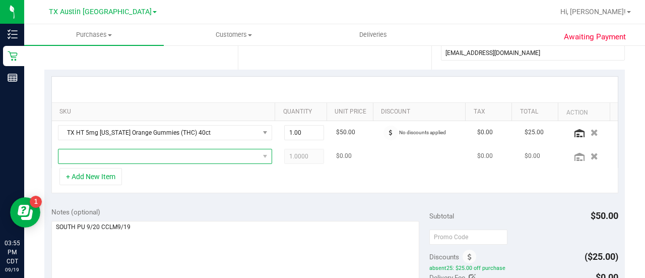
click at [176, 157] on span "NO DATA FOUND" at bounding box center [158, 156] width 201 height 14
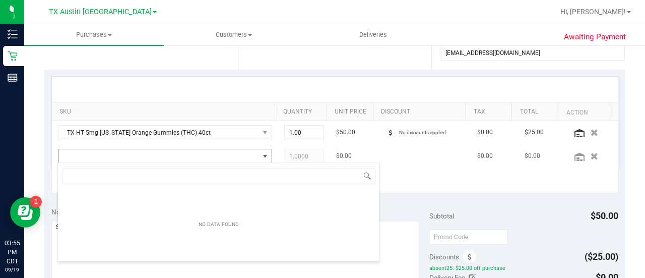
scroll to position [15, 203]
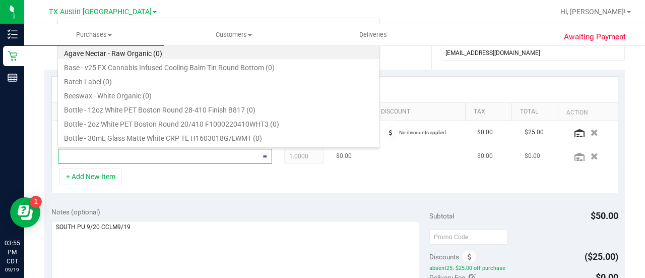
type input "tropic"
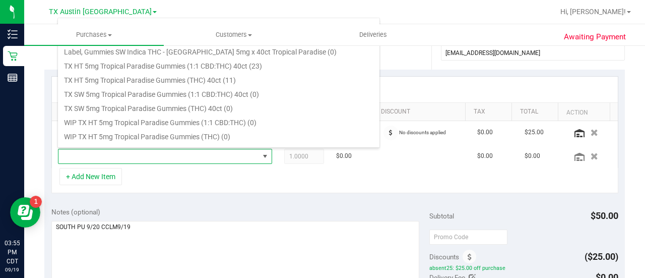
scroll to position [144, 0]
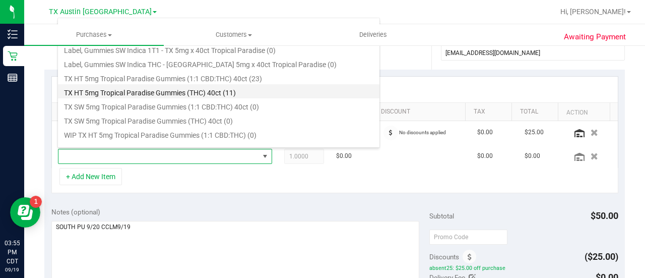
click at [248, 94] on li "TX HT 5mg Tropical Paradise Gummies (THC) 40ct (11)" at bounding box center [219, 91] width 322 height 14
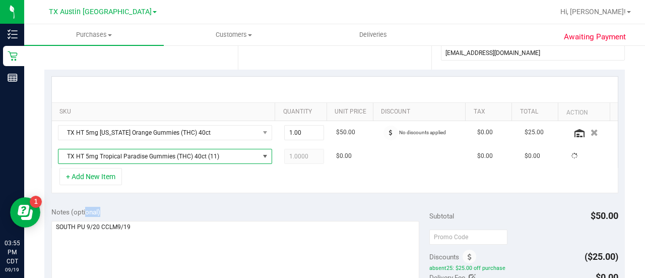
click at [241, 176] on div "+ Add New Item" at bounding box center [334, 180] width 567 height 25
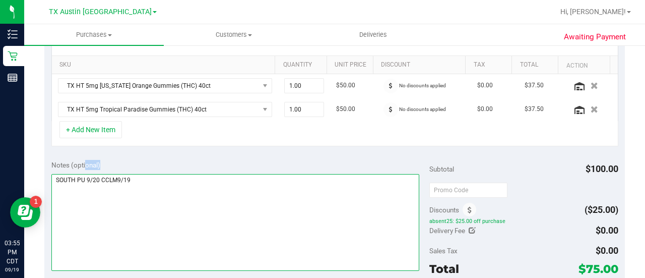
click at [295, 180] on textarea at bounding box center [235, 222] width 368 height 97
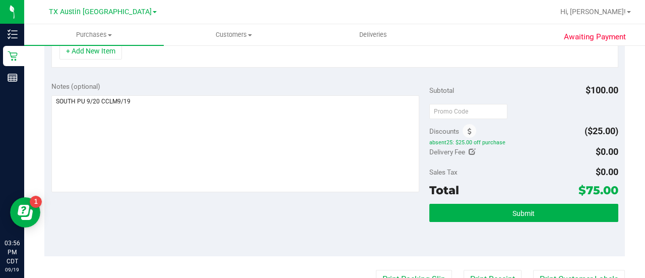
scroll to position [325, 0]
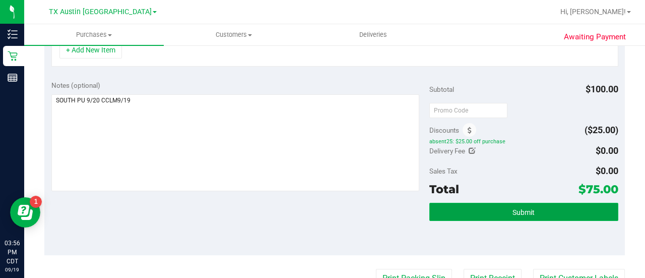
click at [491, 210] on button "Submit" at bounding box center [524, 212] width 189 height 18
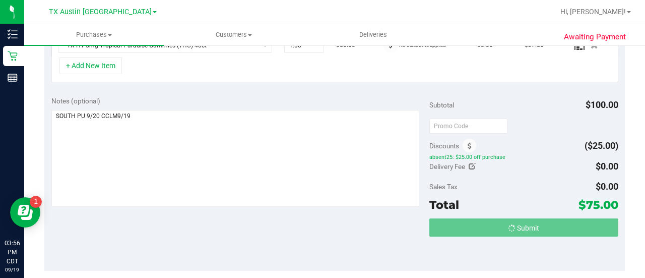
scroll to position [293, 0]
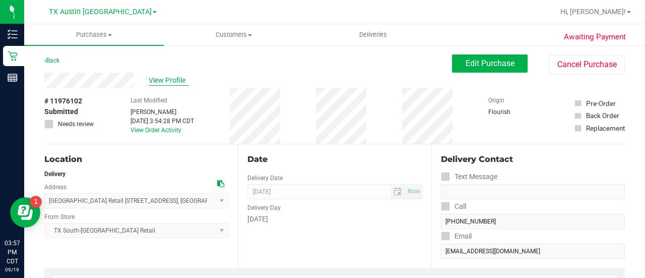
click at [157, 76] on span "View Profile" at bounding box center [169, 80] width 40 height 11
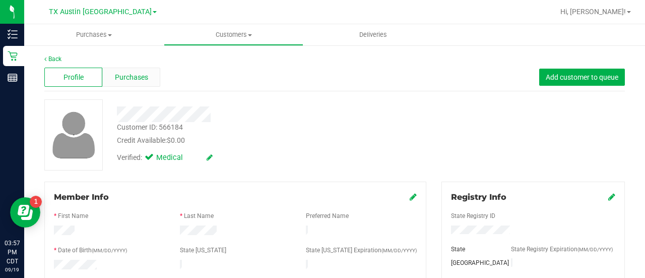
click at [141, 70] on div "Purchases" at bounding box center [131, 77] width 58 height 19
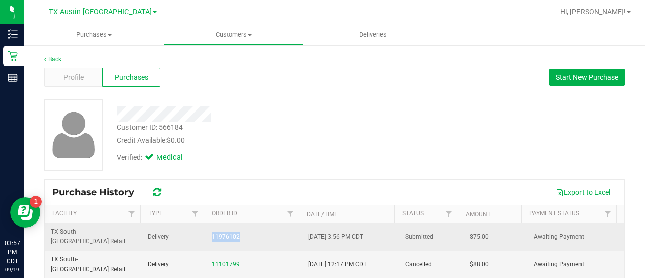
drag, startPoint x: 247, startPoint y: 226, endPoint x: 198, endPoint y: 233, distance: 48.9
click at [198, 233] on tr "TX South-Austin Retail Delivery 11976102 9/19/2025 3:56 PM CDT Submitted $75.00…" at bounding box center [335, 237] width 580 height 28
copy tr "11976102"
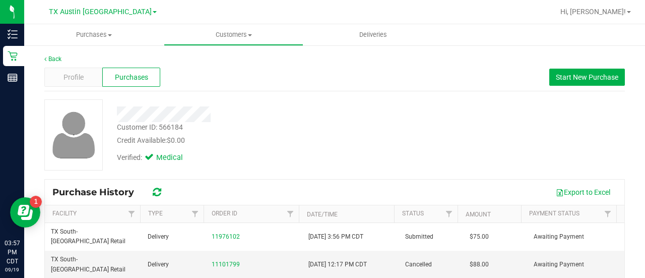
click at [48, 64] on div "Profile Purchases Start New Purchase" at bounding box center [334, 78] width 581 height 28
click at [57, 71] on div "Profile" at bounding box center [73, 77] width 58 height 19
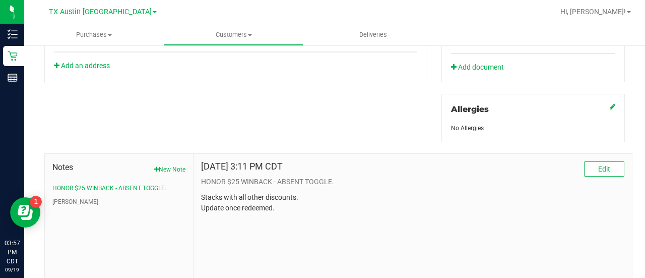
scroll to position [449, 0]
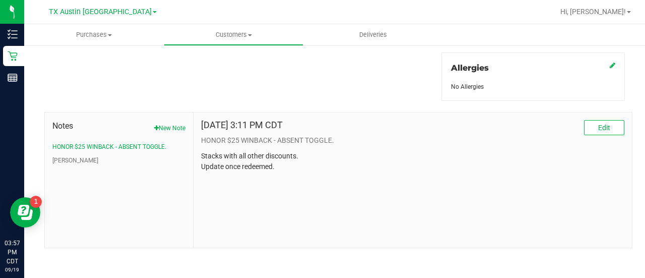
click at [603, 120] on button "Edit" at bounding box center [604, 127] width 40 height 15
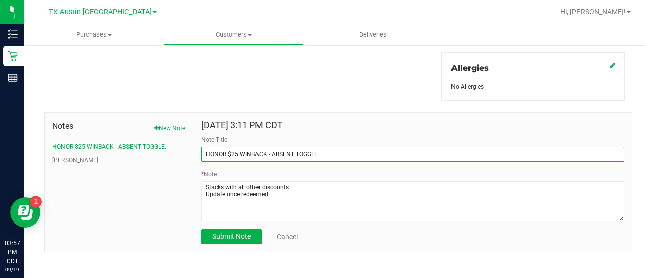
click at [204, 152] on input "HONOR $25 WINBACK - ABSENT TOGGLE." at bounding box center [413, 154] width 424 height 15
type input "REDEEMED - HONOR $25 WINBACK - ABSENT TOGGLE."
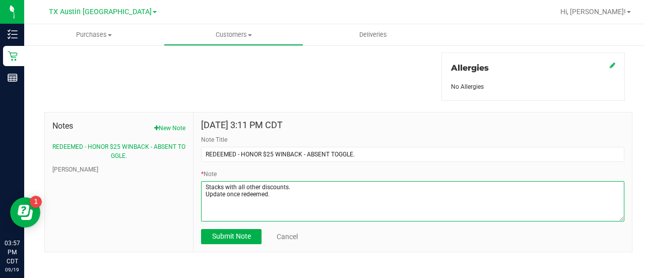
click at [291, 194] on textarea "* Note" at bounding box center [413, 201] width 424 height 40
paste textarea "11976102"
type textarea "Stacks with all other discounts. Update once redeemed. REDEEMED: 11976102"
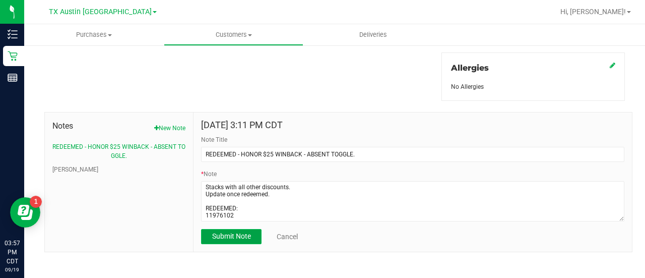
click at [219, 234] on span "Submit Note" at bounding box center [231, 236] width 39 height 8
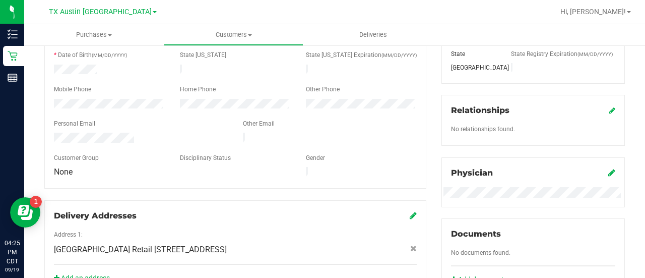
scroll to position [0, 0]
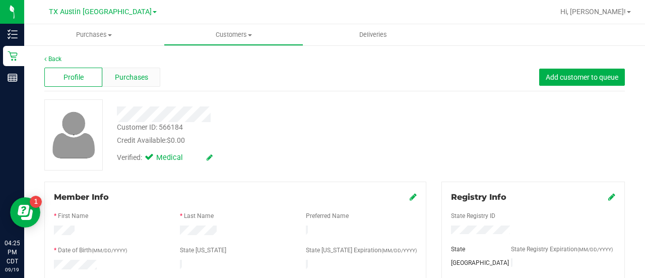
click at [141, 78] on span "Purchases" at bounding box center [131, 77] width 33 height 11
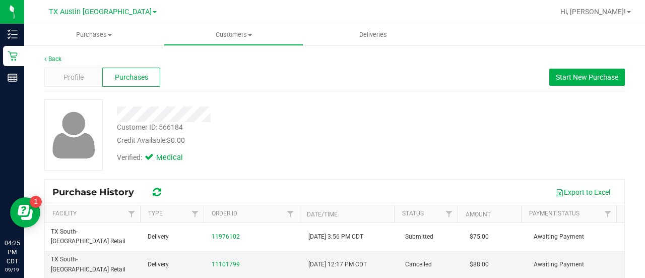
click at [377, 151] on div "Verified: Medical" at bounding box center [258, 157] width 298 height 22
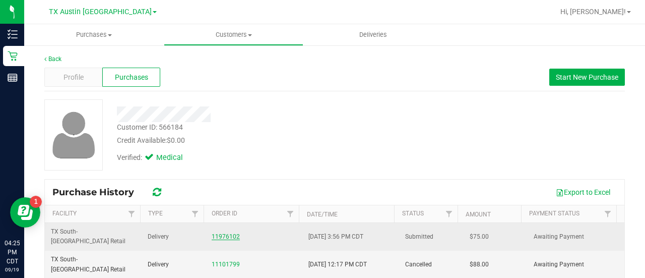
click at [225, 233] on link "11976102" at bounding box center [226, 236] width 28 height 7
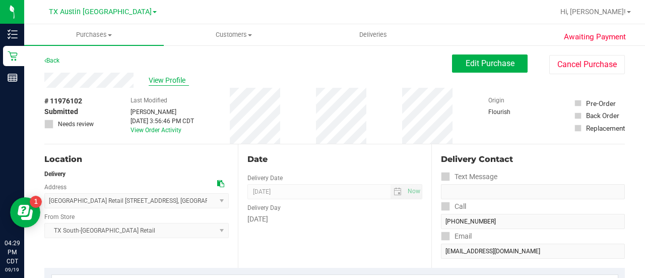
click at [158, 78] on span "View Profile" at bounding box center [169, 80] width 40 height 11
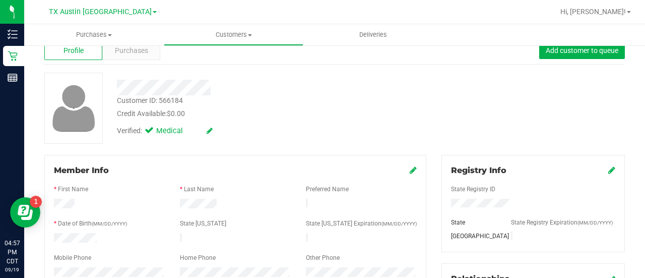
scroll to position [18, 0]
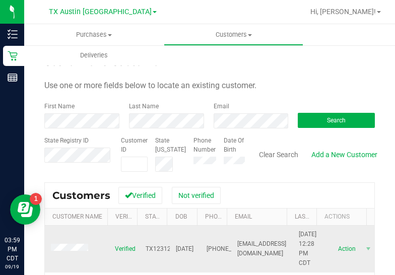
click at [67, 252] on td at bounding box center [77, 249] width 64 height 47
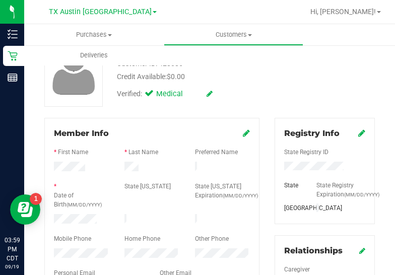
scroll to position [73, 0]
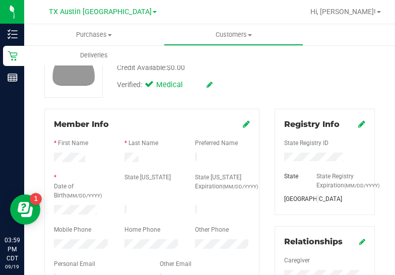
drag, startPoint x: 75, startPoint y: 202, endPoint x: 46, endPoint y: 215, distance: 31.1
click at [45, 215] on div "Member Info * First Name * Last Name Preferred Name * Date of Birth (MM/DD/YYYY…" at bounding box center [151, 219] width 215 height 220
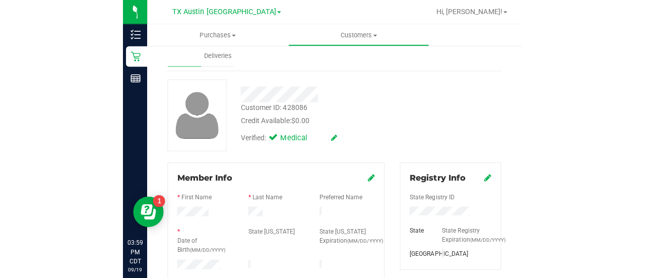
scroll to position [15, 0]
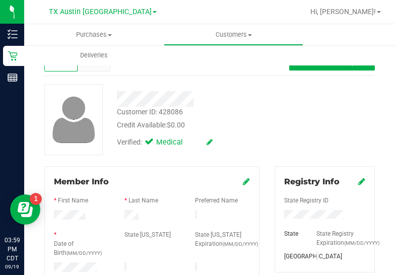
click at [297, 137] on div "Customer ID: 428086 Credit Available: $0.00 Verified: Medical" at bounding box center [210, 119] width 346 height 71
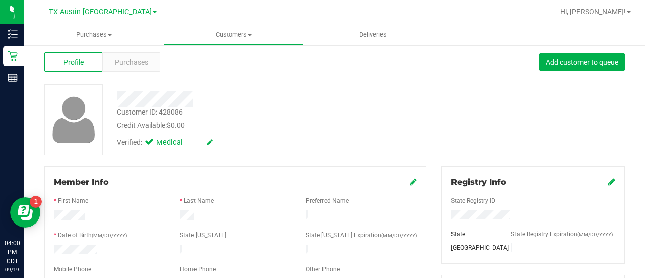
click at [323, 131] on div "Verified: Medical" at bounding box center [258, 142] width 298 height 22
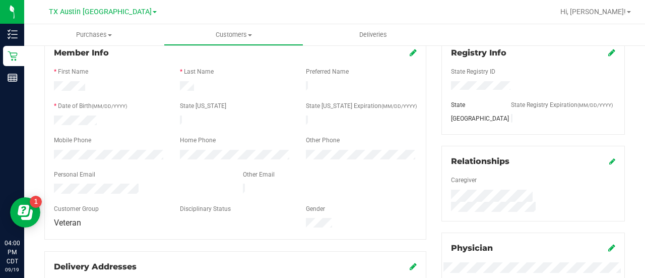
scroll to position [0, 0]
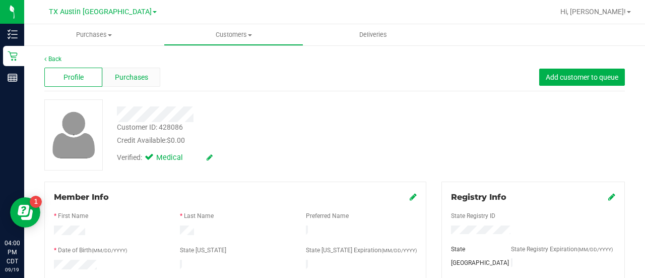
click at [137, 85] on div "Purchases" at bounding box center [131, 77] width 58 height 19
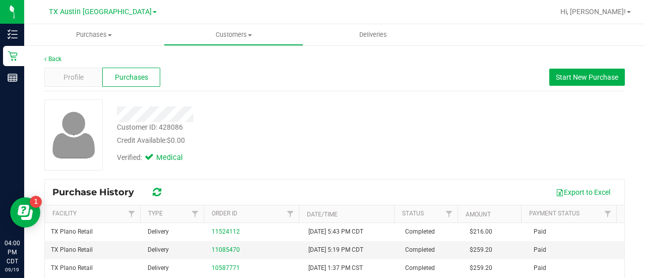
click at [326, 137] on div "Credit Available: $0.00" at bounding box center [258, 140] width 283 height 11
click at [399, 118] on div at bounding box center [258, 114] width 298 height 16
click at [324, 128] on div "Customer ID: 428086 Credit Available: $0.00" at bounding box center [258, 134] width 298 height 24
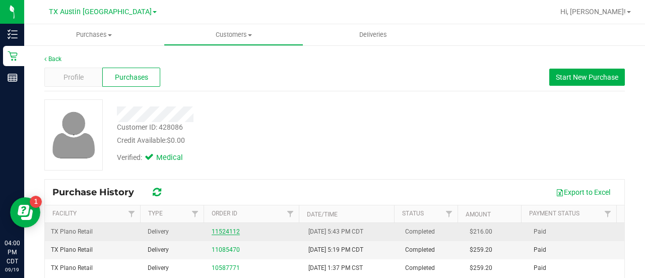
click at [212, 228] on link "11524112" at bounding box center [226, 231] width 28 height 7
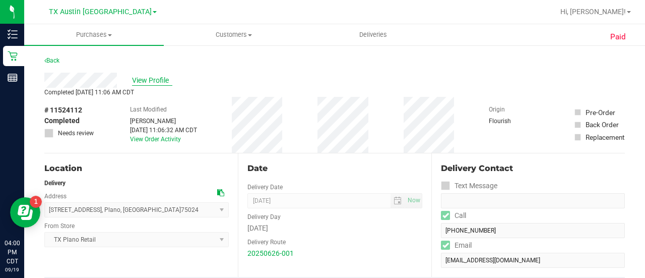
click at [154, 84] on span "View Profile" at bounding box center [152, 80] width 40 height 11
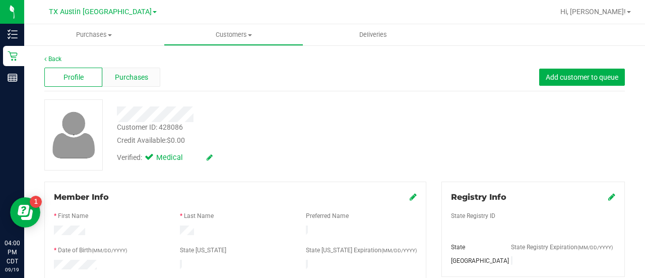
click at [157, 79] on div "Purchases" at bounding box center [131, 77] width 58 height 19
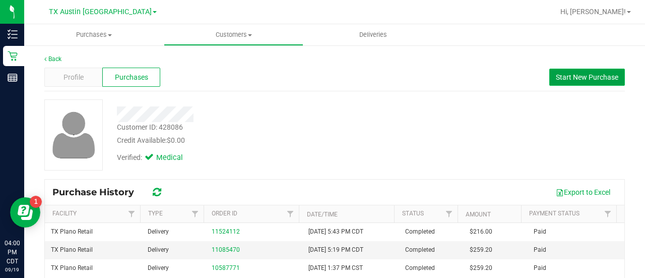
click at [577, 70] on button "Start New Purchase" at bounding box center [588, 77] width 76 height 17
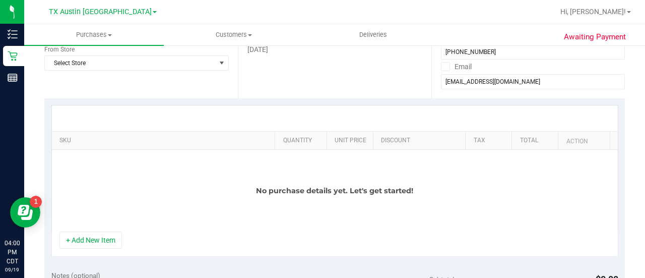
scroll to position [67, 0]
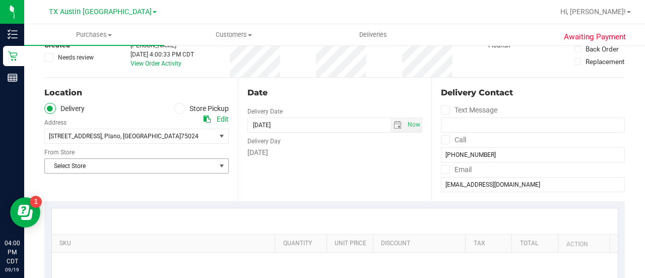
click at [113, 169] on span "Select Store" at bounding box center [130, 166] width 171 height 14
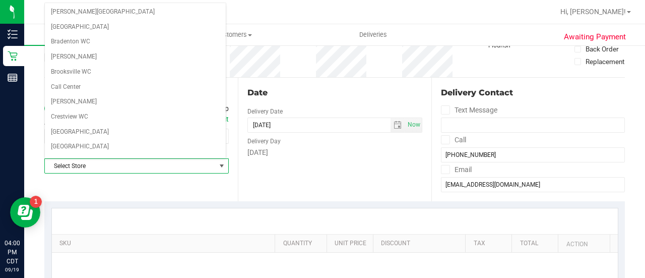
scroll to position [713, 0]
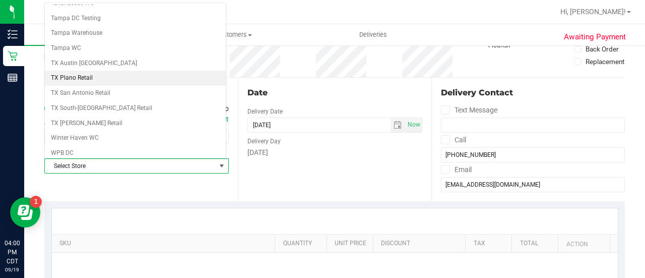
click at [67, 71] on li "TX Plano Retail" at bounding box center [135, 78] width 181 height 15
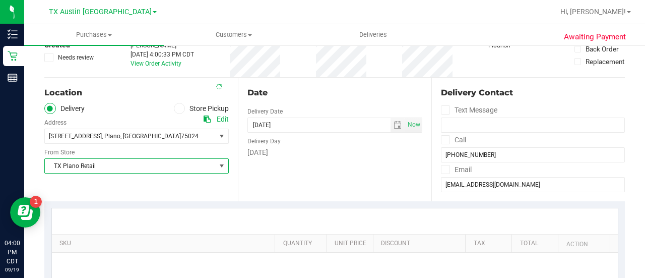
click at [305, 175] on div "Date Delivery Date [DATE] Now [DATE] 04:00 PM Now Delivery Day [DATE]" at bounding box center [335, 140] width 194 height 124
click at [395, 121] on span "select" at bounding box center [398, 125] width 8 height 8
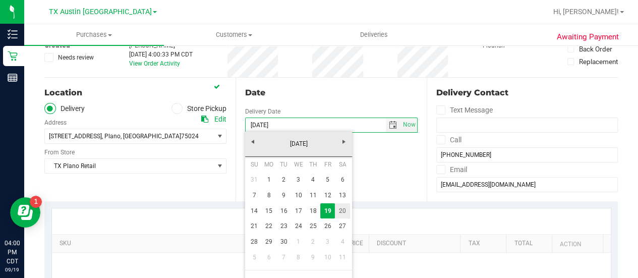
click at [345, 211] on link "20" at bounding box center [342, 211] width 15 height 16
type input "[DATE]"
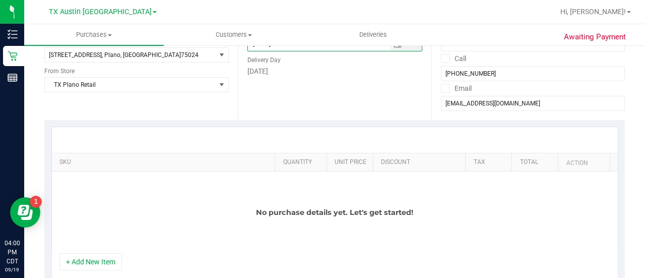
scroll to position [157, 0]
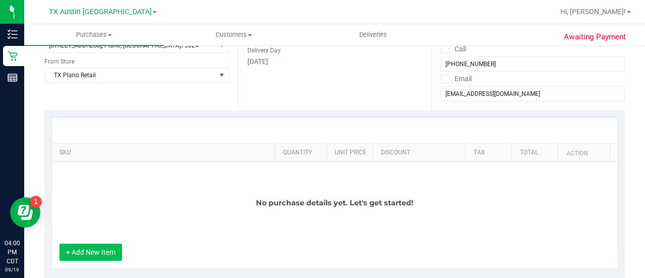
click at [77, 257] on button "+ Add New Item" at bounding box center [91, 252] width 63 height 17
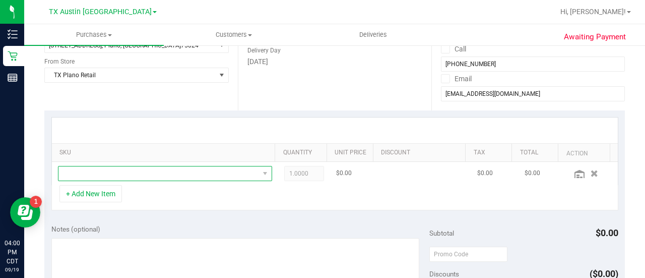
click at [167, 179] on span "NO DATA FOUND" at bounding box center [158, 173] width 201 height 14
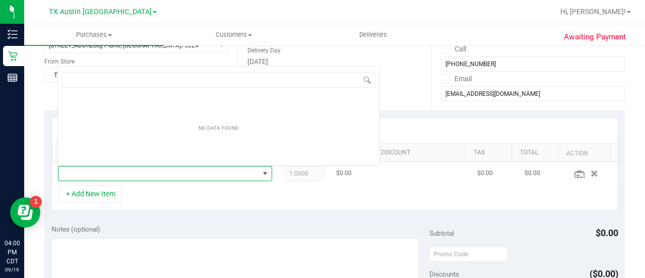
scroll to position [15, 203]
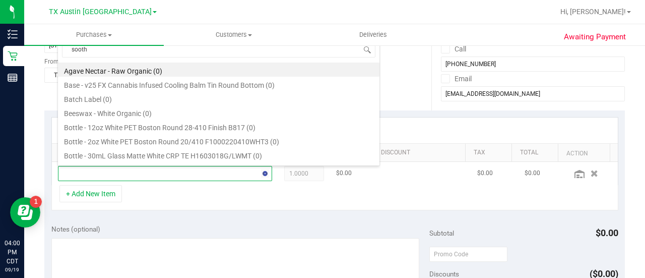
type input "soothe"
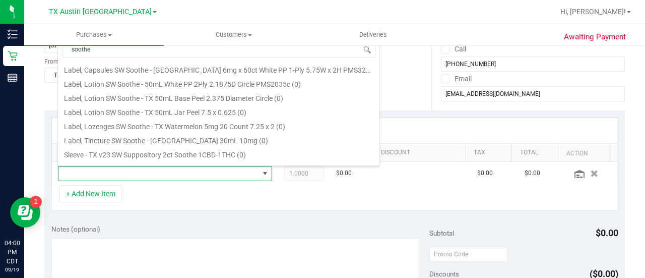
scroll to position [323, 0]
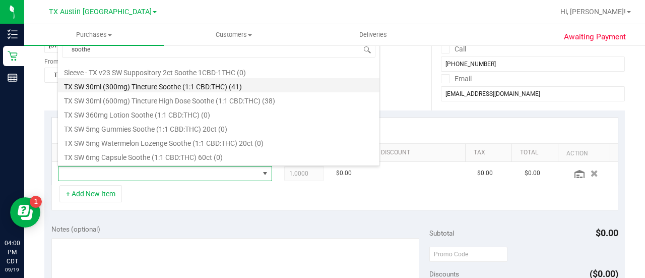
click at [315, 89] on li "TX SW 30ml (300mg) Tincture Soothe (1:1 CBD:THC) (41)" at bounding box center [219, 85] width 322 height 14
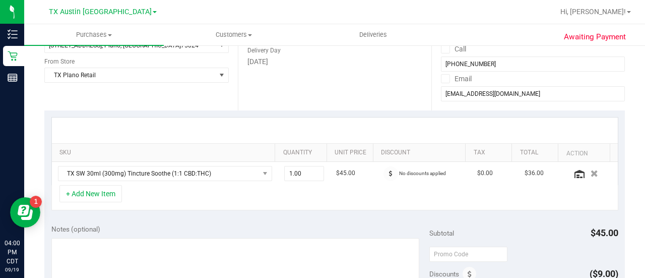
click at [286, 197] on div "+ Add New Item" at bounding box center [334, 197] width 567 height 25
click at [291, 172] on span "1.00 1" at bounding box center [304, 173] width 40 height 15
type input "6"
type input "6.00"
click at [311, 204] on div "+ Add New Item" at bounding box center [334, 197] width 567 height 25
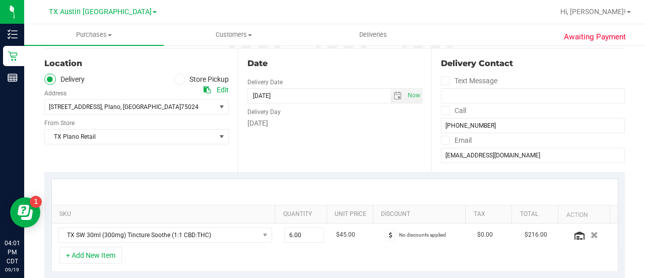
scroll to position [74, 0]
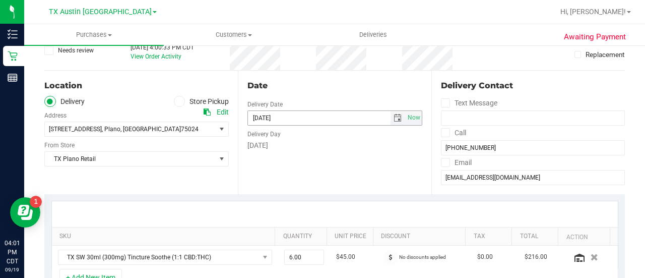
click at [394, 116] on span "select" at bounding box center [398, 118] width 8 height 8
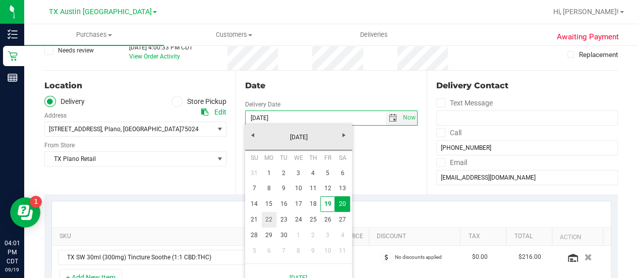
click at [273, 220] on link "22" at bounding box center [269, 220] width 15 height 16
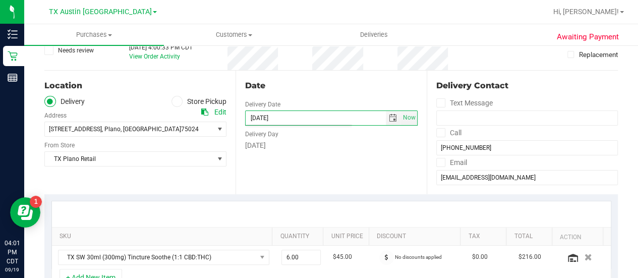
type input "[DATE]"
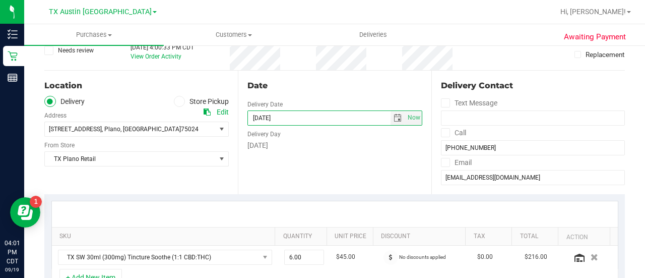
click at [344, 179] on div "Date Delivery Date 09/22/2025 Now 09/22/2025 08:00 AM Now Delivery Day Monday" at bounding box center [335, 133] width 194 height 124
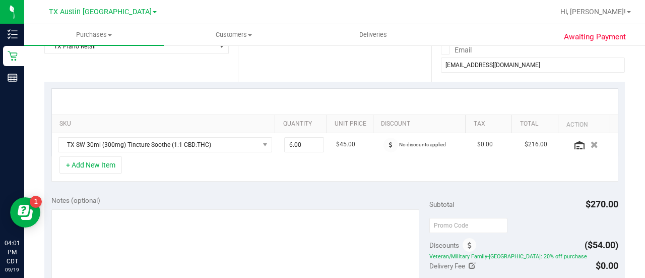
scroll to position [191, 0]
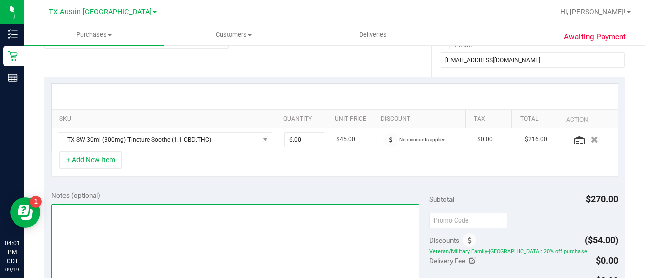
click at [266, 231] on textarea at bounding box center [235, 252] width 368 height 97
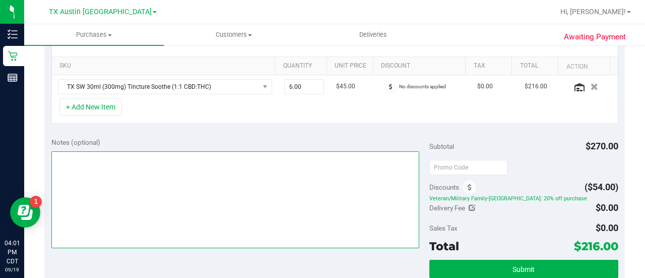
scroll to position [247, 0]
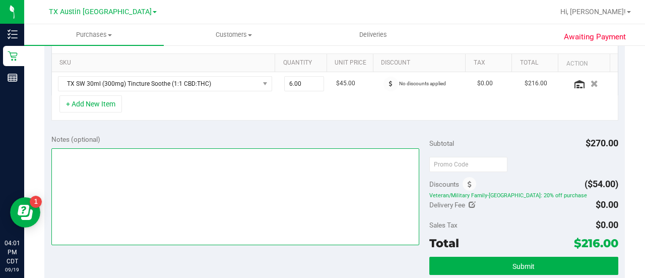
click at [332, 197] on textarea at bounding box center [235, 196] width 368 height 97
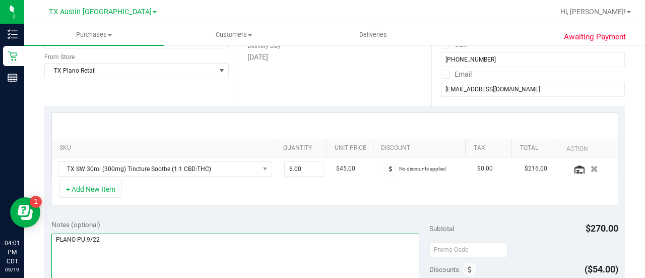
scroll to position [194, 0]
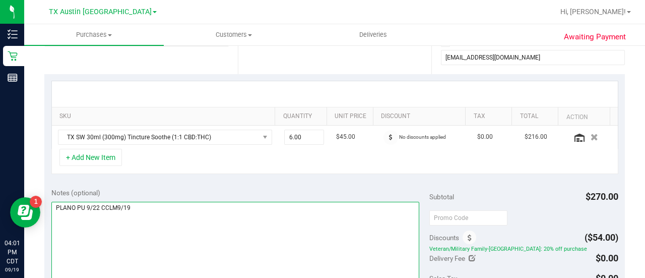
type textarea "PLANO PU 9/22 CCLM9/19"
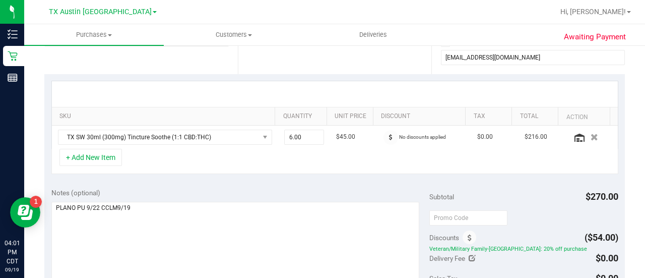
click at [637, 127] on div "Awaiting Payment Back Save Purchase View Profile # 11976173 Created Needs revie…" at bounding box center [334, 227] width 621 height 752
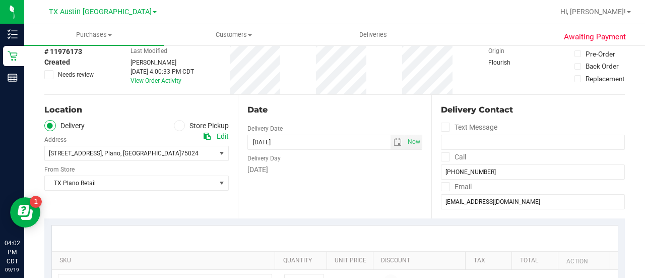
scroll to position [17, 0]
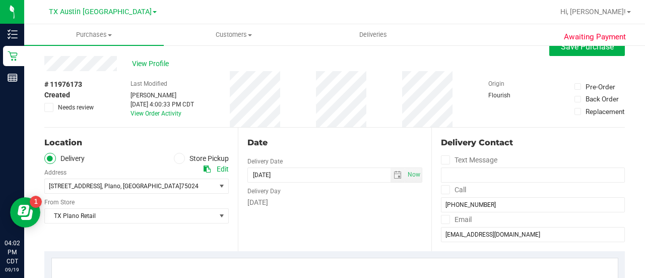
click at [105, 91] on div "# 11976173 Created Needs review Last Modified Lauren Myers Sep 19, 2025 4:00:33…" at bounding box center [334, 99] width 581 height 56
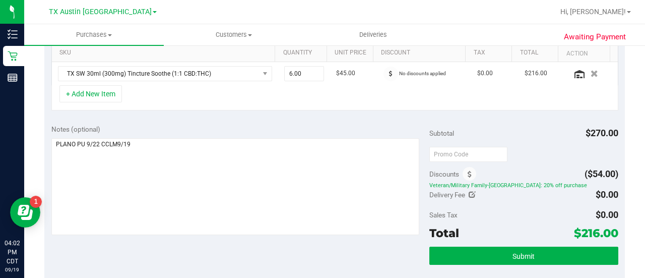
scroll to position [260, 0]
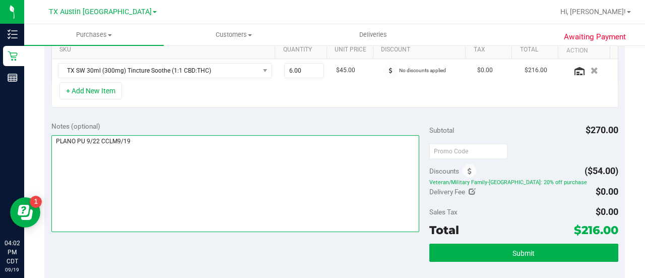
click at [335, 213] on textarea at bounding box center [235, 183] width 368 height 97
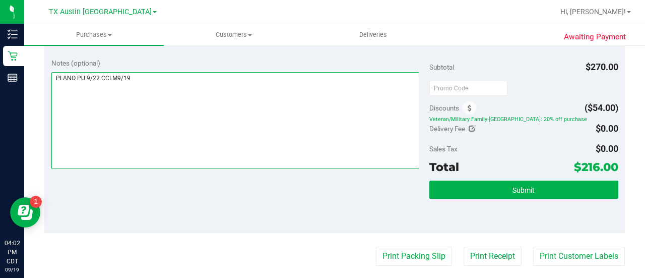
scroll to position [312, 0]
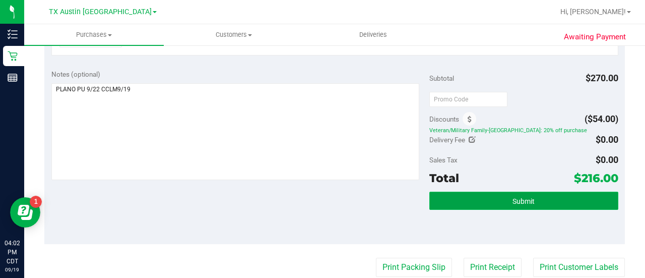
click at [517, 199] on span "Submit" at bounding box center [524, 201] width 22 height 8
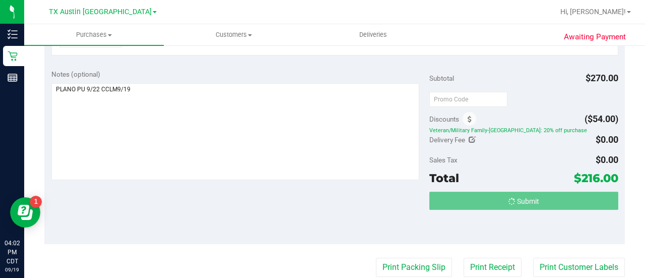
scroll to position [297, 0]
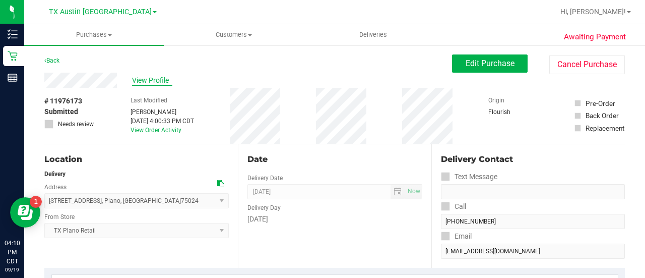
click at [158, 80] on span "View Profile" at bounding box center [152, 80] width 40 height 11
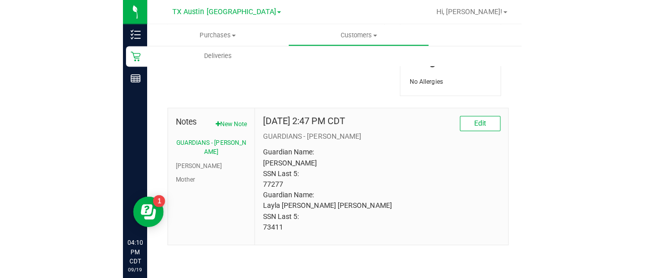
scroll to position [500, 0]
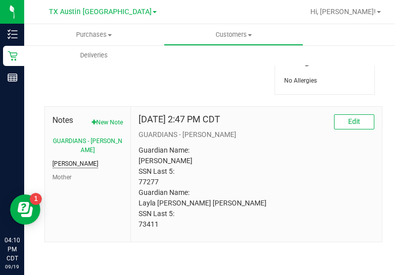
click at [66, 161] on button "CURT" at bounding box center [75, 163] width 46 height 9
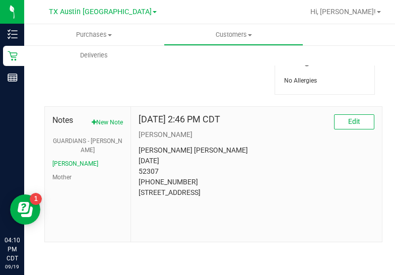
click at [181, 159] on p "Matthew L.P. Tart 12/31/2013 52307 (571) 723-5188 706 S. Jupiter Rd. #1703 Alle…" at bounding box center [257, 171] width 236 height 53
click at [145, 171] on p "Matthew L.P. Tart 12/31/2013 52307 (571) 723-5188 706 S. Jupiter Rd. #1703 Alle…" at bounding box center [257, 171] width 236 height 53
click at [145, 166] on p "Matthew L.P. Tart 12/31/2013 52307 (571) 723-5188 706 S. Jupiter Rd. #1703 Alle…" at bounding box center [257, 171] width 236 height 53
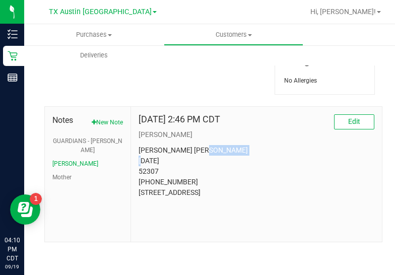
click at [145, 166] on p "Matthew L.P. Tart 12/31/2013 52307 (571) 723-5188 706 S. Jupiter Rd. #1703 Alle…" at bounding box center [257, 171] width 236 height 53
click at [191, 154] on p "Matthew L.P. Tart 12/31/2013 52307 (571) 723-5188 706 S. Jupiter Rd. #1703 Alle…" at bounding box center [257, 171] width 236 height 53
click at [188, 155] on p "Matthew L.P. Tart 12/31/2013 52307 (571) 723-5188 706 S. Jupiter Rd. #1703 Alle…" at bounding box center [257, 171] width 236 height 53
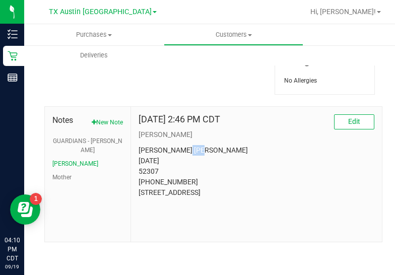
click at [188, 155] on p "Matthew L.P. Tart 12/31/2013 52307 (571) 723-5188 706 S. Jupiter Rd. #1703 Alle…" at bounding box center [257, 171] width 236 height 53
click at [161, 169] on p "Matthew L.P. Tart 12/31/2013 52307 (571) 723-5188 706 S. Jupiter Rd. #1703 Alle…" at bounding box center [257, 171] width 236 height 53
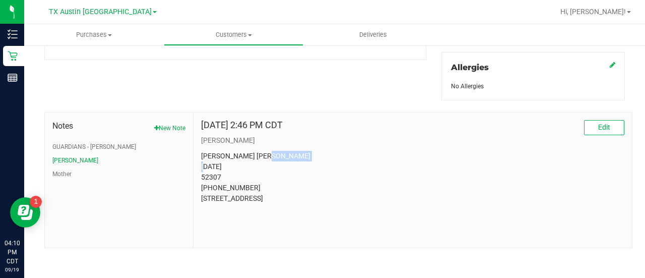
scroll to position [0, 0]
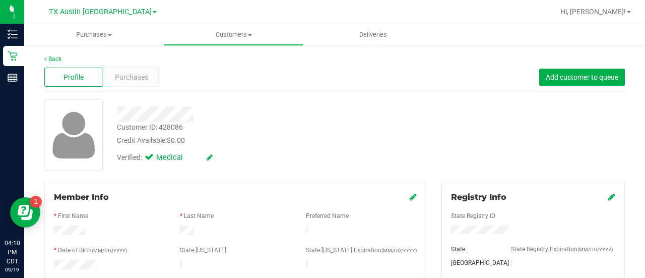
click at [142, 65] on div "Profile Purchases Add customer to queue" at bounding box center [334, 78] width 581 height 28
click at [137, 85] on div "Purchases" at bounding box center [131, 77] width 58 height 19
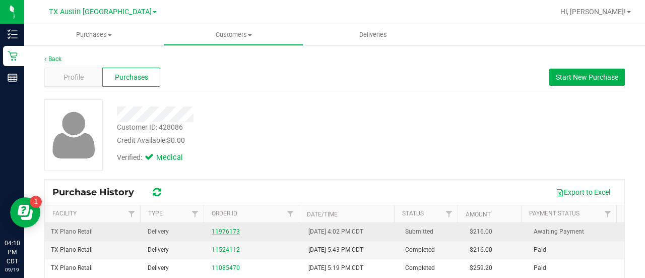
click at [229, 229] on link "11976173" at bounding box center [226, 231] width 28 height 7
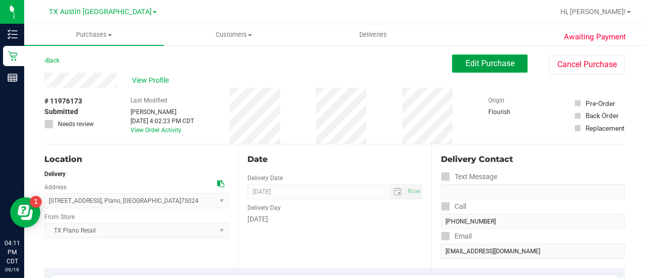
click at [503, 66] on span "Edit Purchase" at bounding box center [490, 63] width 49 height 10
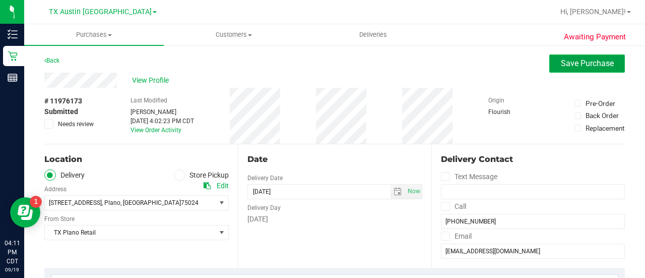
click at [605, 59] on span "Save Purchase" at bounding box center [587, 63] width 53 height 10
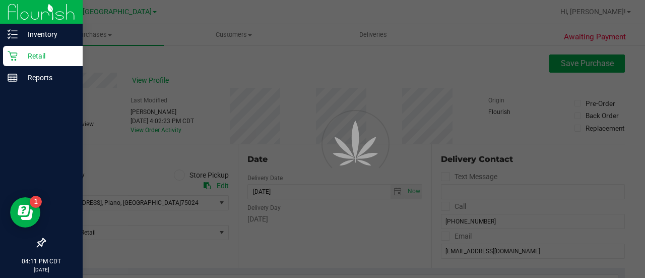
click at [8, 53] on icon at bounding box center [13, 56] width 10 height 10
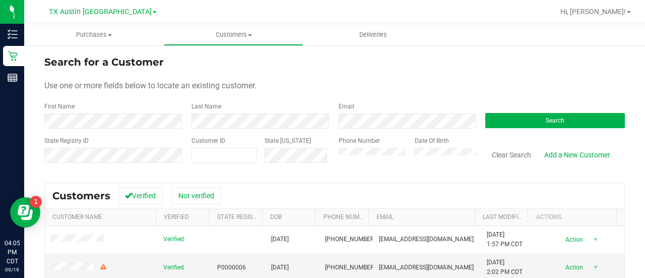
click at [356, 112] on div "Email" at bounding box center [404, 115] width 147 height 27
click at [357, 116] on div "Email" at bounding box center [404, 115] width 147 height 27
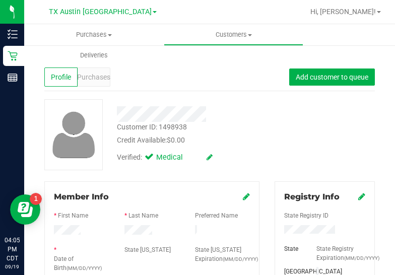
click at [301, 140] on div "Customer ID: 1498938 Credit Available: $0.00 Verified: Medical" at bounding box center [210, 134] width 346 height 71
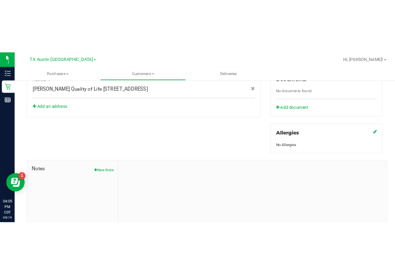
scroll to position [449, 0]
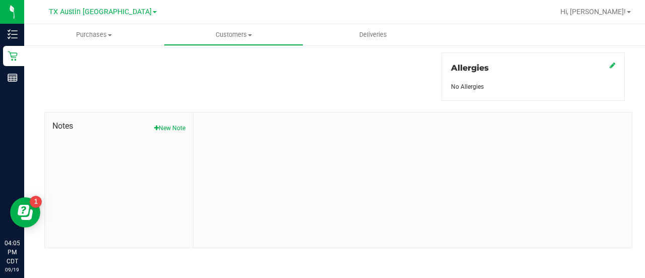
click at [174, 132] on div "Notes New Note" at bounding box center [119, 179] width 149 height 135
click at [174, 125] on button "New Note" at bounding box center [169, 128] width 31 height 9
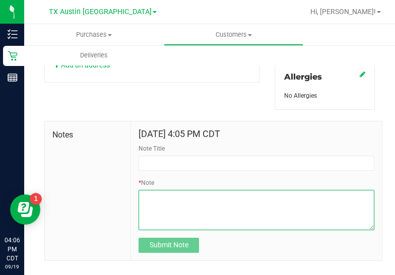
click at [217, 217] on textarea "* Note" at bounding box center [257, 210] width 236 height 40
paste textarea "Patient Name: [PERSON_NAME] Address: [STREET_ADDRESS][PERSON_NAME] Phone Number…"
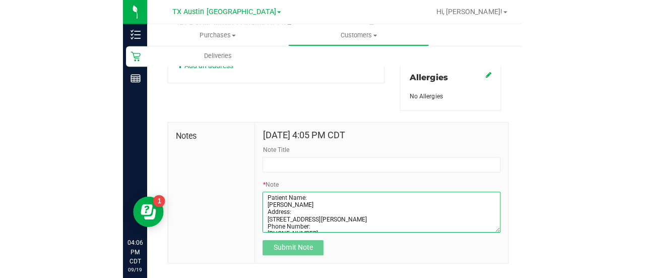
scroll to position [42, 0]
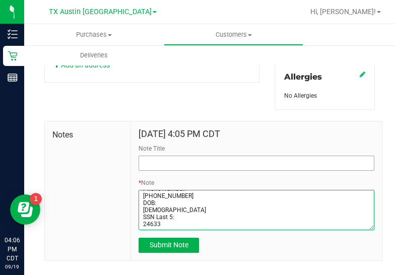
type textarea "Patient Name: [PERSON_NAME] Address: [STREET_ADDRESS][PERSON_NAME] Phone Number…"
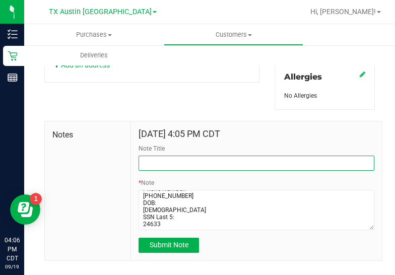
click at [217, 168] on input "Note Title" at bounding box center [257, 163] width 236 height 15
type input "[PERSON_NAME]."
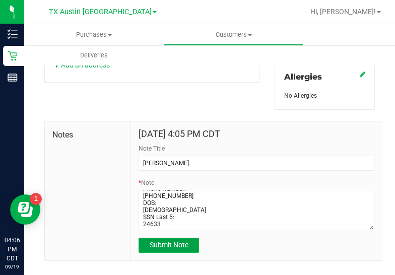
click at [150, 249] on span "Submit Note" at bounding box center [169, 245] width 39 height 8
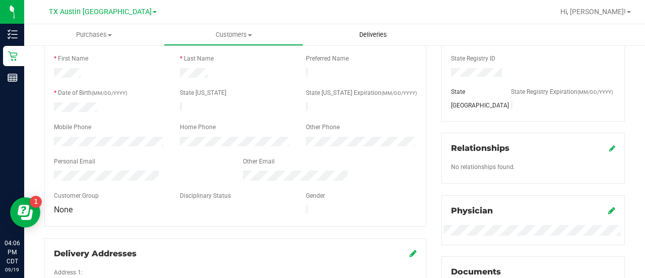
scroll to position [0, 0]
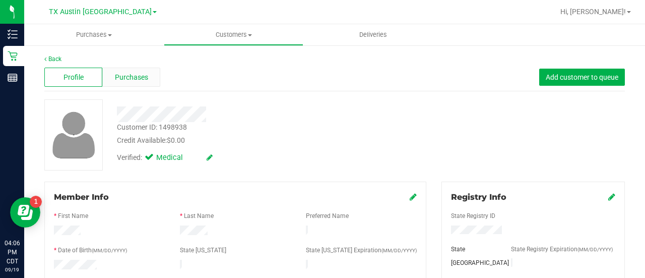
click at [123, 78] on span "Purchases" at bounding box center [131, 77] width 33 height 11
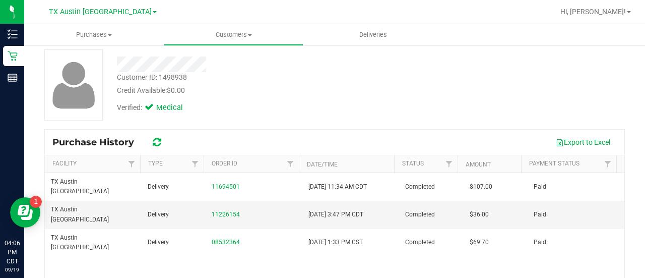
scroll to position [55, 0]
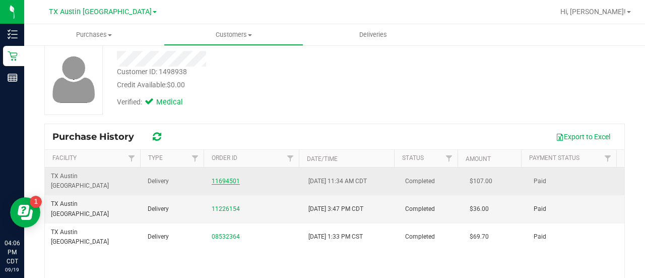
click at [227, 178] on link "11694501" at bounding box center [226, 181] width 28 height 7
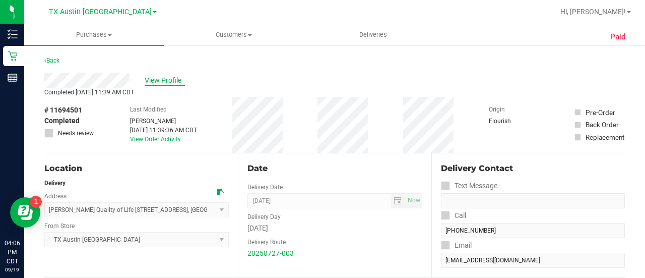
click at [165, 78] on span "View Profile" at bounding box center [165, 80] width 40 height 11
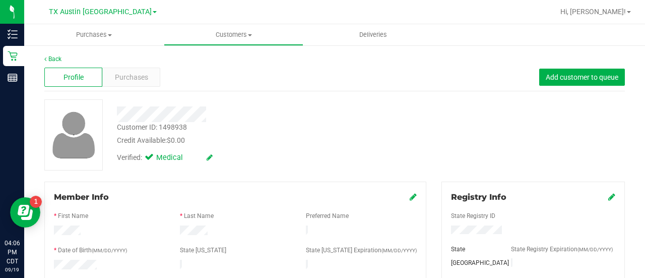
click at [290, 163] on div "Verified: Medical" at bounding box center [258, 157] width 298 height 22
click at [152, 82] on div "Purchases" at bounding box center [131, 77] width 58 height 19
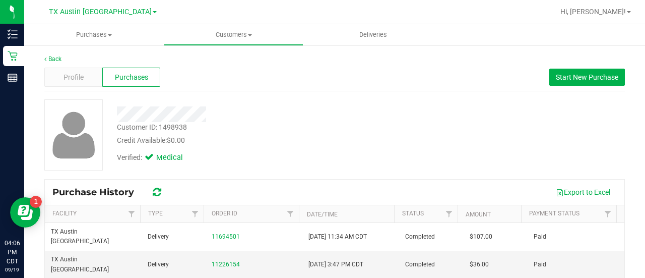
click at [319, 173] on div "Customer ID: 1498938 Credit Available: $0.00 Verified: Medical" at bounding box center [334, 138] width 581 height 79
click at [565, 83] on button "Start New Purchase" at bounding box center [588, 77] width 76 height 17
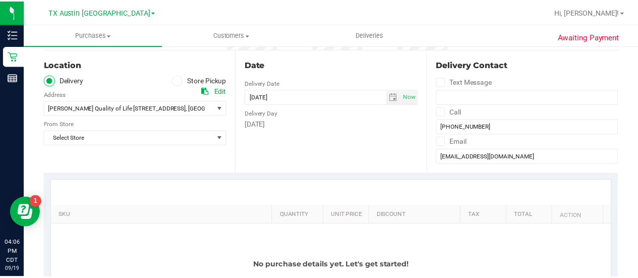
scroll to position [107, 0]
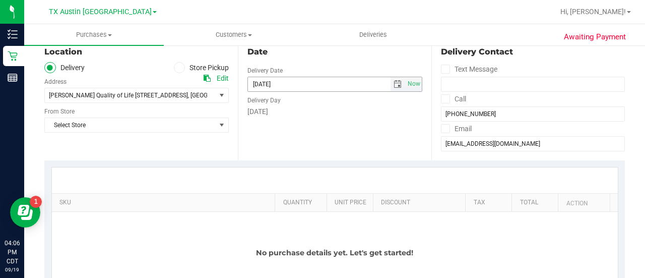
click at [394, 84] on span "select" at bounding box center [398, 84] width 8 height 8
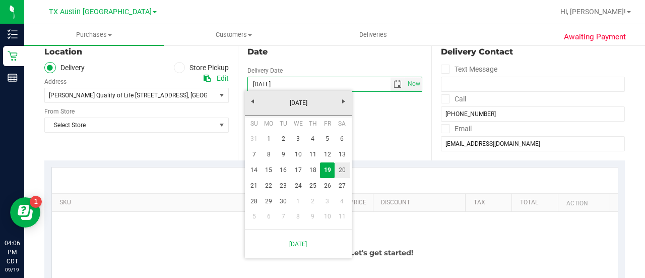
click at [341, 172] on link "20" at bounding box center [342, 170] width 15 height 16
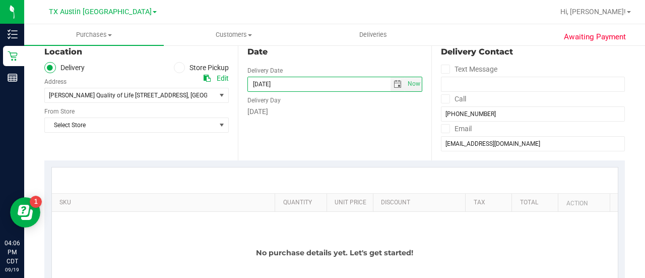
click at [308, 128] on div "Date Delivery Date 09/20/2025 Now 09/20/2025 04:06 PM Now Delivery Day Saturday" at bounding box center [335, 99] width 194 height 124
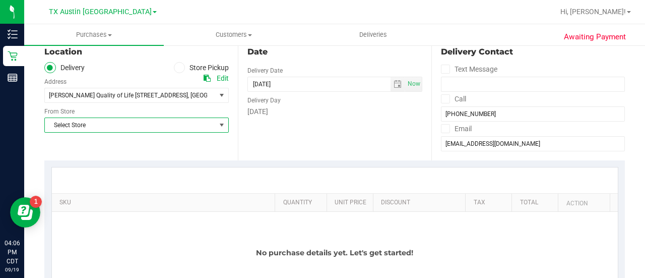
click at [196, 126] on span "Select Store" at bounding box center [130, 125] width 171 height 14
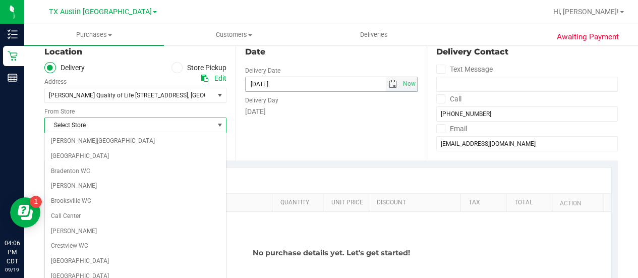
click at [389, 86] on span "select" at bounding box center [393, 84] width 8 height 8
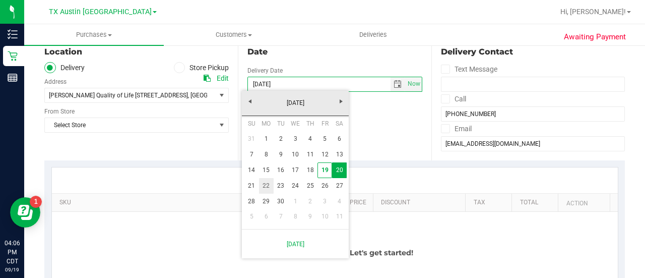
click at [266, 186] on link "22" at bounding box center [266, 186] width 15 height 16
type input "[DATE]"
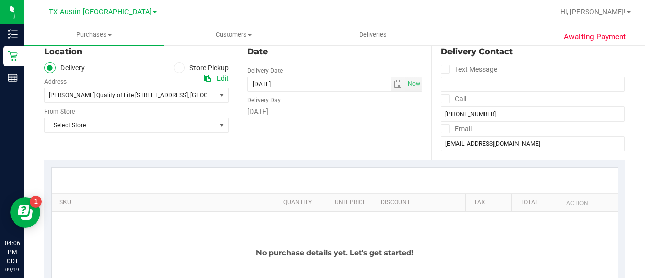
click at [229, 166] on div "SKU Quantity Unit Price Discount Tax Total Action No purchase details yet. Let'…" at bounding box center [334, 242] width 581 height 165
click at [189, 125] on span "Select Store" at bounding box center [130, 125] width 171 height 14
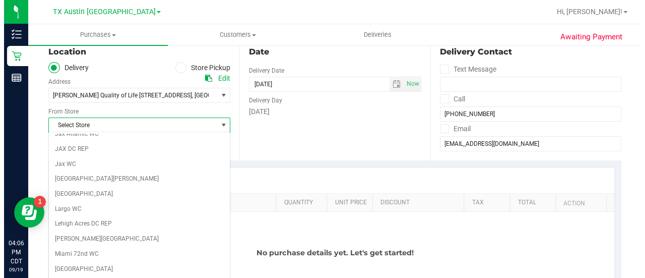
scroll to position [713, 0]
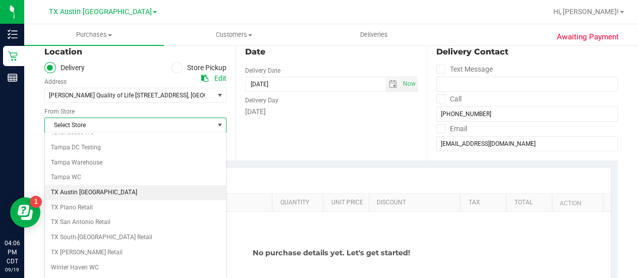
click at [83, 185] on li "TX Austin [GEOGRAPHIC_DATA]" at bounding box center [135, 192] width 181 height 15
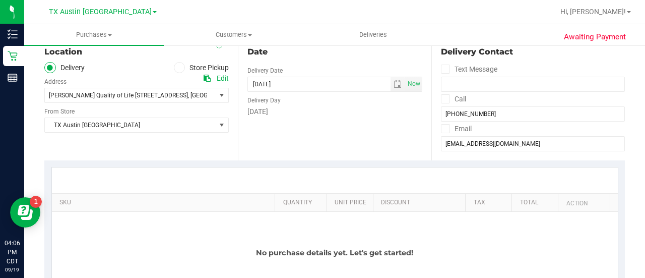
click at [117, 162] on div "SKU Quantity Unit Price Discount Tax Total Action No purchase details yet. Let'…" at bounding box center [334, 242] width 581 height 165
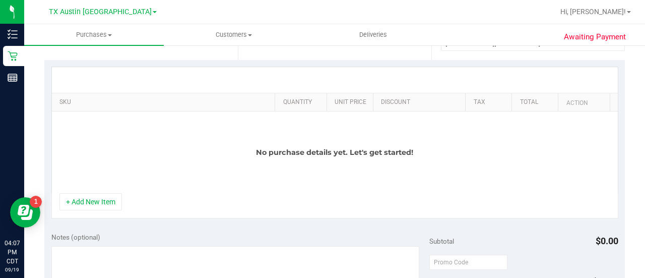
scroll to position [209, 0]
click at [72, 205] on button "+ Add New Item" at bounding box center [91, 200] width 63 height 17
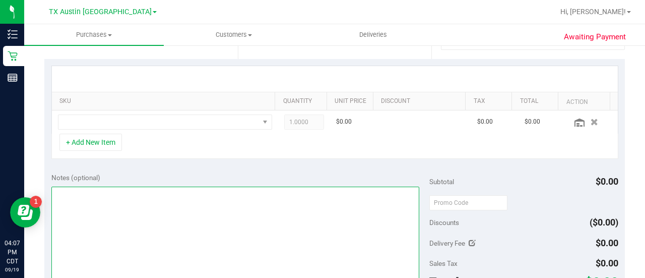
click at [179, 206] on textarea at bounding box center [235, 235] width 368 height 97
type textarea "FTW PU 9/22 CCLM9/20"
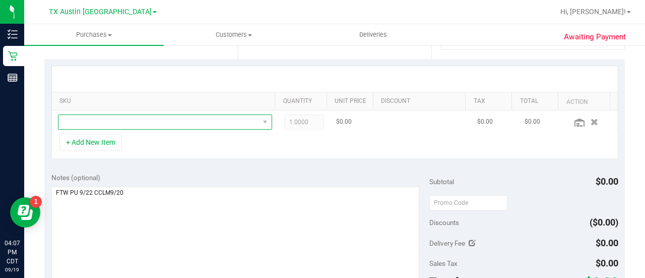
click at [102, 121] on span "NO DATA FOUND" at bounding box center [158, 122] width 201 height 14
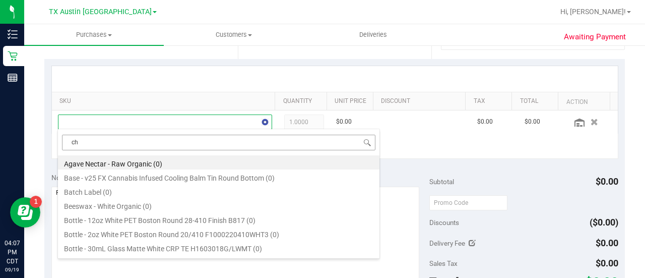
scroll to position [15, 203]
type input "choco"
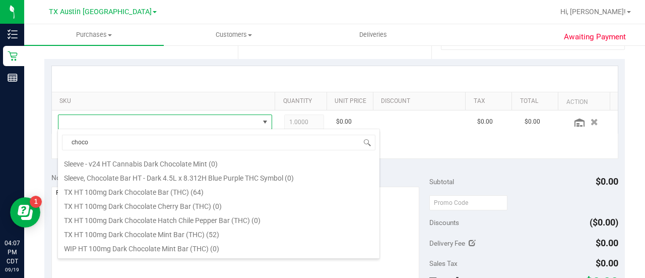
scroll to position [229, 0]
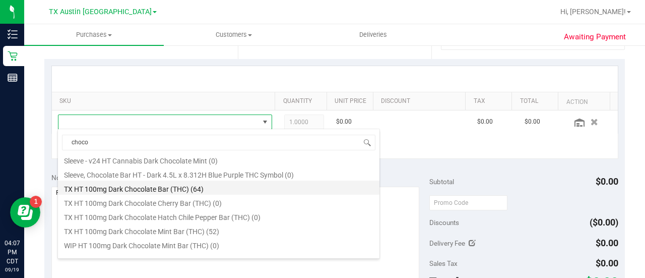
click at [165, 186] on li "TX HT 100mg Dark Chocolate Bar (THC) (64)" at bounding box center [219, 188] width 322 height 14
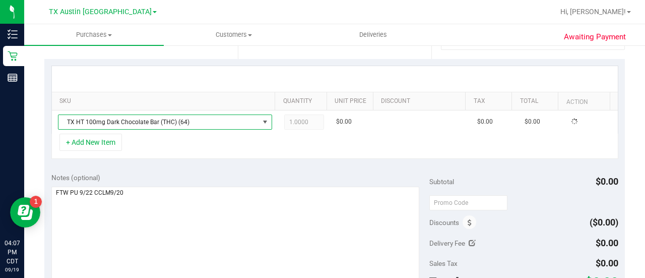
click at [186, 149] on div "+ Add New Item" at bounding box center [334, 146] width 567 height 25
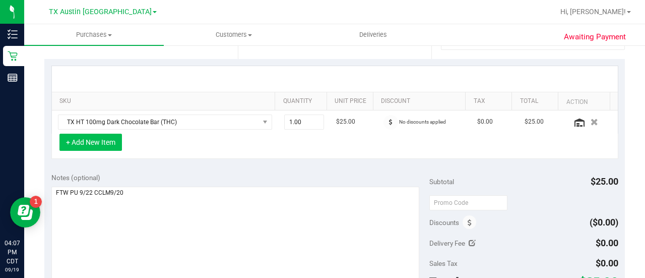
click at [93, 140] on button "+ Add New Item" at bounding box center [91, 142] width 63 height 17
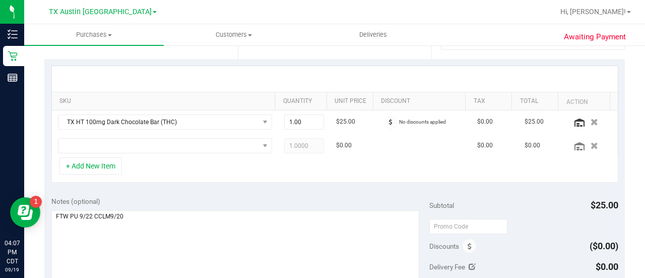
click at [214, 171] on div "+ Add New Item" at bounding box center [334, 169] width 567 height 25
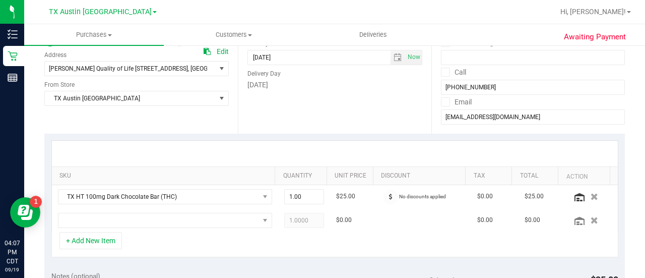
scroll to position [0, 0]
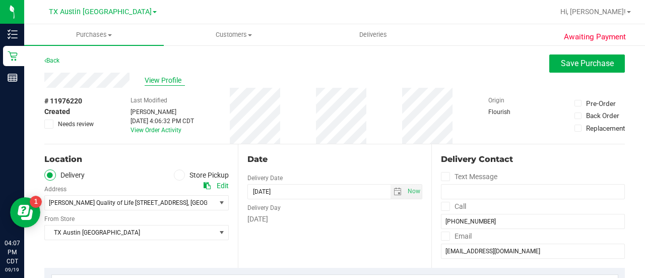
click at [167, 76] on span "View Profile" at bounding box center [165, 80] width 40 height 11
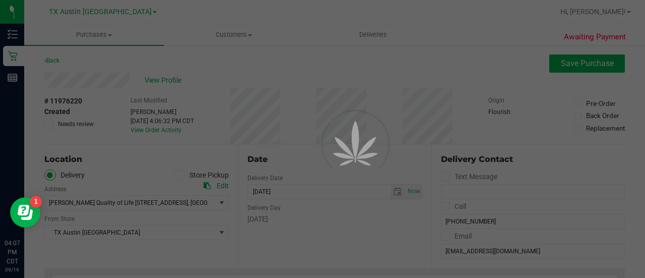
click at [569, 69] on div at bounding box center [322, 139] width 645 height 278
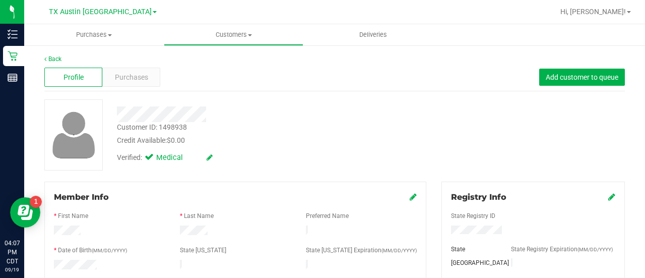
click at [134, 84] on div "Purchases" at bounding box center [131, 77] width 58 height 19
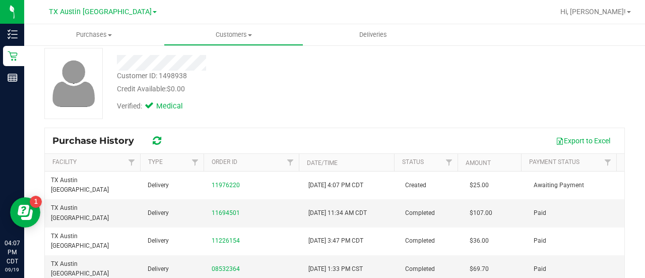
scroll to position [76, 0]
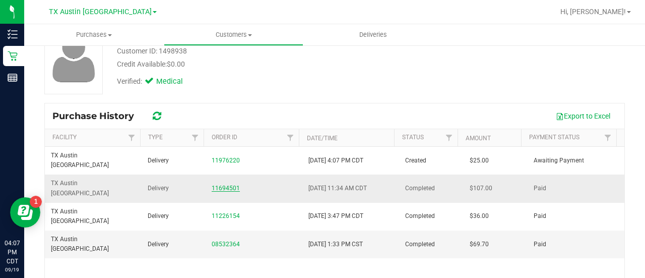
click at [220, 185] on link "11694501" at bounding box center [226, 188] width 28 height 7
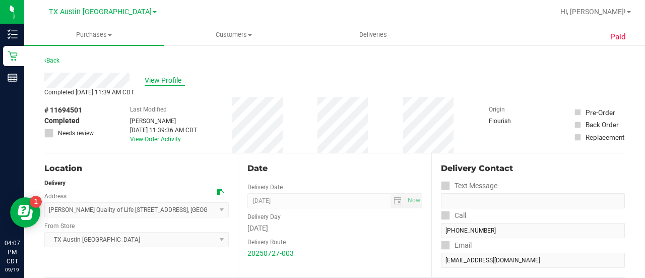
click at [167, 77] on span "View Profile" at bounding box center [165, 80] width 40 height 11
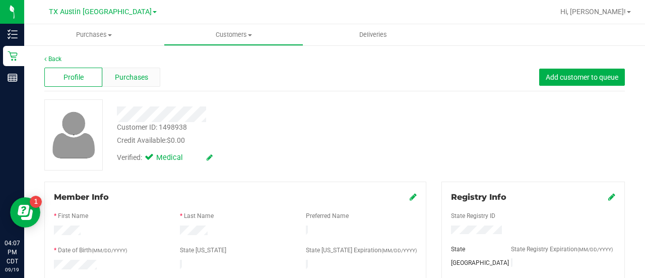
click at [134, 83] on div "Purchases" at bounding box center [131, 77] width 58 height 19
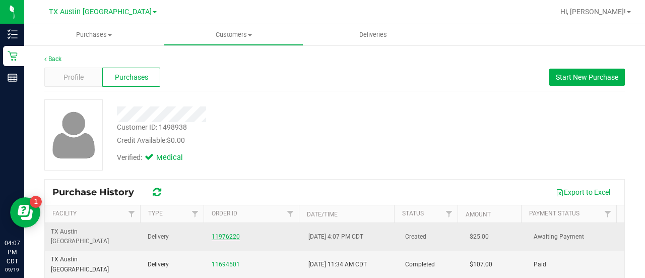
click at [221, 233] on link "11976220" at bounding box center [226, 236] width 28 height 7
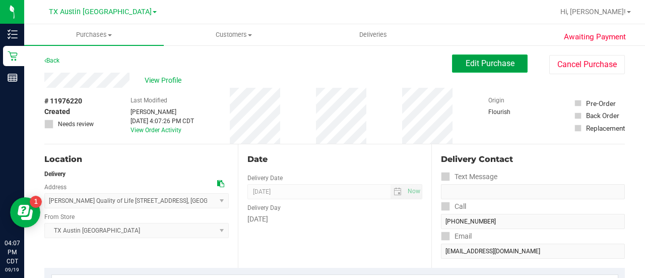
click at [478, 70] on button "Edit Purchase" at bounding box center [490, 63] width 76 height 18
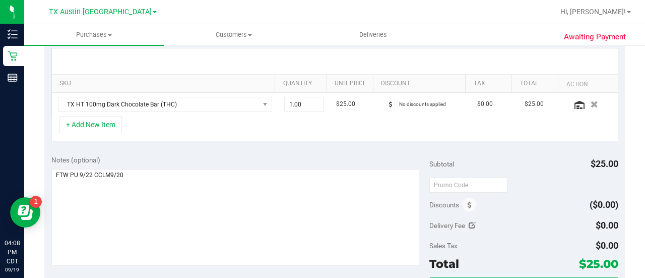
scroll to position [227, 0]
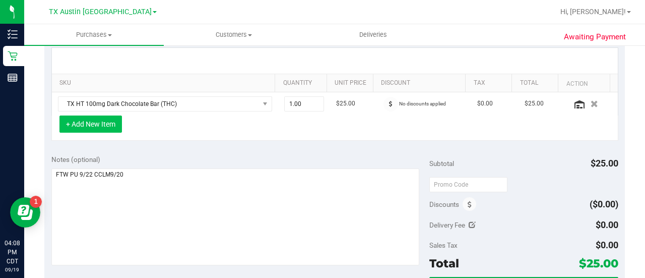
click at [94, 129] on button "+ Add New Item" at bounding box center [91, 123] width 63 height 17
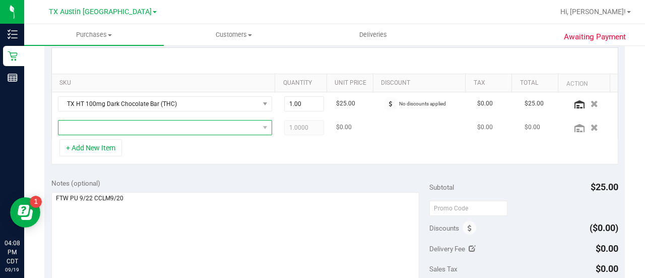
click at [207, 125] on span "NO DATA FOUND" at bounding box center [158, 128] width 201 height 14
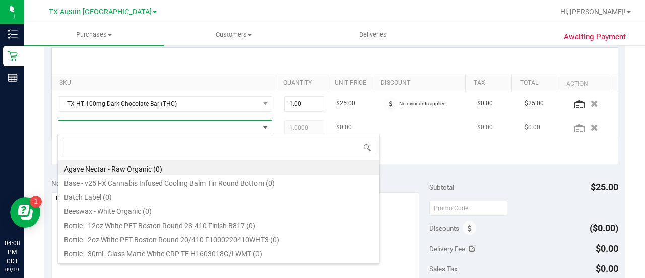
scroll to position [15, 203]
type input "blue"
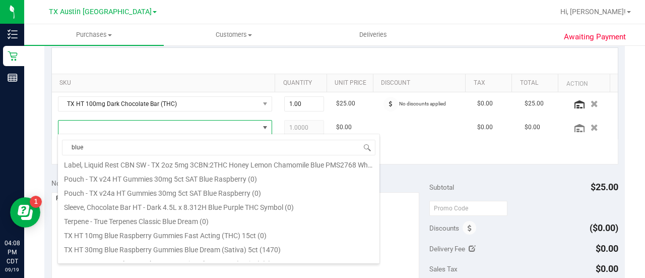
scroll to position [125, 0]
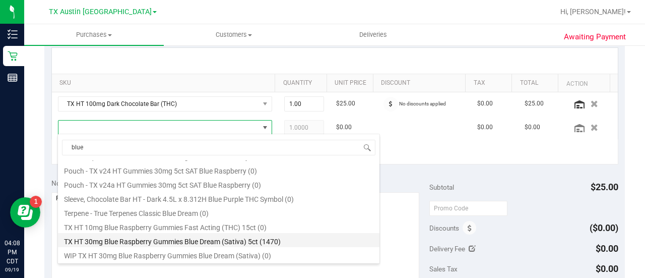
click at [276, 236] on li "TX HT 30mg Blue Raspberry Gummies Blue Dream (Sativa) 5ct (1470)" at bounding box center [219, 240] width 322 height 14
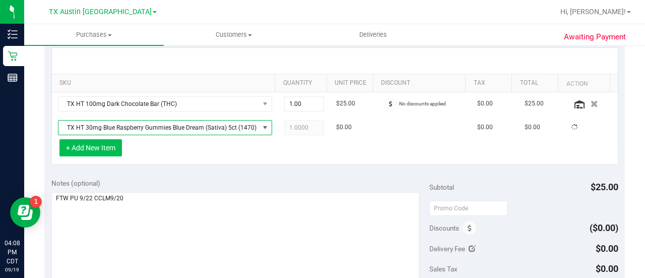
click at [105, 141] on button "+ Add New Item" at bounding box center [91, 147] width 63 height 17
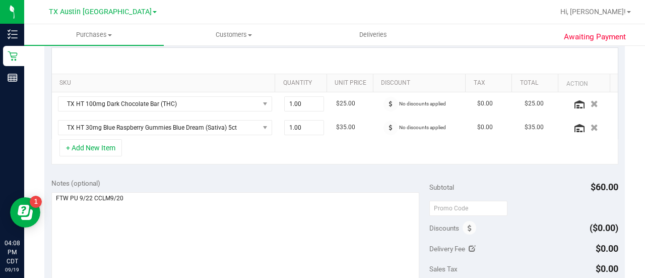
click at [129, 148] on div "+ Add New Item" at bounding box center [334, 151] width 567 height 25
click at [114, 148] on button "+ Add New Item" at bounding box center [91, 147] width 63 height 17
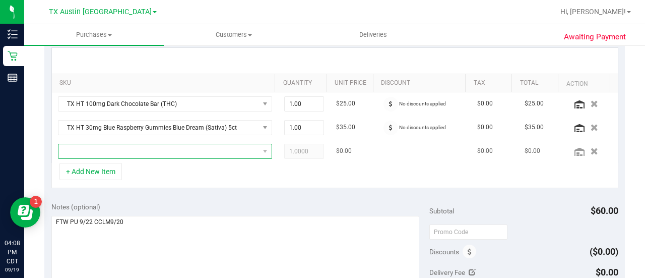
click at [157, 151] on span "NO DATA FOUND" at bounding box center [158, 151] width 201 height 14
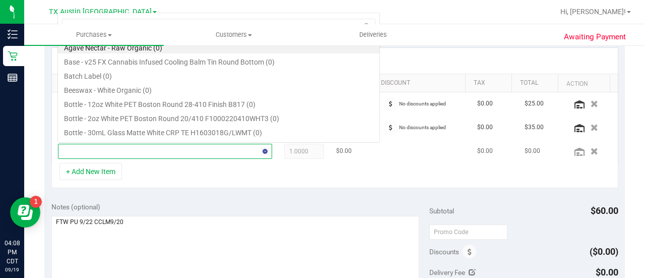
scroll to position [15, 203]
type input "tropic"
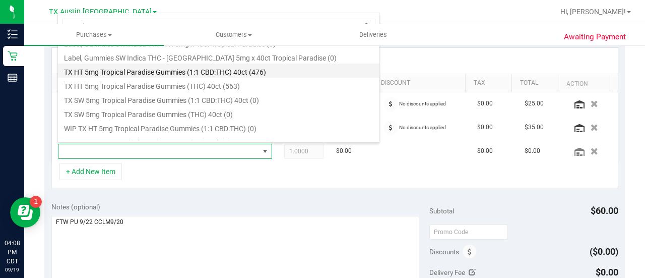
scroll to position [144, 0]
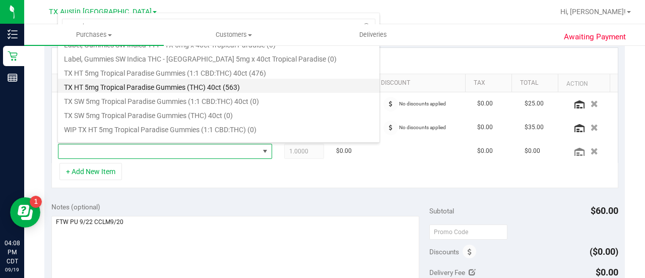
click at [233, 84] on li "TX HT 5mg Tropical Paradise Gummies (THC) 40ct (563)" at bounding box center [219, 86] width 322 height 14
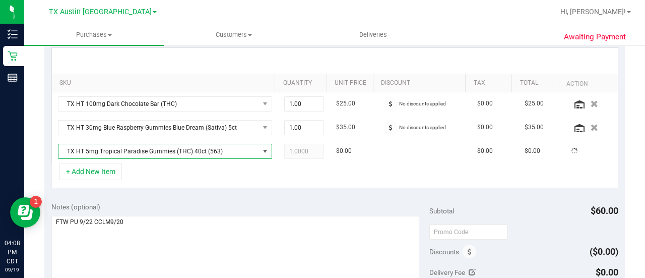
click at [227, 179] on div "+ Add New Item" at bounding box center [334, 175] width 567 height 25
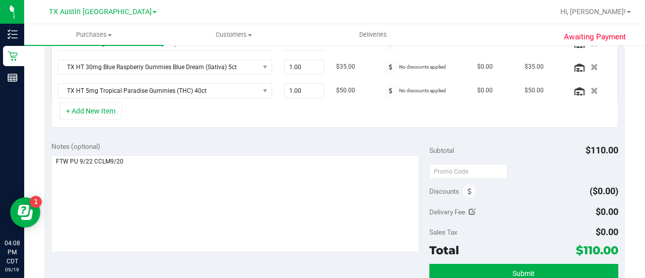
scroll to position [319, 0]
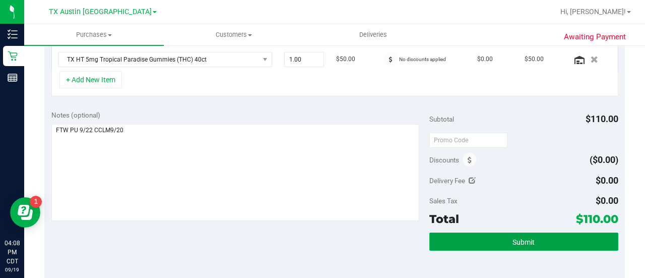
click at [519, 240] on span "Submit" at bounding box center [524, 242] width 22 height 8
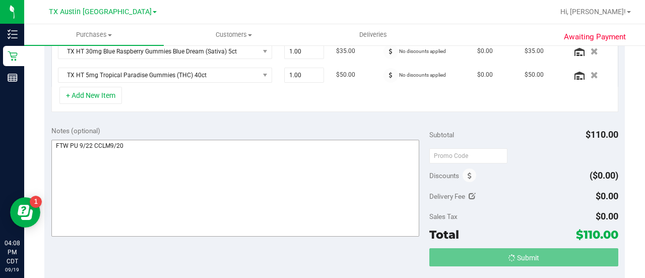
scroll to position [287, 0]
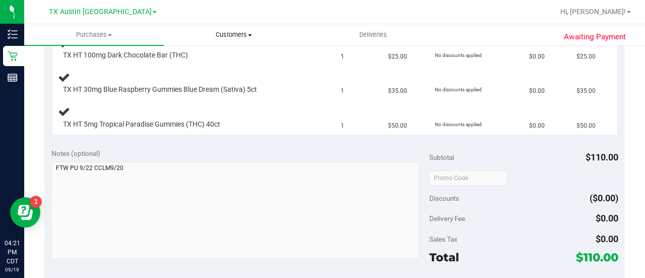
click at [234, 33] on span "Customers" at bounding box center [233, 34] width 139 height 9
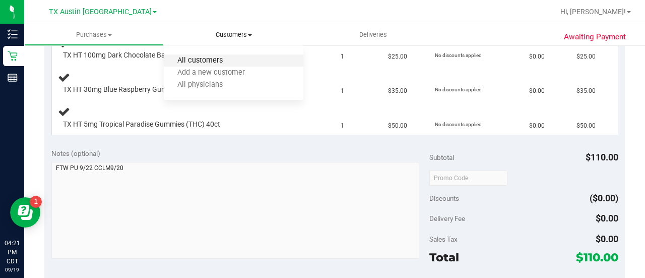
click at [234, 59] on span "All customers" at bounding box center [200, 60] width 73 height 9
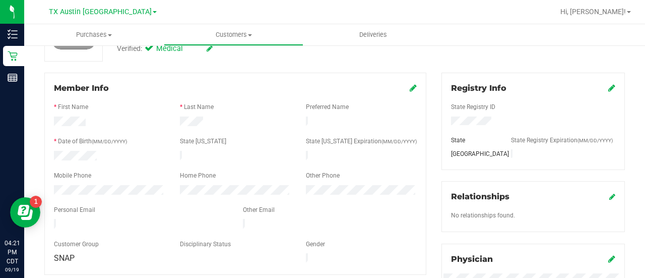
scroll to position [108, 0]
click at [410, 91] on icon at bounding box center [413, 89] width 7 height 8
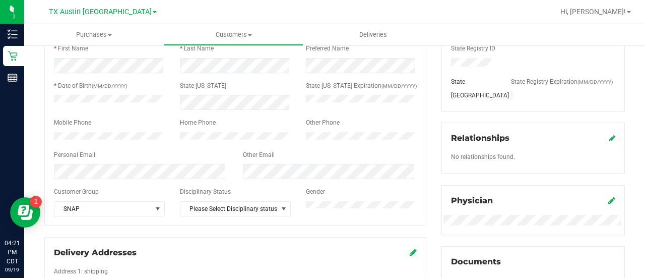
scroll to position [168, 0]
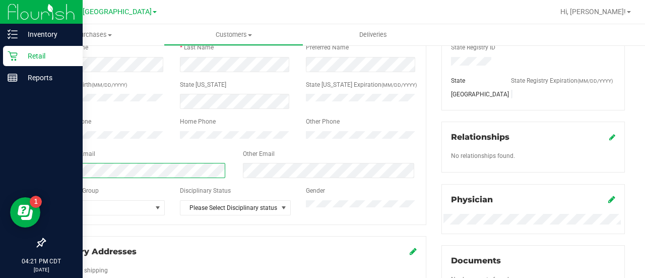
click at [0, 171] on div "Inventory Retail Reports 04:21 PM CDT 09/19/2025 09/19 TX Austin DC Hi, Lauren!…" at bounding box center [322, 139] width 645 height 278
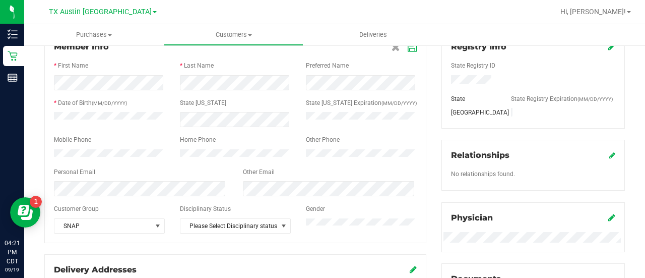
click at [191, 178] on div "Personal Email" at bounding box center [140, 173] width 189 height 12
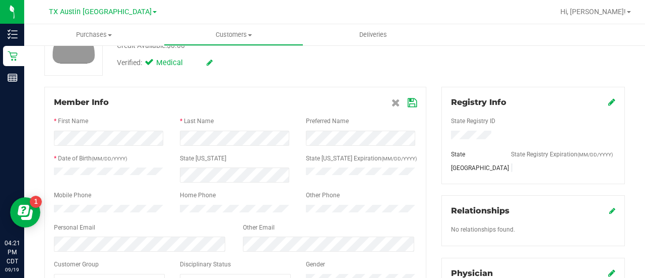
scroll to position [86, 0]
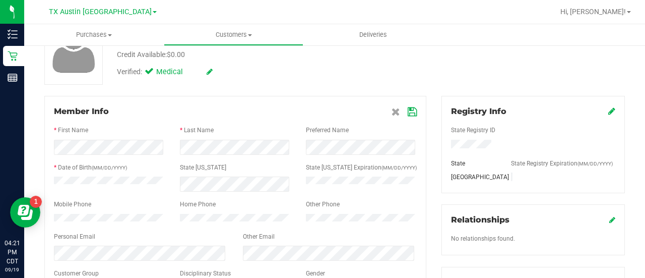
click at [411, 101] on div "Member Info * First Name * Last Name Preferred Name * Date of Birth (MM/DD/YYYY…" at bounding box center [235, 201] width 382 height 211
click at [408, 109] on icon at bounding box center [412, 112] width 9 height 8
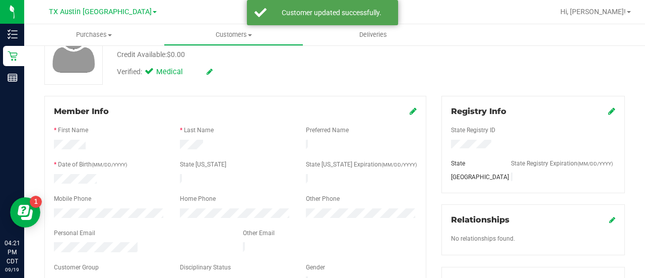
scroll to position [0, 0]
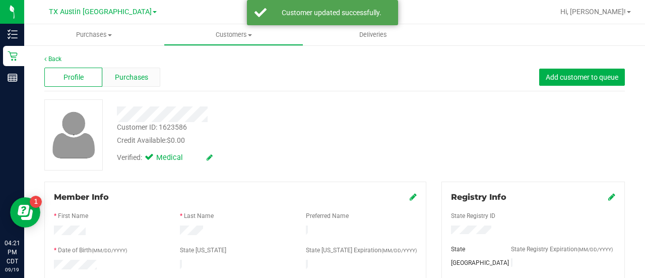
click at [135, 77] on span "Purchases" at bounding box center [131, 77] width 33 height 11
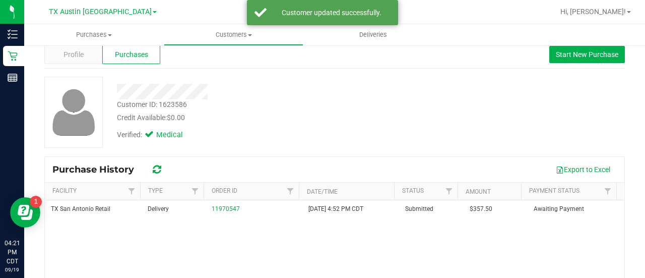
scroll to position [24, 0]
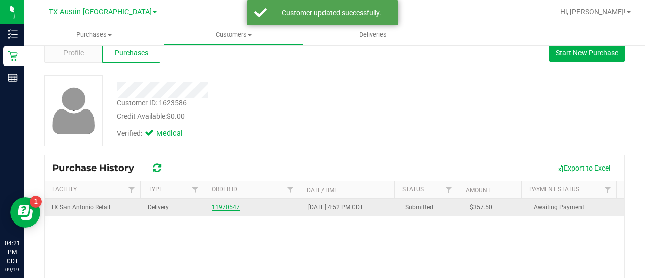
click at [214, 209] on link "11970547" at bounding box center [226, 207] width 28 height 7
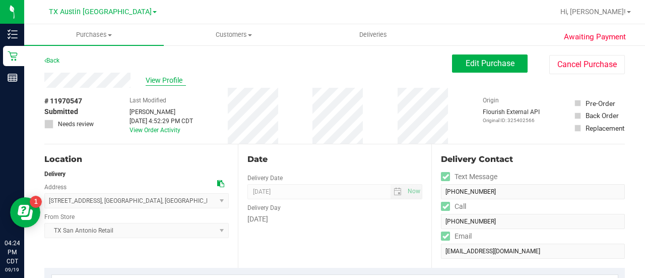
click at [166, 80] on span "View Profile" at bounding box center [166, 80] width 40 height 11
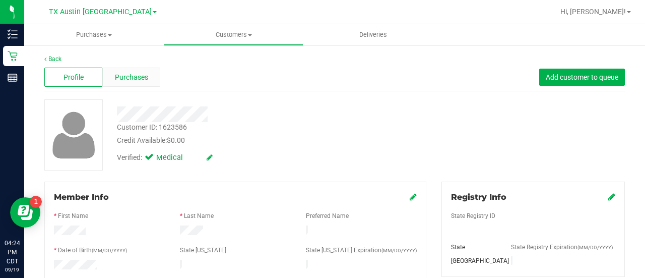
click at [151, 80] on div "Purchases" at bounding box center [131, 77] width 58 height 19
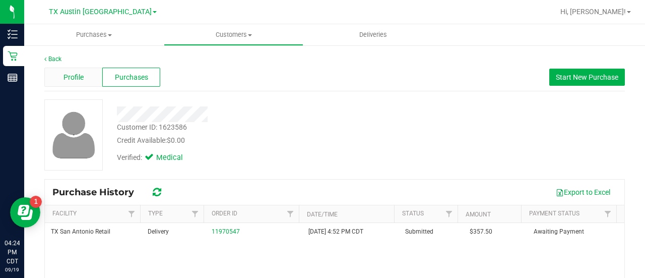
click at [70, 80] on span "Profile" at bounding box center [74, 77] width 20 height 11
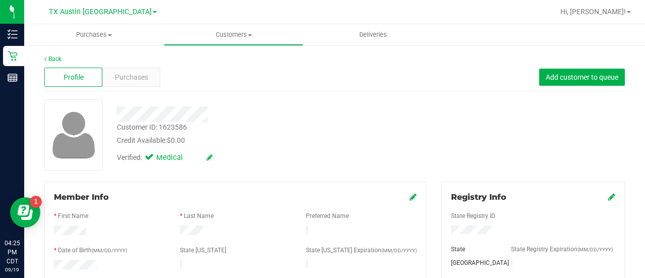
click at [305, 163] on div "Verified: Medical" at bounding box center [258, 157] width 298 height 22
click at [131, 74] on span "Purchases" at bounding box center [131, 77] width 33 height 11
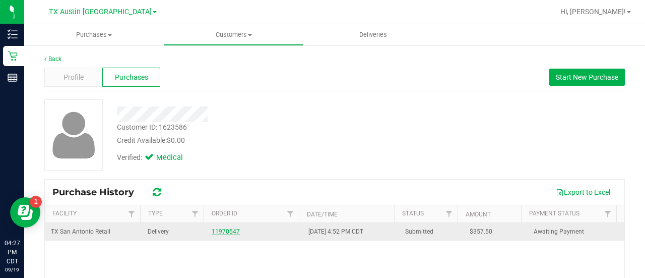
click at [222, 233] on link "11970547" at bounding box center [226, 231] width 28 height 7
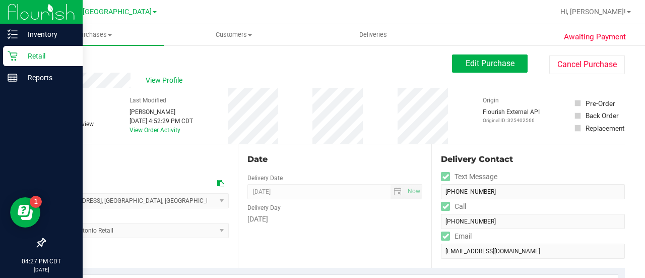
click at [10, 56] on icon at bounding box center [13, 56] width 10 height 10
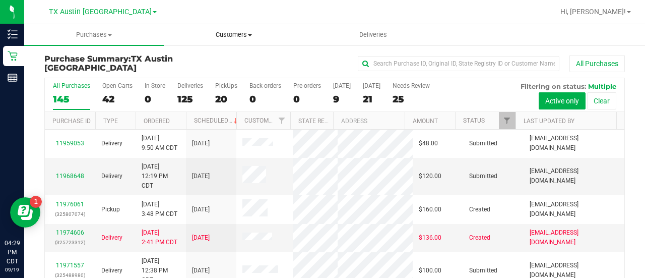
click at [239, 37] on span "Customers" at bounding box center [233, 34] width 139 height 9
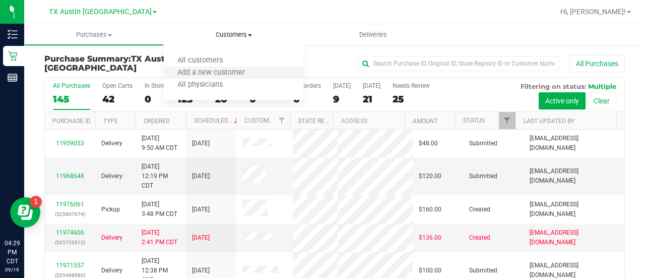
click at [220, 67] on li "Add a new customer" at bounding box center [234, 73] width 140 height 12
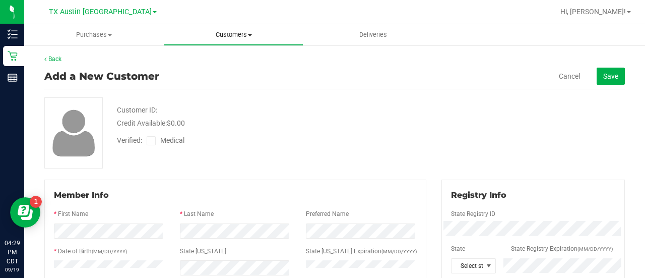
click at [231, 28] on uib-tab-heading "Customers All customers Add a new customer All physicians" at bounding box center [233, 35] width 139 height 20
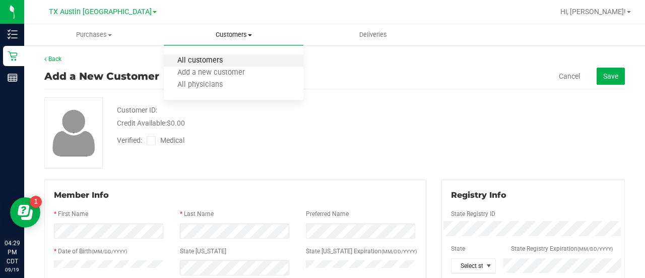
click at [216, 62] on span "All customers" at bounding box center [200, 60] width 73 height 9
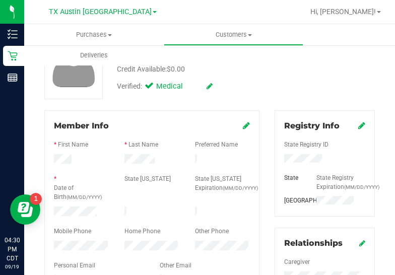
scroll to position [117, 0]
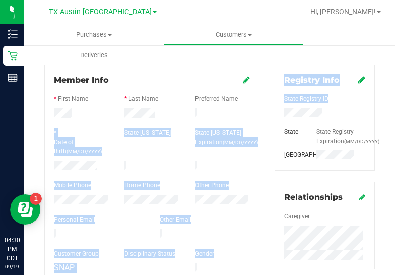
click at [395, 111] on html "Inventory Retail Reports 04:30 PM CDT 09/19/2025 09/19 TX Austin DC Hi, Lauren!…" at bounding box center [197, 137] width 395 height 275
click at [113, 136] on div "* Date of Birth (MM/DD/YYYY)" at bounding box center [81, 144] width 71 height 30
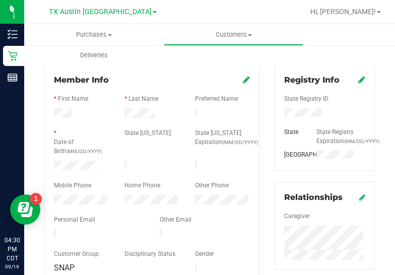
click at [76, 158] on div at bounding box center [152, 159] width 196 height 3
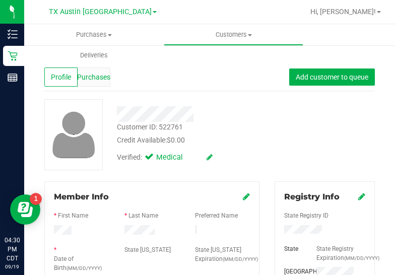
click at [94, 79] on span "Purchases" at bounding box center [93, 77] width 33 height 11
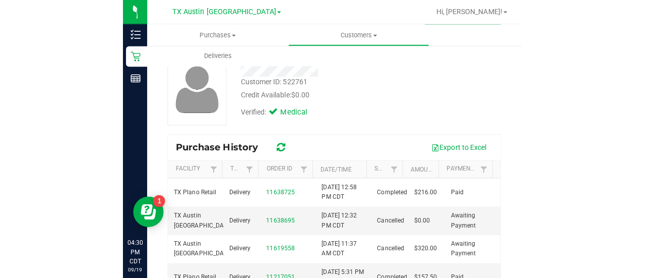
scroll to position [52, 0]
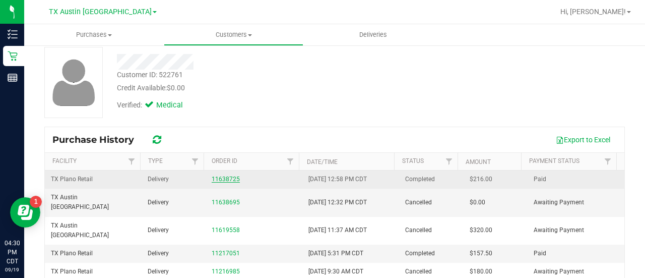
click at [226, 181] on link "11638725" at bounding box center [226, 178] width 28 height 7
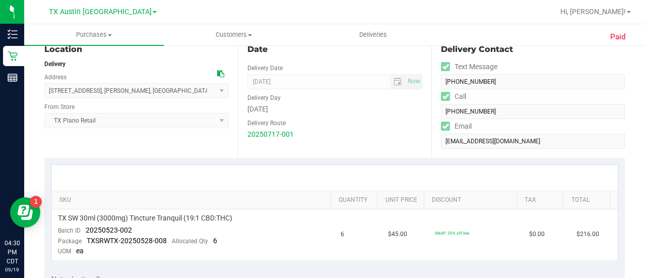
scroll to position [98, 0]
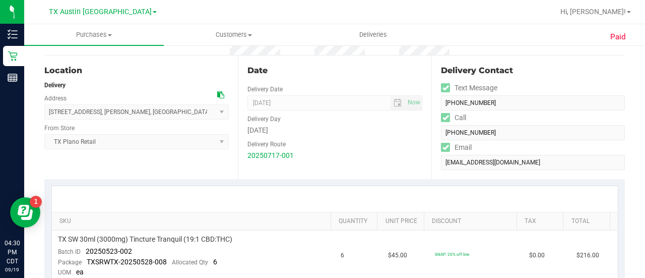
click at [112, 113] on span "3803 Boxwood Ct , Denton , TX 76208 Select address FORT WORTH CORE - 3803 Boxwo…" at bounding box center [136, 111] width 185 height 15
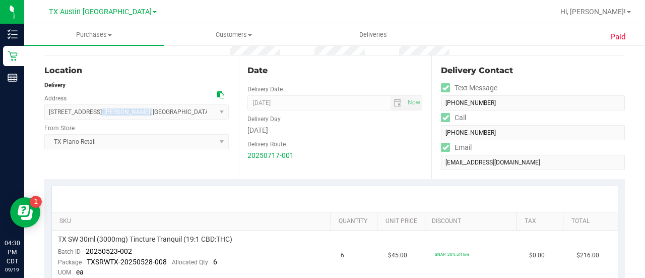
click at [112, 113] on span "3803 Boxwood Ct , Denton , TX 76208 Select address FORT WORTH CORE - 3803 Boxwo…" at bounding box center [136, 111] width 185 height 15
click at [139, 113] on span "3803 Boxwood Ct , Denton , TX 76208 Select address FORT WORTH CORE - 3803 Boxwo…" at bounding box center [136, 111] width 185 height 15
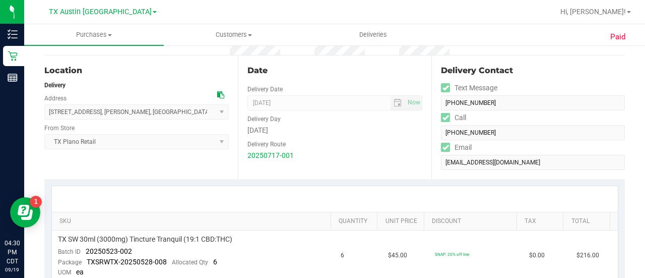
click at [139, 113] on span "3803 Boxwood Ct , Denton , TX 76208 Select address FORT WORTH CORE - 3803 Boxwo…" at bounding box center [136, 111] width 185 height 15
click at [219, 94] on icon at bounding box center [220, 94] width 7 height 7
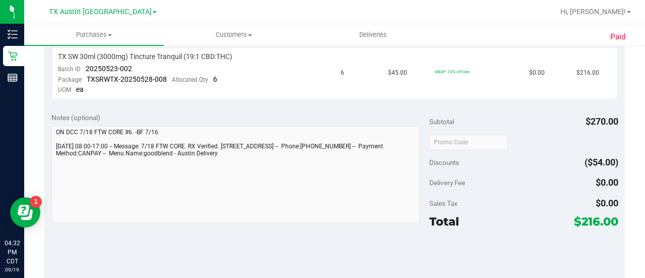
scroll to position [0, 0]
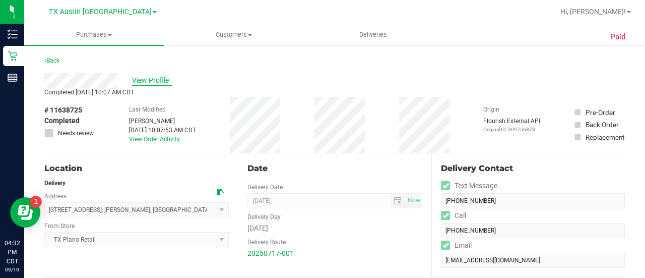
click at [157, 78] on span "View Profile" at bounding box center [152, 80] width 40 height 11
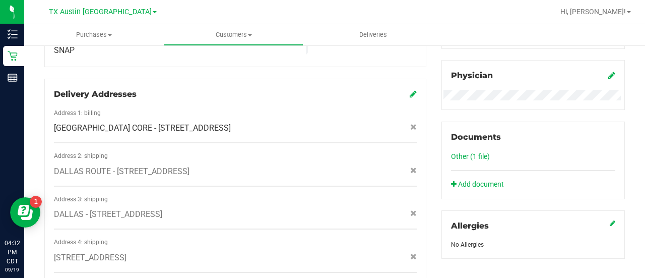
scroll to position [319, 0]
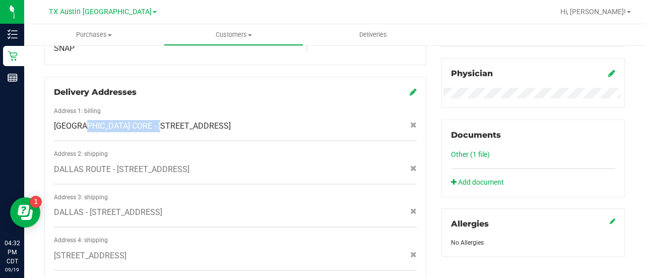
drag, startPoint x: 283, startPoint y: 113, endPoint x: 134, endPoint y: 114, distance: 149.3
click at [134, 120] on div "FORT WORTH CORE - 3803 Boxwood Court , Denton , TX 76208" at bounding box center [235, 126] width 378 height 12
click at [134, 120] on span "FORT WORTH CORE - 3803 Boxwood Court , Denton , TX 76208" at bounding box center [142, 126] width 177 height 12
drag, startPoint x: 130, startPoint y: 116, endPoint x: 276, endPoint y: 115, distance: 146.2
click at [231, 120] on span "FORT WORTH CORE - 3803 Boxwood Court , Denton , TX 76208" at bounding box center [142, 126] width 177 height 12
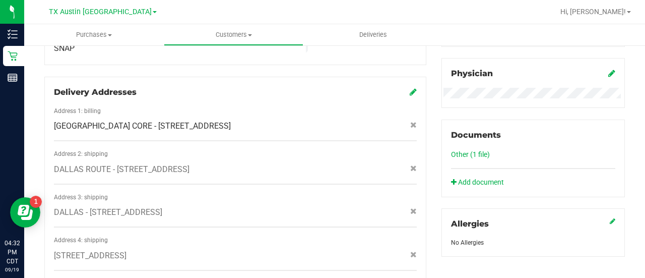
copy span "3803 Boxwood Court , Denton , TX 76208"
click at [309, 120] on div "FORT WORTH CORE - 3803 Boxwood Court , Denton , TX 76208" at bounding box center [235, 126] width 378 height 12
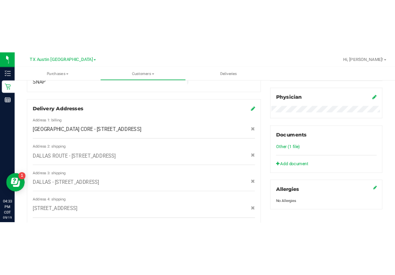
scroll to position [0, 0]
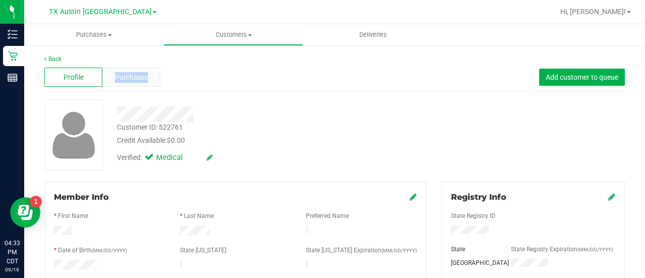
click at [131, 82] on span "Purchases" at bounding box center [131, 77] width 33 height 11
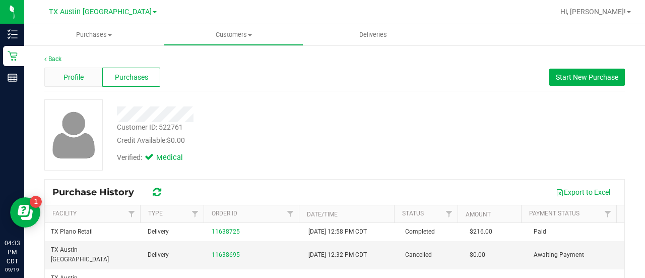
click at [92, 82] on div "Profile" at bounding box center [73, 77] width 58 height 19
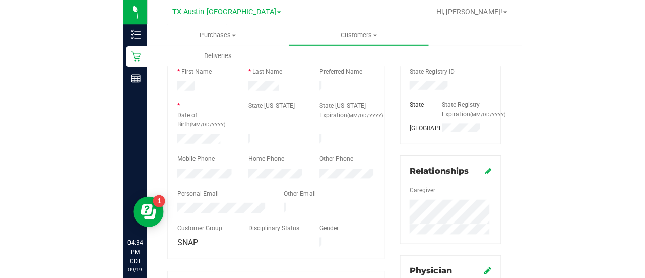
scroll to position [146, 0]
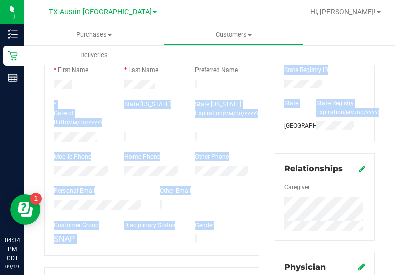
click at [395, 107] on html "Inventory Retail Reports 04:34 PM CDT 09/19/2025 09/19 TX Austin DC Hi, Lauren!…" at bounding box center [197, 137] width 395 height 275
click at [92, 95] on div at bounding box center [152, 96] width 196 height 8
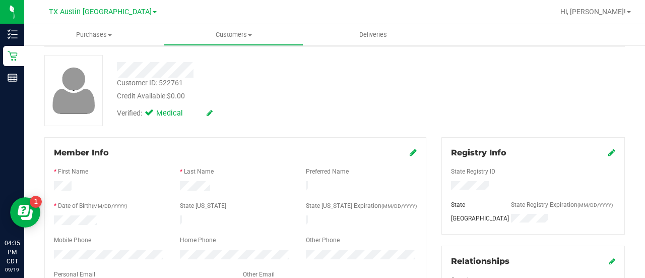
scroll to position [0, 0]
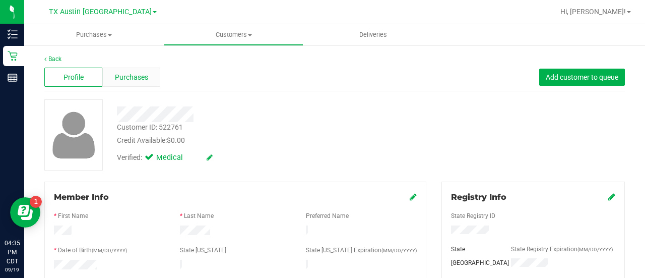
click at [124, 77] on span "Purchases" at bounding box center [131, 77] width 33 height 11
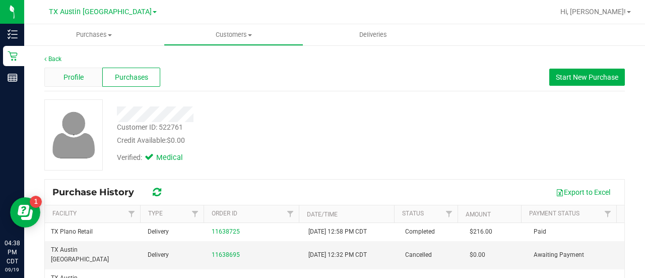
click at [69, 78] on span "Profile" at bounding box center [74, 77] width 20 height 11
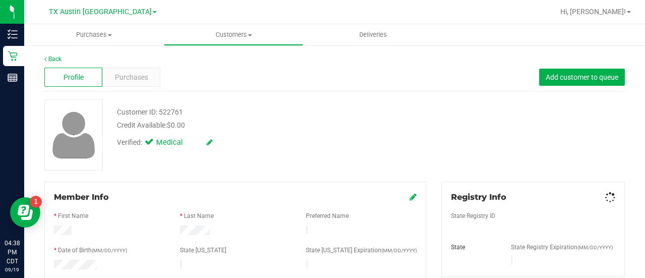
click at [140, 80] on span "Purchases" at bounding box center [131, 77] width 33 height 11
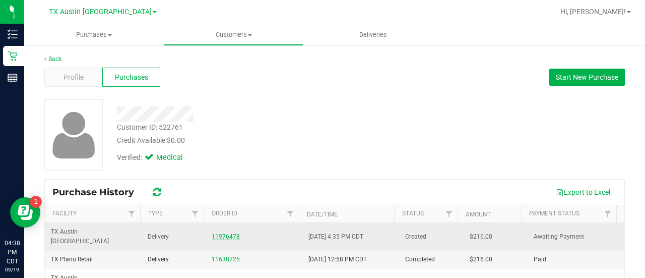
click at [230, 233] on link "11976478" at bounding box center [226, 236] width 28 height 7
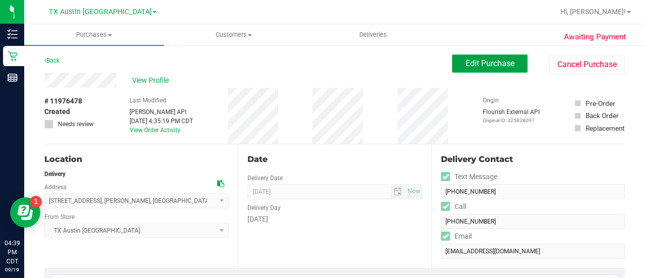
click at [502, 63] on span "Edit Purchase" at bounding box center [490, 63] width 49 height 10
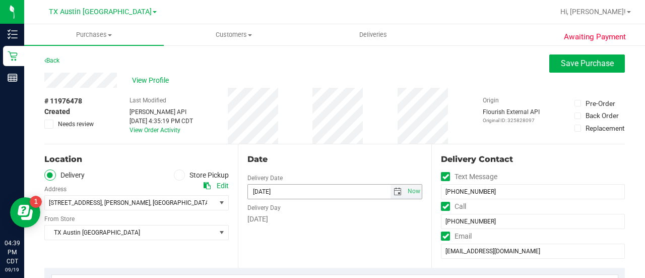
click at [394, 193] on span "select" at bounding box center [398, 192] width 8 height 8
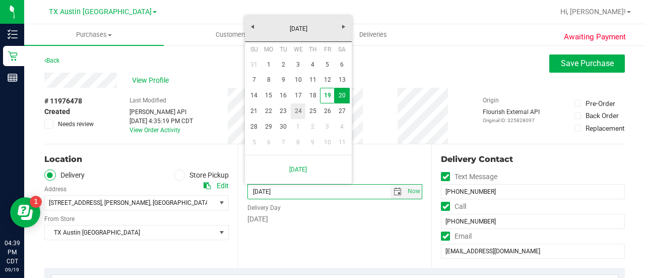
click at [300, 113] on link "24" at bounding box center [298, 111] width 15 height 16
type input "09/24/2025"
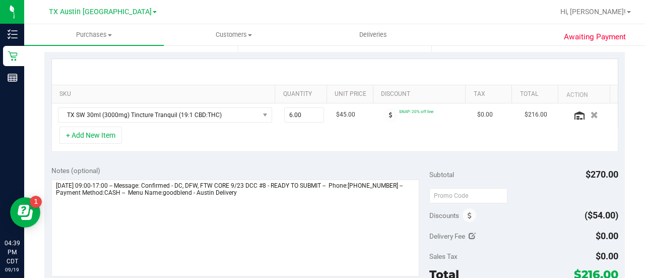
scroll to position [255, 0]
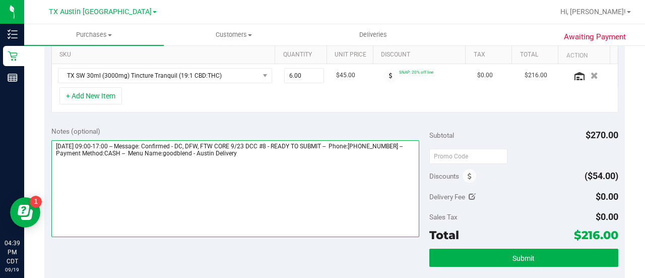
click at [281, 145] on textarea at bounding box center [235, 188] width 368 height 97
drag, startPoint x: 214, startPoint y: 143, endPoint x: 303, endPoint y: 143, distance: 88.8
click at [303, 143] on textarea at bounding box center [235, 188] width 368 height 97
click at [281, 160] on textarea at bounding box center [235, 188] width 368 height 97
paste textarea "DC, DFW, FTW CORE 9/24 DCC #8"
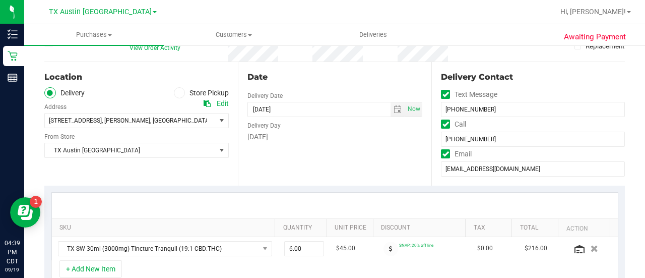
scroll to position [0, 0]
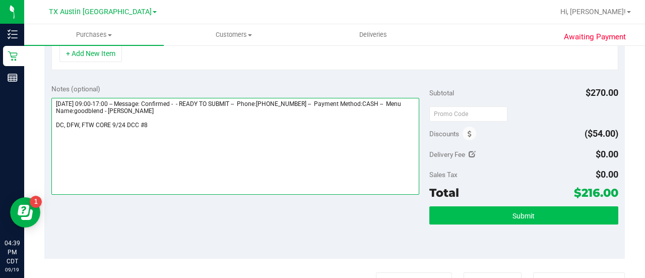
type textarea "Saturday 09/20/2025 09:00-17:00 -- Message: Confirmed - - READY TO SUBMIT -- Ph…"
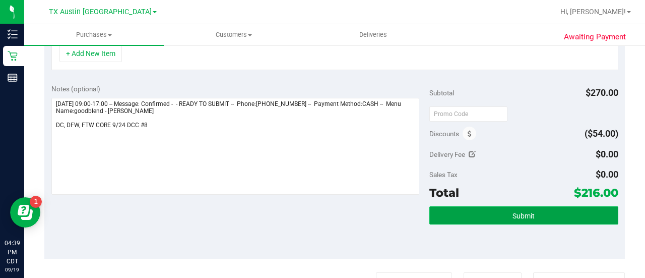
click at [537, 220] on button "Submit" at bounding box center [524, 215] width 189 height 18
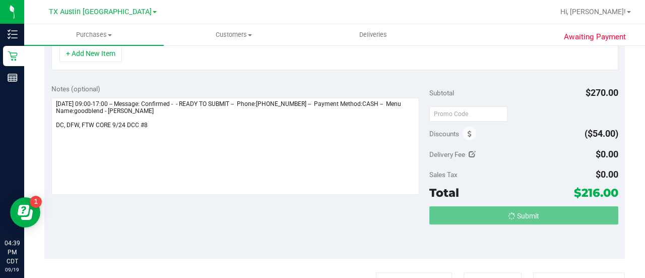
scroll to position [281, 0]
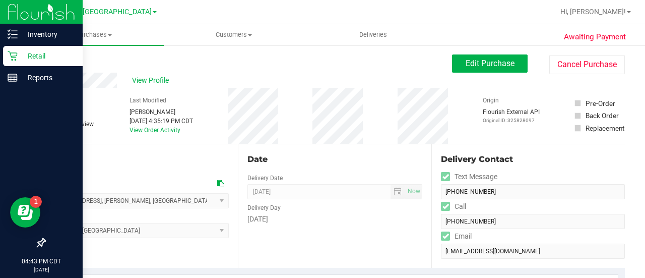
click at [15, 50] on div "Retail" at bounding box center [43, 56] width 80 height 20
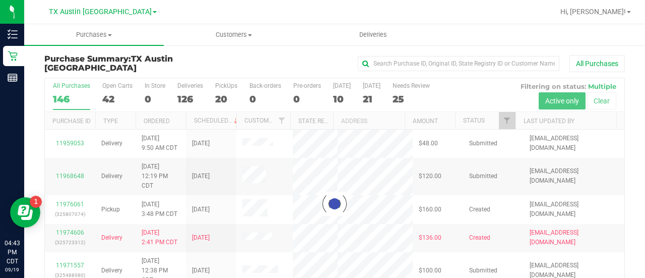
click at [411, 96] on div at bounding box center [335, 203] width 580 height 251
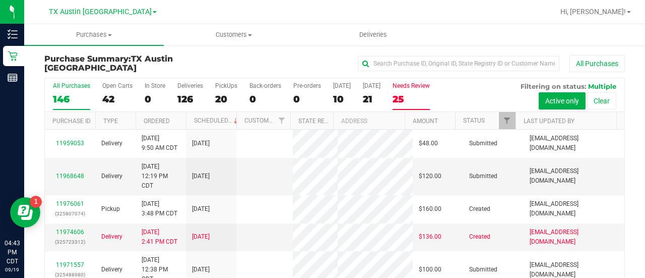
click at [405, 96] on div "25" at bounding box center [411, 99] width 37 height 12
click at [0, 0] on input "Needs Review 25" at bounding box center [0, 0] width 0 height 0
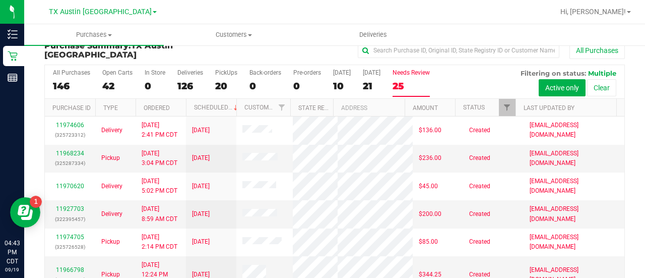
scroll to position [19, 0]
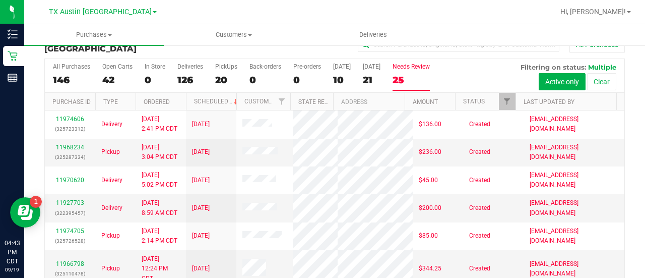
click at [551, 103] on th "Last Updated By" at bounding box center [566, 102] width 101 height 18
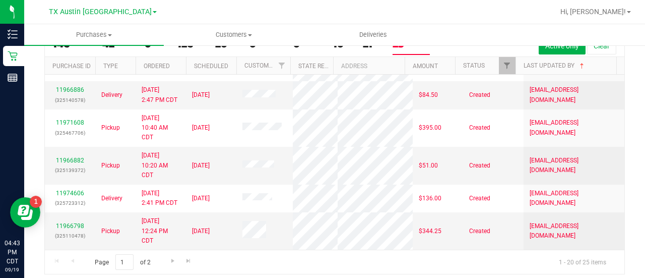
scroll to position [544, 0]
click at [170, 260] on span "Go to the next page" at bounding box center [173, 261] width 8 height 8
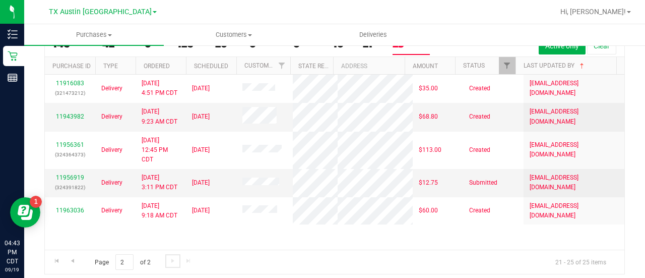
scroll to position [0, 0]
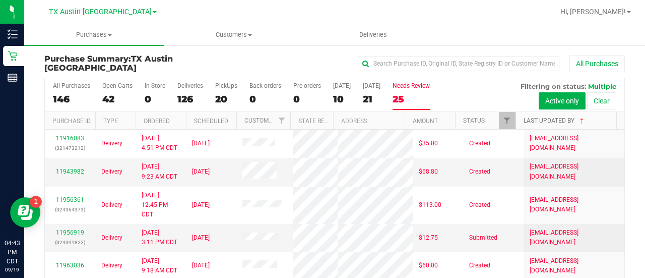
click at [524, 121] on link "Last Updated By" at bounding box center [555, 120] width 63 height 7
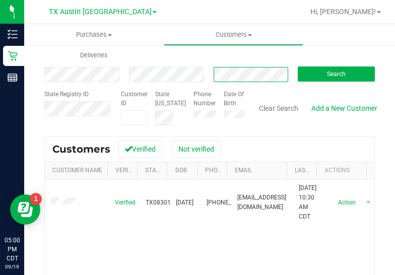
scroll to position [50, 0]
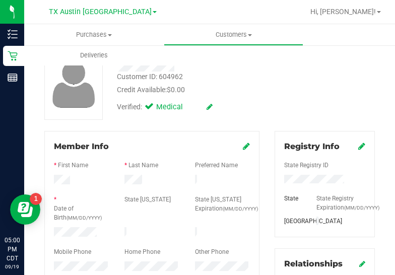
click at [126, 173] on div at bounding box center [152, 173] width 196 height 3
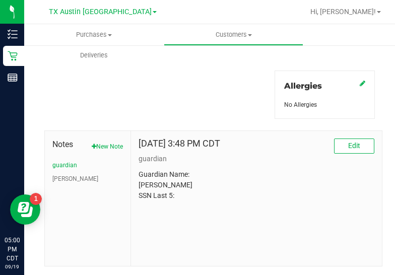
scroll to position [458, 0]
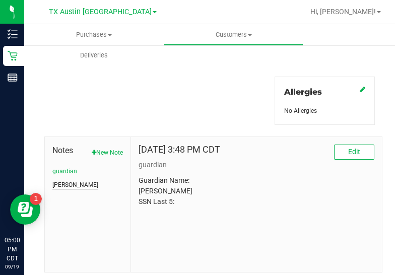
click at [63, 190] on button "[PERSON_NAME]" at bounding box center [75, 185] width 46 height 9
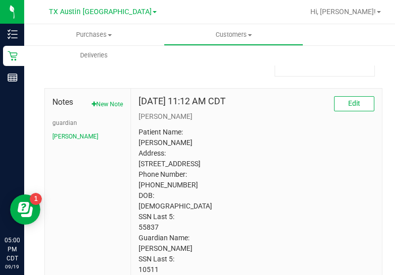
scroll to position [542, 0]
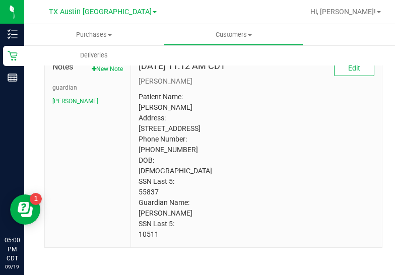
click at [150, 240] on p "Patient Name: [PERSON_NAME] Address: [STREET_ADDRESS] Phone Number: [PHONE_NUMB…" at bounding box center [257, 166] width 236 height 148
click at [147, 207] on p "Patient Name: [PERSON_NAME] Address: [STREET_ADDRESS] Phone Number: [PHONE_NUMB…" at bounding box center [257, 166] width 236 height 148
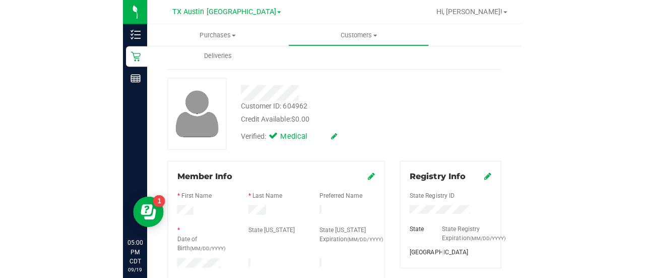
scroll to position [0, 0]
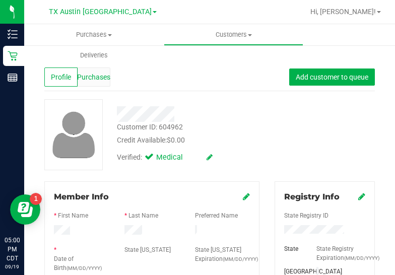
click at [93, 71] on div "Purchases" at bounding box center [94, 77] width 33 height 19
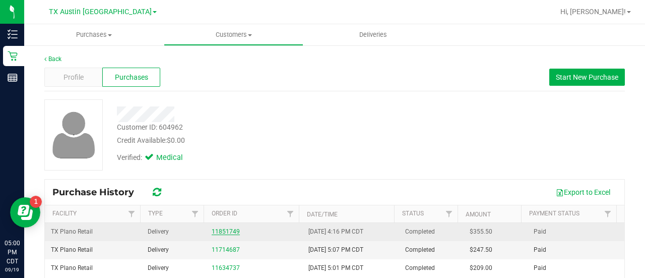
click at [228, 232] on link "11851749" at bounding box center [226, 231] width 28 height 7
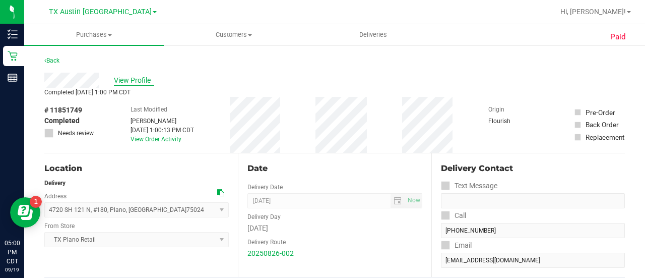
click at [119, 76] on span "View Profile" at bounding box center [134, 80] width 40 height 11
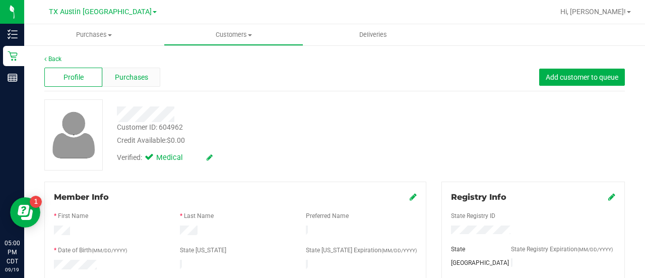
click at [136, 72] on span "Purchases" at bounding box center [131, 77] width 33 height 11
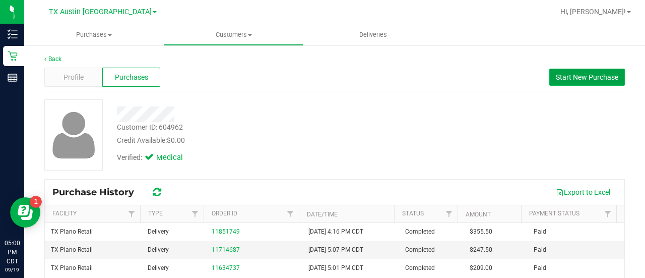
click at [550, 82] on button "Start New Purchase" at bounding box center [588, 77] width 76 height 17
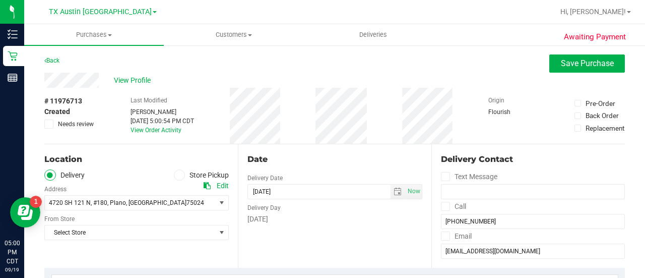
scroll to position [38, 0]
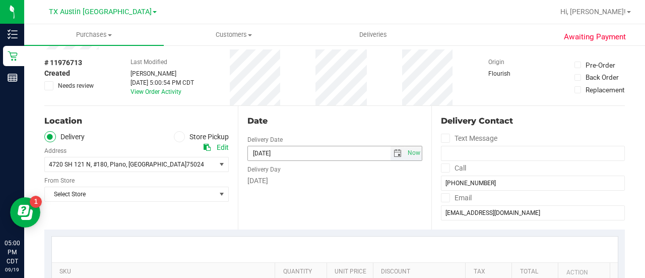
click at [391, 157] on span "select" at bounding box center [398, 153] width 15 height 14
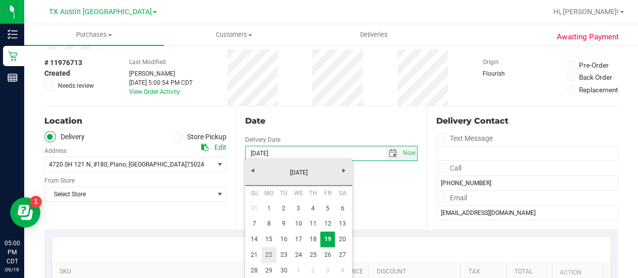
click at [270, 256] on link "22" at bounding box center [269, 255] width 15 height 16
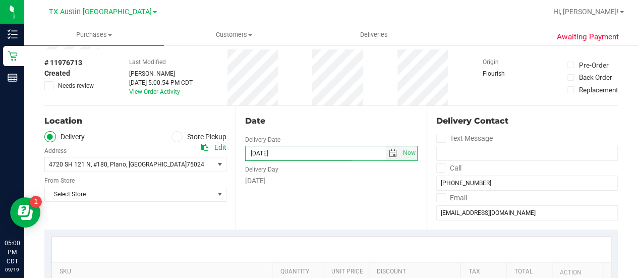
type input "[DATE]"
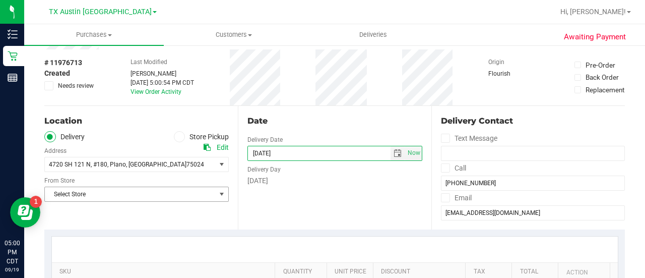
drag, startPoint x: 159, startPoint y: 198, endPoint x: 187, endPoint y: 193, distance: 28.3
click at [159, 198] on span "Select Store" at bounding box center [130, 194] width 171 height 14
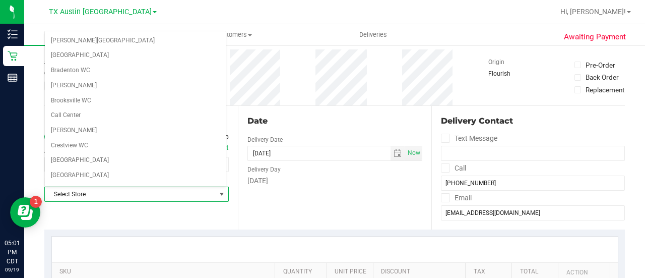
scroll to position [713, 0]
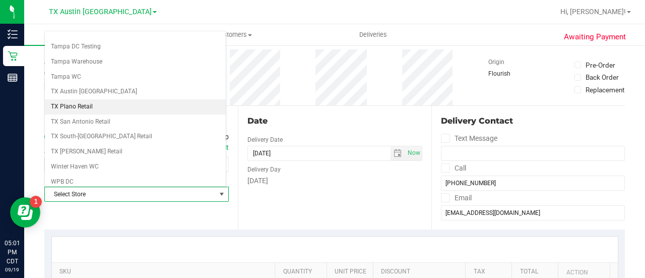
click at [66, 99] on li "TX Plano Retail" at bounding box center [135, 106] width 181 height 15
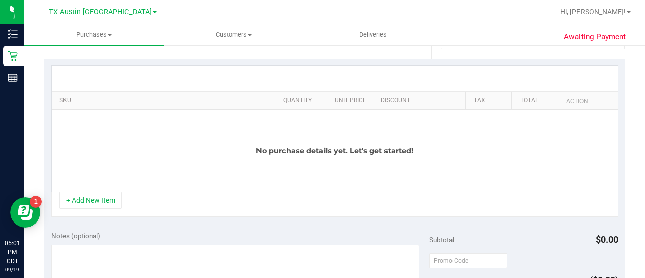
scroll to position [210, 0]
click at [96, 197] on button "+ Add New Item" at bounding box center [91, 199] width 63 height 17
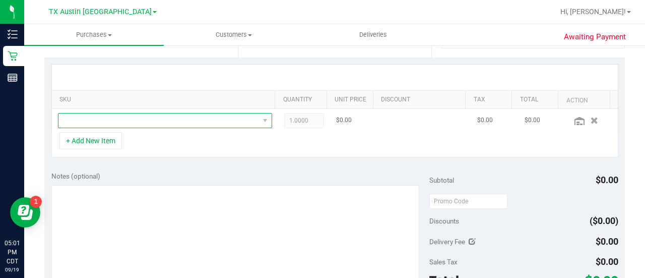
click at [120, 124] on span "NO DATA FOUND" at bounding box center [158, 120] width 201 height 14
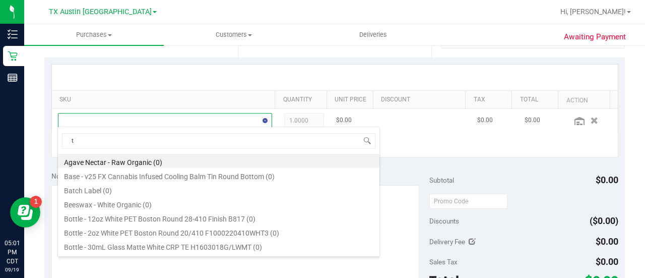
scroll to position [15, 203]
type input "trop"
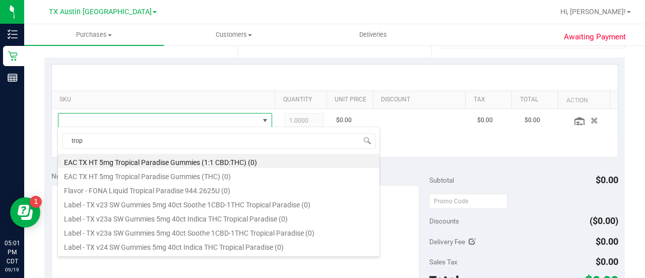
scroll to position [182, 0]
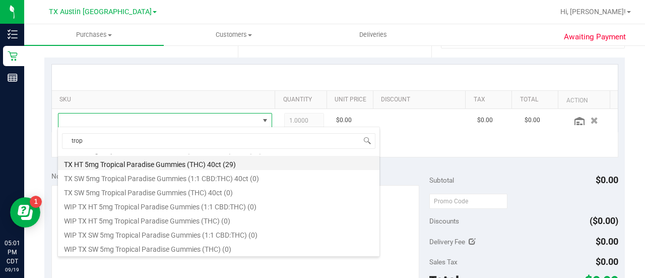
click at [186, 163] on li "TX HT 5mg Tropical Paradise Gummies (THC) 40ct (29)" at bounding box center [219, 163] width 322 height 14
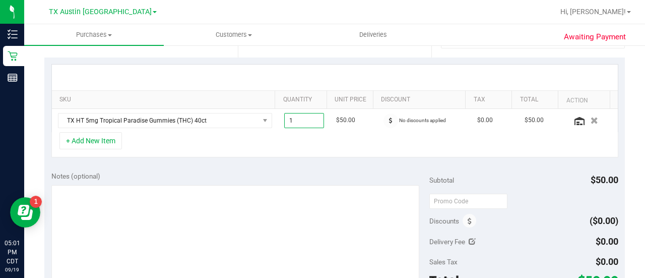
click at [303, 116] on span "1.00 1" at bounding box center [304, 120] width 40 height 15
type input "3"
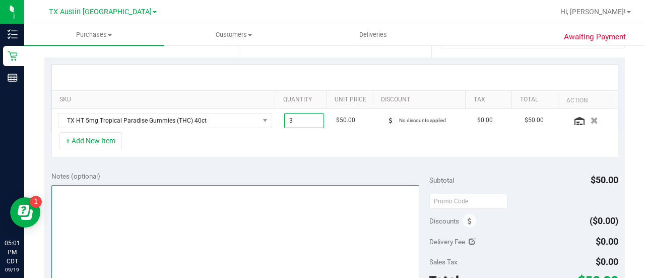
type input "3.00"
click at [282, 203] on textarea at bounding box center [235, 233] width 368 height 97
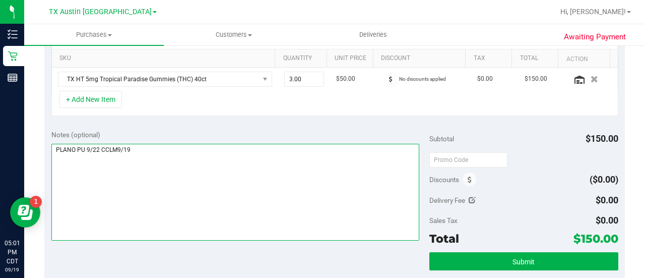
scroll to position [249, 0]
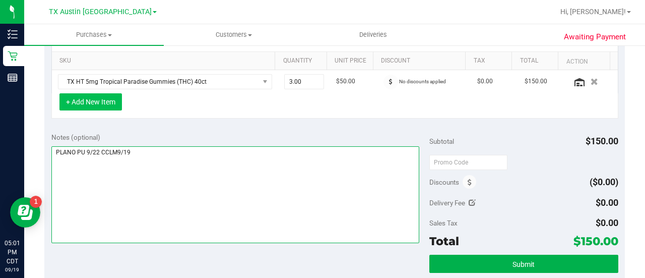
type textarea "PLANO PU 9/22 CCLM9/19"
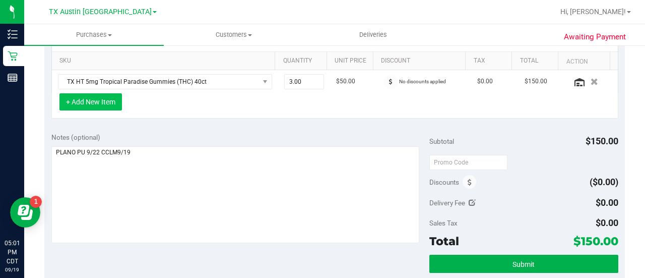
click at [112, 98] on button "+ Add New Item" at bounding box center [91, 101] width 63 height 17
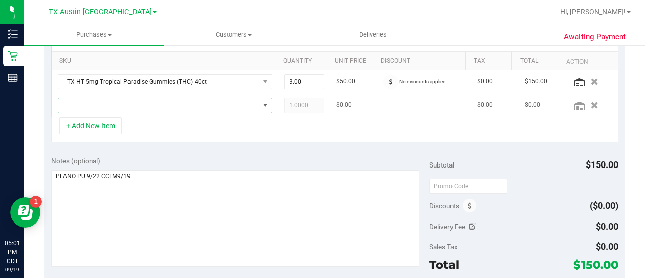
click at [153, 98] on span "NO DATA FOUND" at bounding box center [158, 105] width 201 height 14
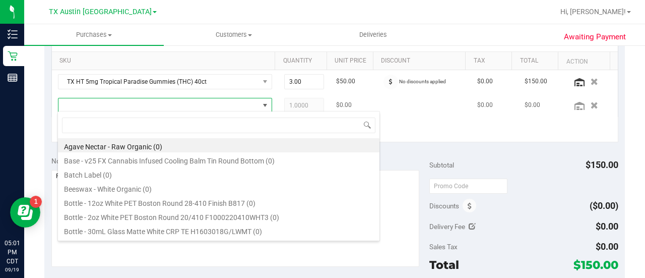
scroll to position [15, 203]
type input "balm"
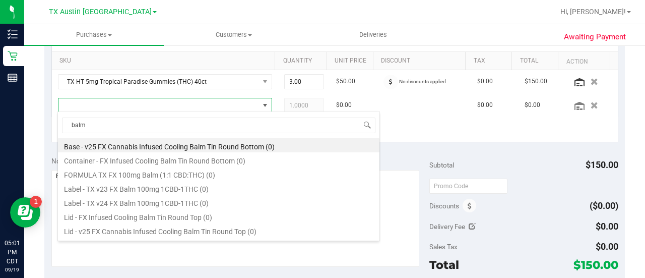
scroll to position [12, 0]
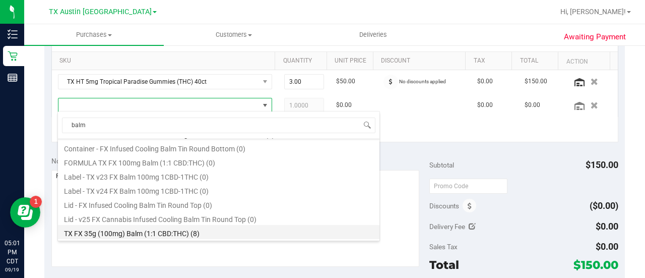
click at [175, 228] on li "TX FX 35g (100mg) Balm (1:1 CBD:THC) (8)" at bounding box center [219, 232] width 322 height 14
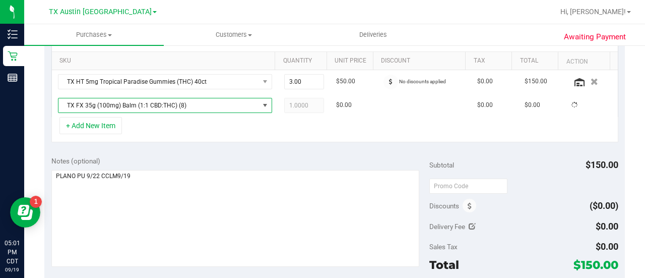
click at [225, 120] on div "+ Add New Item" at bounding box center [334, 129] width 567 height 25
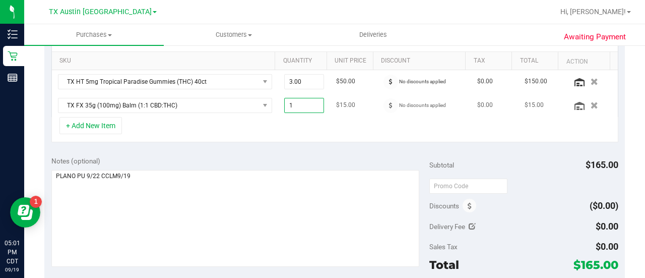
click at [294, 102] on span "1.00 1" at bounding box center [304, 105] width 40 height 15
type input "3"
type input "3.00"
click at [250, 158] on div "Notes (optional)" at bounding box center [240, 161] width 378 height 10
click at [252, 151] on div "Notes (optional) Subtotal $195.00 Discounts ($0.00) Delivery Fee $0.00 Sales Ta…" at bounding box center [334, 240] width 581 height 182
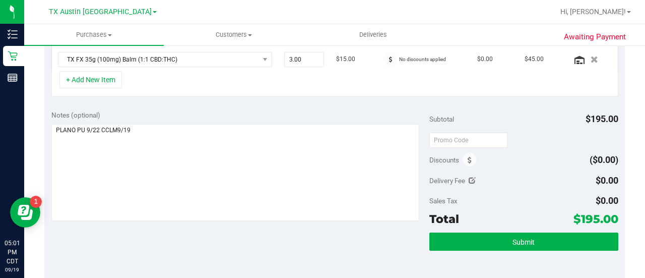
scroll to position [299, 0]
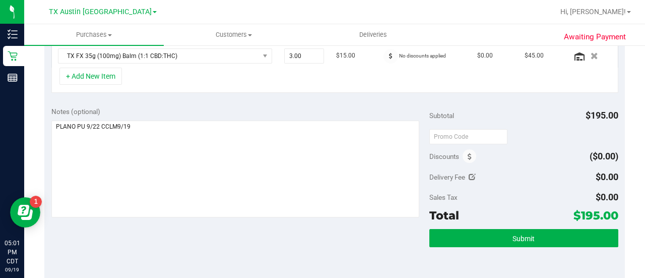
click at [454, 123] on div "Subtotal $195.00 Discounts ($0.00) Delivery Fee $0.00 Sales Tax $0.00 Total $19…" at bounding box center [524, 190] width 189 height 168
click at [454, 133] on input "text" at bounding box center [469, 136] width 78 height 15
type input "TXAIQ10"
click at [530, 168] on div "Delivery Fee $0.00" at bounding box center [524, 177] width 189 height 18
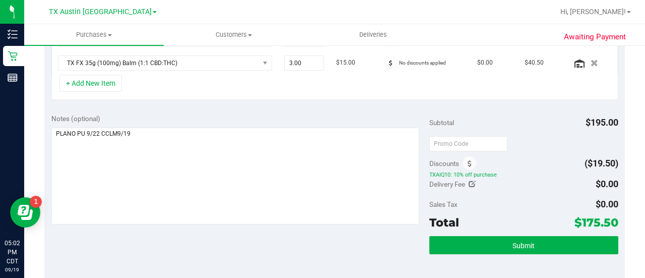
scroll to position [290, 0]
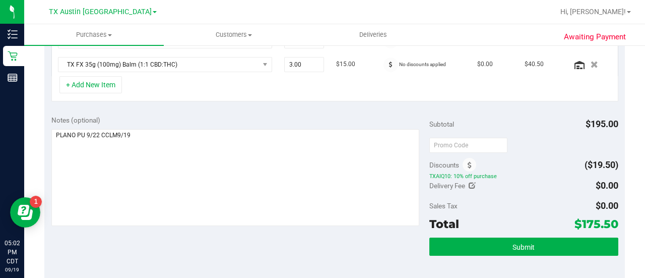
click at [547, 149] on div at bounding box center [524, 145] width 189 height 18
click at [530, 161] on div "Discounts ($19.50)" at bounding box center [524, 165] width 189 height 18
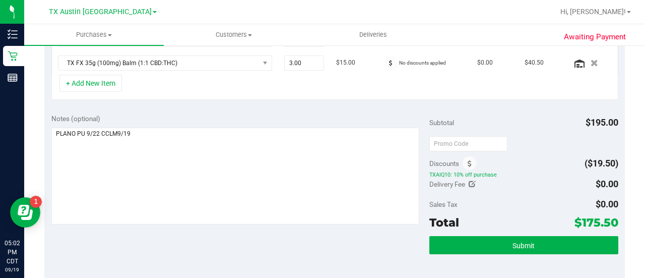
scroll to position [314, 0]
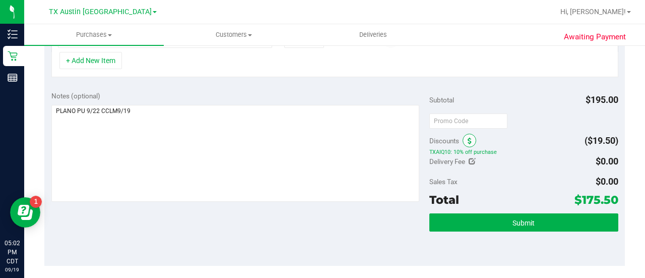
click at [466, 134] on span at bounding box center [470, 141] width 14 height 14
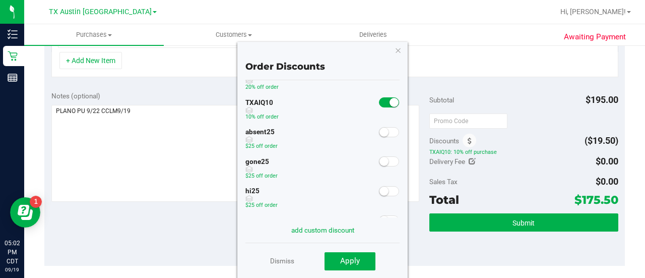
scroll to position [112, 0]
click at [461, 113] on input "text" at bounding box center [469, 120] width 78 height 15
type input "HAPPYDAY25"
click at [496, 187] on div "Sales Tax $0.00" at bounding box center [524, 181] width 189 height 18
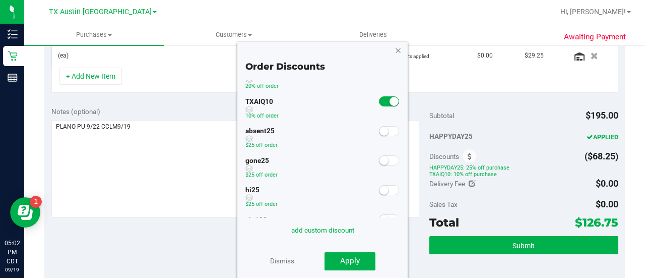
click at [400, 51] on icon "button" at bounding box center [398, 50] width 7 height 12
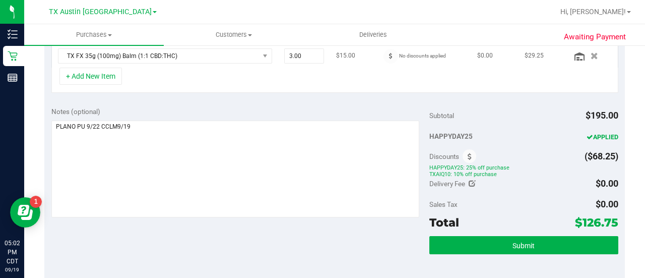
scroll to position [282, 0]
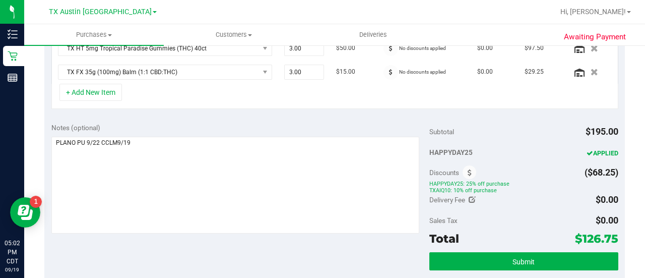
click at [379, 123] on div "Notes (optional)" at bounding box center [240, 128] width 378 height 10
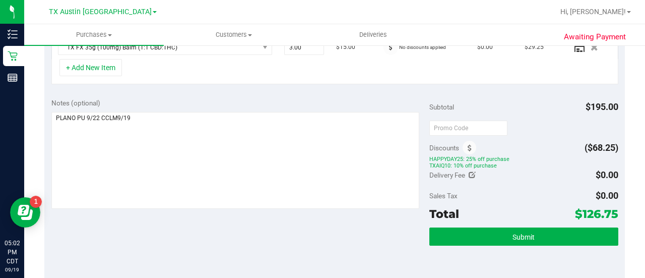
scroll to position [311, 0]
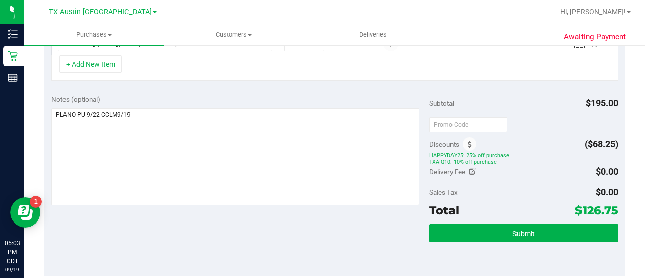
drag, startPoint x: 636, startPoint y: 191, endPoint x: 639, endPoint y: 78, distance: 113.0
click at [639, 78] on div "Purchases Summary of purchases Fulfillment All purchases Customers All customer…" at bounding box center [334, 151] width 621 height 254
click at [528, 124] on div at bounding box center [524, 124] width 189 height 18
drag, startPoint x: 636, startPoint y: 159, endPoint x: 645, endPoint y: 81, distance: 78.7
click at [645, 81] on div "Purchases Summary of purchases Fulfillment All purchases Customers All customer…" at bounding box center [334, 151] width 621 height 254
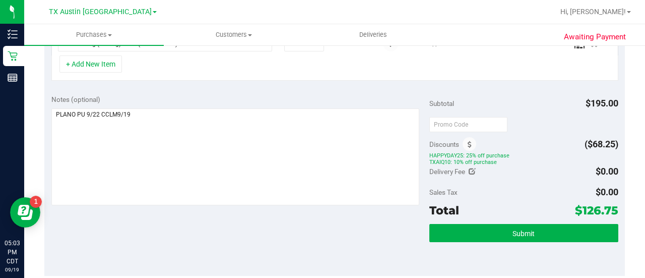
scroll to position [311, 0]
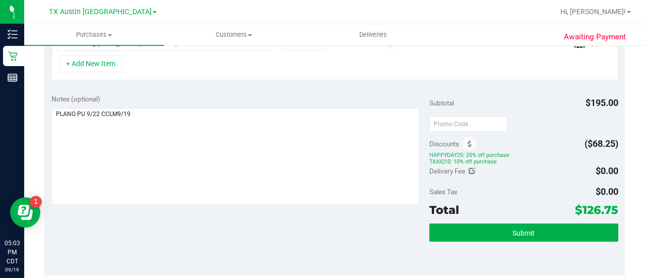
click at [616, 165] on div "Notes (optional) Subtotal $195.00 Discounts ($68.25) HAPPYDAY25: 25% off purcha…" at bounding box center [334, 181] width 581 height 189
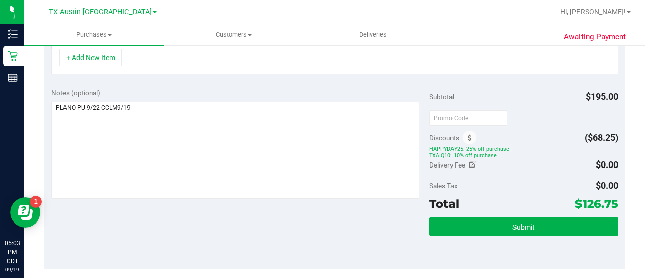
scroll to position [320, 0]
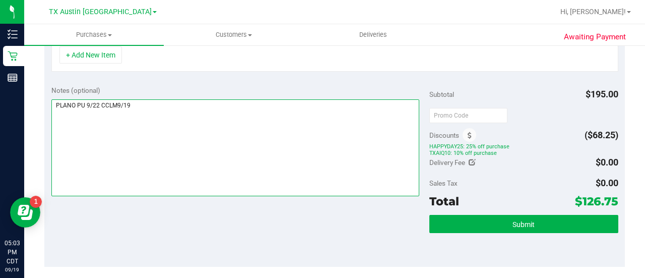
click at [365, 164] on textarea at bounding box center [235, 147] width 368 height 97
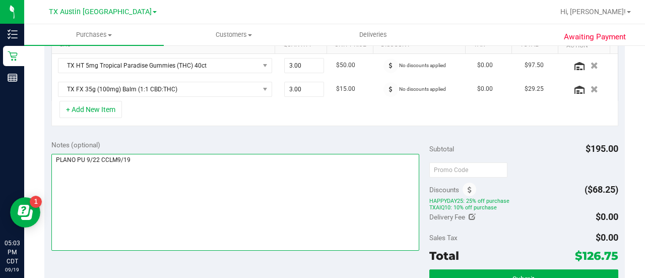
scroll to position [292, 0]
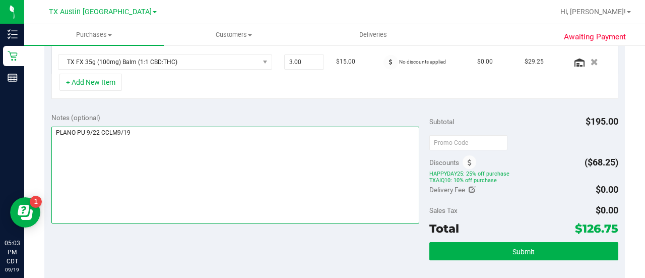
click at [388, 160] on textarea at bounding box center [235, 175] width 368 height 97
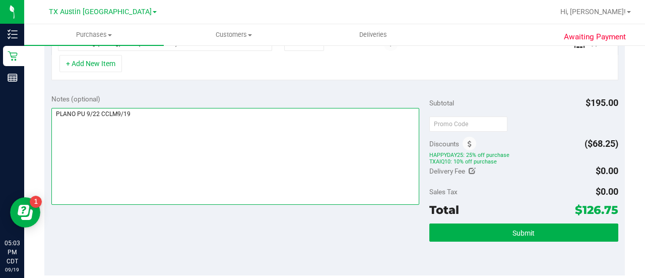
scroll to position [316, 0]
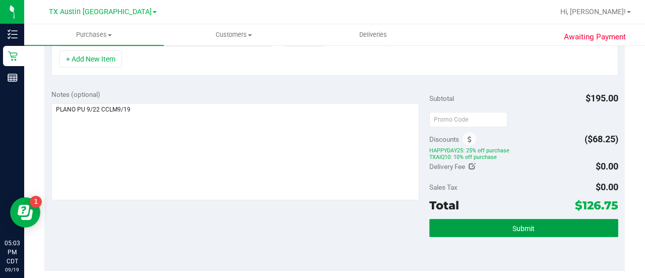
click at [491, 220] on button "Submit" at bounding box center [524, 228] width 189 height 18
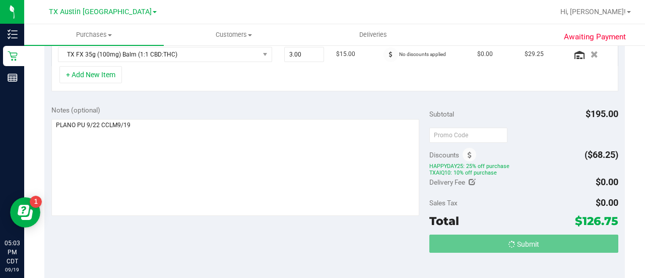
scroll to position [284, 0]
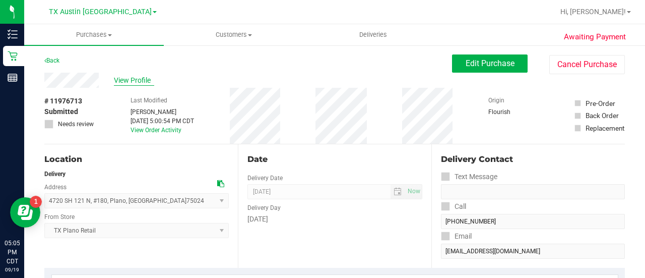
click at [140, 83] on span "View Profile" at bounding box center [134, 80] width 40 height 11
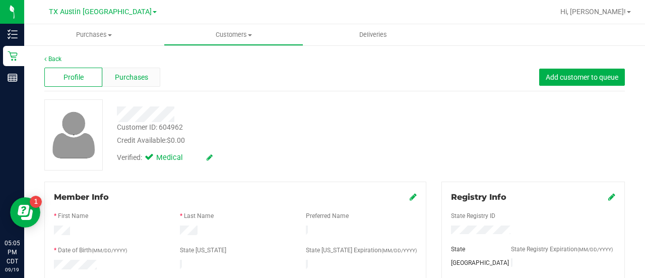
click at [150, 80] on div "Purchases" at bounding box center [131, 77] width 58 height 19
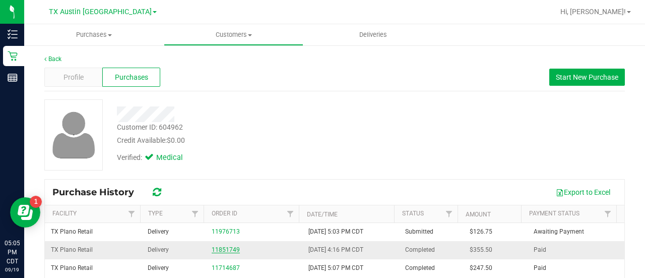
click at [232, 252] on link "11851749" at bounding box center [226, 249] width 28 height 7
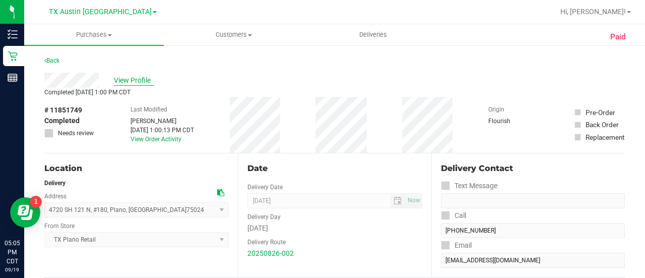
click at [144, 83] on span "View Profile" at bounding box center [134, 80] width 40 height 11
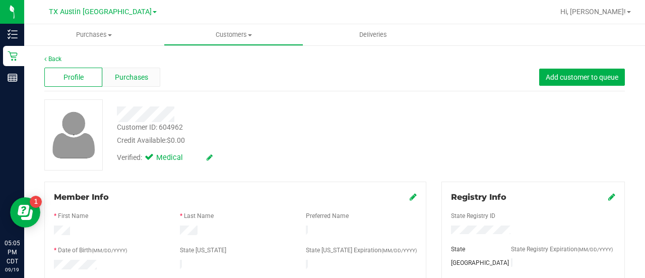
click at [152, 68] on div "Purchases" at bounding box center [131, 77] width 58 height 19
